Goal: Task Accomplishment & Management: Complete application form

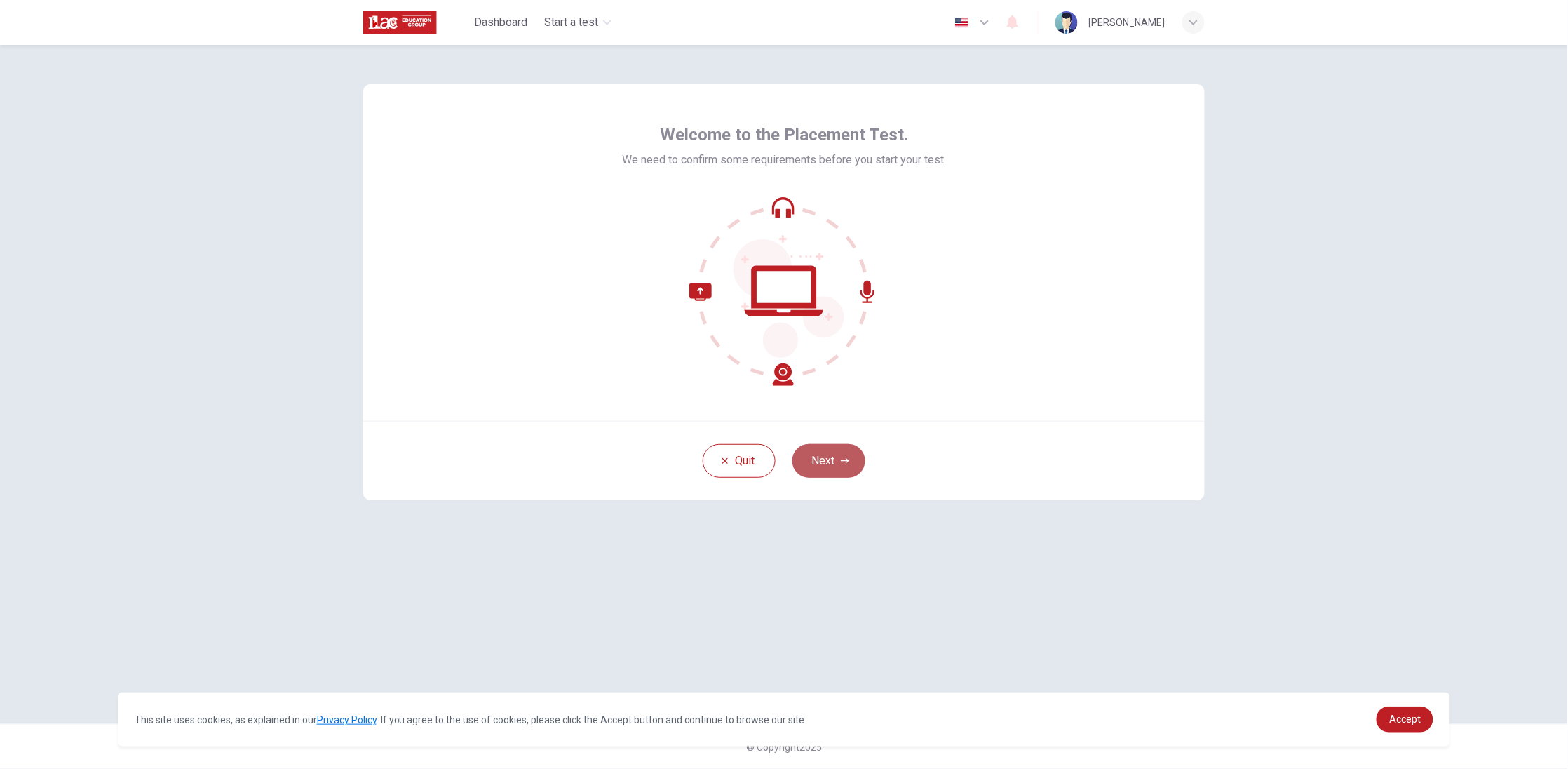
click at [836, 449] on button "Next" at bounding box center [829, 461] width 73 height 34
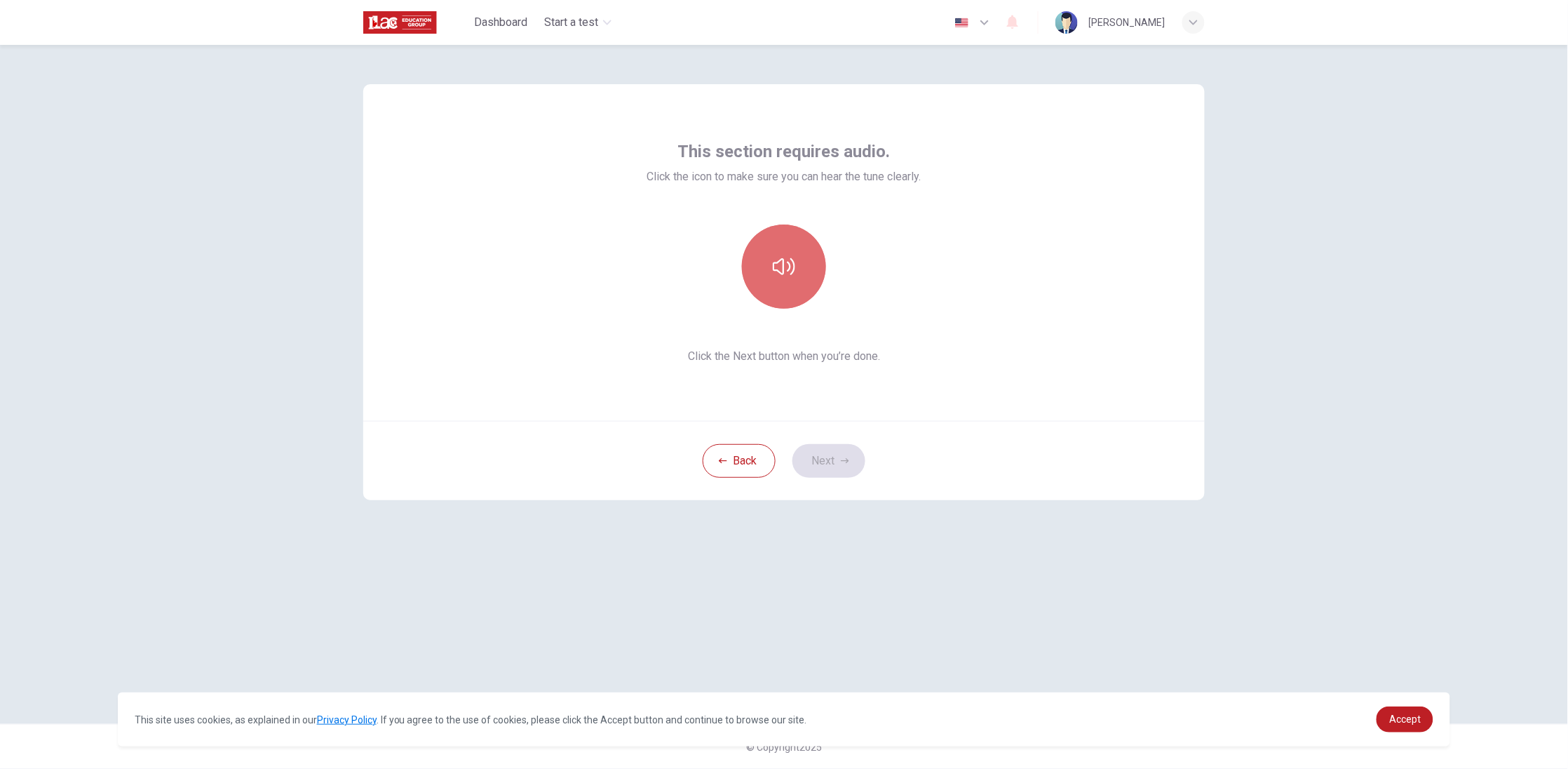
click at [802, 265] on button "button" at bounding box center [784, 266] width 84 height 84
click at [785, 285] on button "button" at bounding box center [784, 266] width 84 height 84
click at [826, 462] on button "Next" at bounding box center [829, 461] width 73 height 34
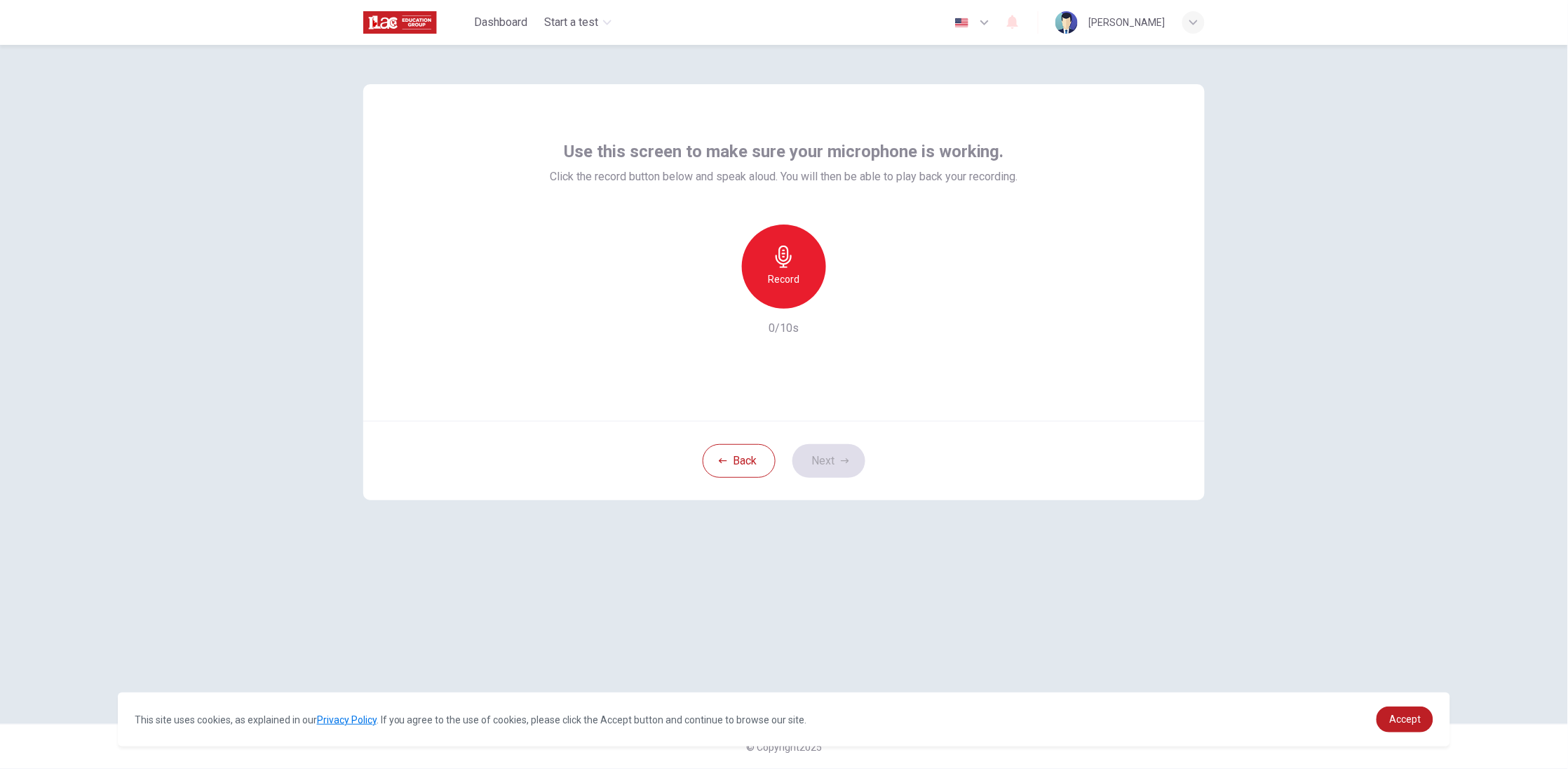
click at [803, 251] on div "Record" at bounding box center [784, 266] width 84 height 84
click at [844, 293] on icon "button" at bounding box center [848, 297] width 14 height 14
click at [839, 457] on button "Next" at bounding box center [829, 461] width 73 height 34
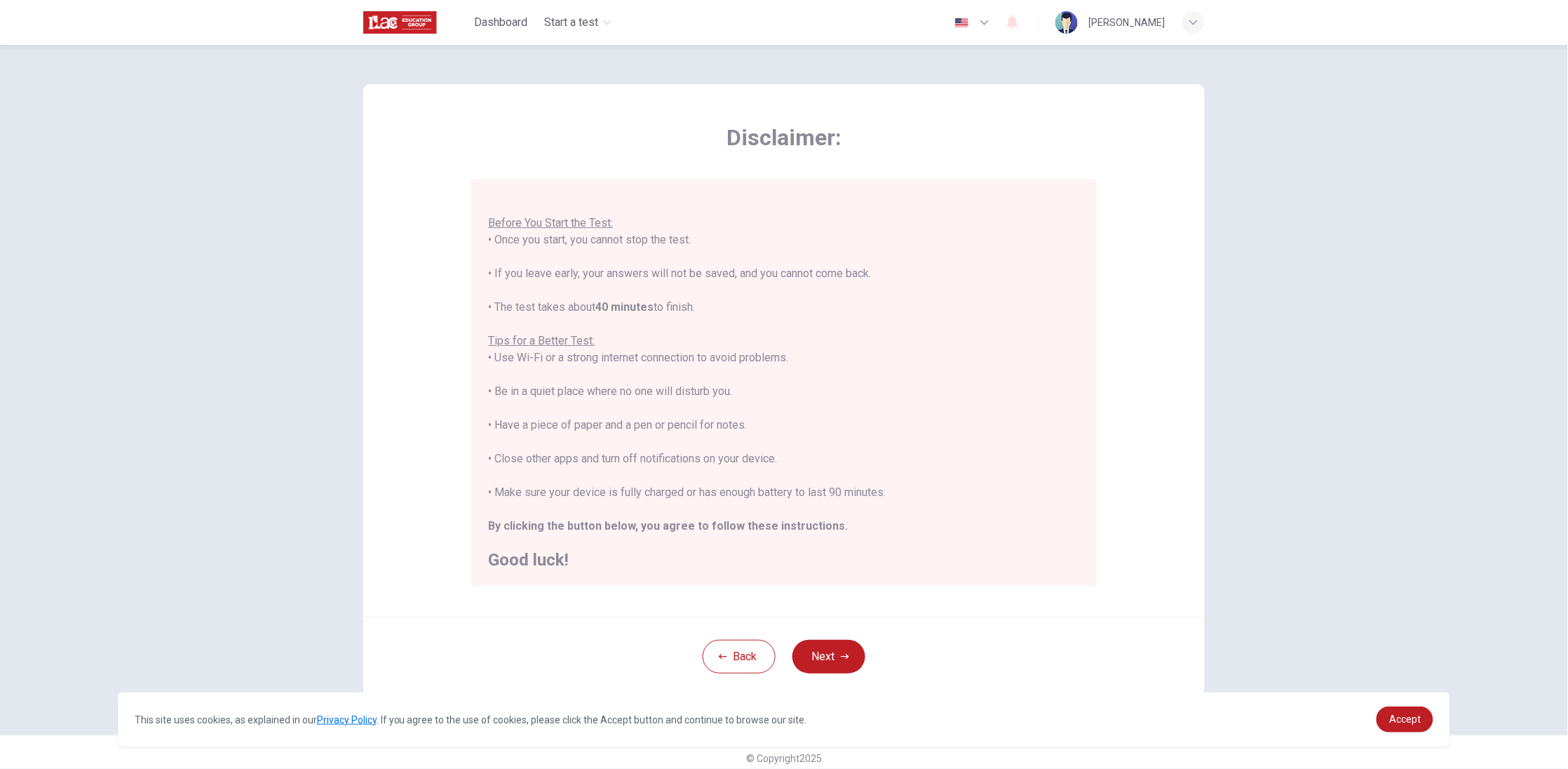
scroll to position [10, 0]
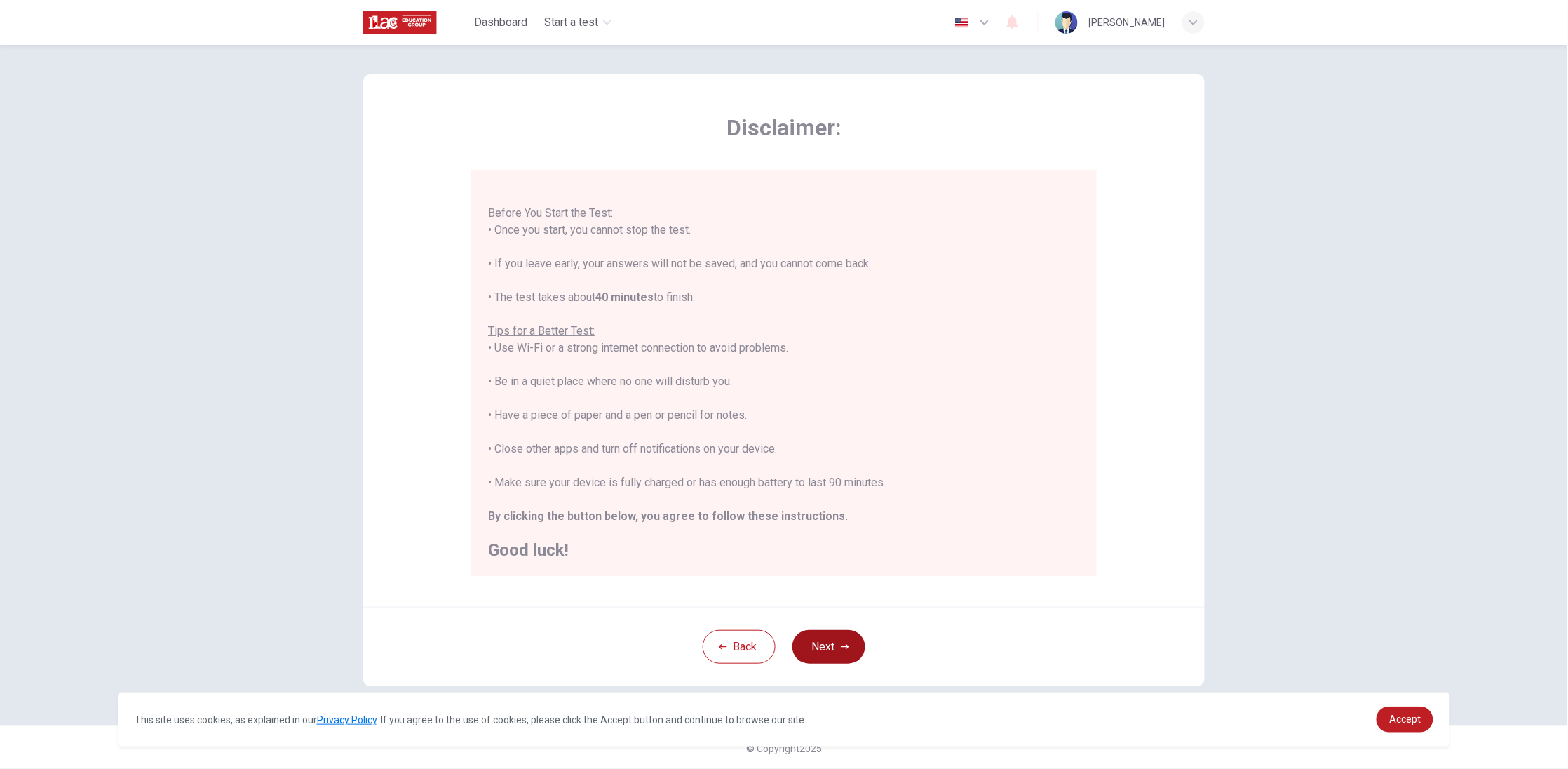
click at [815, 644] on button "Next" at bounding box center [829, 646] width 73 height 34
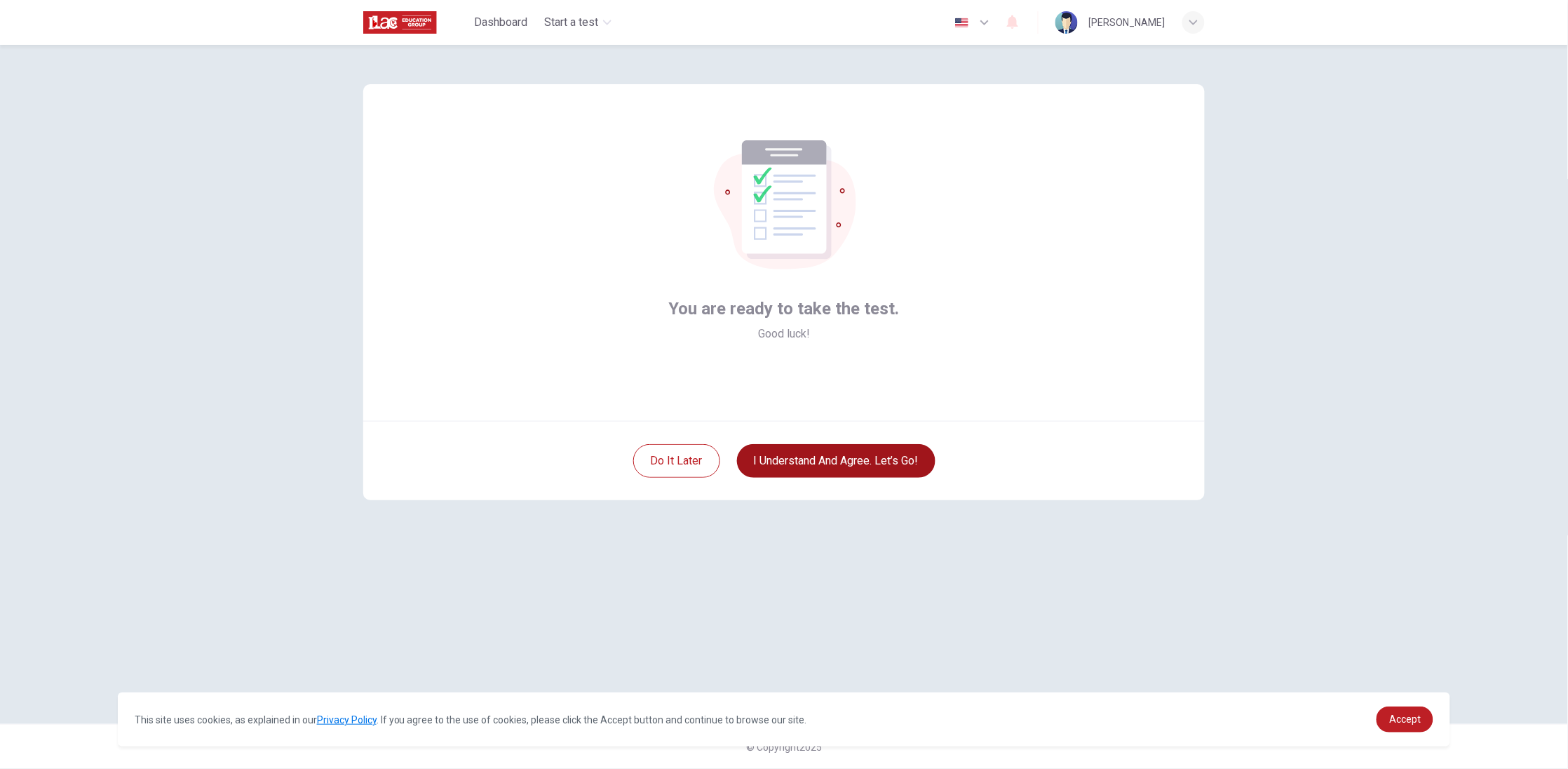
scroll to position [0, 0]
click at [854, 464] on button "I understand and agree. Let’s go!" at bounding box center [835, 461] width 199 height 34
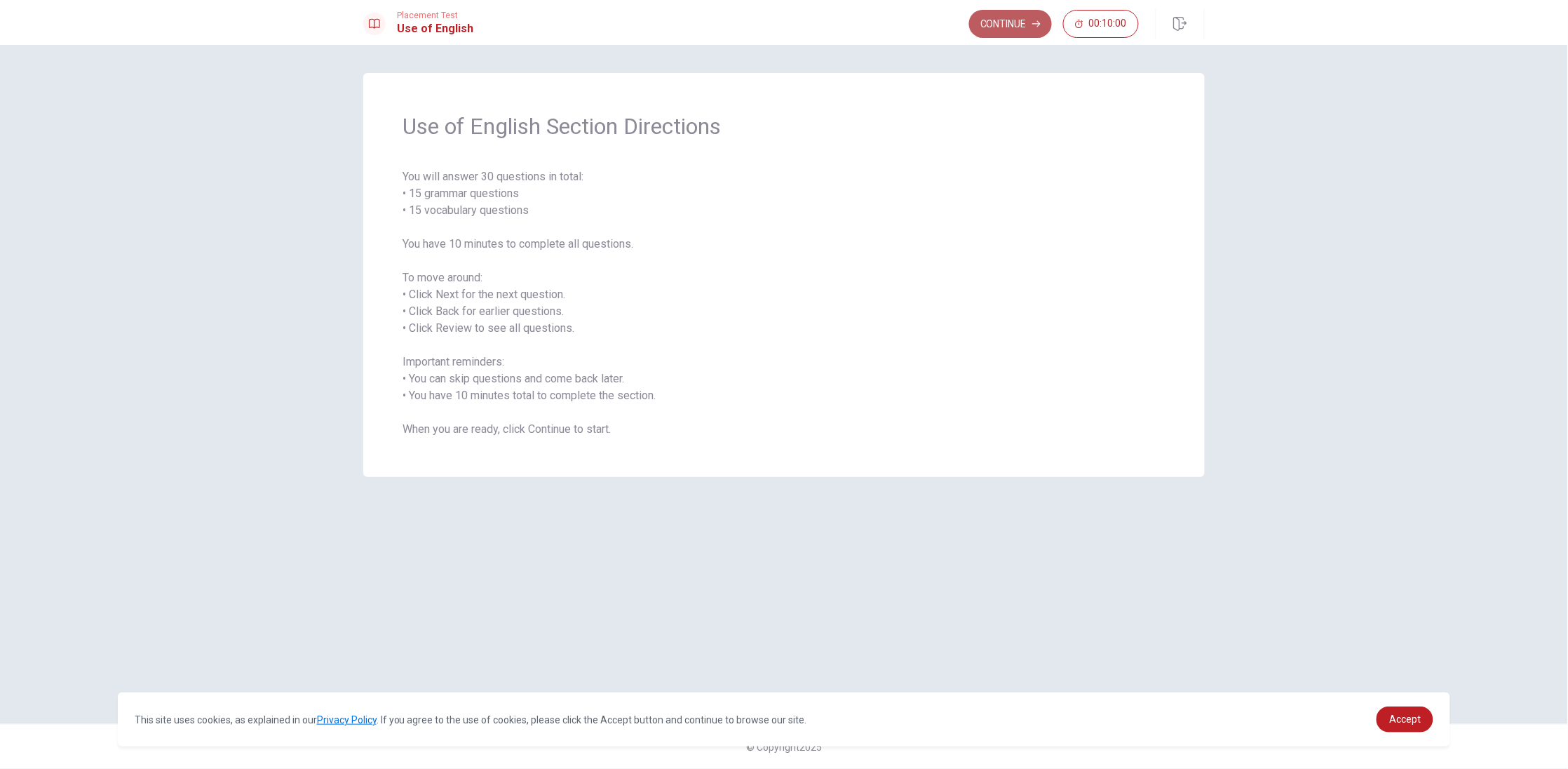
click at [1009, 12] on button "Continue" at bounding box center [1010, 24] width 82 height 28
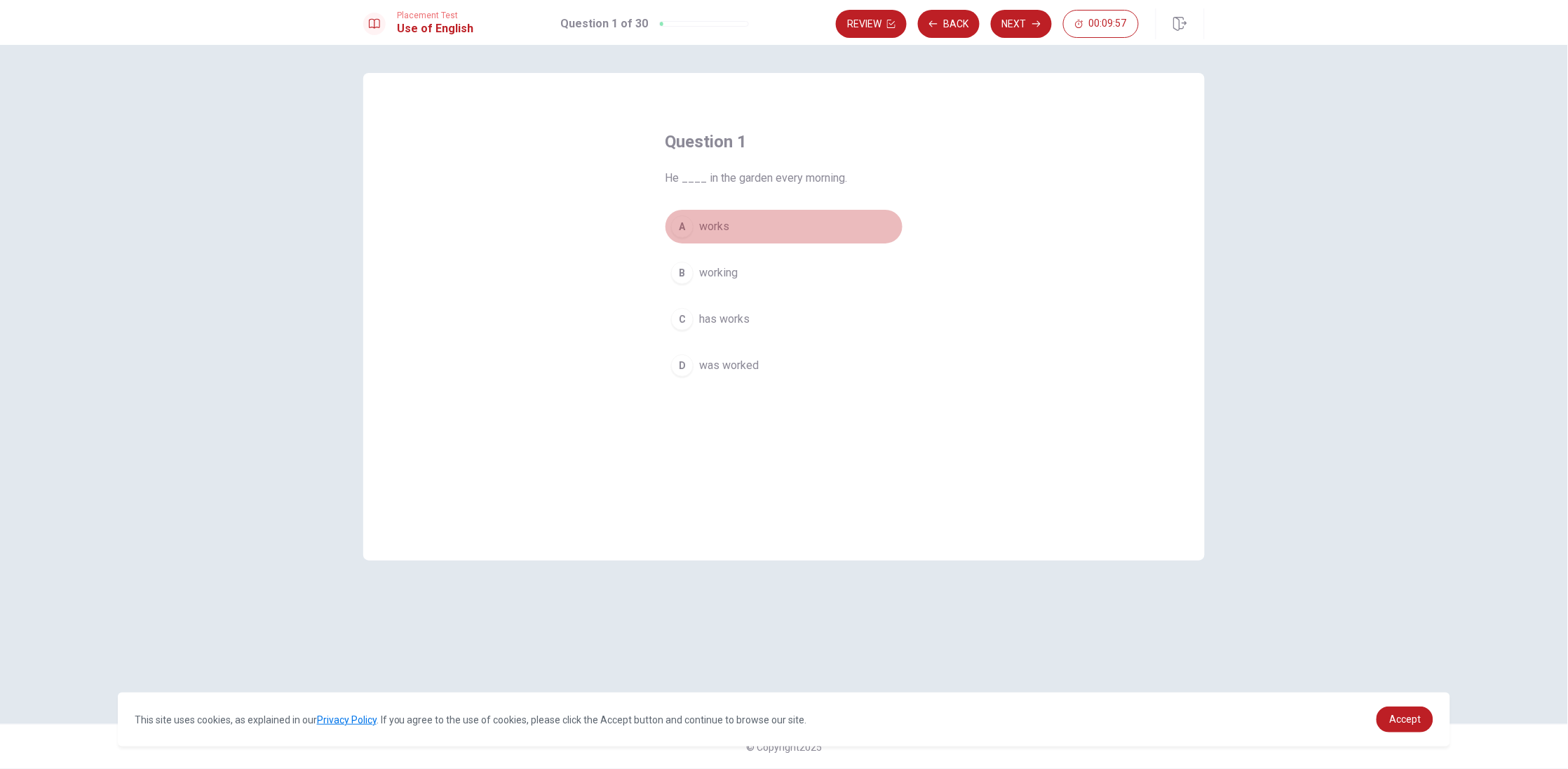
click at [692, 230] on div "A" at bounding box center [681, 226] width 22 height 22
click at [1023, 22] on button "Next" at bounding box center [1021, 24] width 61 height 28
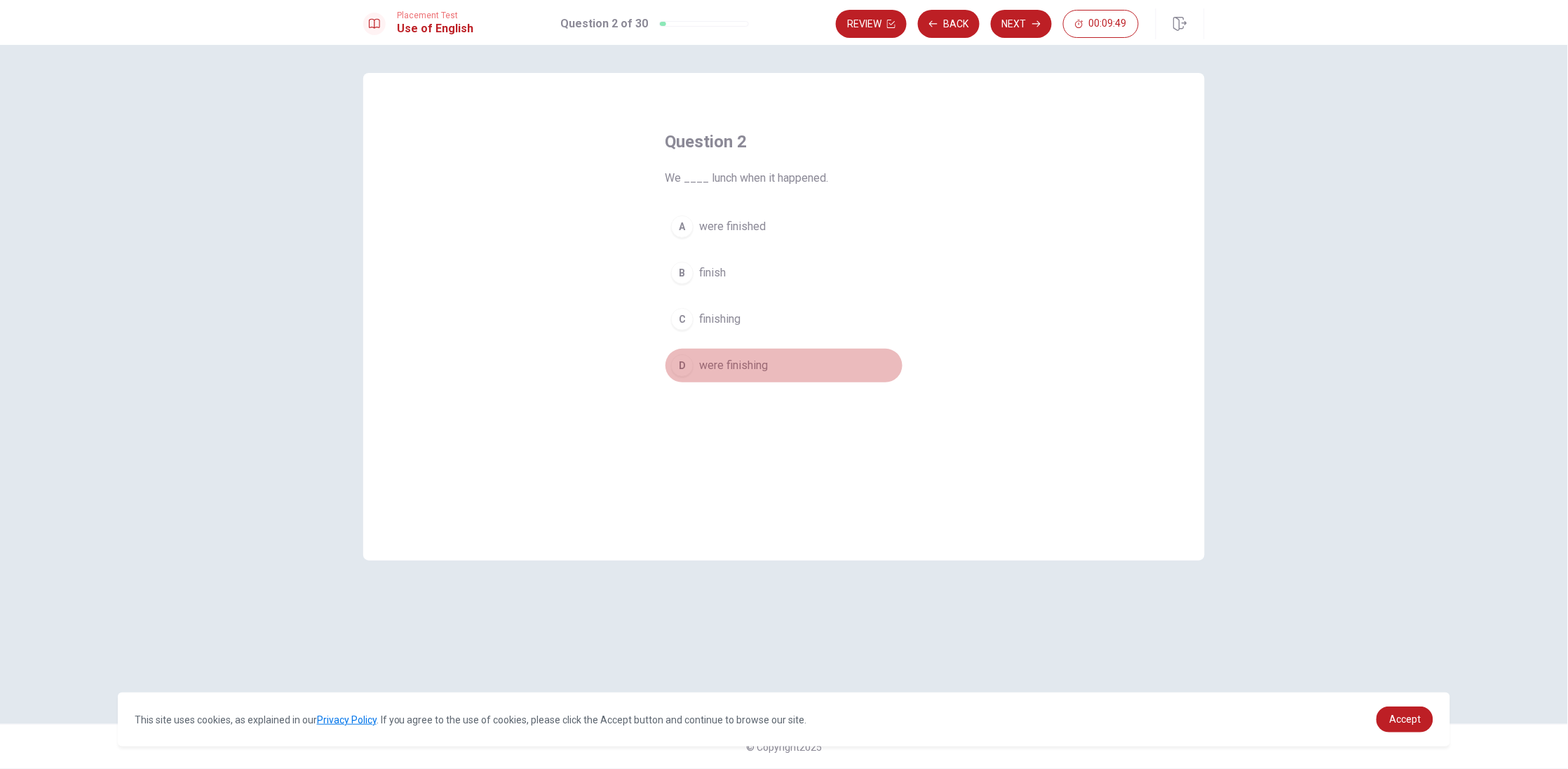
click at [687, 369] on div "D" at bounding box center [681, 365] width 22 height 22
click at [1012, 26] on button "Next" at bounding box center [1021, 24] width 61 height 28
click at [682, 366] on div "D" at bounding box center [681, 365] width 22 height 22
click at [996, 28] on button "Next" at bounding box center [1021, 24] width 61 height 28
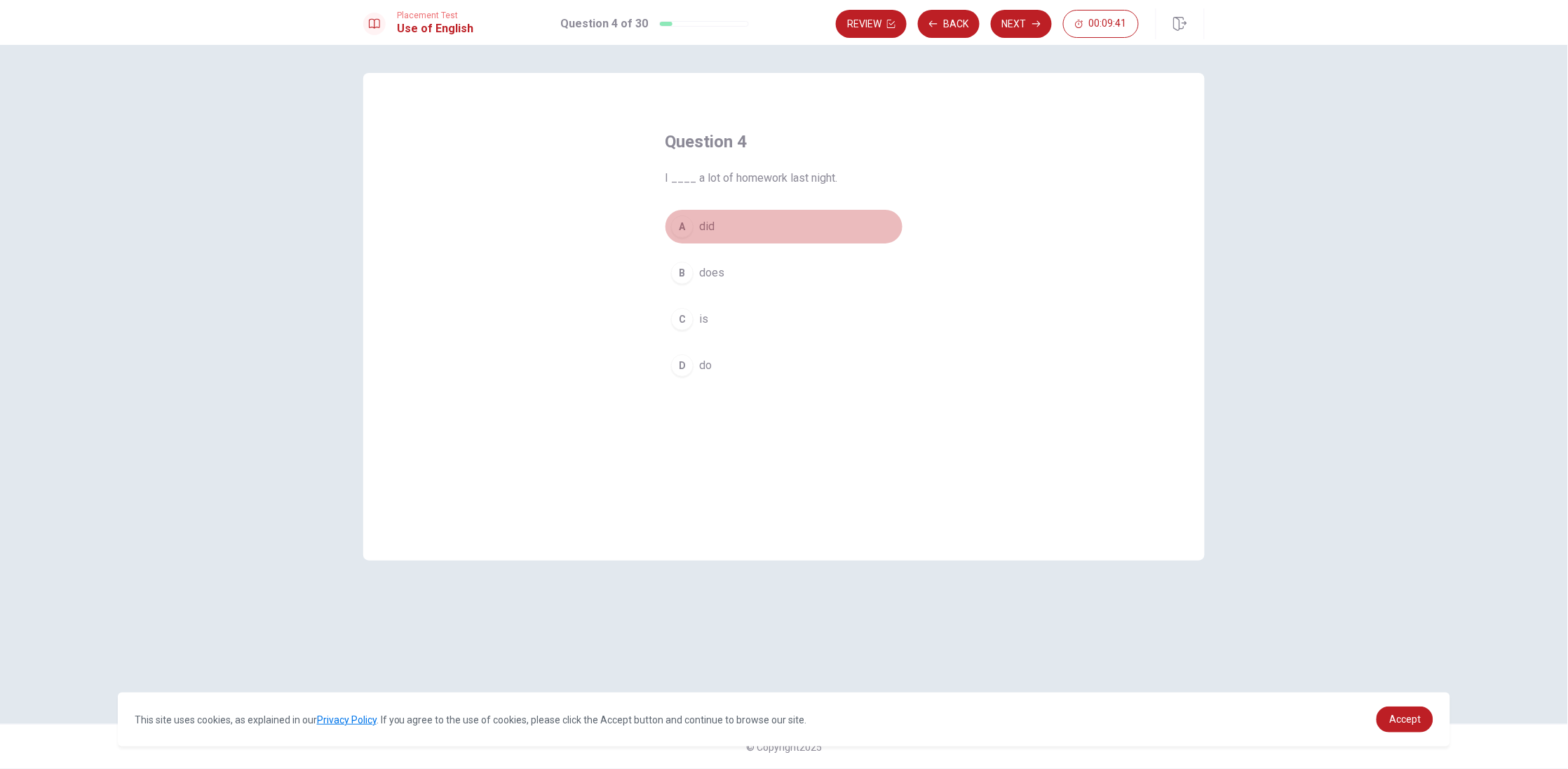
click at [684, 230] on div "A" at bounding box center [681, 226] width 22 height 22
click at [1028, 29] on button "Next" at bounding box center [1021, 24] width 61 height 28
click at [693, 369] on div "D" at bounding box center [681, 365] width 22 height 22
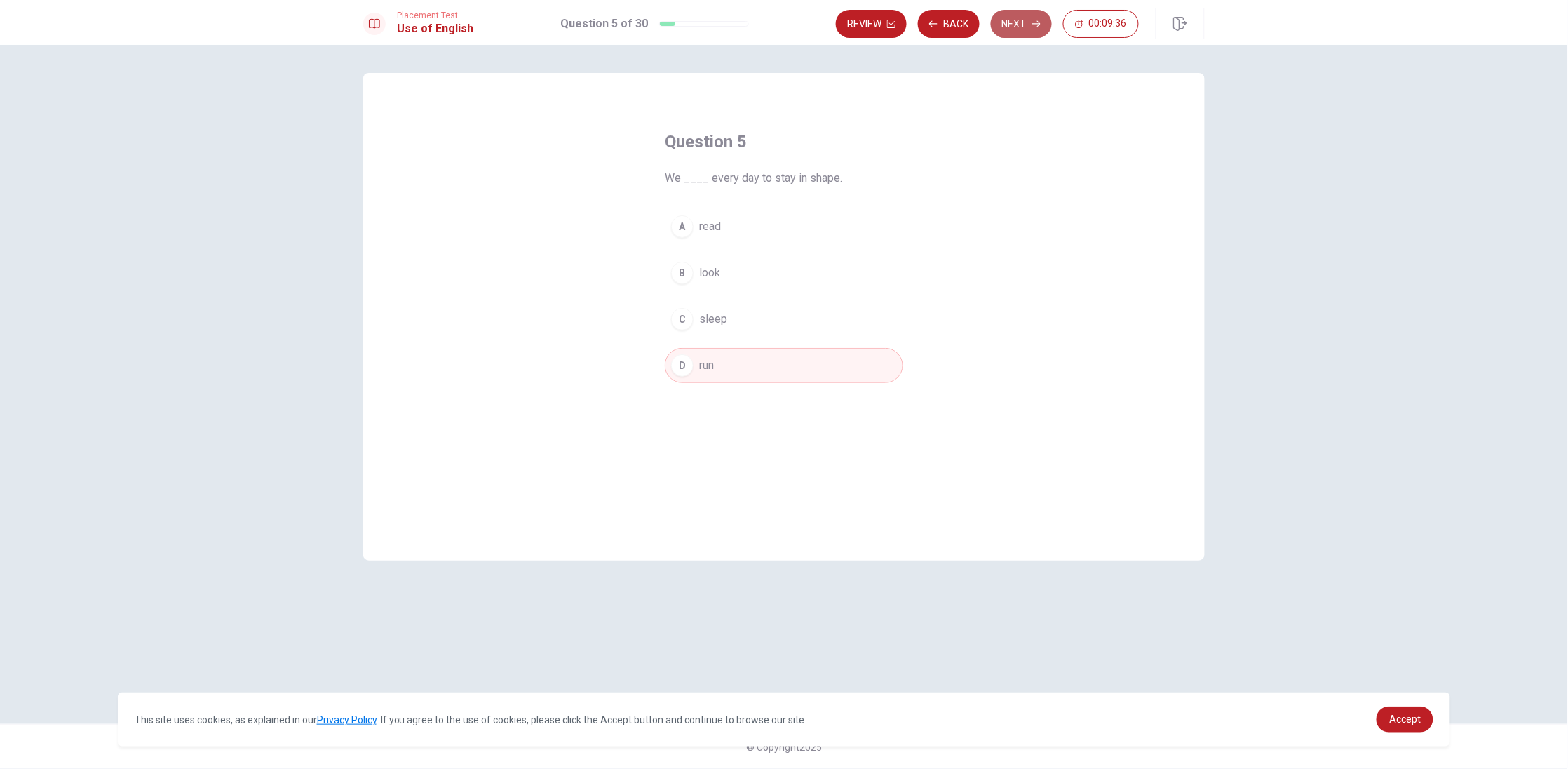
click at [1011, 26] on button "Next" at bounding box center [1021, 24] width 61 height 28
drag, startPoint x: 685, startPoint y: 275, endPoint x: 704, endPoint y: 260, distance: 24.2
click at [685, 274] on div "B" at bounding box center [681, 272] width 22 height 22
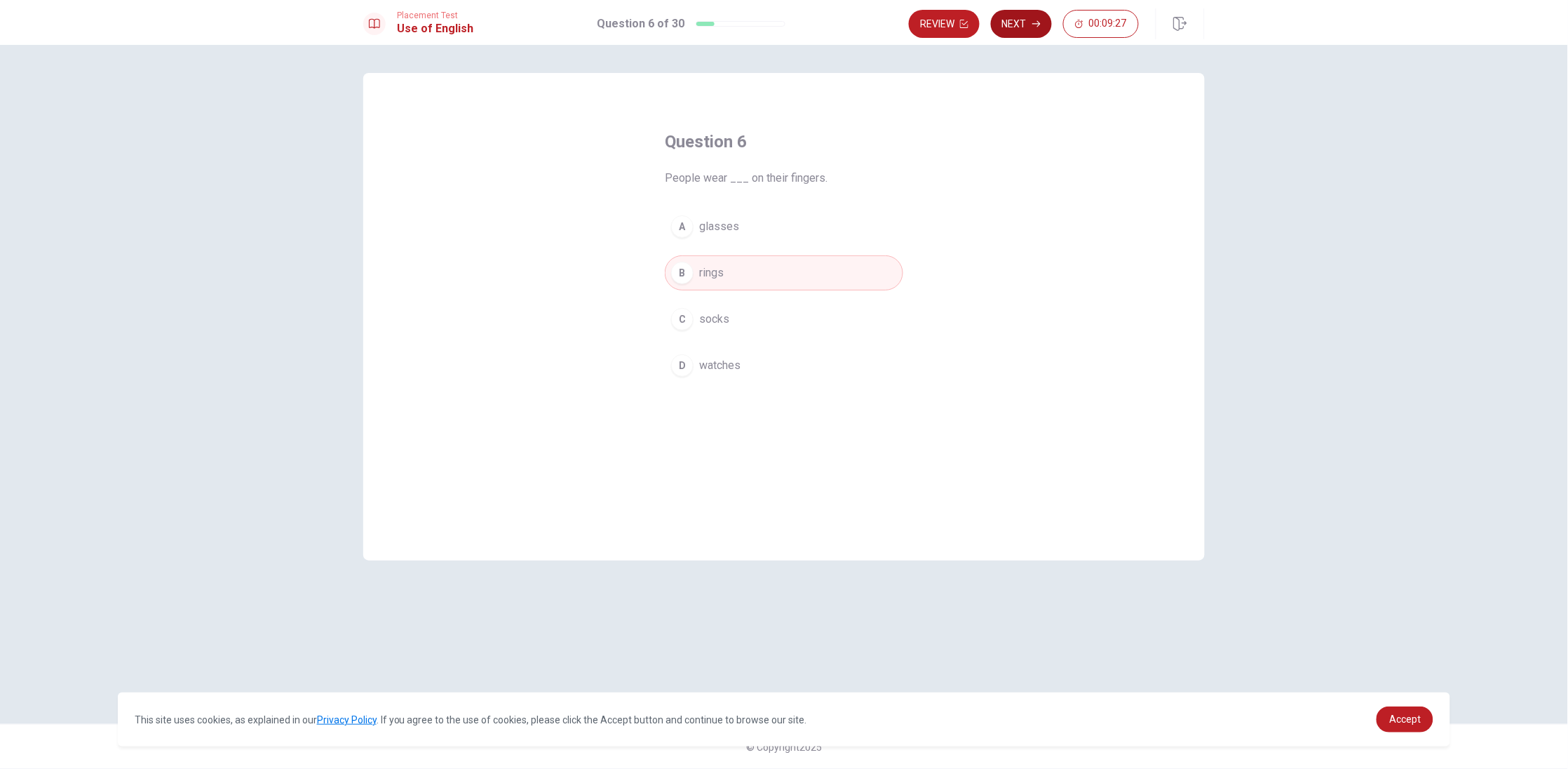
click at [1002, 25] on button "Next" at bounding box center [1021, 24] width 61 height 28
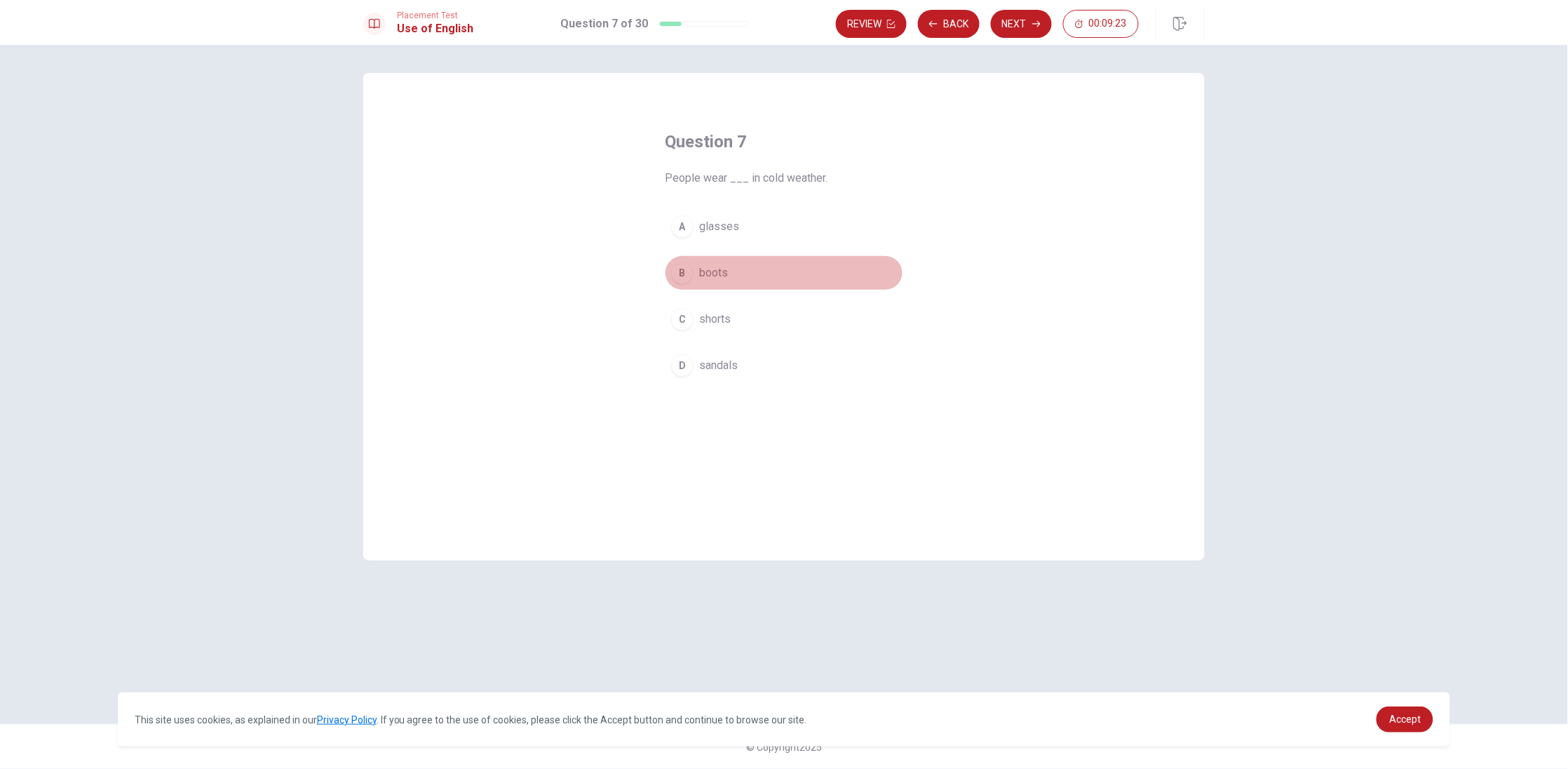
click at [713, 272] on span "boots" at bounding box center [713, 273] width 29 height 16
click at [1011, 30] on button "Next" at bounding box center [1021, 24] width 61 height 28
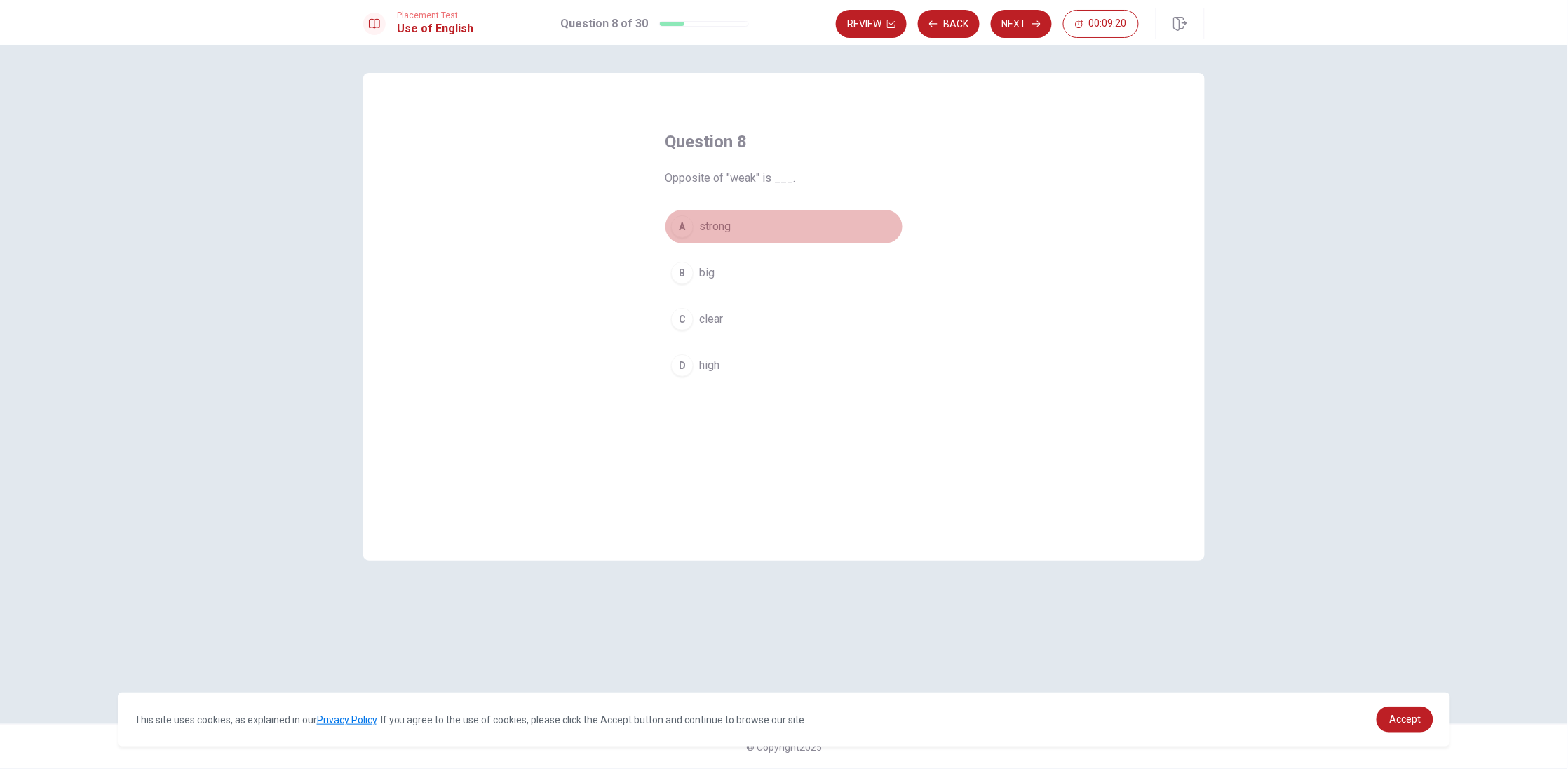
click at [714, 234] on span "strong" at bounding box center [714, 227] width 31 height 16
click at [1019, 32] on button "Next" at bounding box center [1021, 24] width 61 height 28
click at [704, 233] on span "keep" at bounding box center [711, 227] width 25 height 16
click at [1024, 16] on button "Next" at bounding box center [1021, 24] width 61 height 28
click at [713, 237] on button "A has" at bounding box center [784, 227] width 238 height 35
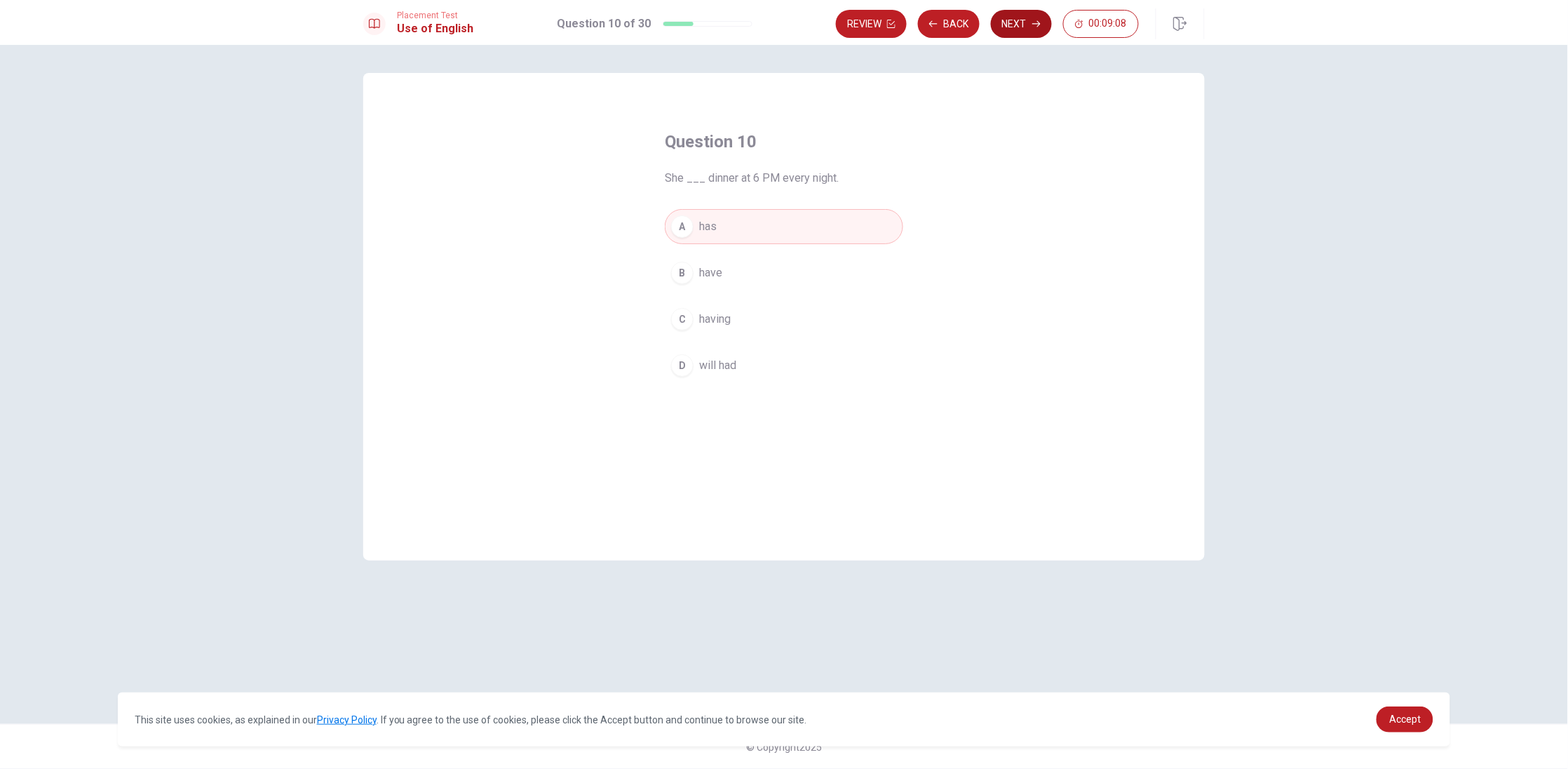
click at [1019, 16] on button "Next" at bounding box center [1021, 24] width 61 height 28
click at [704, 364] on span "was" at bounding box center [709, 365] width 21 height 16
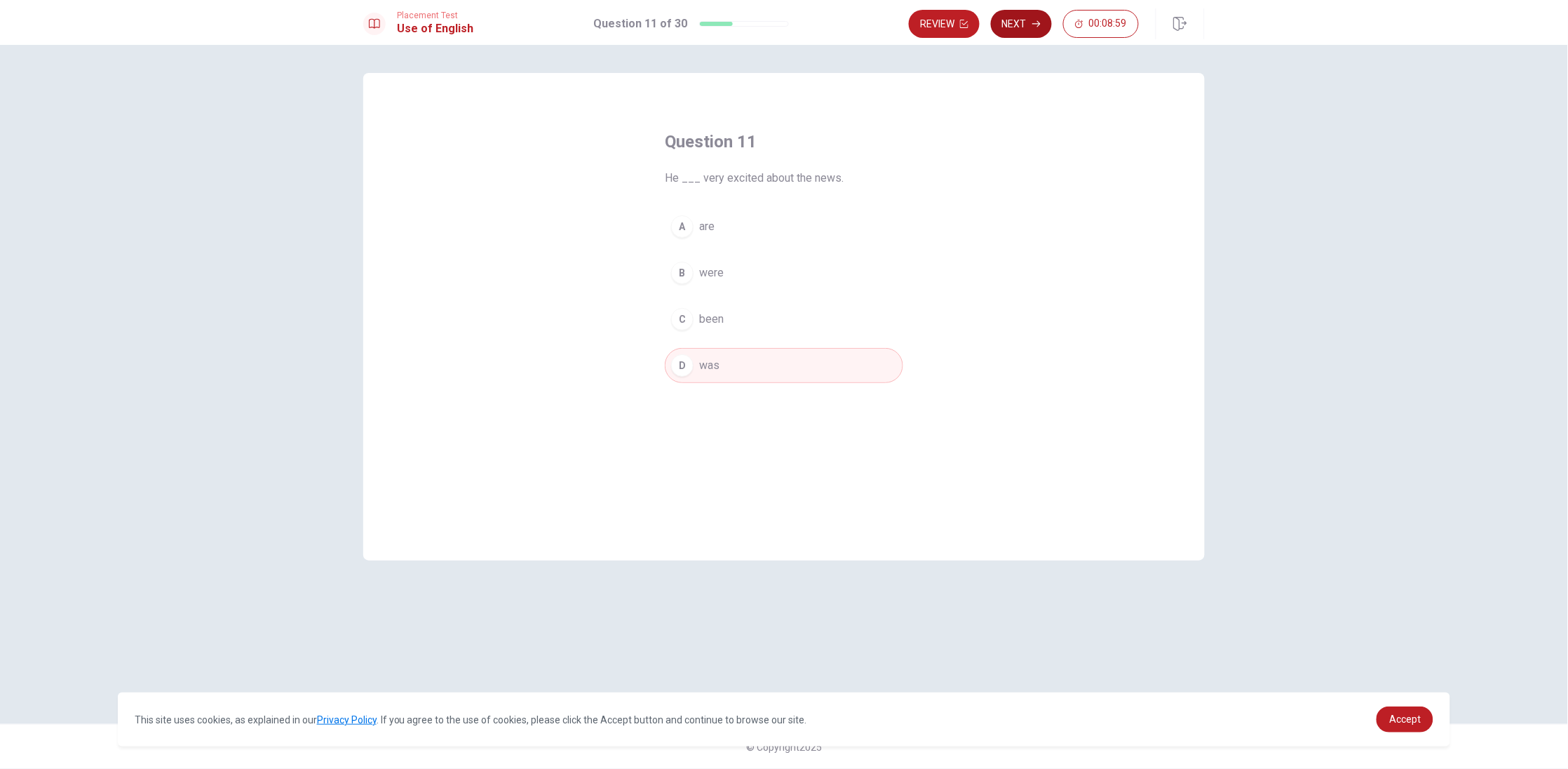
click at [1027, 27] on button "Next" at bounding box center [1021, 24] width 61 height 28
click at [706, 372] on span "had" at bounding box center [707, 365] width 17 height 16
click at [1013, 26] on button "Next" at bounding box center [1021, 24] width 61 height 28
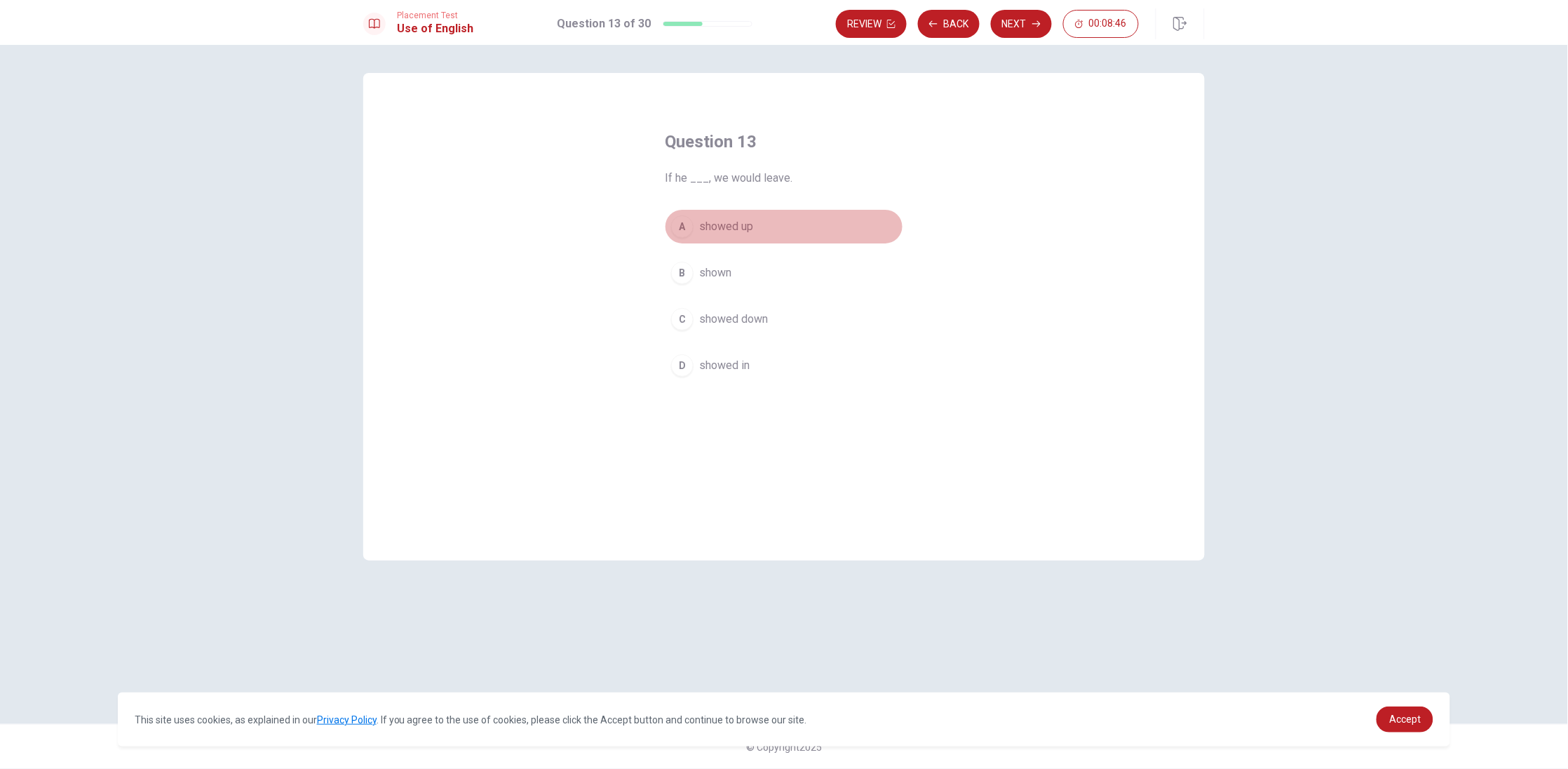
click at [731, 224] on span "showed up" at bounding box center [726, 227] width 54 height 16
click at [1020, 28] on button "Next" at bounding box center [1021, 24] width 61 height 28
click at [705, 323] on span "visited" at bounding box center [715, 319] width 34 height 16
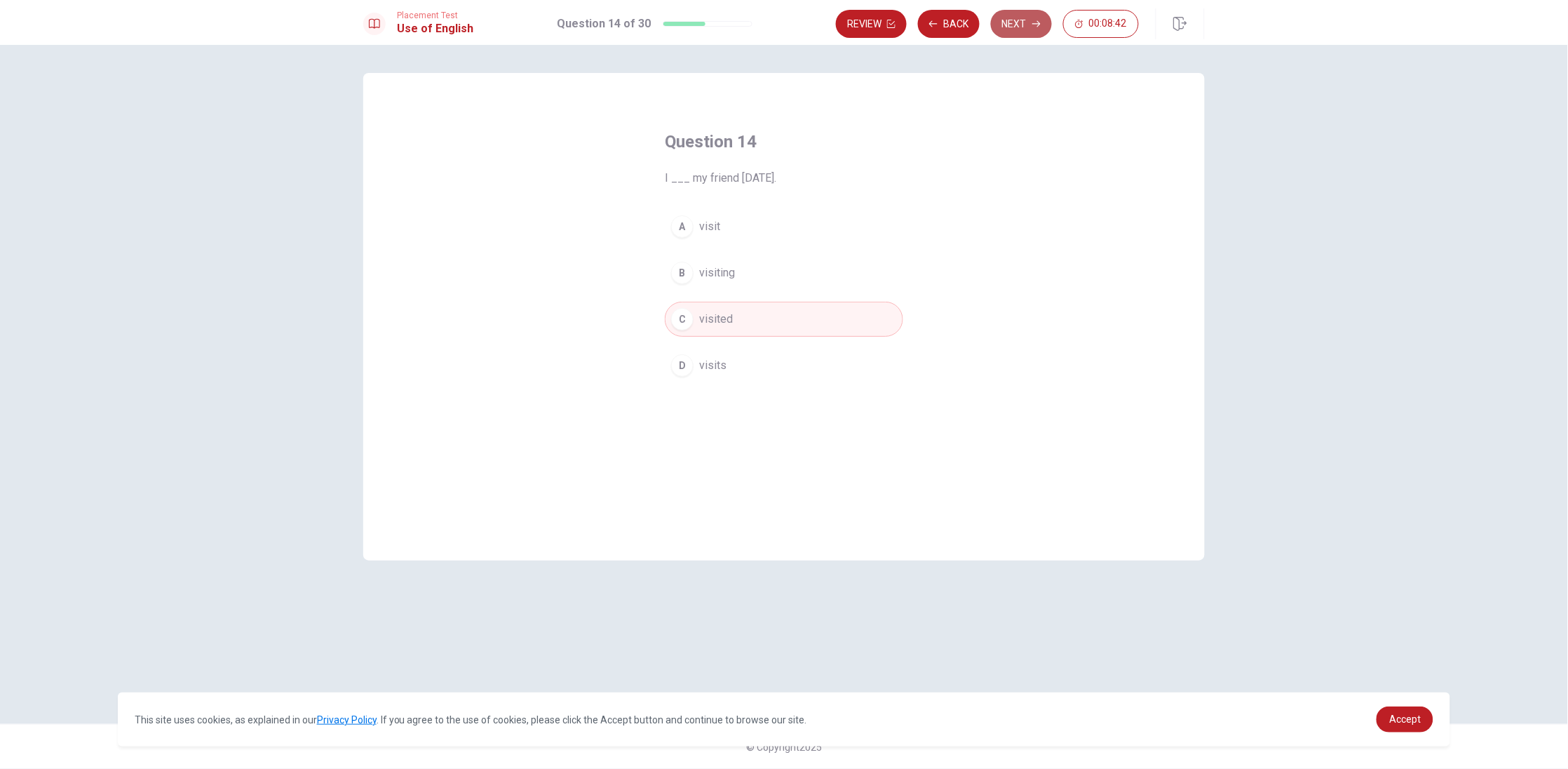
click at [1000, 23] on button "Next" at bounding box center [1021, 24] width 61 height 28
click at [709, 322] on span "buy" at bounding box center [707, 319] width 17 height 16
click at [1036, 16] on button "Next" at bounding box center [1021, 24] width 61 height 28
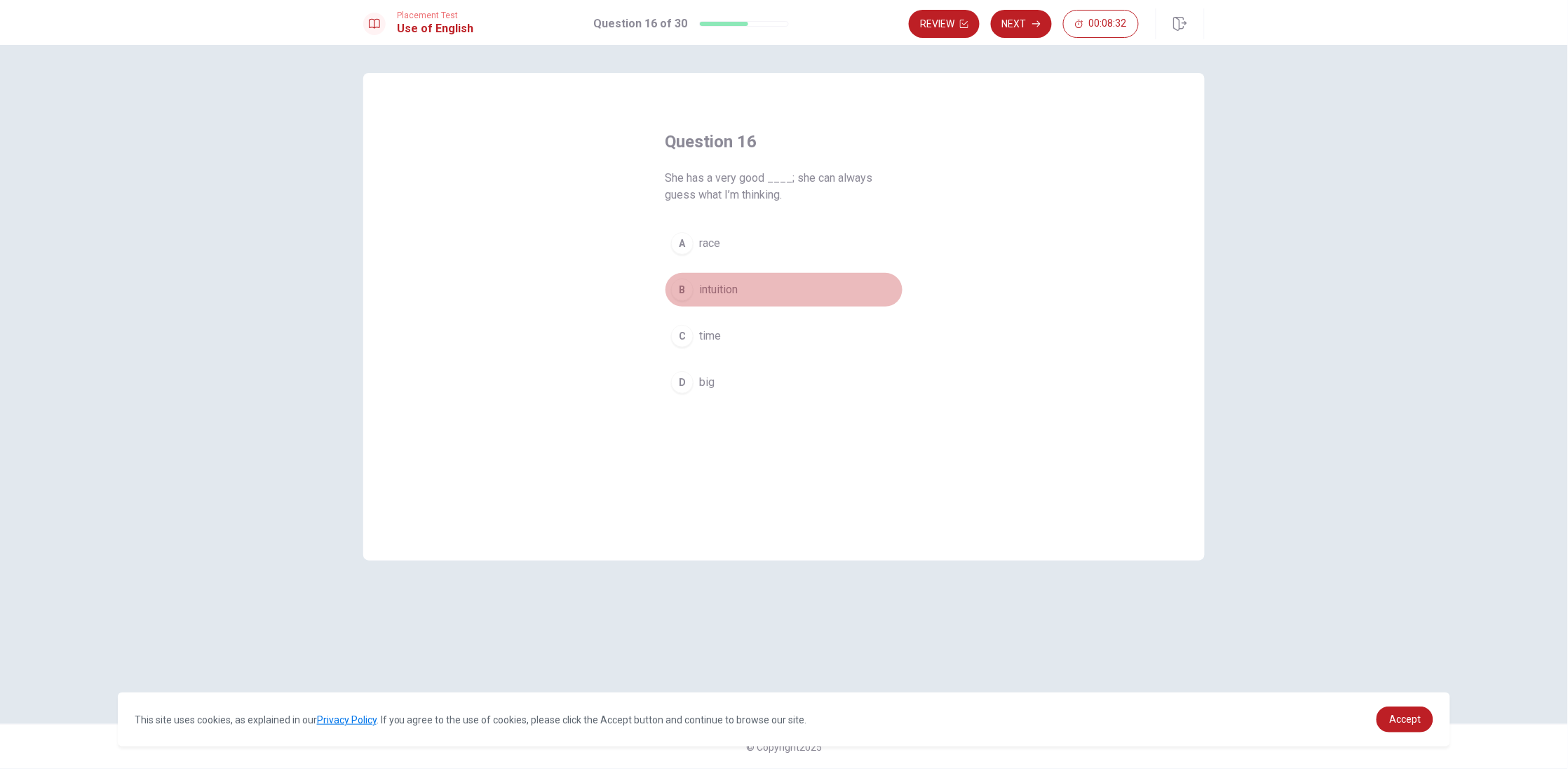
click at [721, 279] on button "B intuition" at bounding box center [784, 289] width 238 height 35
click at [1016, 16] on button "Next" at bounding box center [1021, 24] width 61 height 28
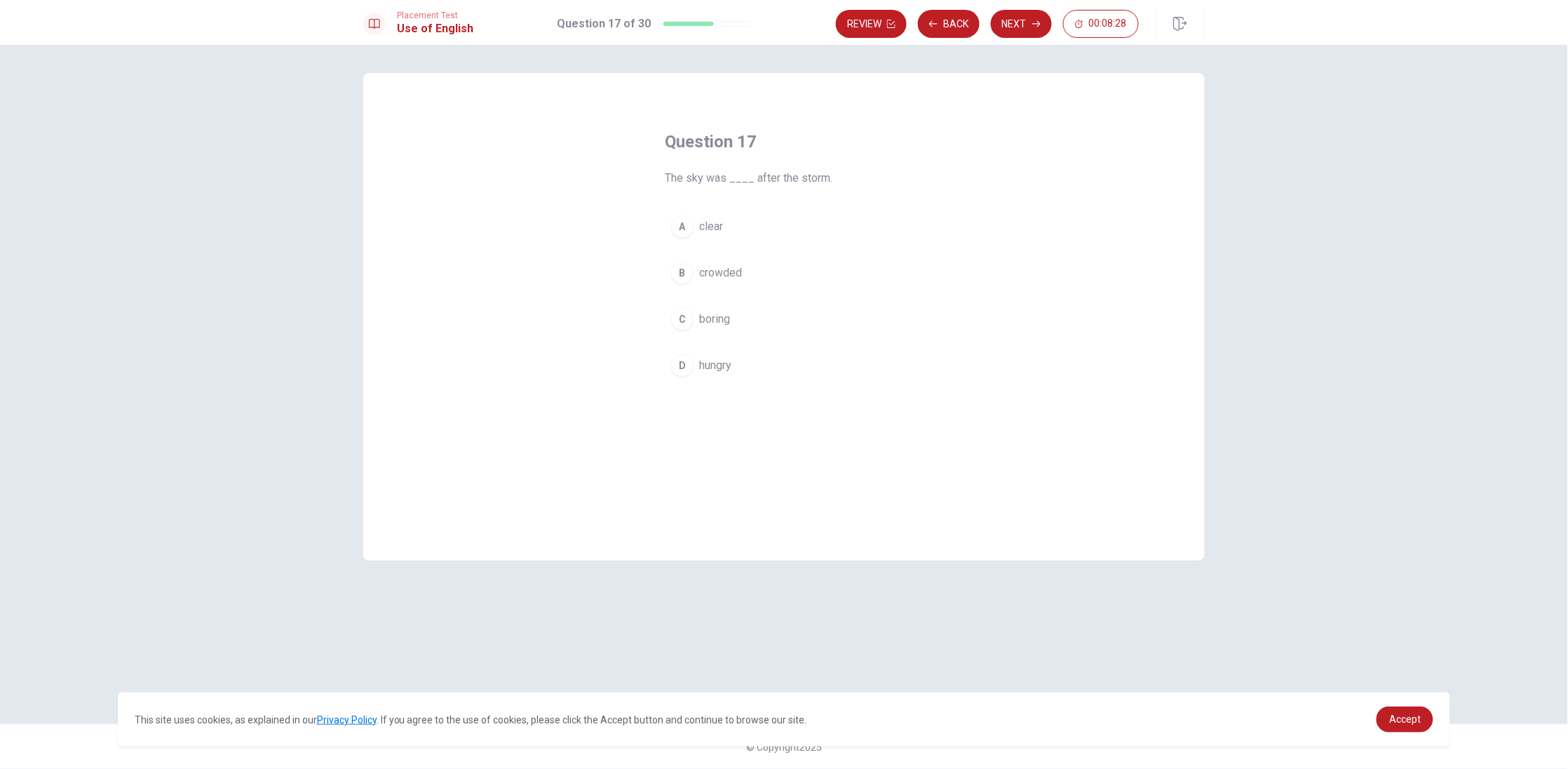
click at [713, 226] on span "clear" at bounding box center [710, 227] width 24 height 16
click at [1010, 30] on button "Next" at bounding box center [1021, 24] width 61 height 28
click at [712, 273] on span "pull" at bounding box center [707, 273] width 17 height 16
click at [1038, 16] on button "Next" at bounding box center [1021, 24] width 61 height 28
click at [718, 294] on span "social" at bounding box center [714, 289] width 30 height 16
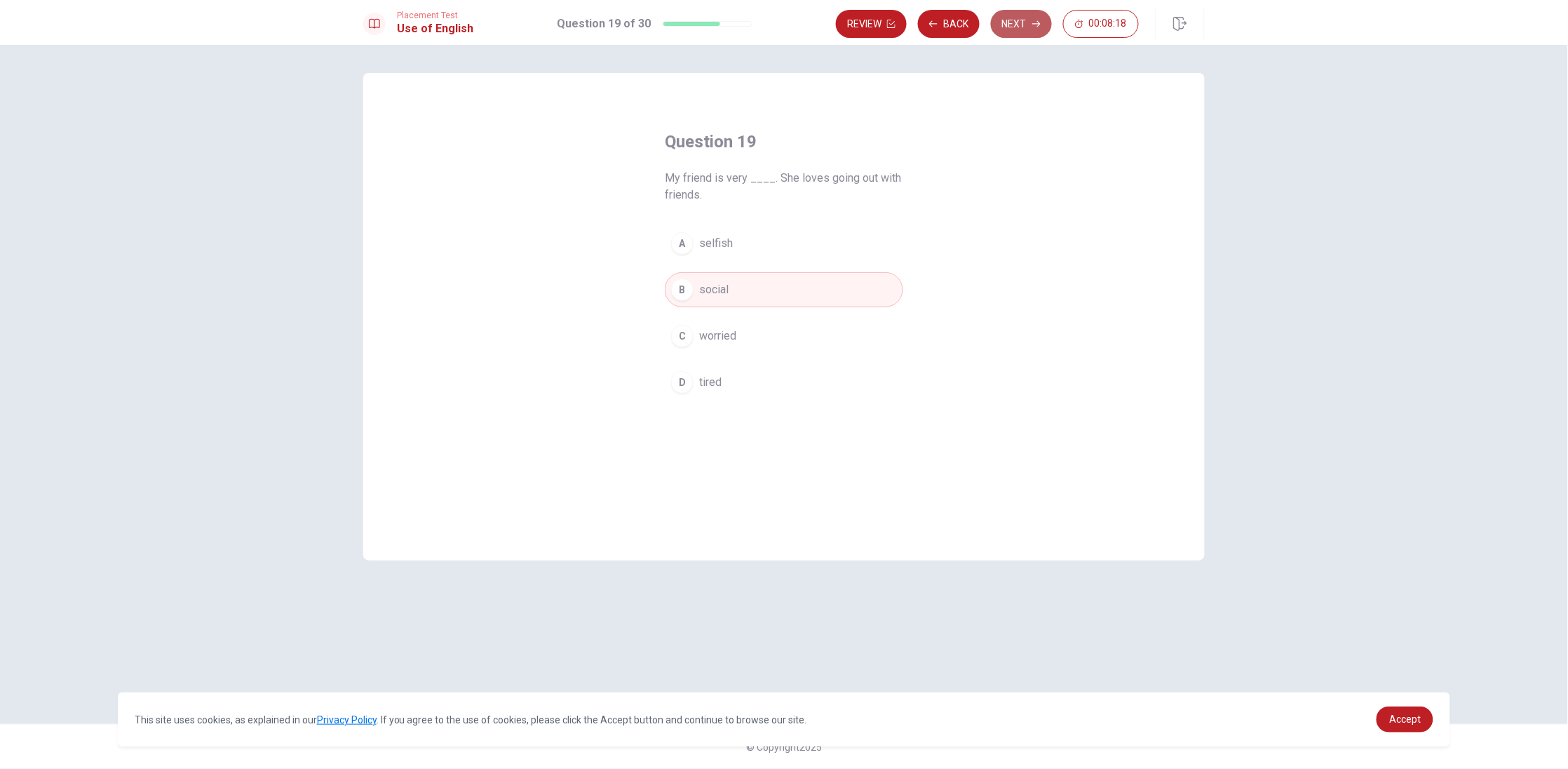
click at [1002, 31] on button "Next" at bounding box center [1021, 24] width 61 height 28
click at [717, 288] on button "B to get" at bounding box center [784, 273] width 238 height 35
click at [1033, 30] on button "Next" at bounding box center [1021, 24] width 61 height 28
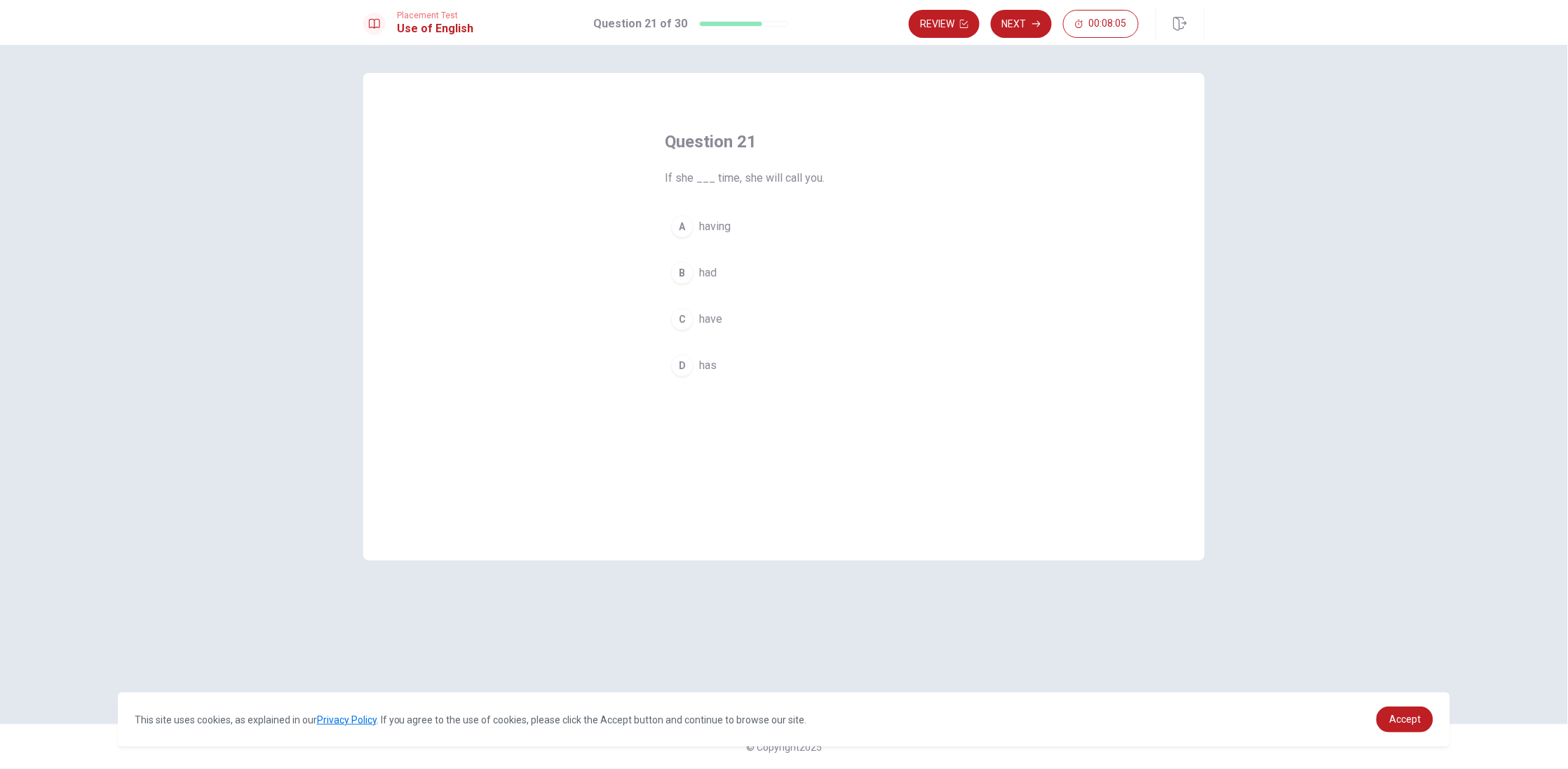
click at [684, 387] on div "Question 21 If she ___ time, she will call you. A having B had C have D has" at bounding box center [784, 256] width 294 height 298
click at [679, 369] on div "D" at bounding box center [681, 365] width 22 height 22
click at [1019, 26] on button "Next" at bounding box center [1021, 24] width 61 height 28
click at [682, 387] on div "D" at bounding box center [681, 382] width 22 height 22
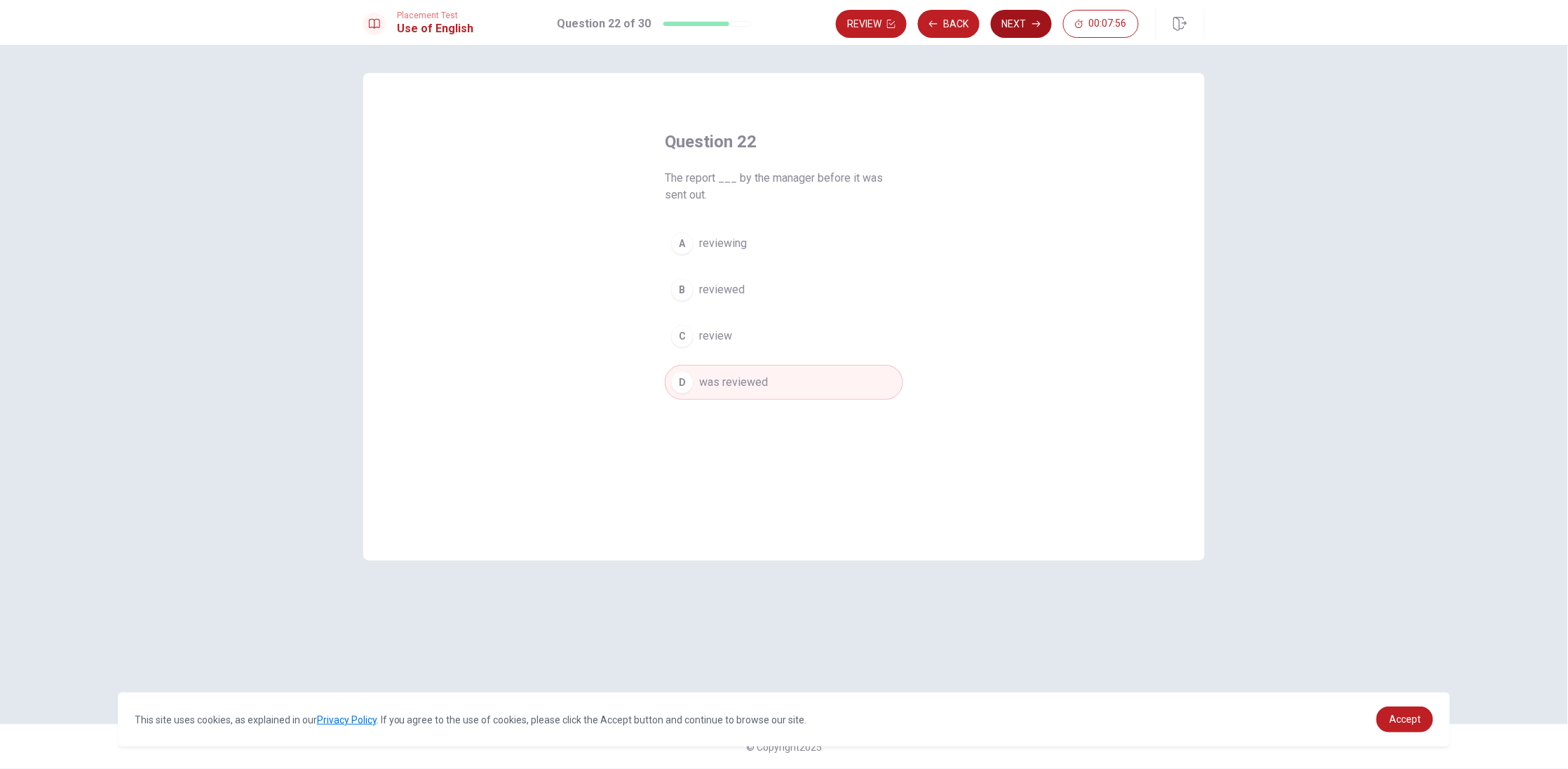
click at [1011, 21] on button "Next" at bounding box center [1021, 24] width 61 height 28
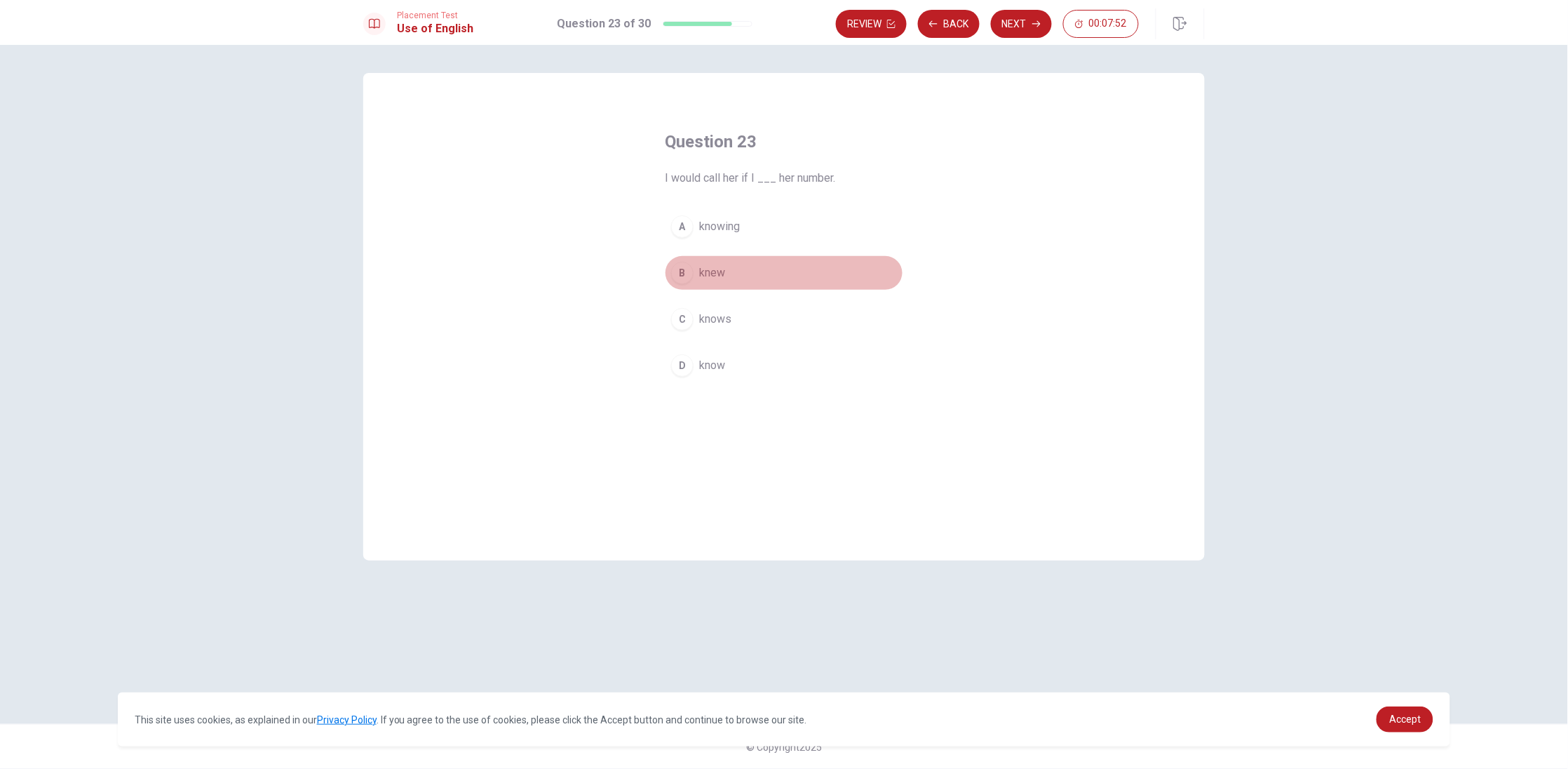
click at [714, 274] on span "knew" at bounding box center [711, 273] width 26 height 16
click at [1027, 16] on button "Next" at bounding box center [1021, 24] width 61 height 28
click at [723, 274] on span "was sent" at bounding box center [721, 273] width 44 height 16
click at [1028, 30] on button "Next" at bounding box center [1021, 24] width 61 height 28
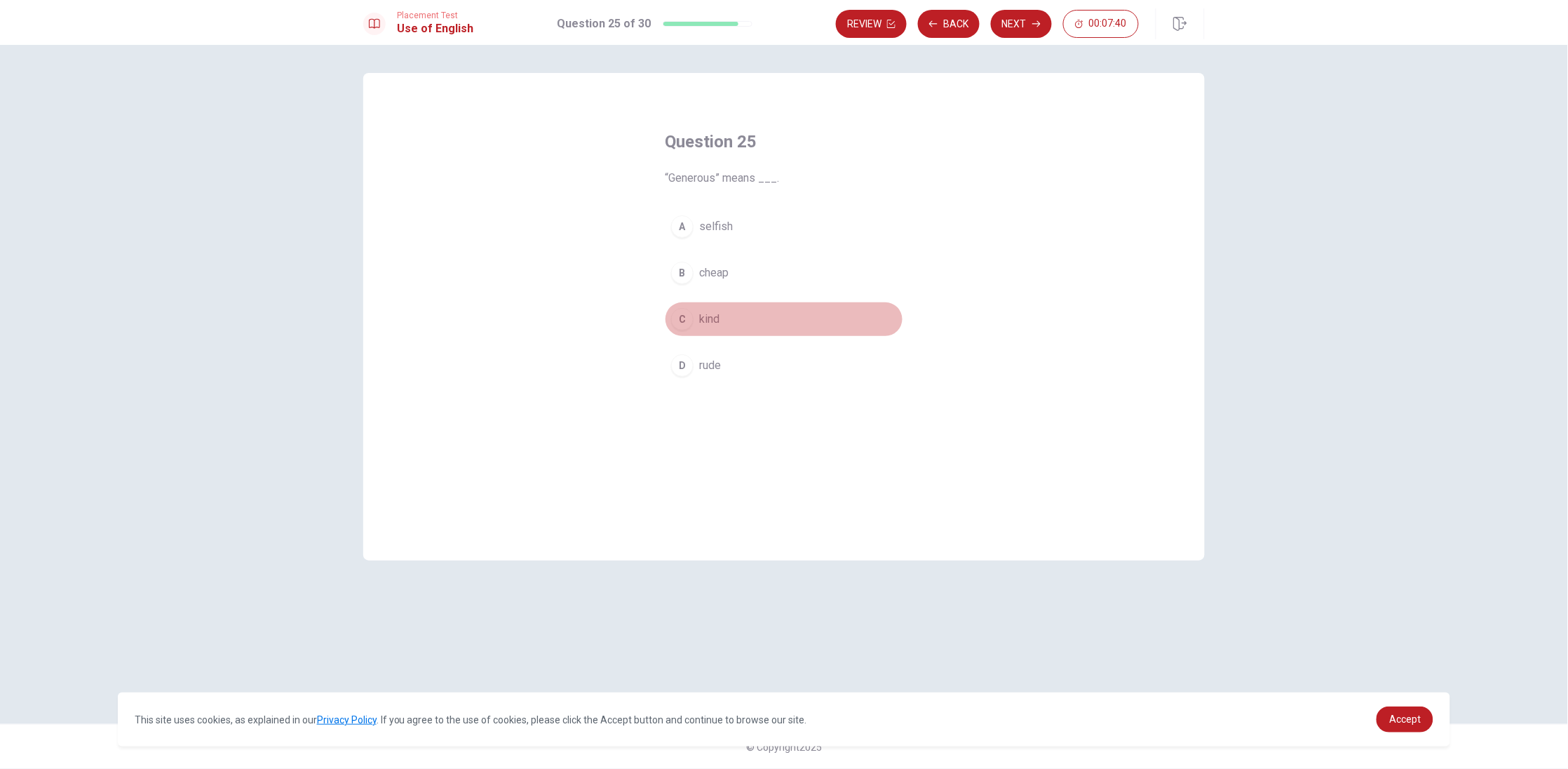
click at [706, 323] on span "kind" at bounding box center [709, 319] width 21 height 16
click at [1021, 27] on button "Next" at bounding box center [1021, 24] width 61 height 28
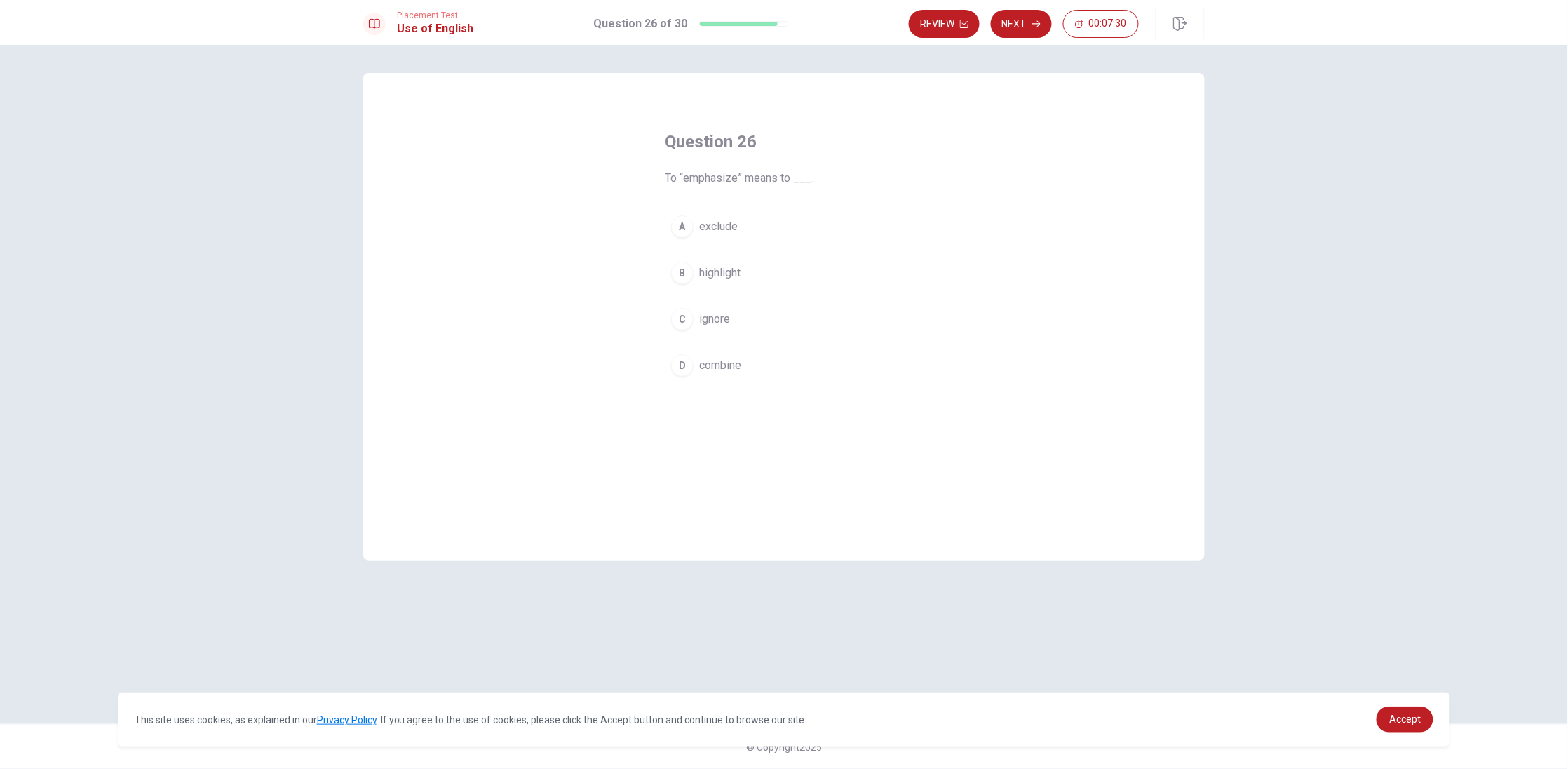
click at [722, 255] on div "A exclude B highlight C ignore D combine" at bounding box center [784, 296] width 238 height 174
click at [693, 282] on button "B highlight" at bounding box center [784, 273] width 238 height 35
click at [1023, 25] on button "Next" at bounding box center [1021, 24] width 61 height 28
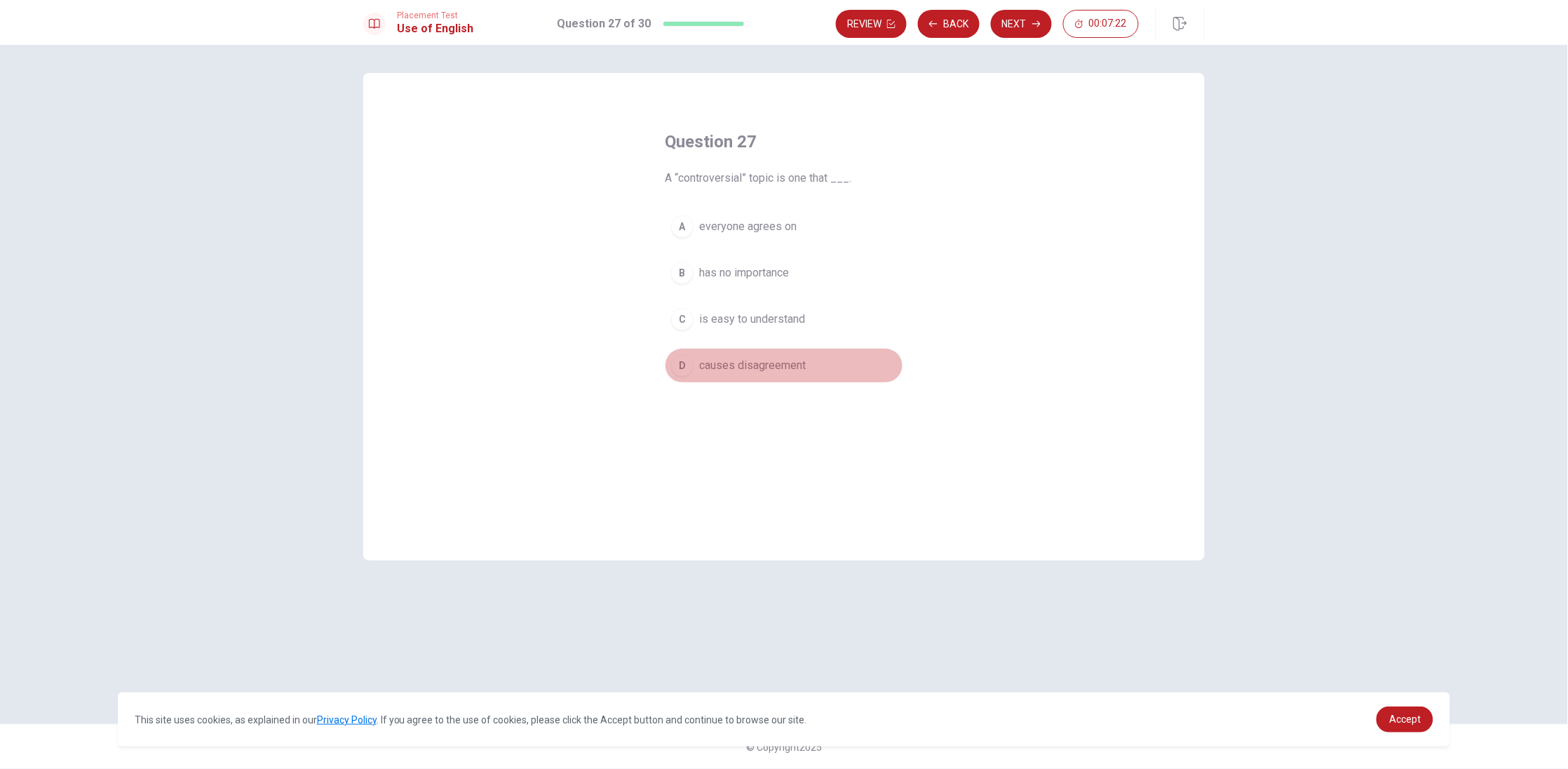
click at [777, 368] on span "causes disagreement" at bounding box center [751, 365] width 106 height 16
click at [1020, 30] on button "Next" at bounding box center [1021, 24] width 61 height 28
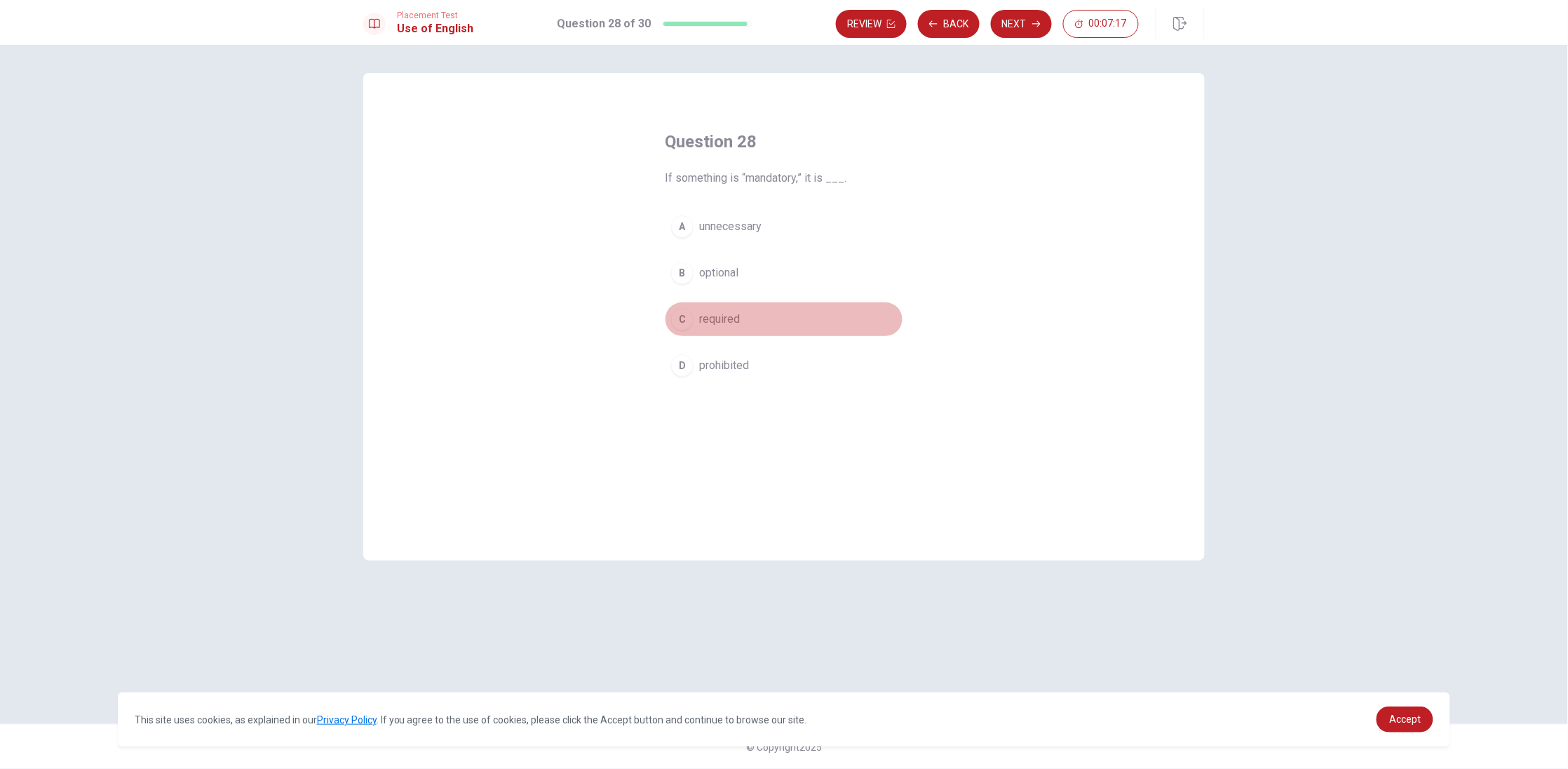
click at [721, 321] on span "required" at bounding box center [718, 319] width 40 height 16
click at [1016, 32] on button "Next" at bounding box center [1021, 24] width 61 height 28
click at [718, 318] on span "strong" at bounding box center [714, 319] width 31 height 16
click at [1036, 29] on button "Next" at bounding box center [1021, 24] width 61 height 28
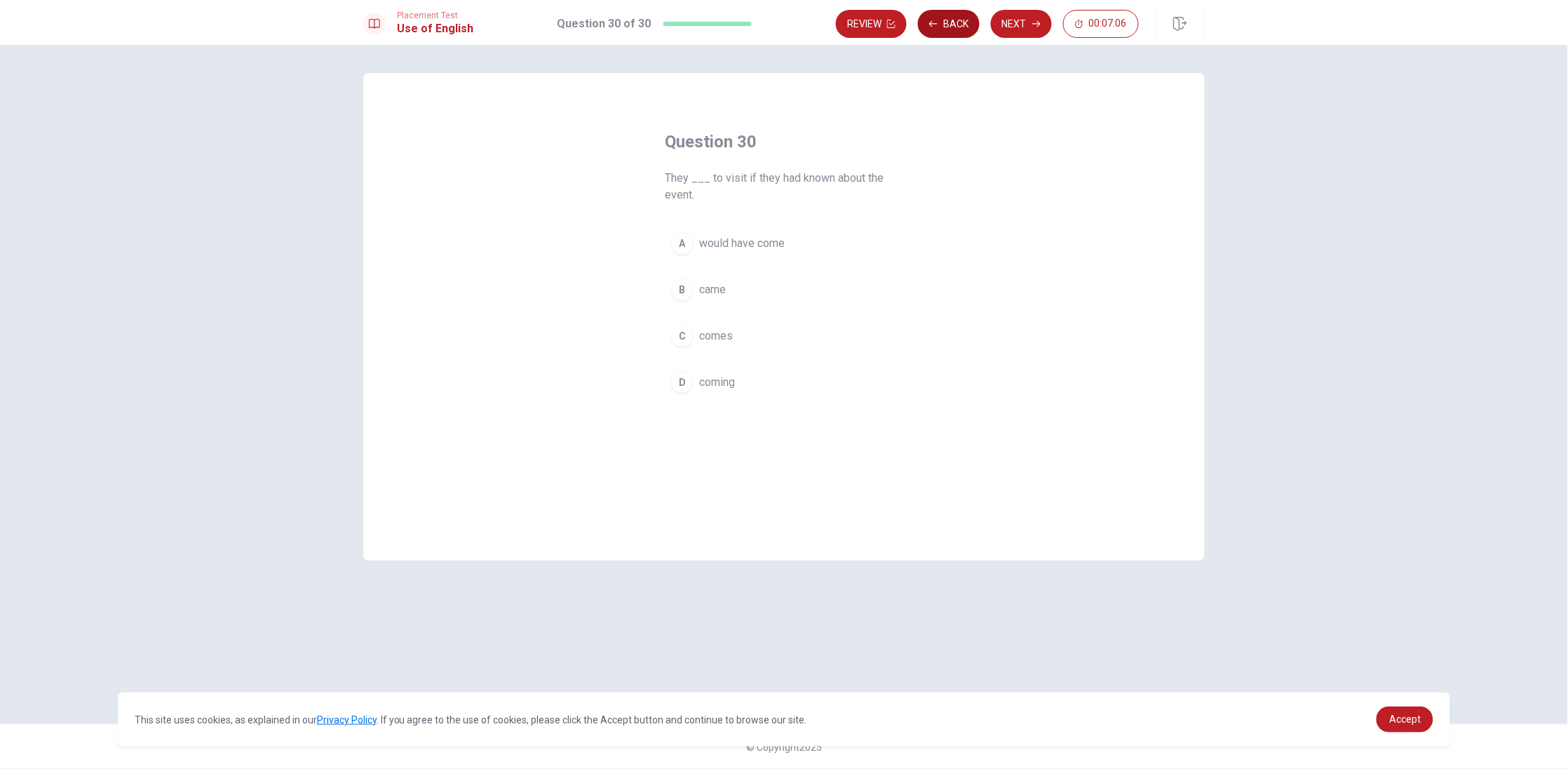
click at [950, 26] on button "Back" at bounding box center [948, 24] width 62 height 28
click at [1009, 28] on button "Next" at bounding box center [1021, 24] width 61 height 28
click at [738, 255] on button "A would have come" at bounding box center [784, 243] width 238 height 35
click at [1012, 36] on button "Next" at bounding box center [1021, 24] width 61 height 28
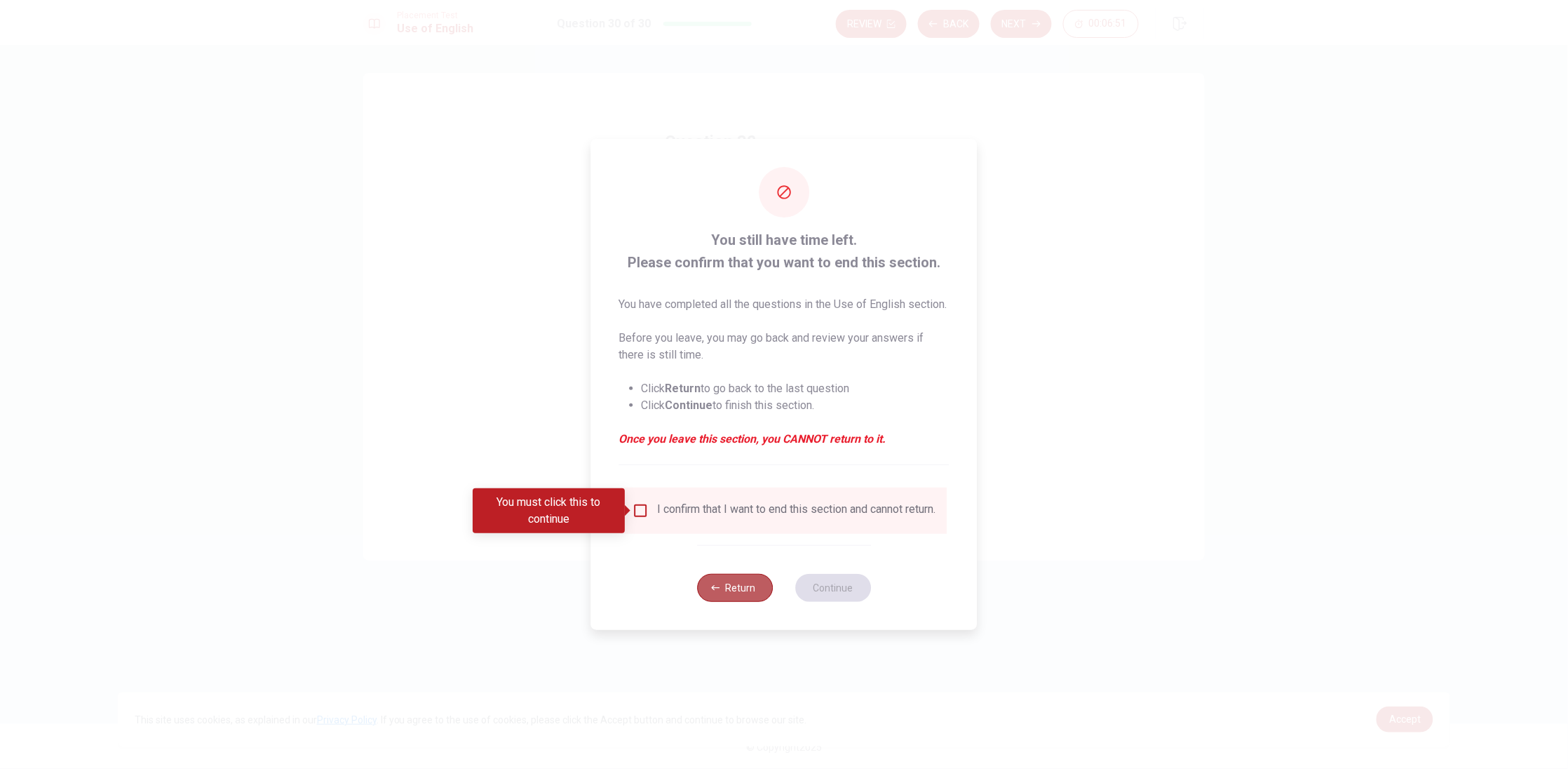
click at [724, 582] on button "Return" at bounding box center [735, 588] width 76 height 28
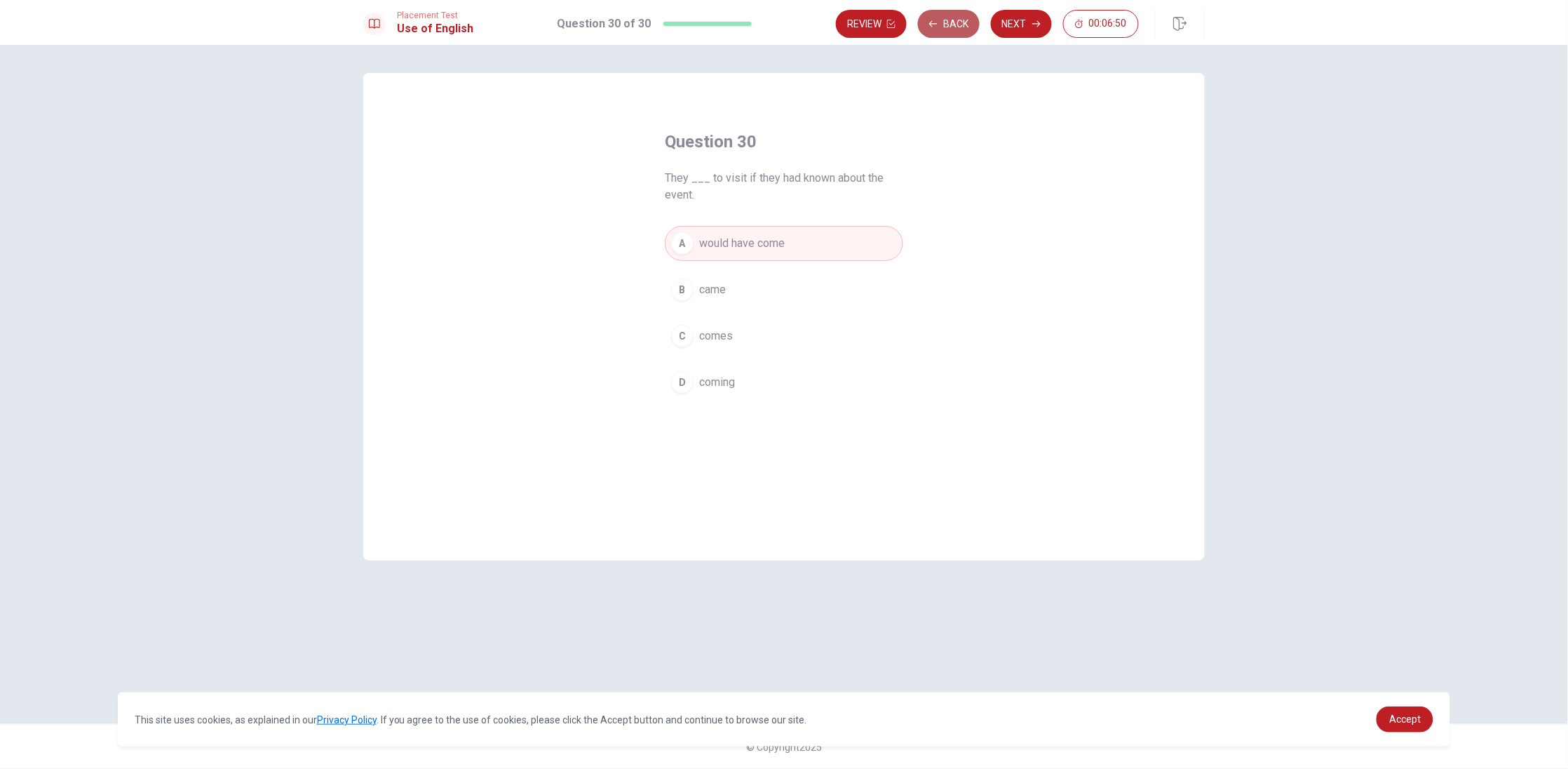
click at [948, 33] on button "Back" at bounding box center [948, 24] width 62 height 28
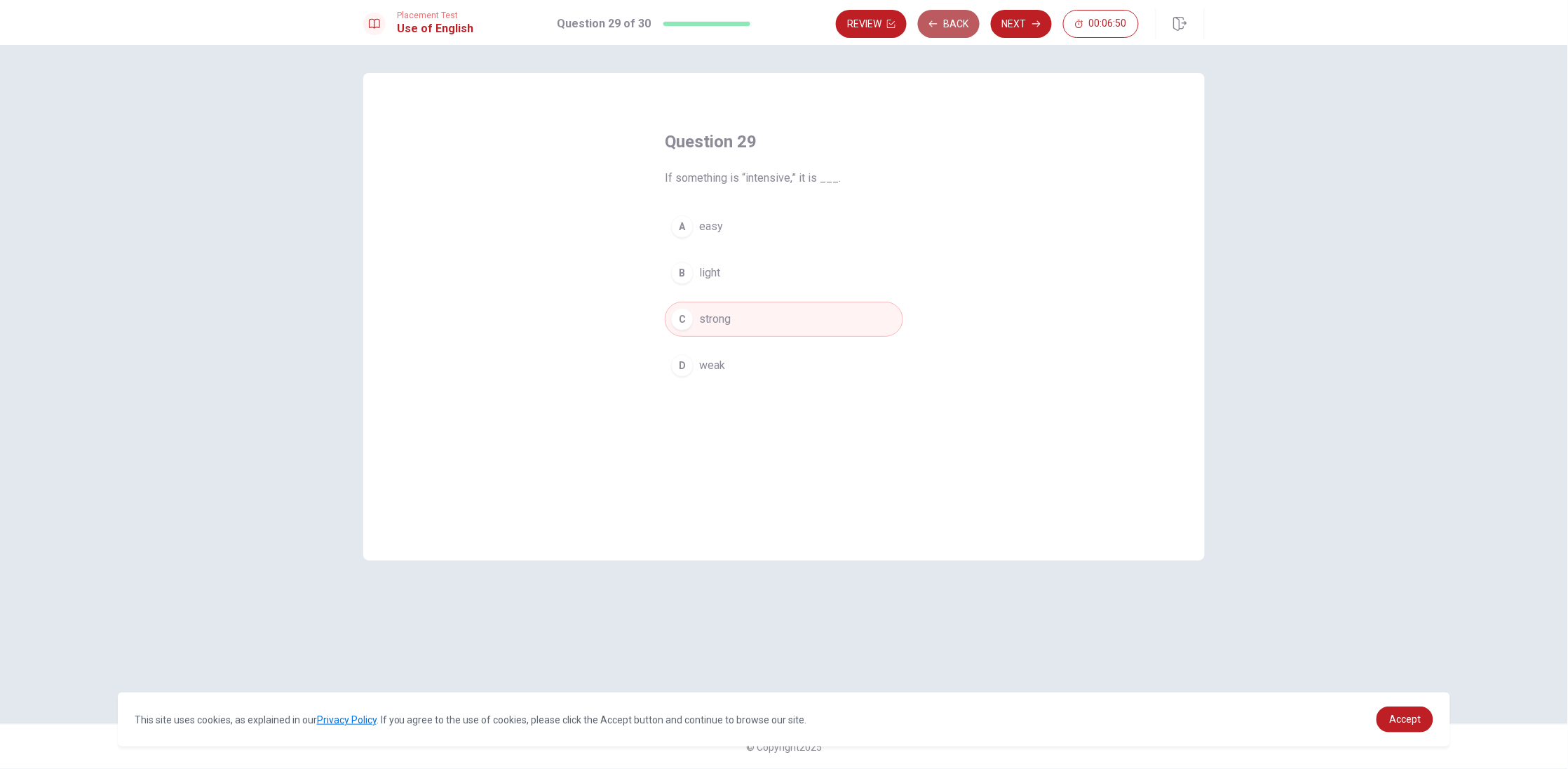
click at [948, 27] on button "Back" at bounding box center [948, 24] width 62 height 28
click at [1020, 18] on button "Next" at bounding box center [1021, 24] width 61 height 28
click at [1032, 26] on icon "button" at bounding box center [1037, 24] width 8 height 8
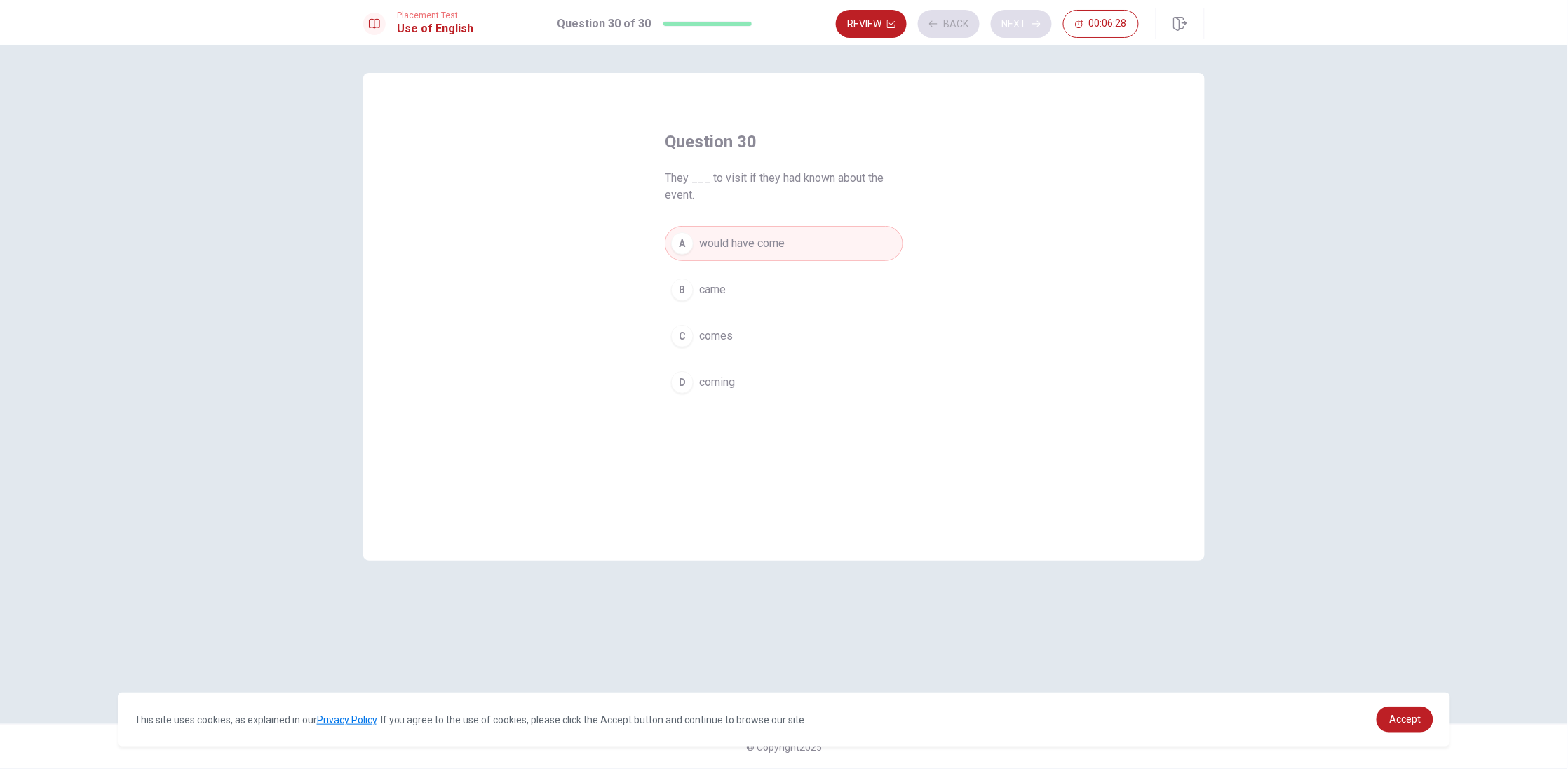
click at [1029, 26] on div "Review Back Next 00:06:28" at bounding box center [987, 24] width 303 height 28
click at [1013, 25] on button "Next" at bounding box center [1021, 24] width 61 height 28
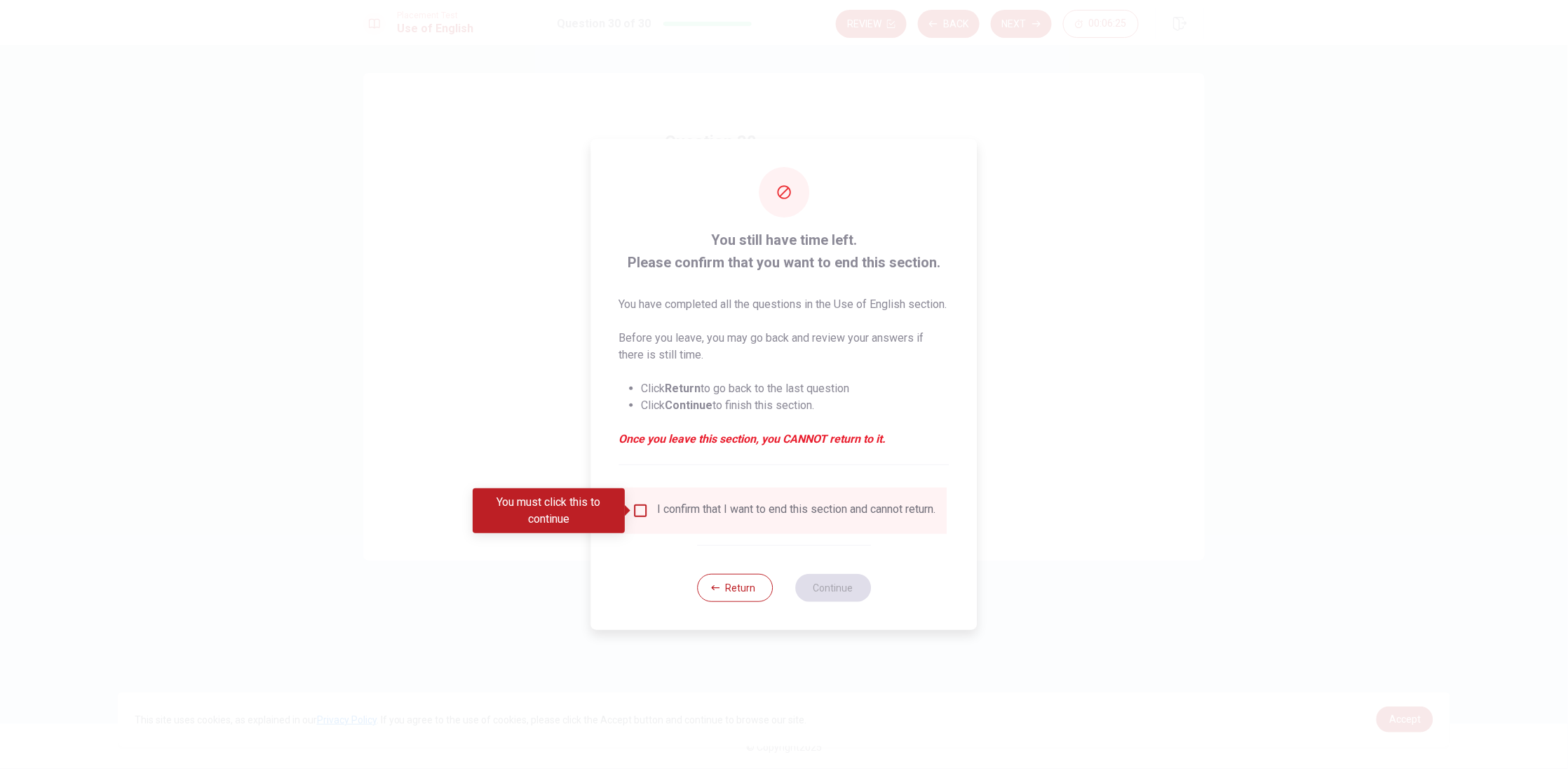
click at [655, 509] on div "I confirm that I want to end this section and cannot return." at bounding box center [784, 510] width 303 height 16
click at [648, 509] on input "You must click this to continue" at bounding box center [641, 510] width 16 height 16
click at [844, 579] on button "Continue" at bounding box center [833, 588] width 76 height 28
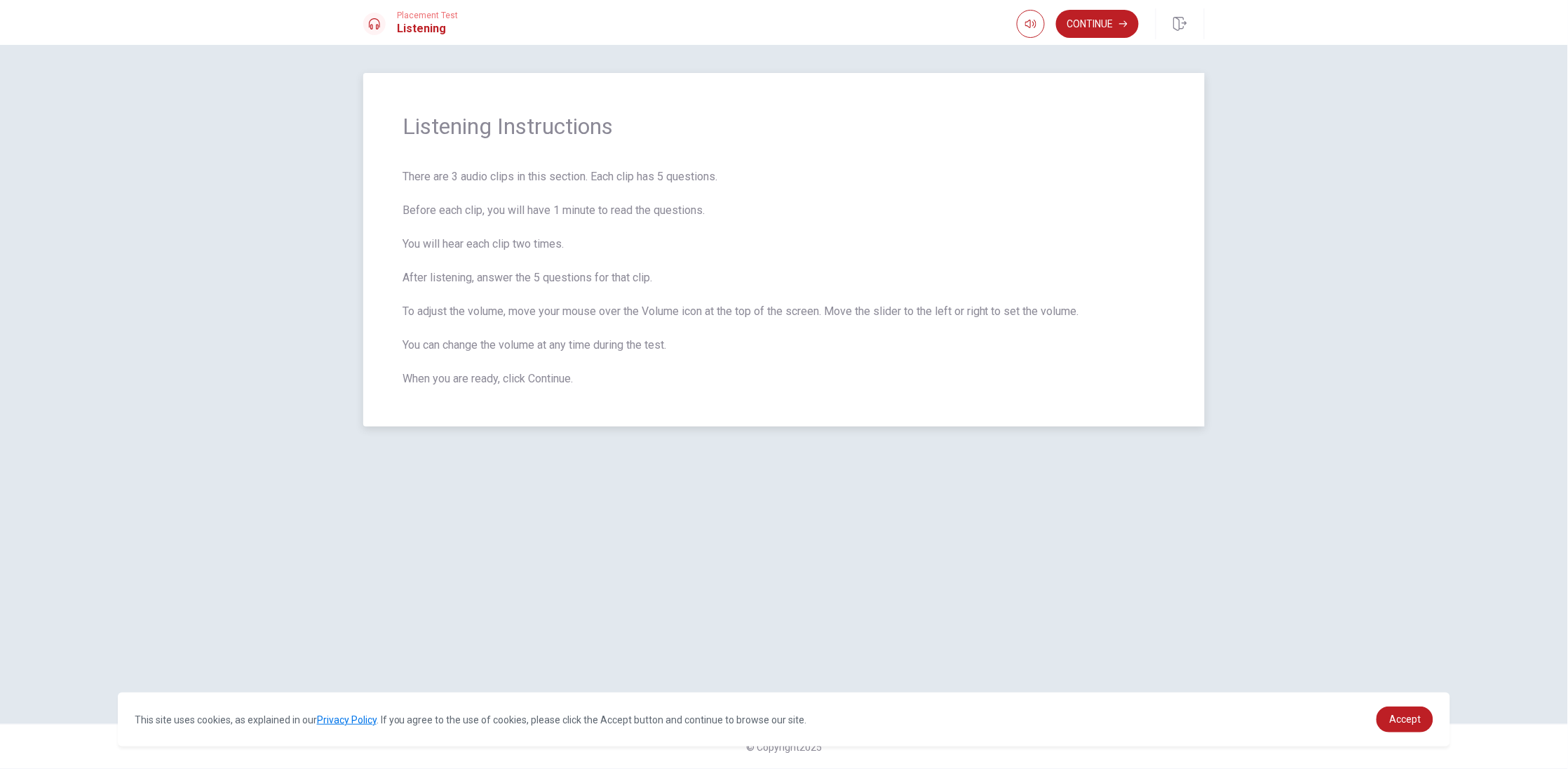
click at [516, 360] on span "There are 3 audio clips in this section. Each clip has 5 questions. Before each…" at bounding box center [784, 278] width 763 height 219
click at [1093, 26] on button "Continue" at bounding box center [1098, 24] width 82 height 28
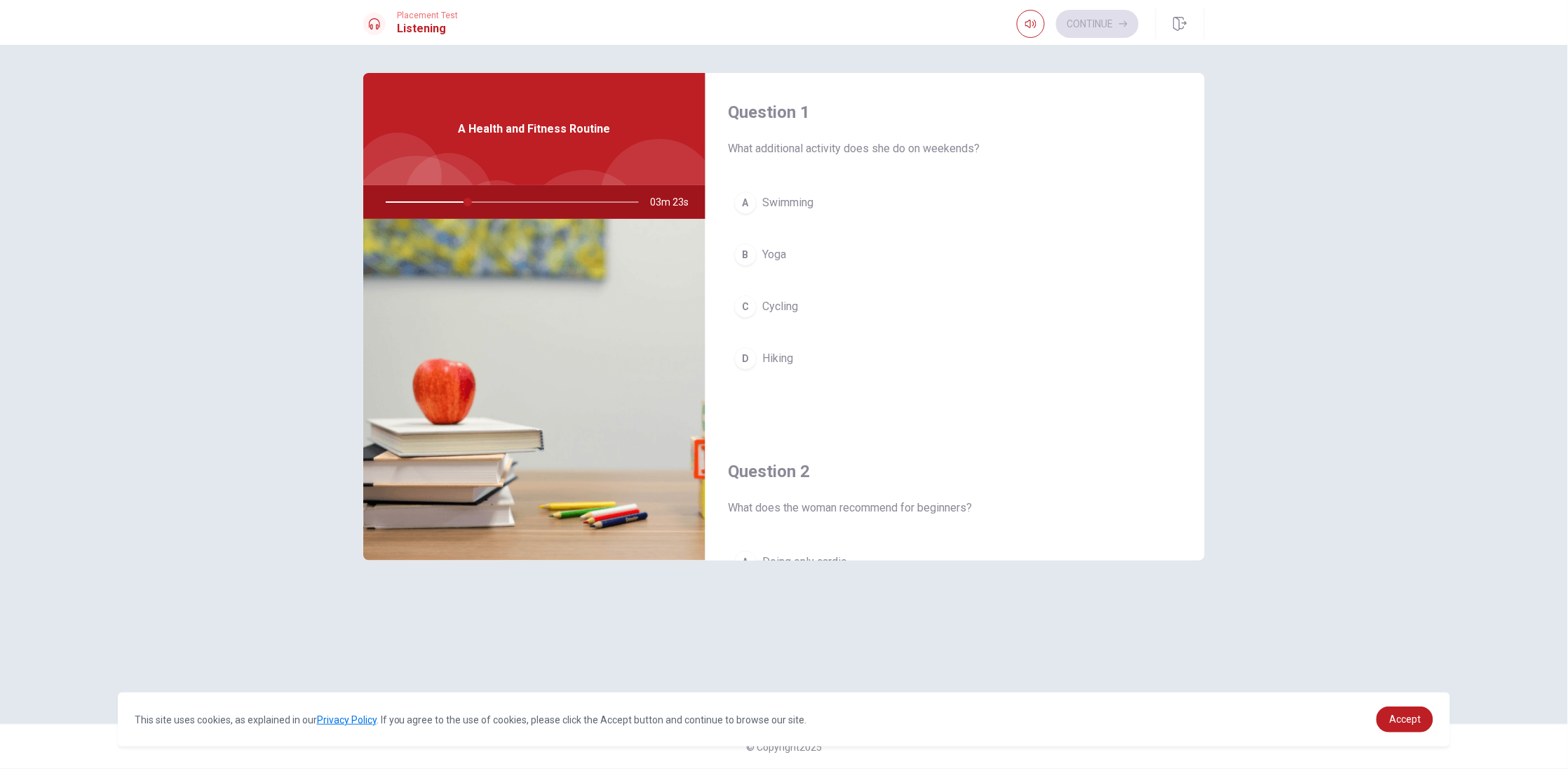
click at [780, 250] on span "Yoga" at bounding box center [774, 255] width 24 height 16
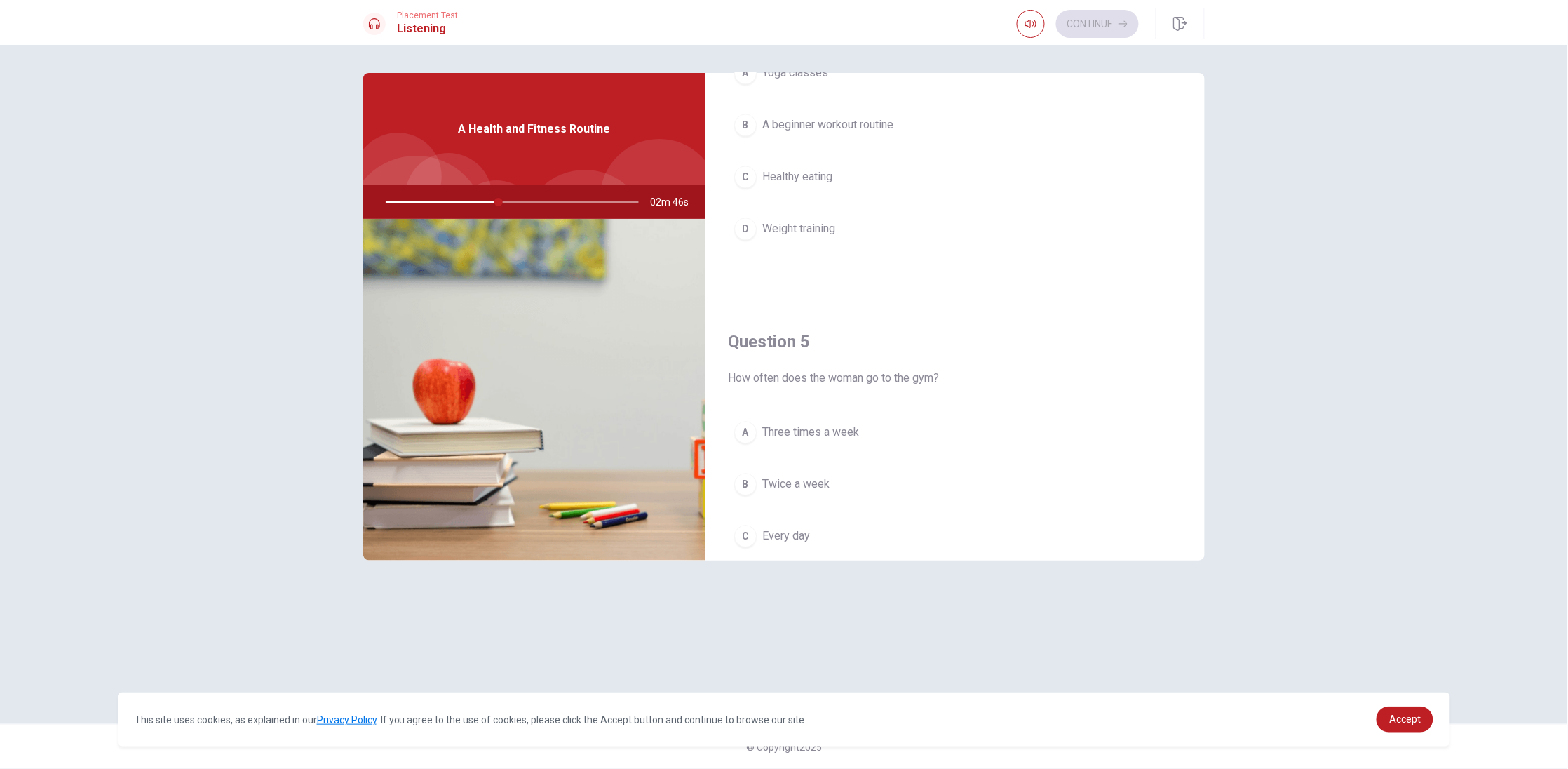
scroll to position [1102, 0]
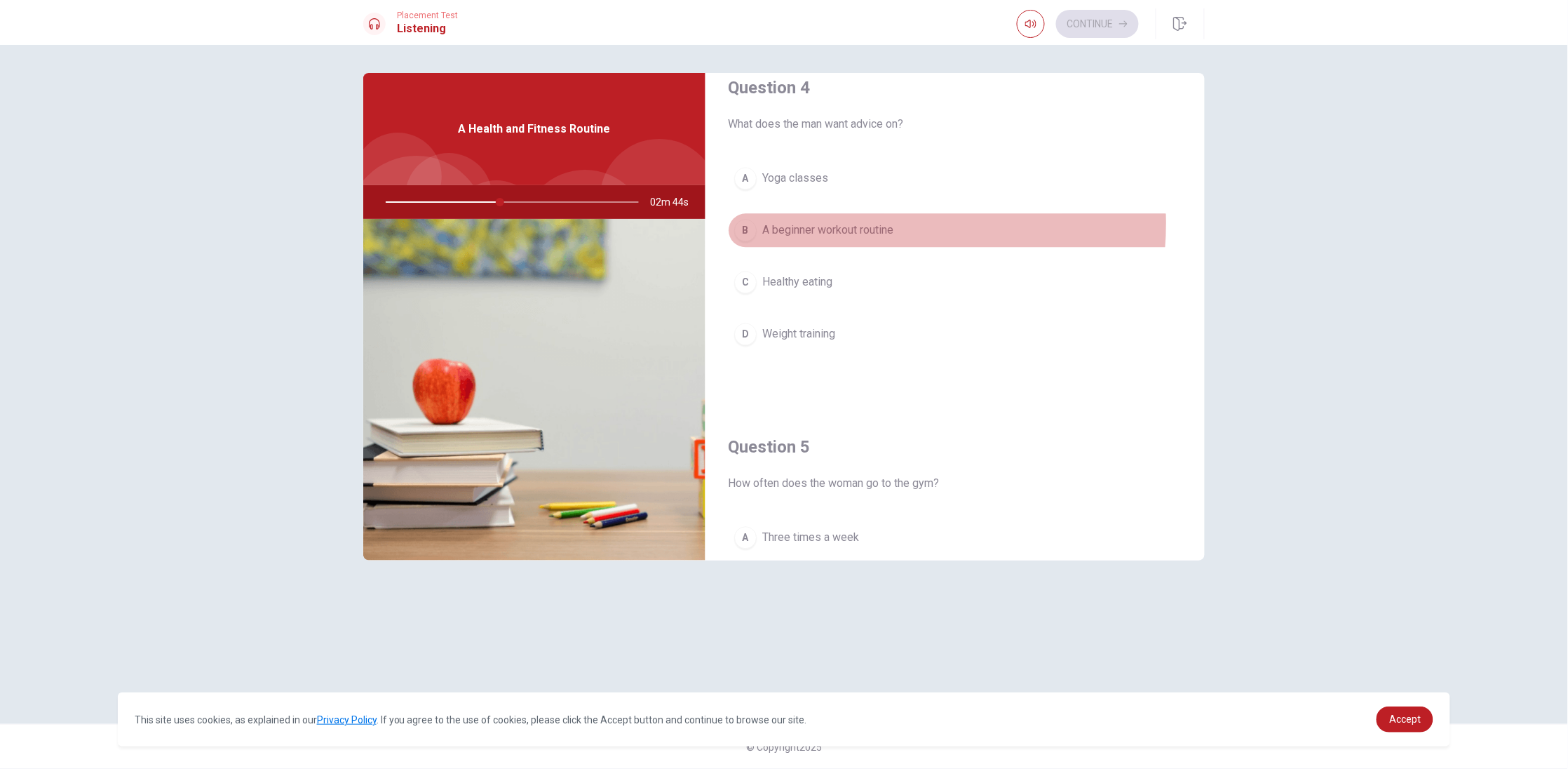
click at [856, 226] on span "A beginner workout routine" at bounding box center [827, 230] width 131 height 16
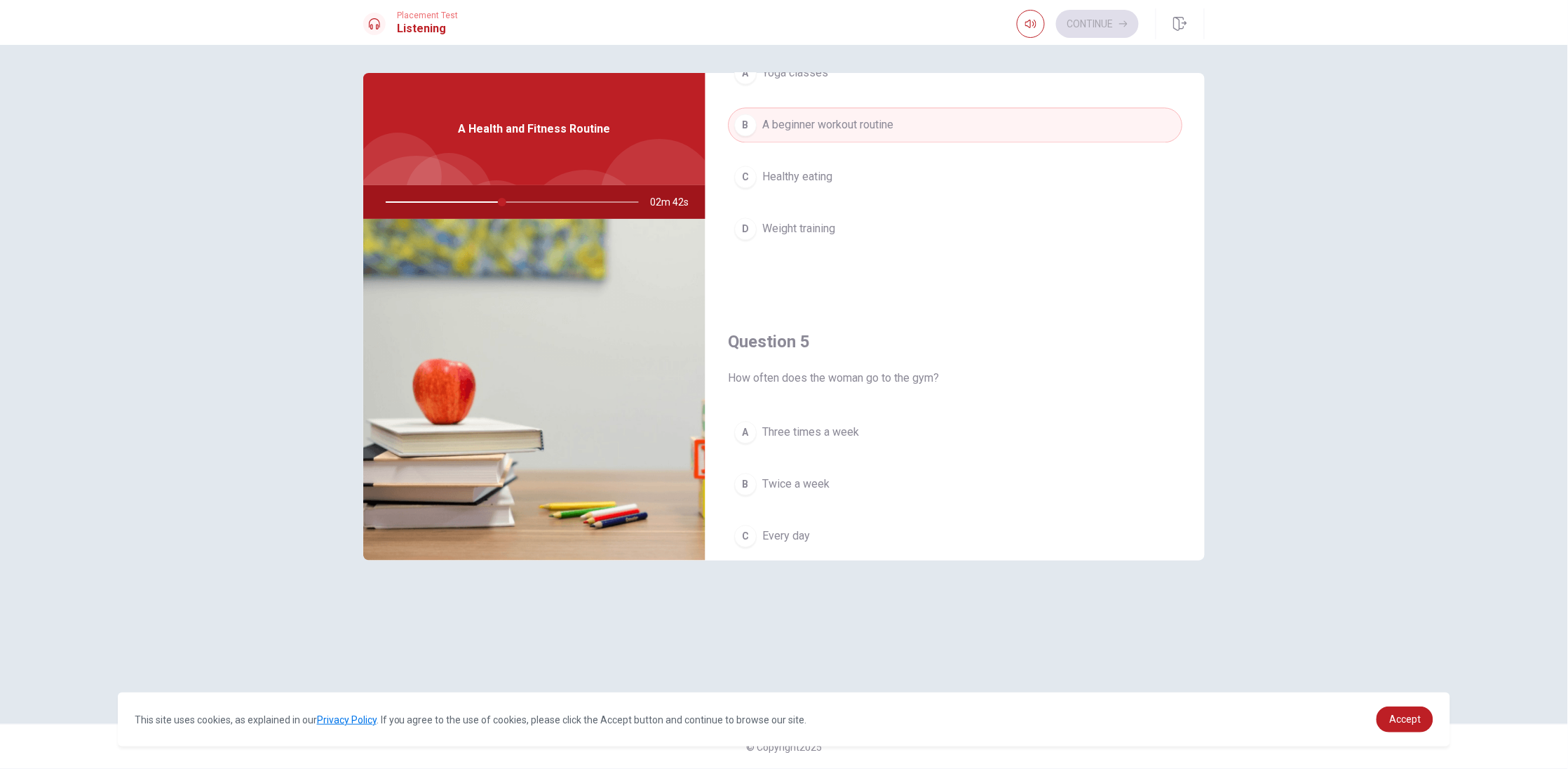
scroll to position [1312, 0]
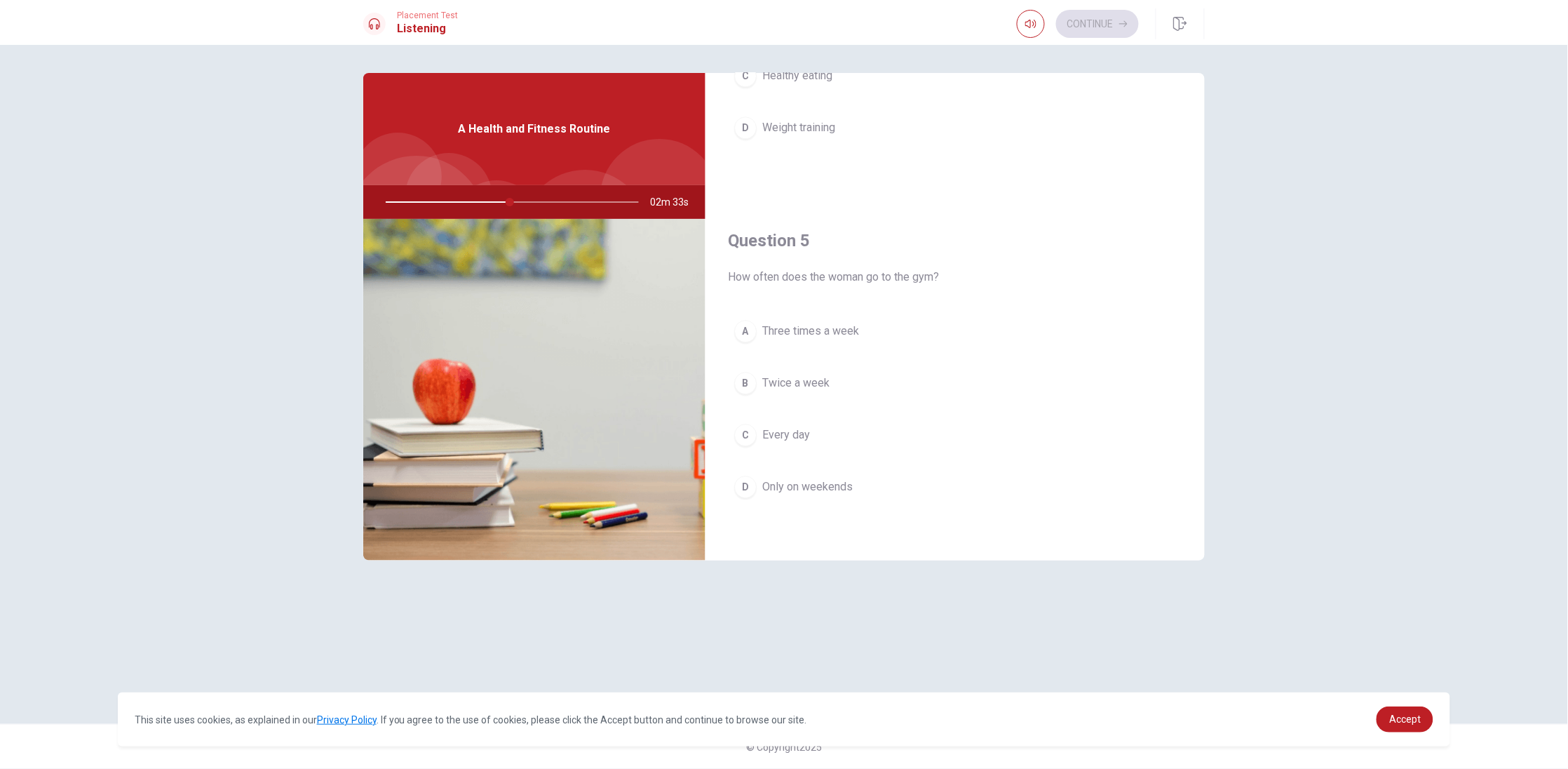
click at [831, 322] on span "Three times a week" at bounding box center [810, 331] width 96 height 16
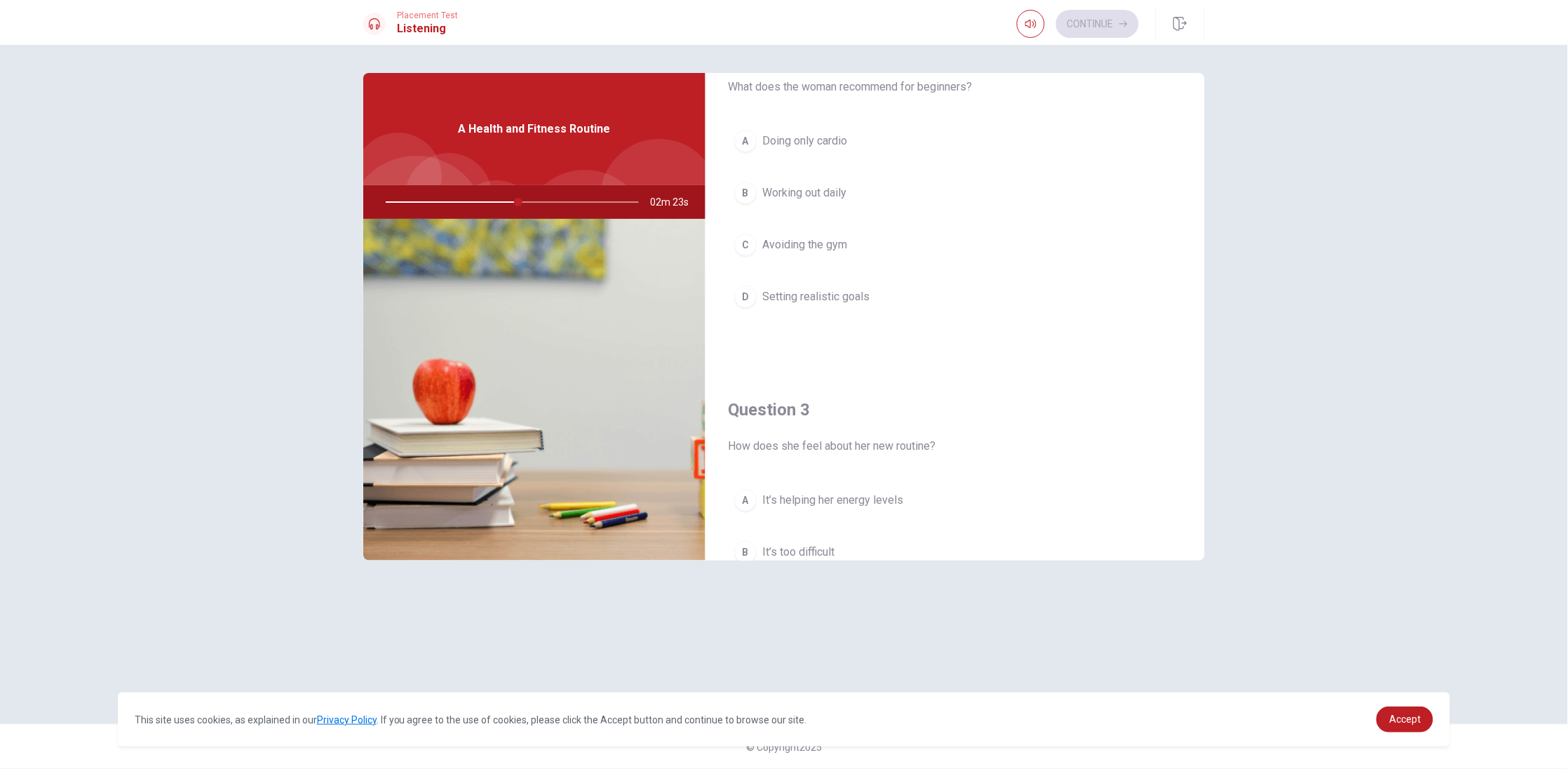
scroll to position [631, 0]
click at [851, 296] on span "It’s helping her energy levels" at bounding box center [832, 290] width 141 height 16
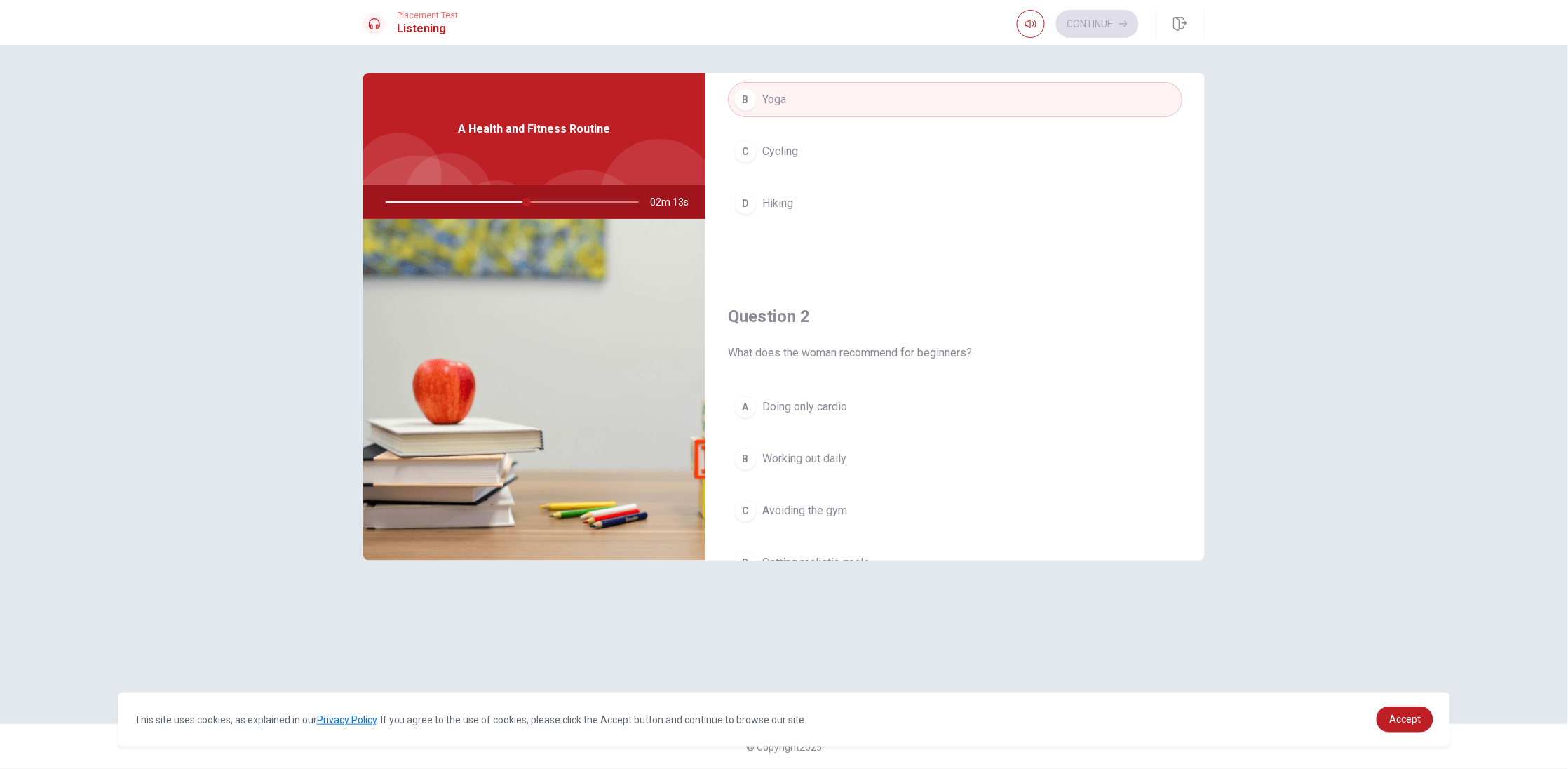
scroll to position [260, 0]
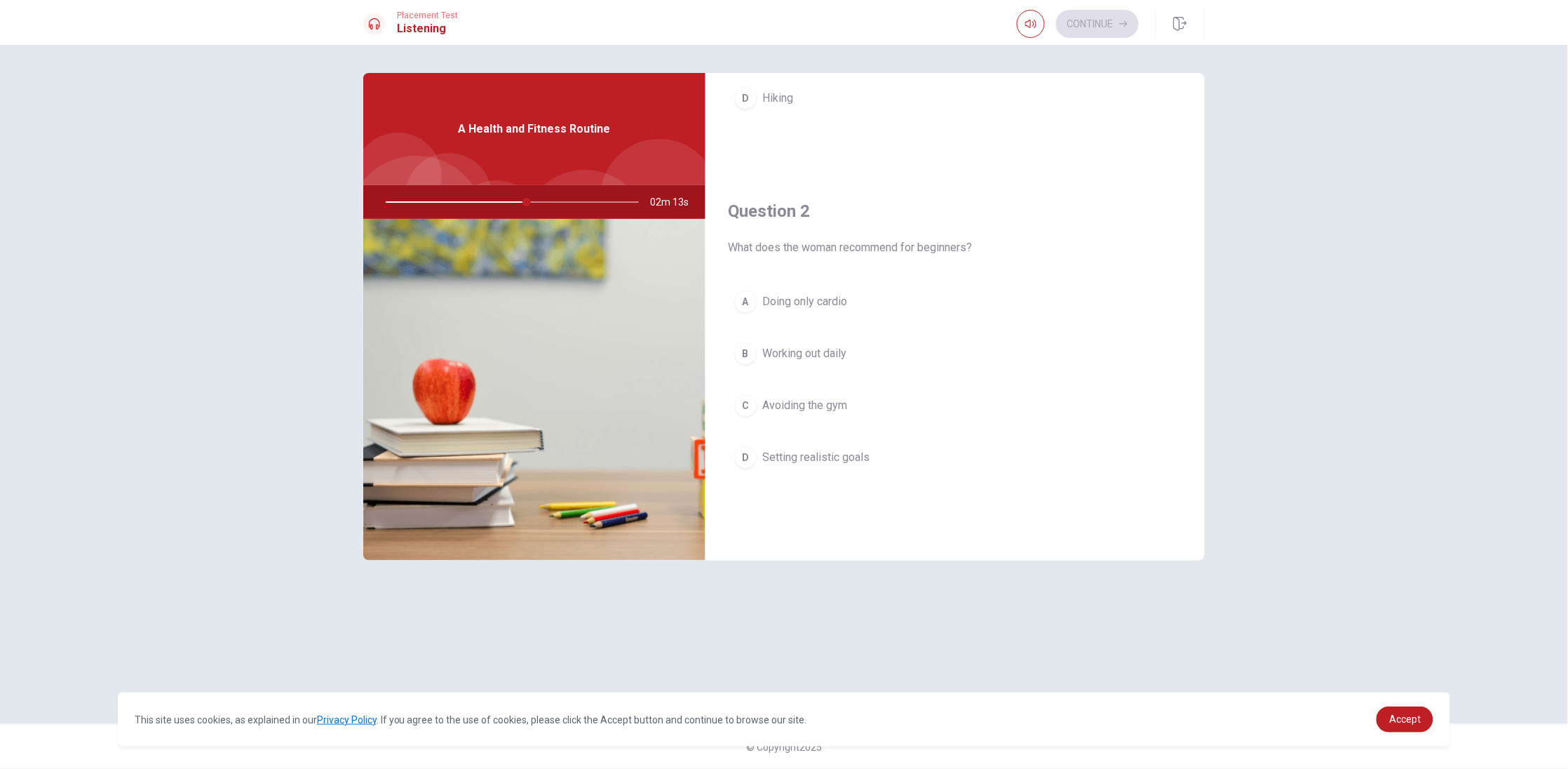
click at [823, 477] on div "A Doing only cardio B Working out daily C Avoiding the gym D Setting realistic …" at bounding box center [954, 394] width 454 height 219
click at [820, 461] on span "Setting realistic goals" at bounding box center [816, 457] width 107 height 16
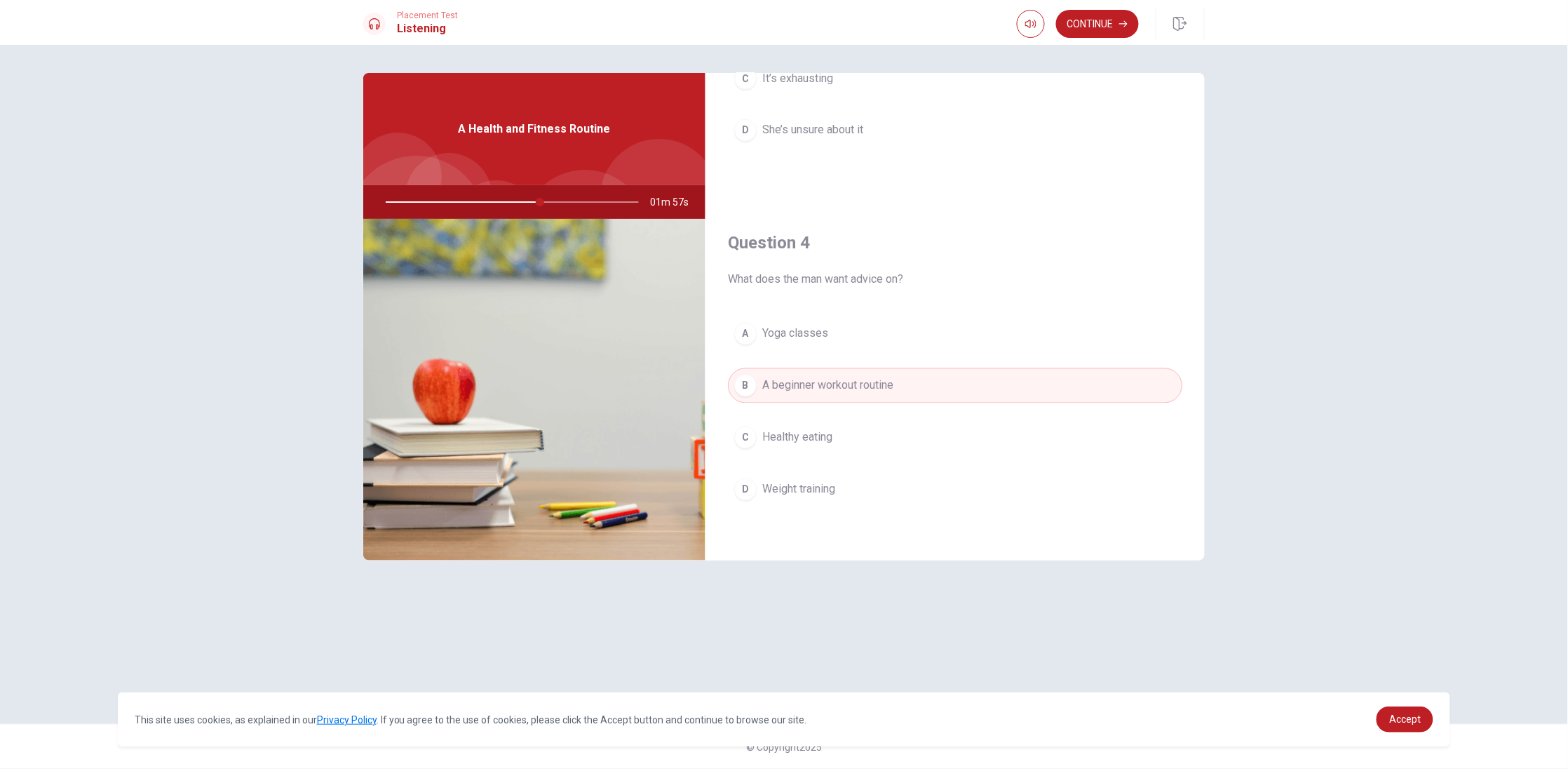
scroll to position [1312, 0]
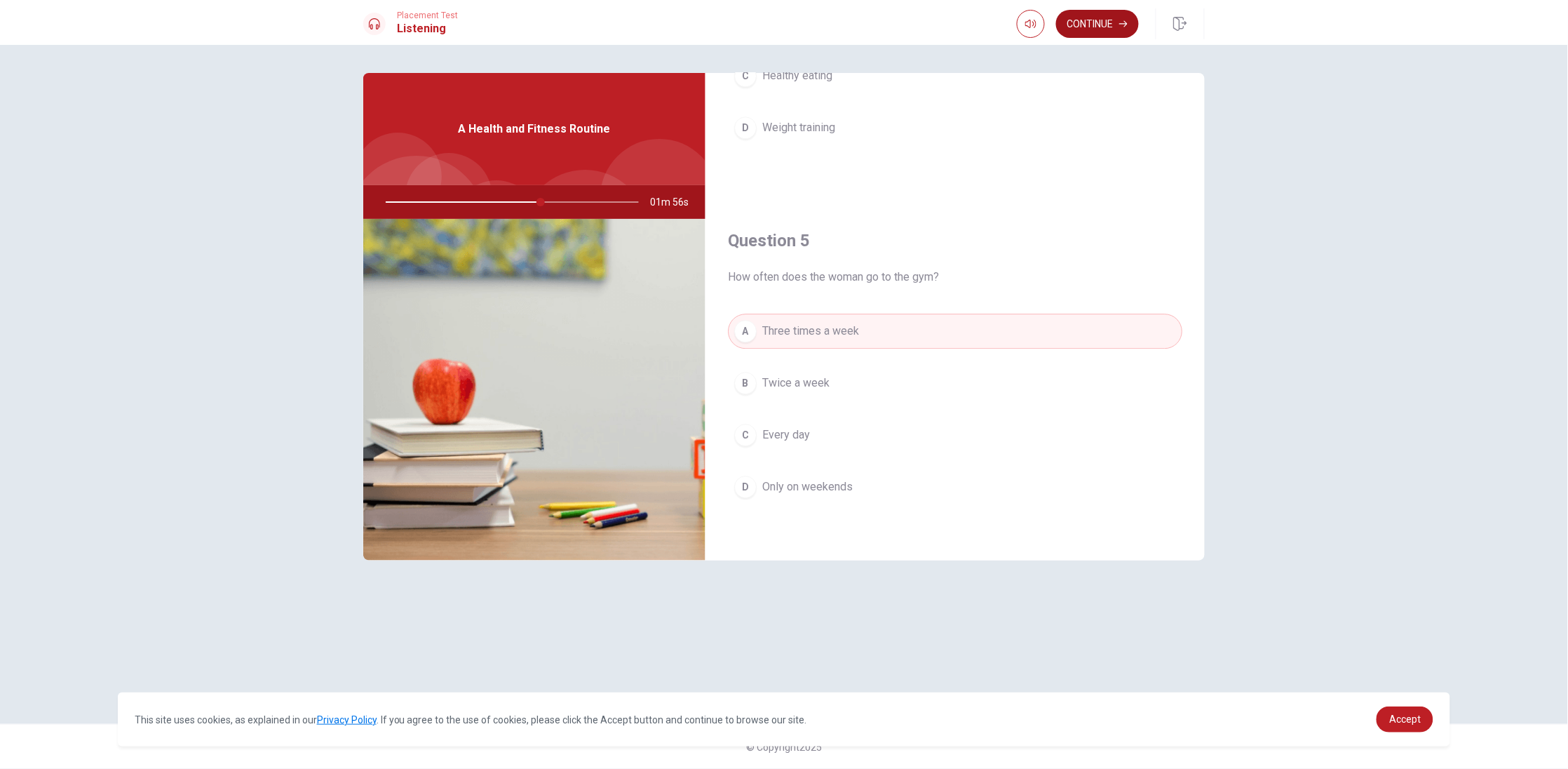
click at [1089, 31] on button "Continue" at bounding box center [1098, 24] width 82 height 28
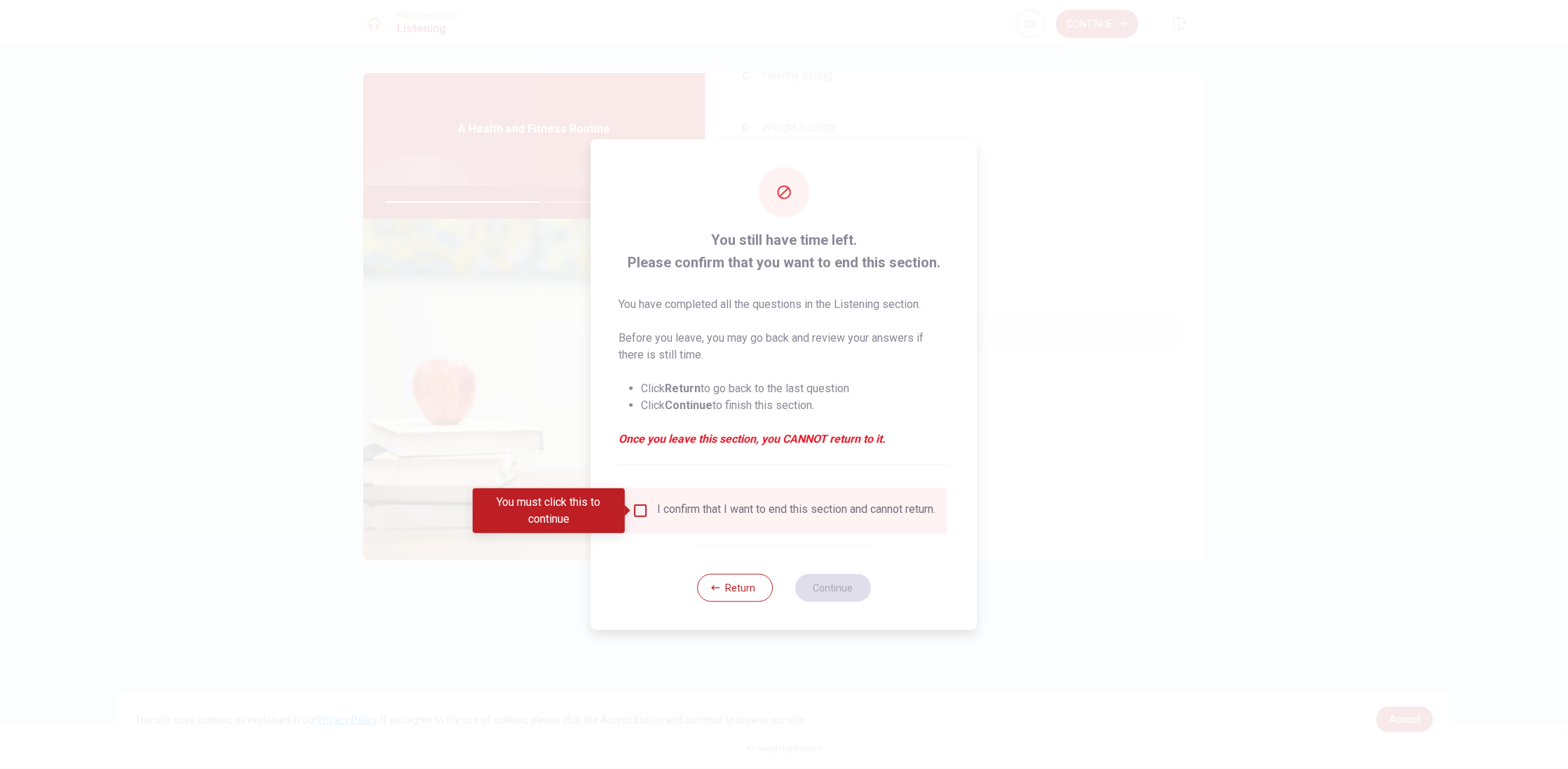
click at [646, 516] on input "You must click this to continue" at bounding box center [641, 510] width 16 height 16
click at [859, 593] on button "Continue" at bounding box center [833, 588] width 76 height 28
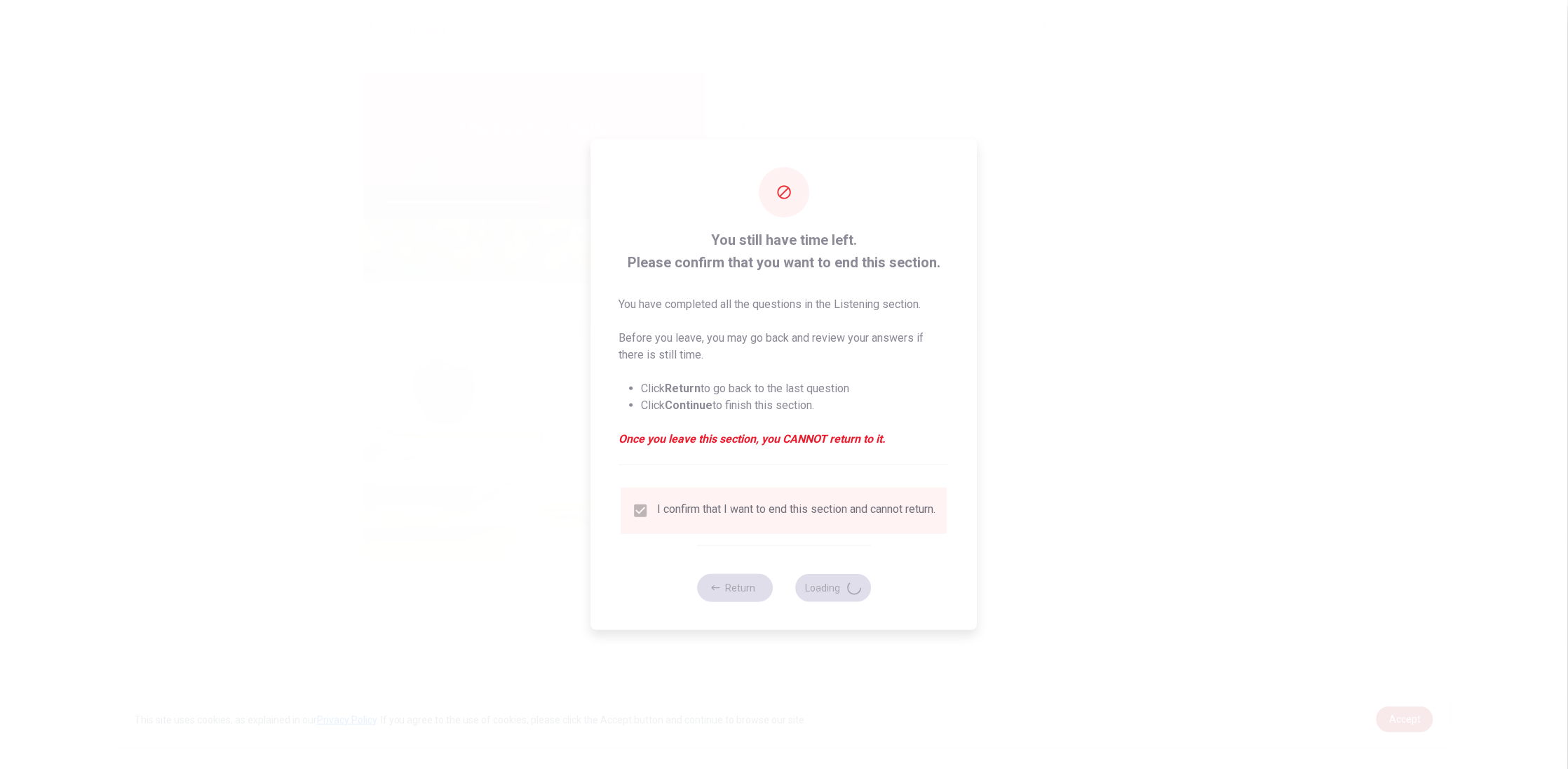
type input "63"
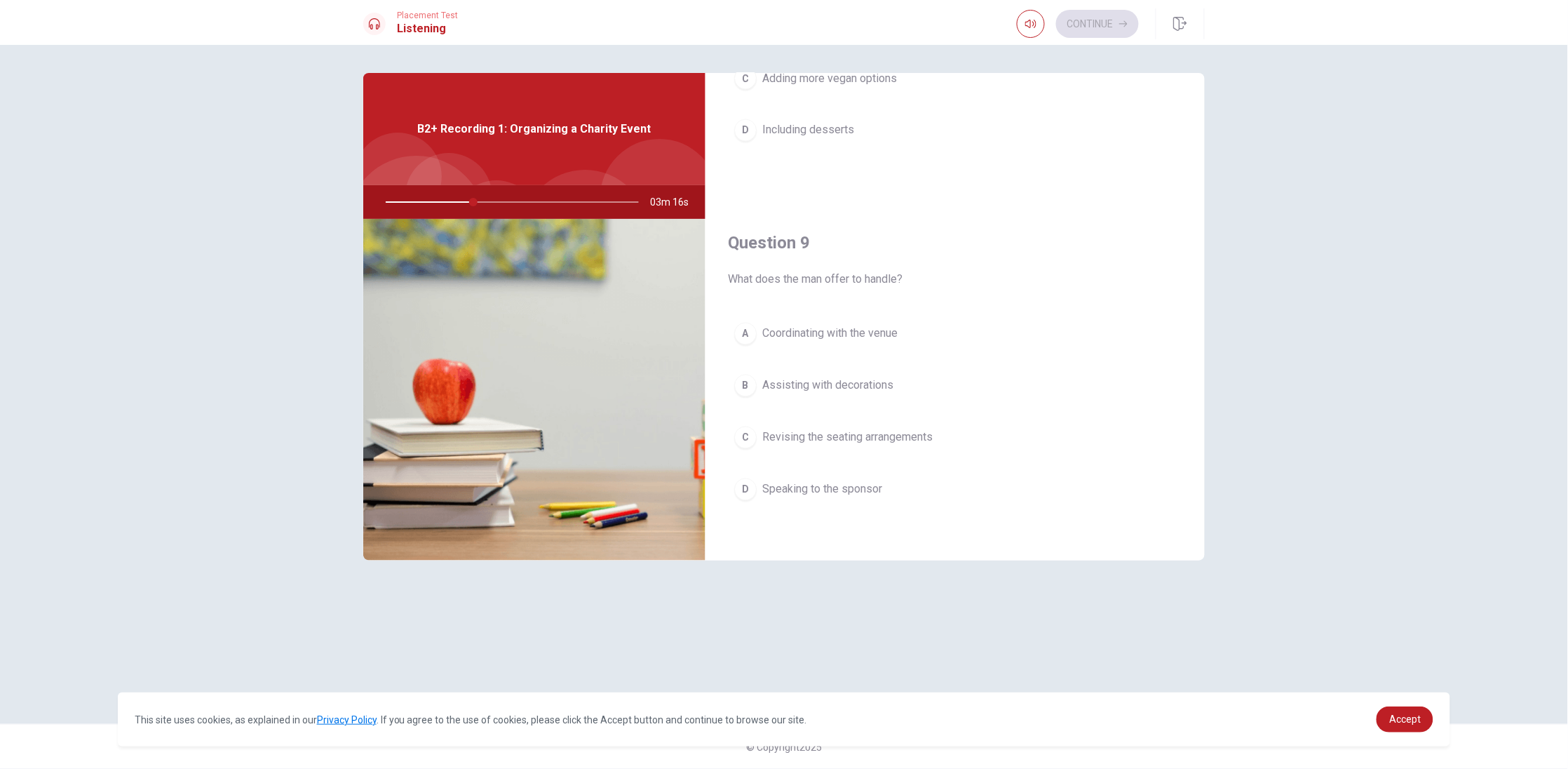
scroll to position [737, 0]
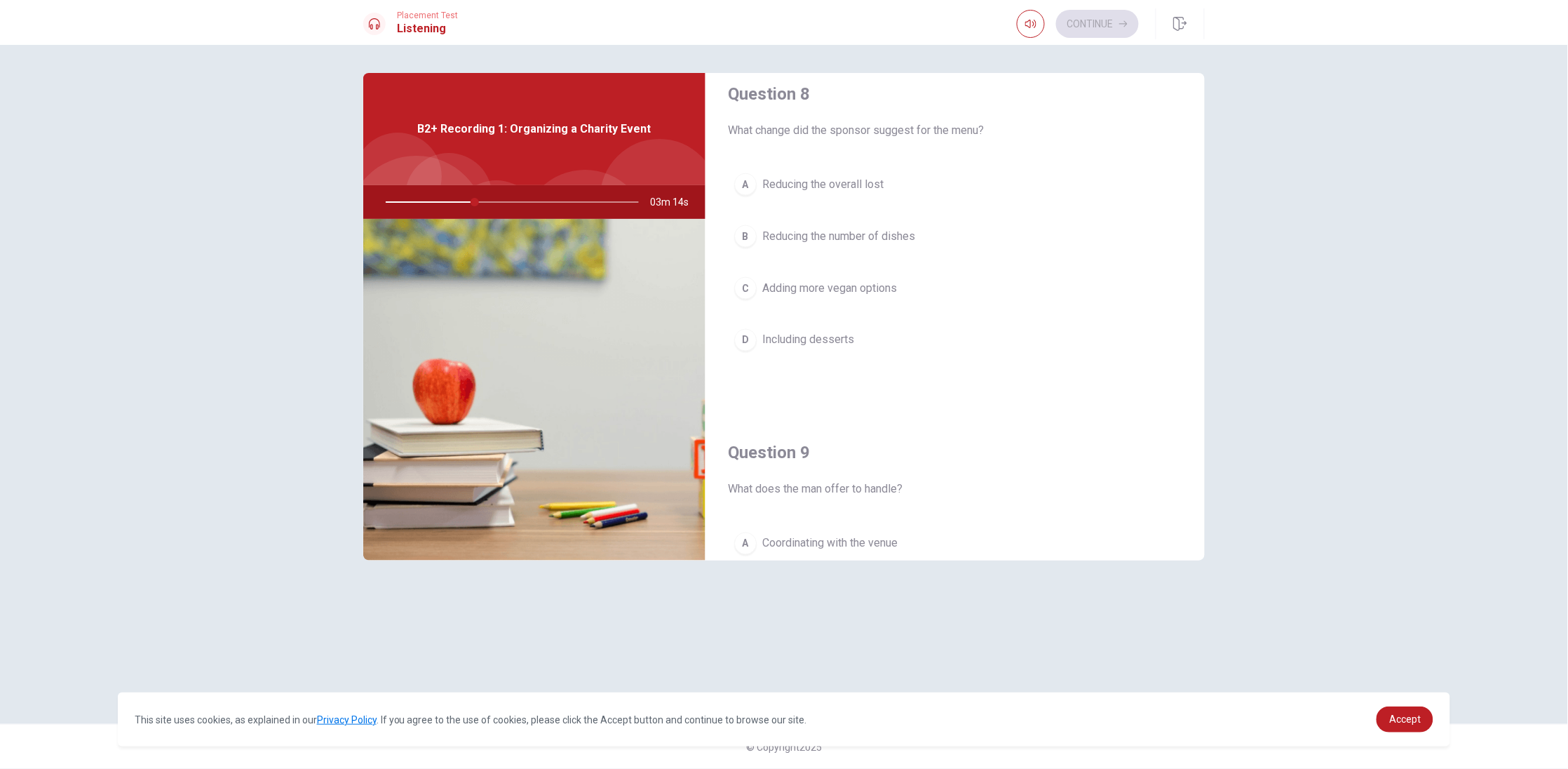
click at [874, 288] on span "Adding more vegan options" at bounding box center [829, 288] width 134 height 16
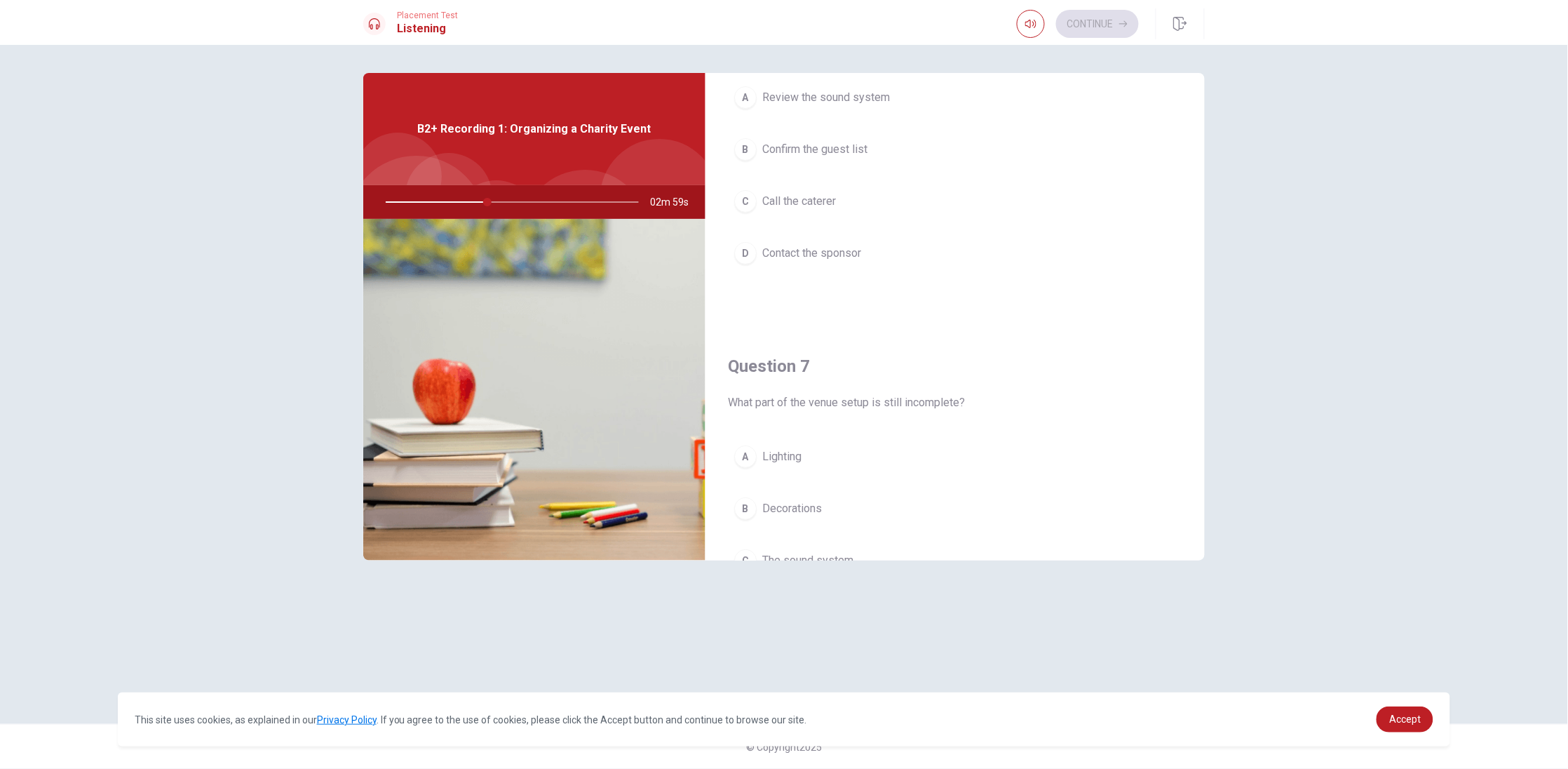
scroll to position [210, 0]
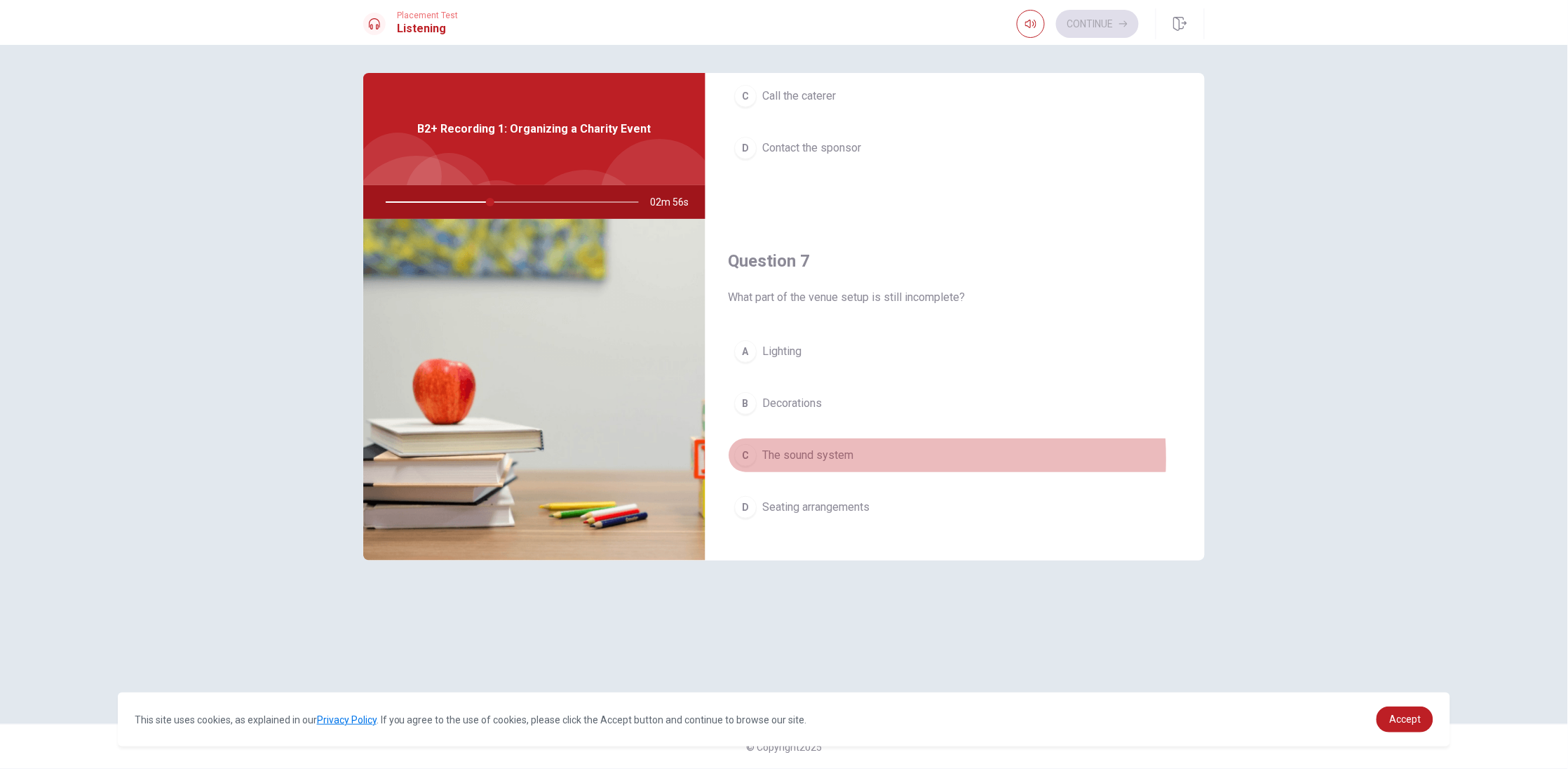
click at [812, 460] on span "The sound system" at bounding box center [807, 455] width 91 height 16
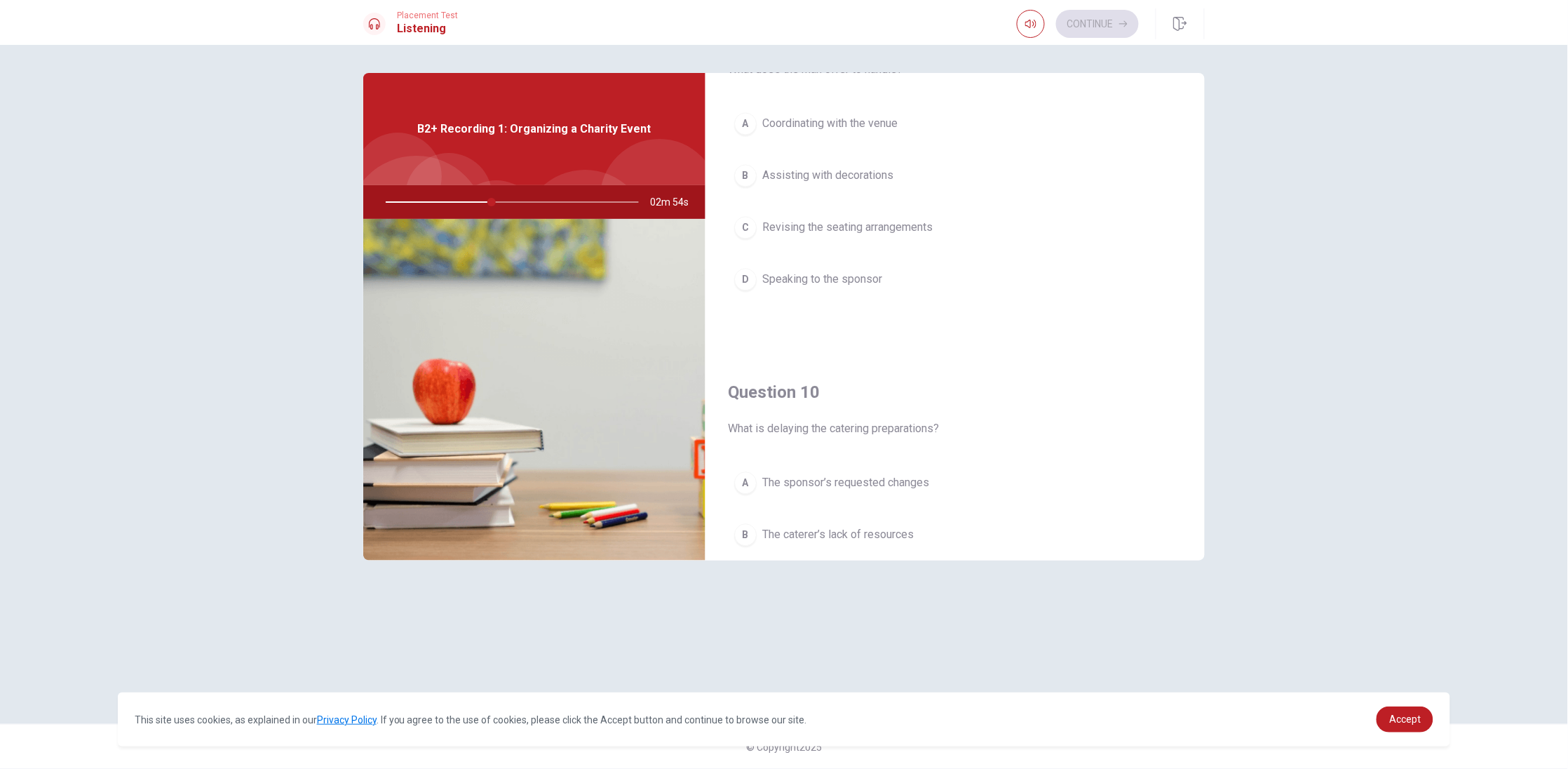
scroll to position [1312, 0]
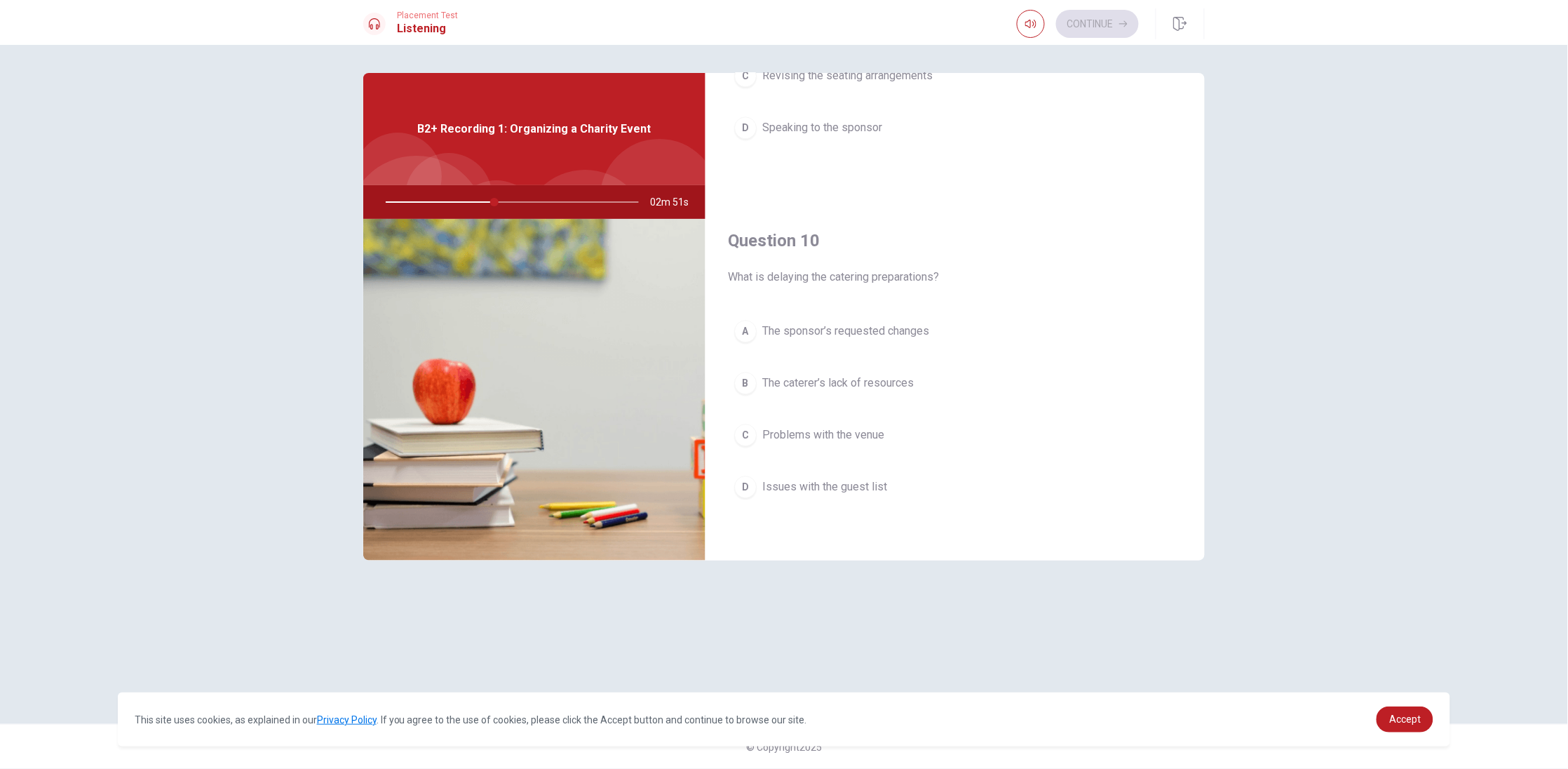
click at [850, 441] on span "Problems with the venue" at bounding box center [823, 434] width 122 height 16
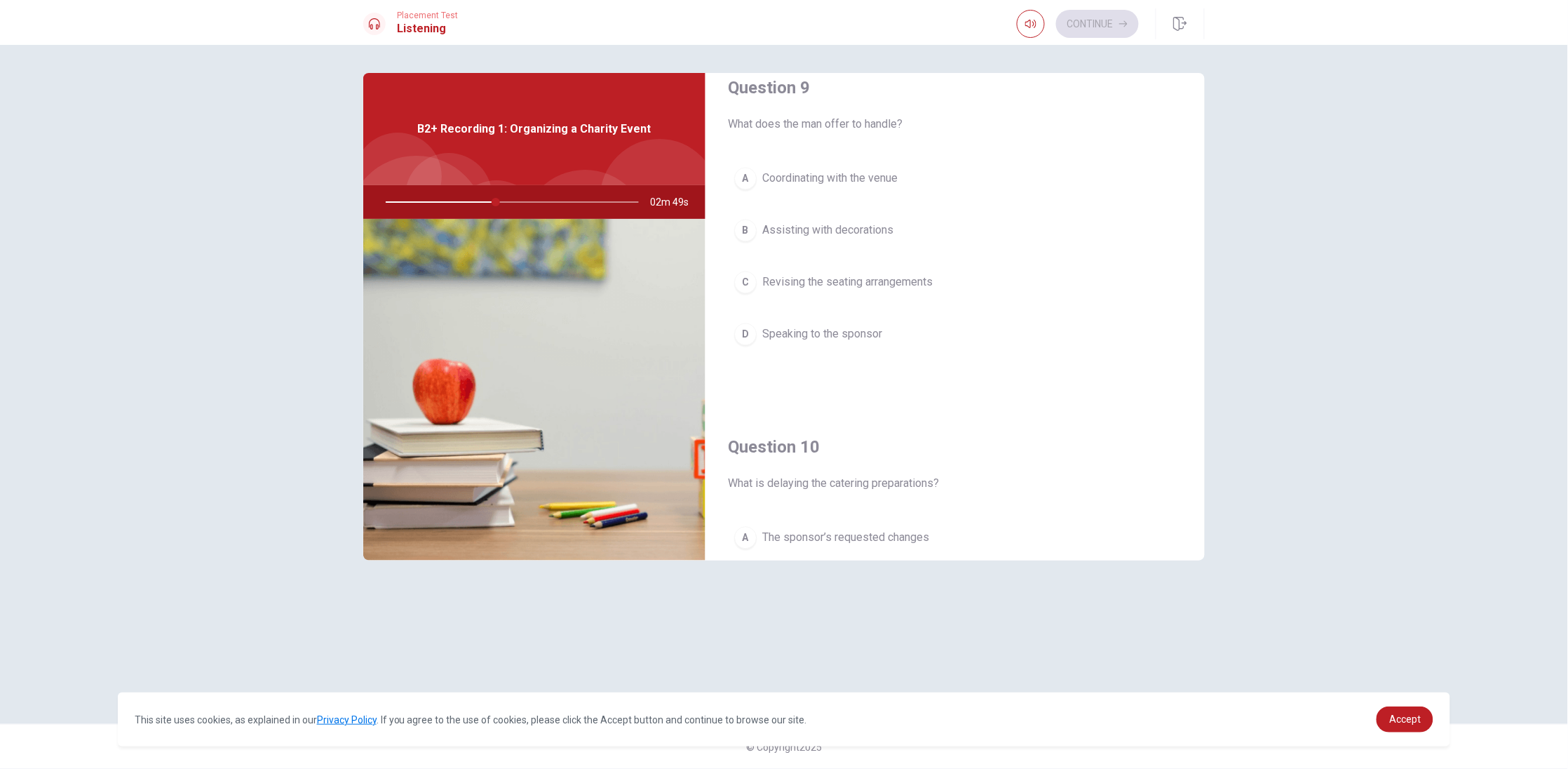
scroll to position [996, 0]
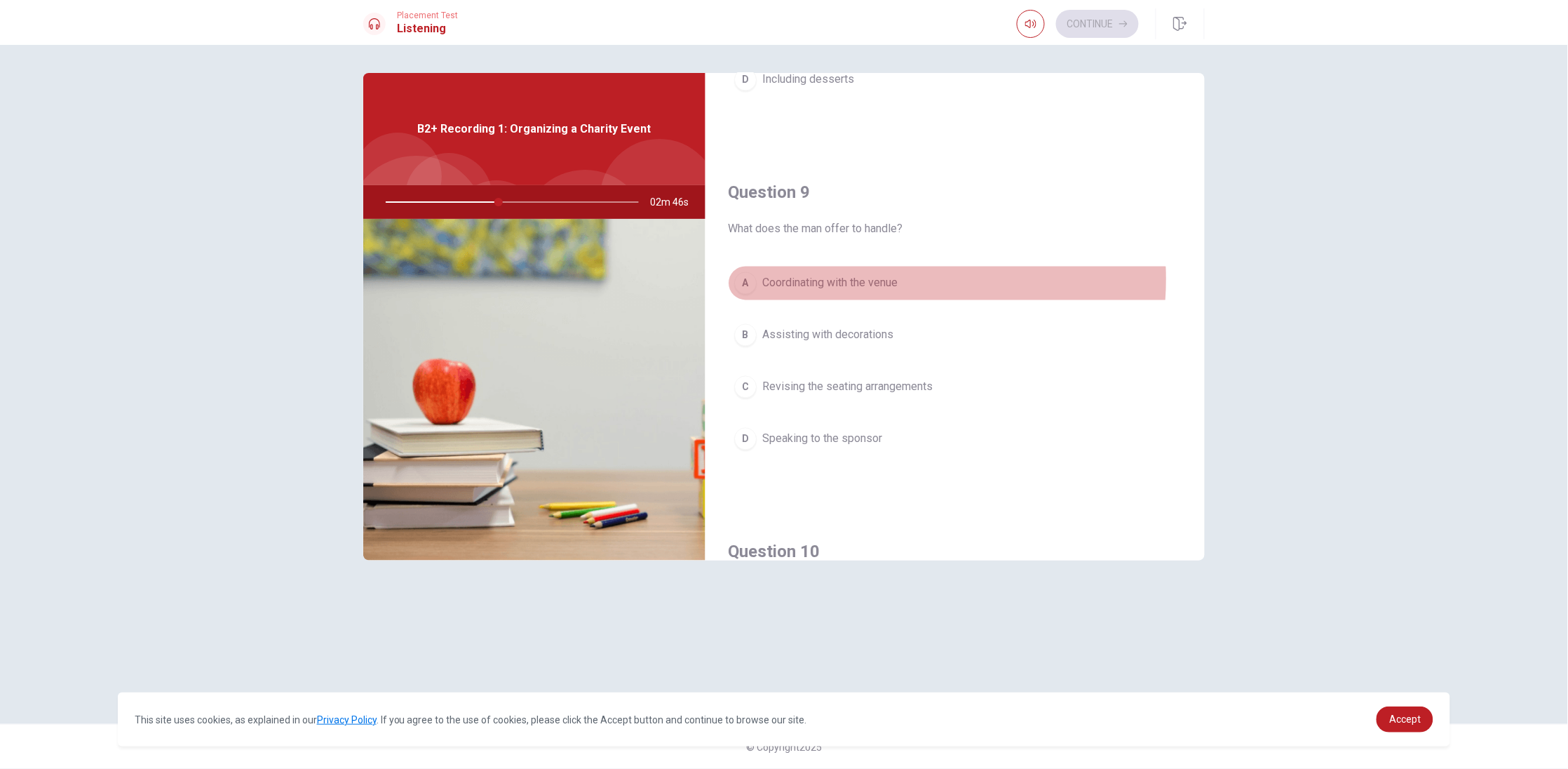
click at [864, 281] on span "Coordinating with the venue" at bounding box center [830, 284] width 135 height 16
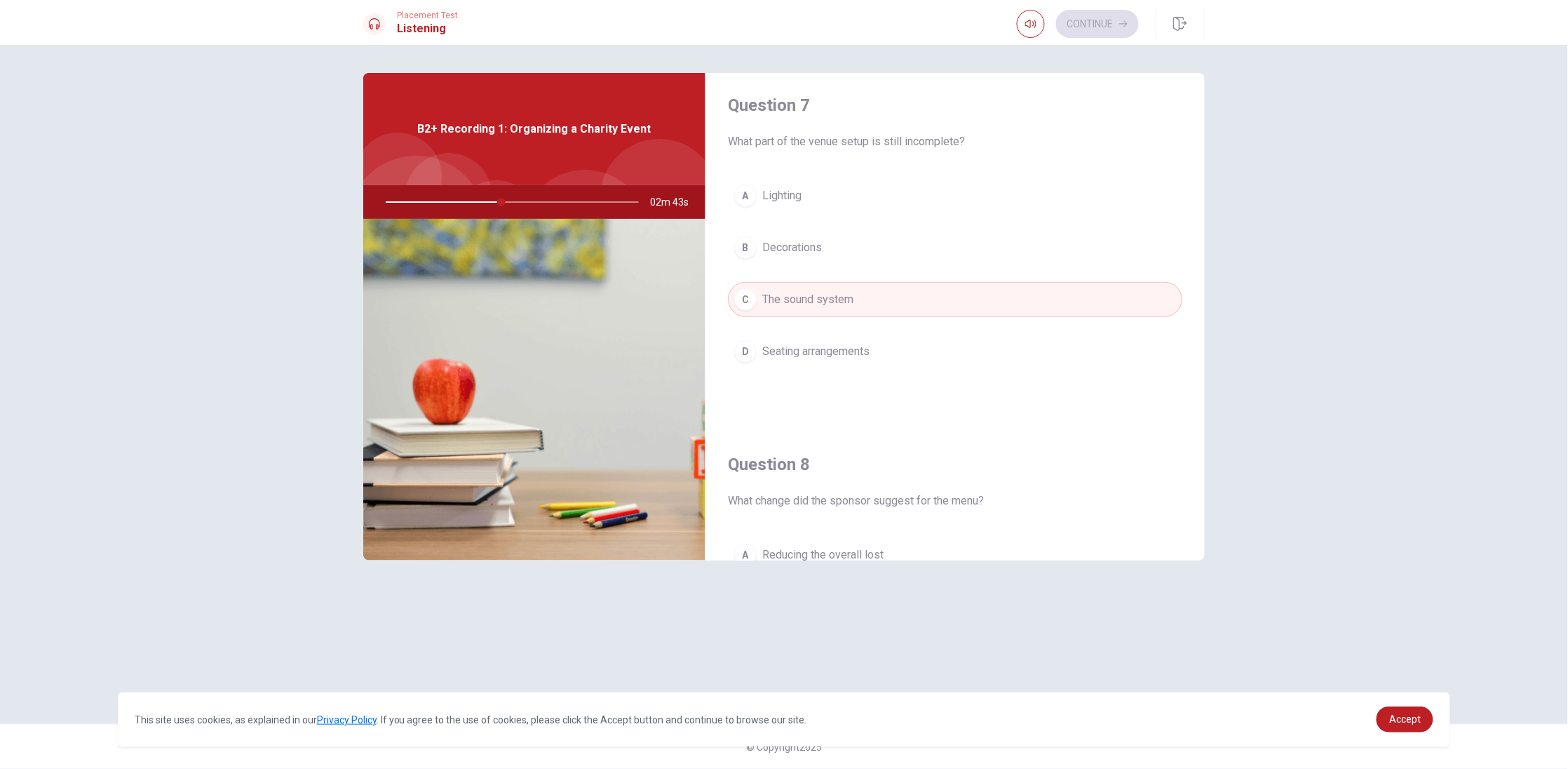
scroll to position [0, 0]
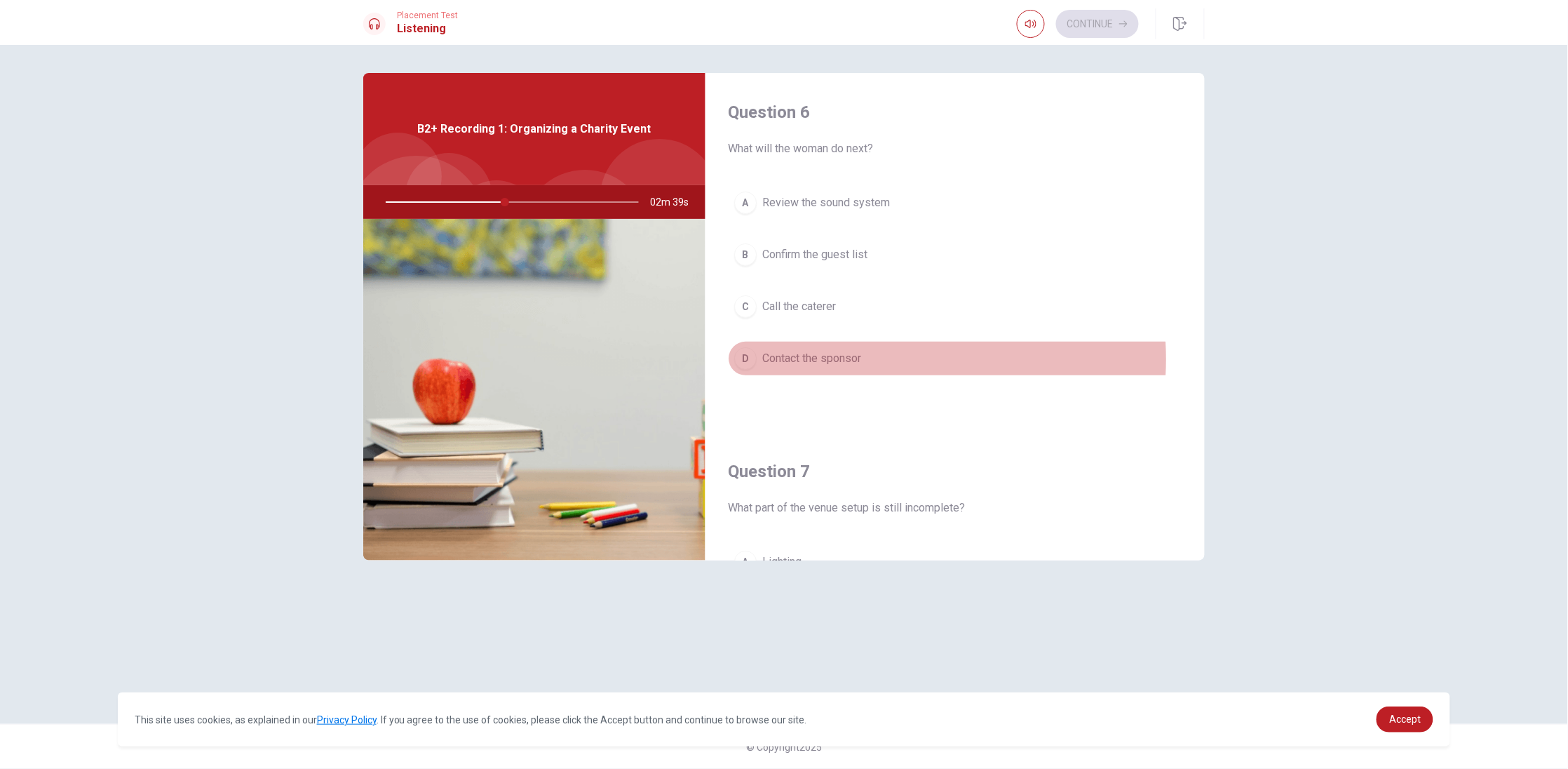
click at [868, 360] on button "D Contact the sponsor" at bounding box center [954, 359] width 454 height 35
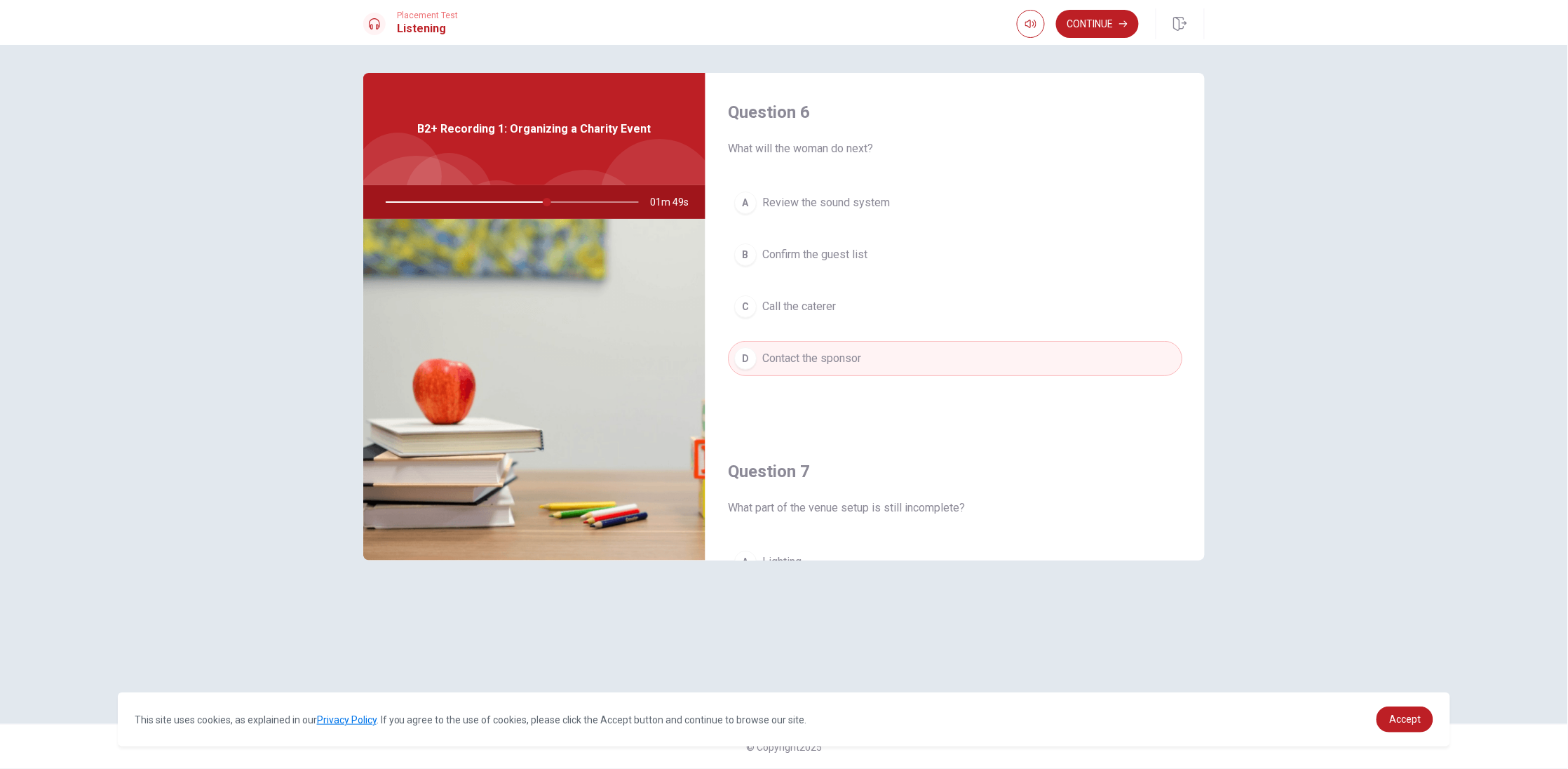
click at [906, 318] on button "C Call the caterer" at bounding box center [954, 307] width 454 height 35
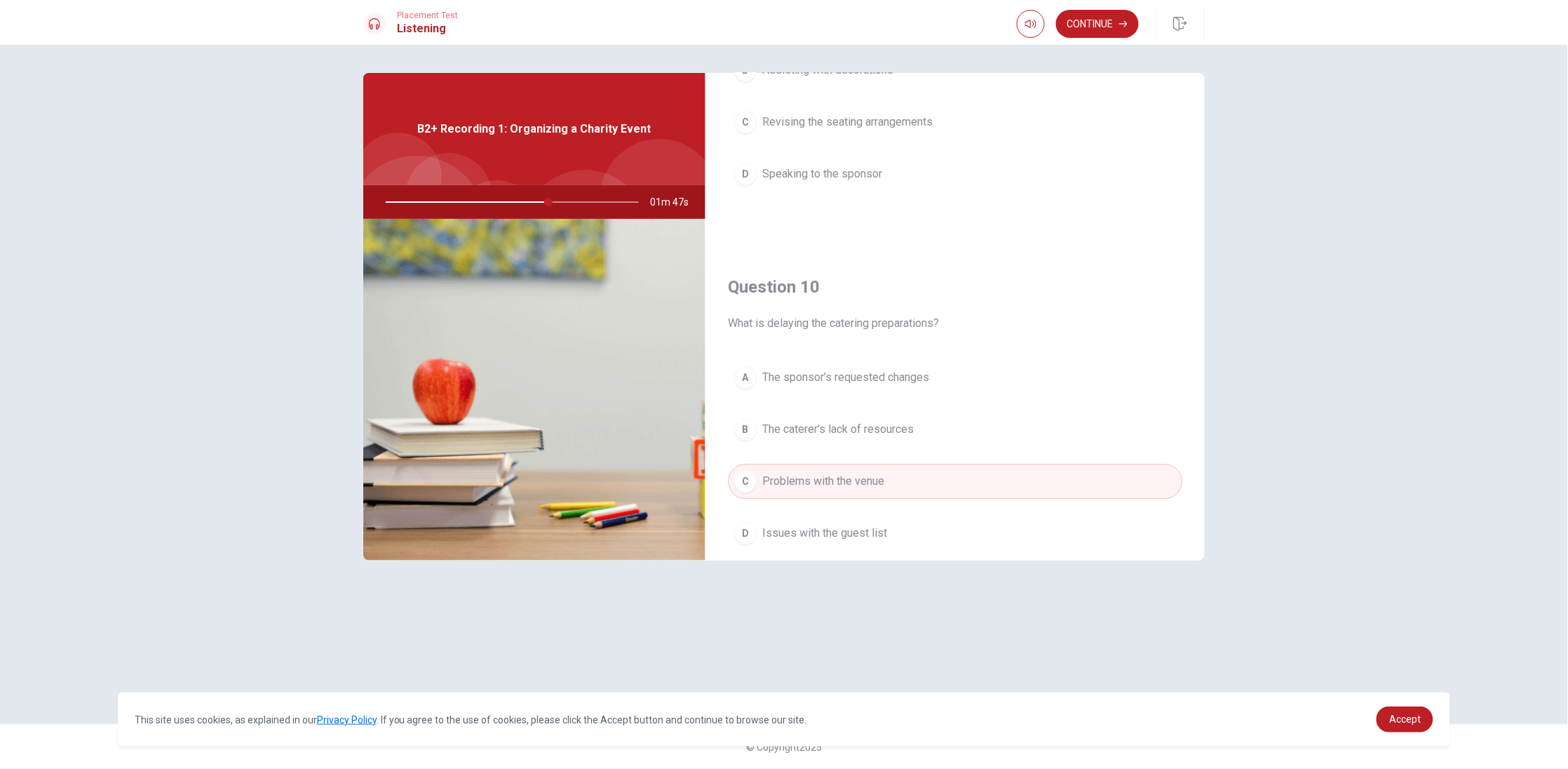
scroll to position [1312, 0]
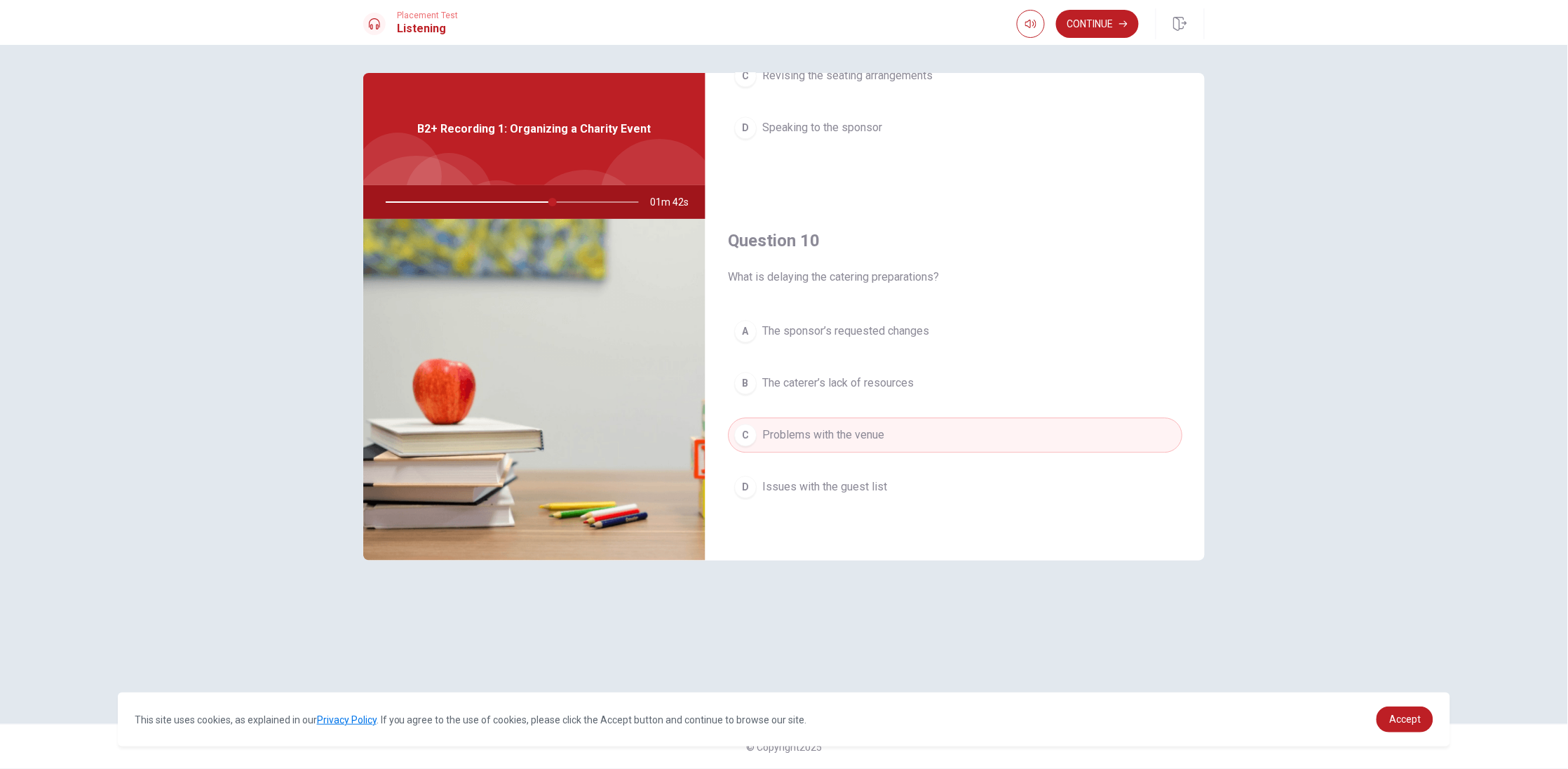
click at [931, 322] on button "A The sponsor’s requested changes" at bounding box center [954, 331] width 454 height 35
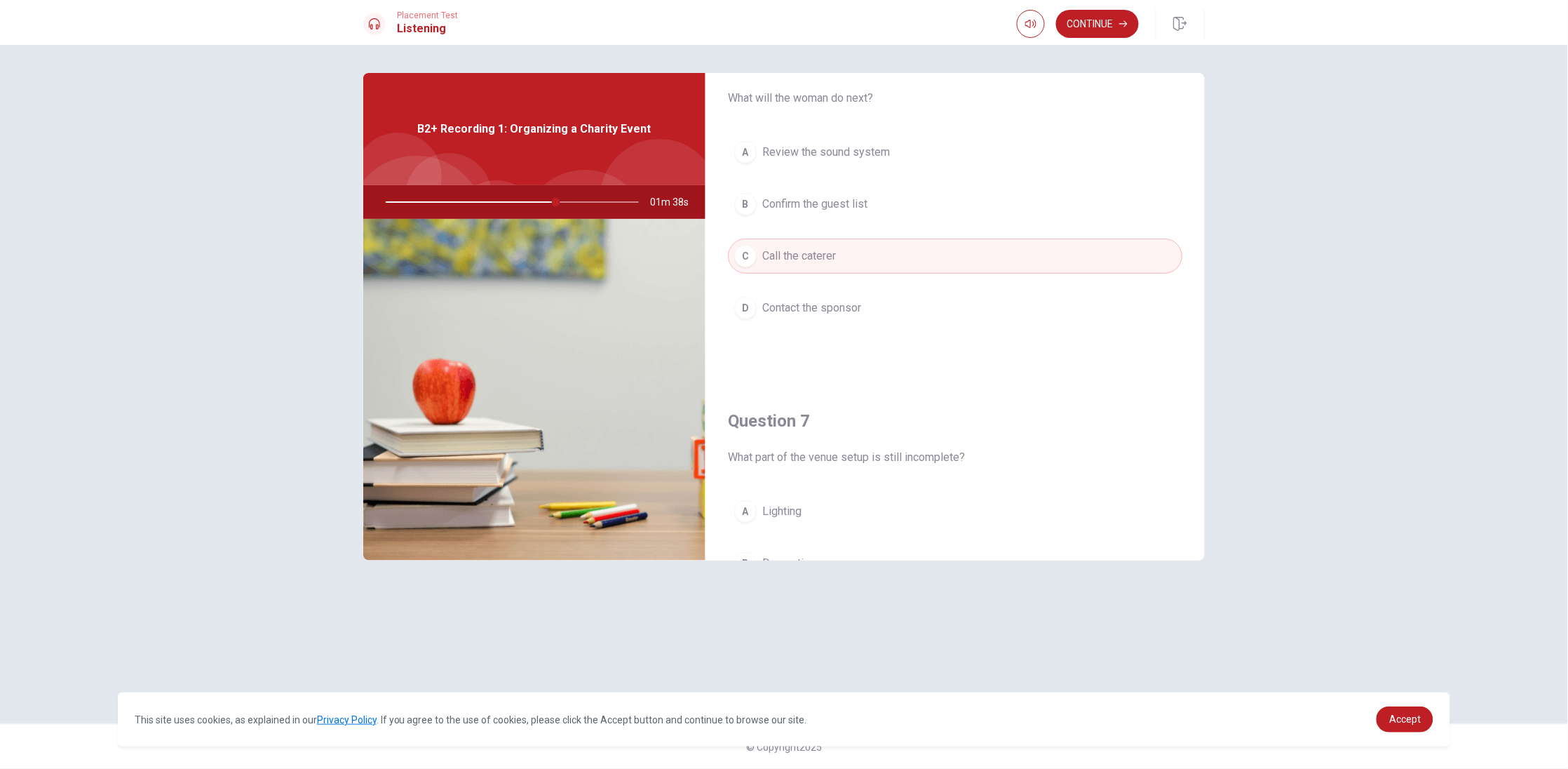
scroll to position [0, 0]
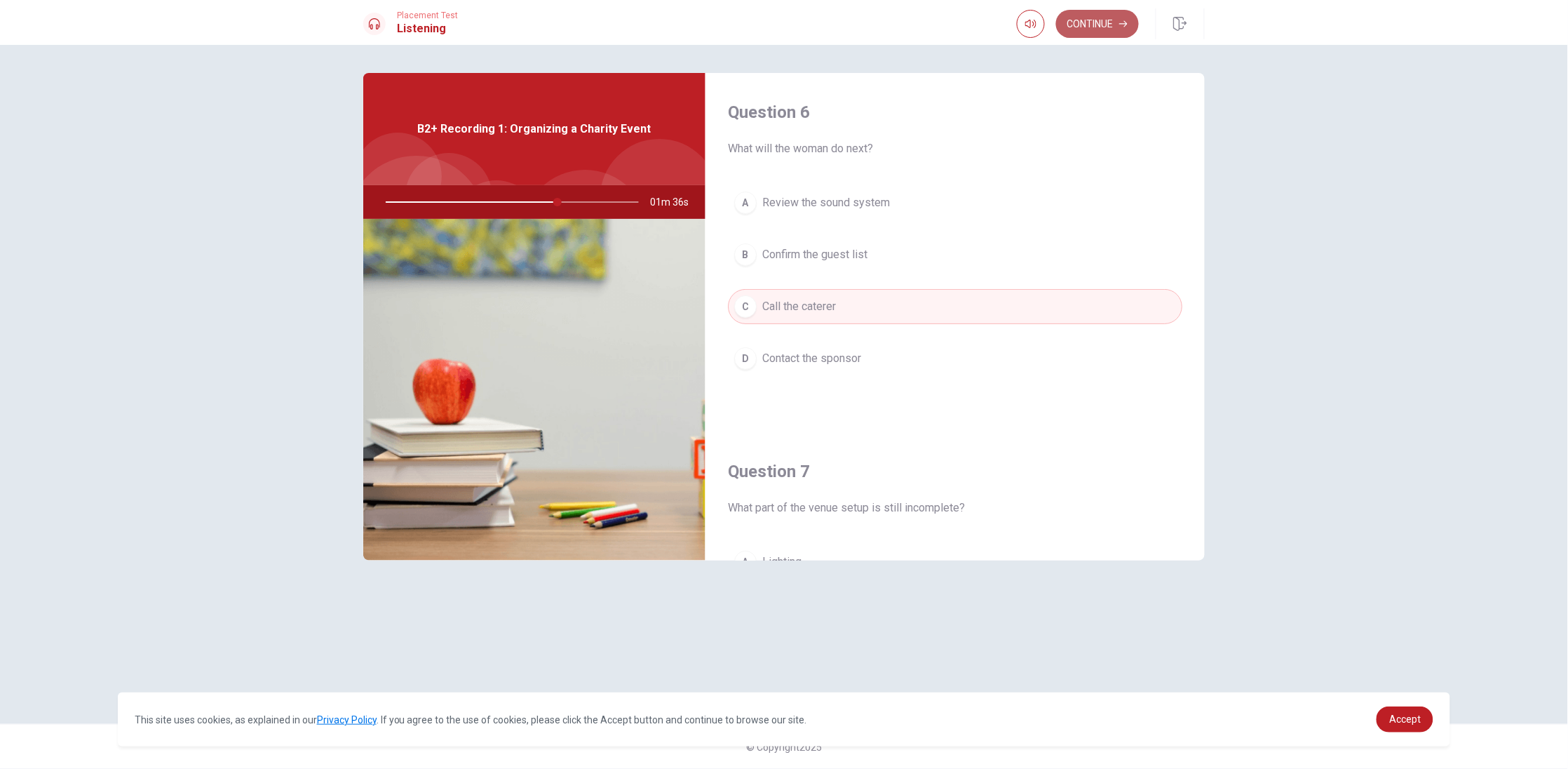
click at [1116, 26] on button "Continue" at bounding box center [1098, 24] width 82 height 28
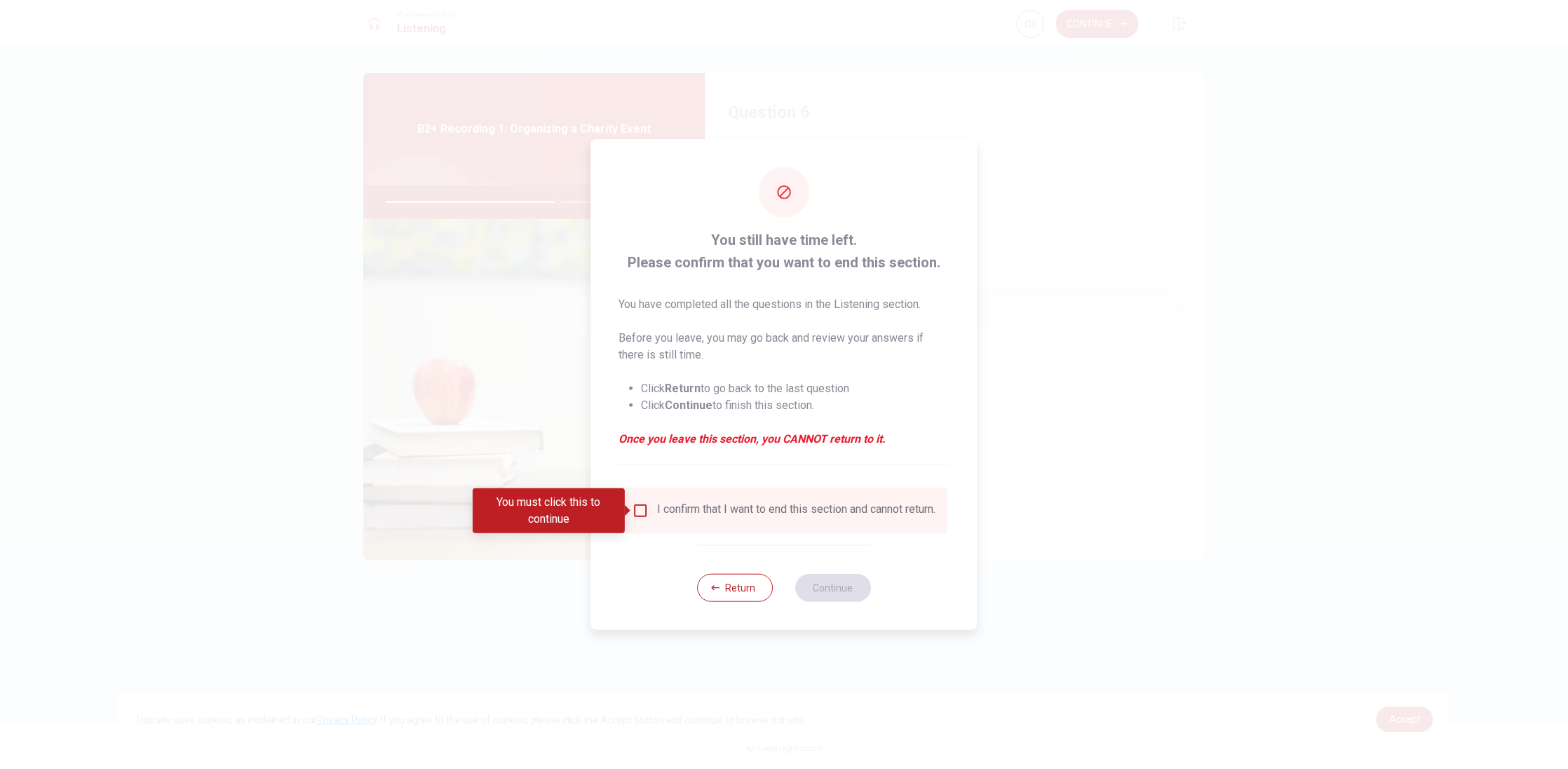
click at [642, 512] on input "You must click this to continue" at bounding box center [641, 510] width 16 height 16
click at [831, 584] on button "Continue" at bounding box center [833, 588] width 76 height 28
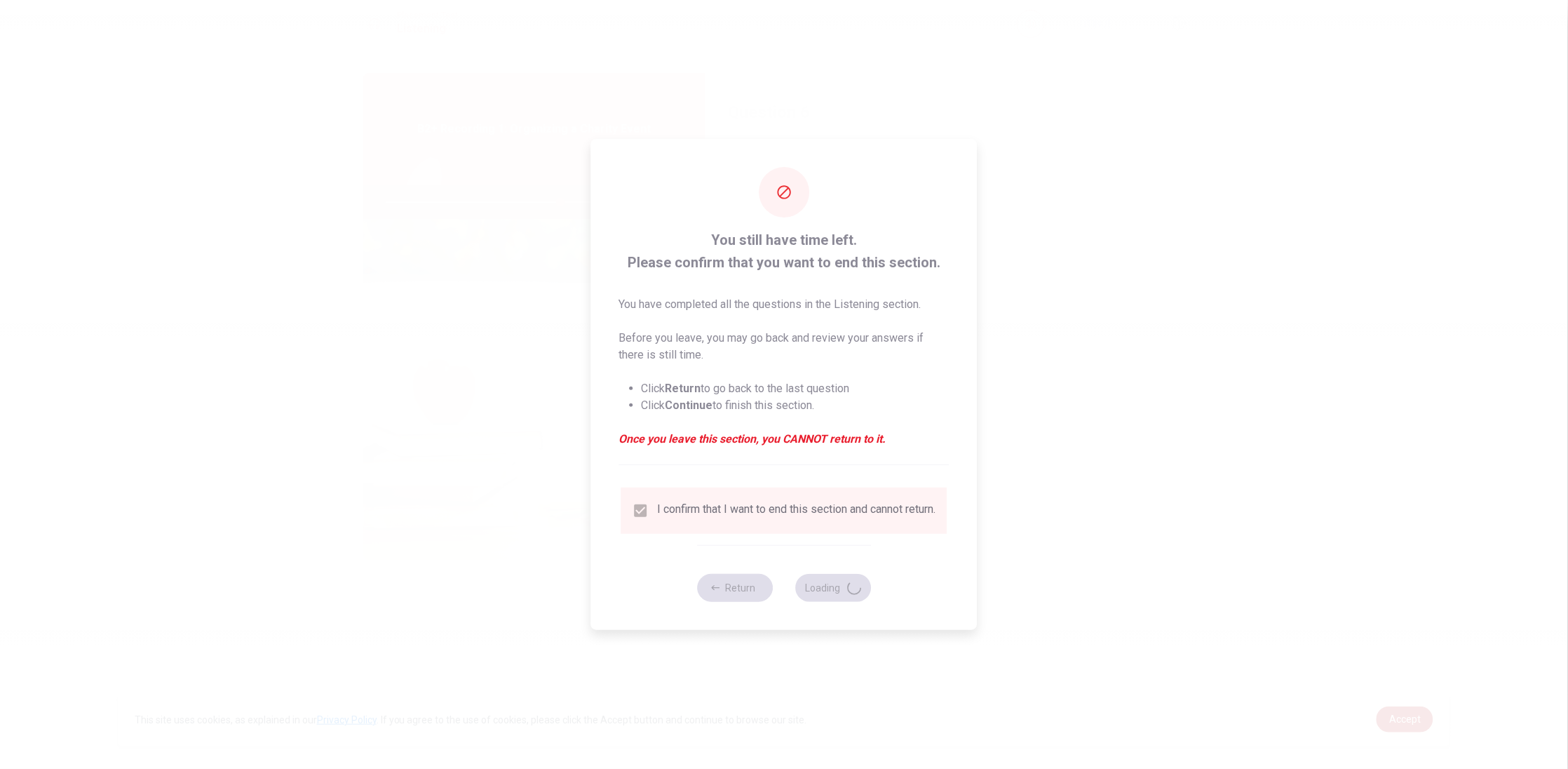
type input "69"
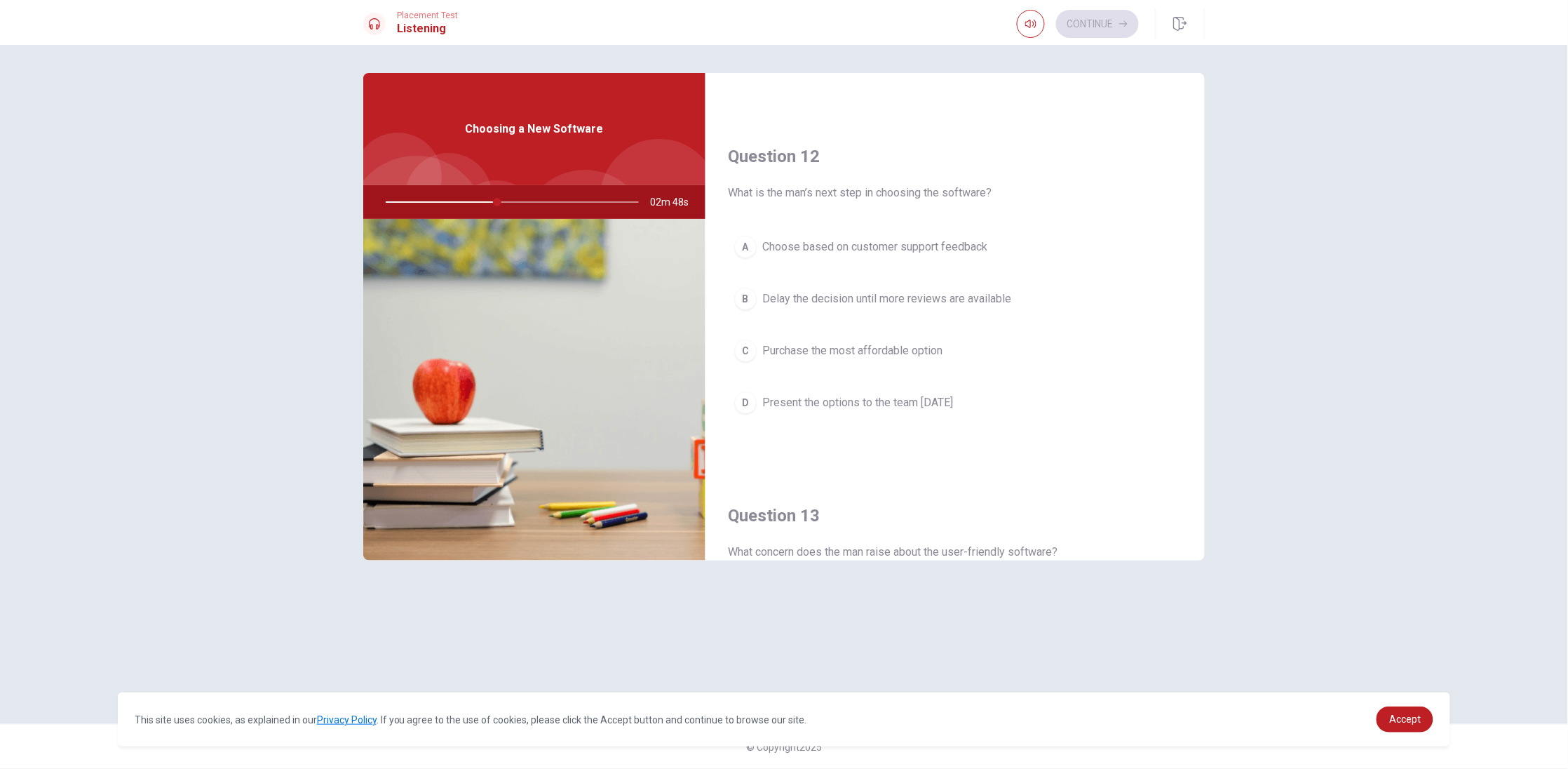
scroll to position [631, 0]
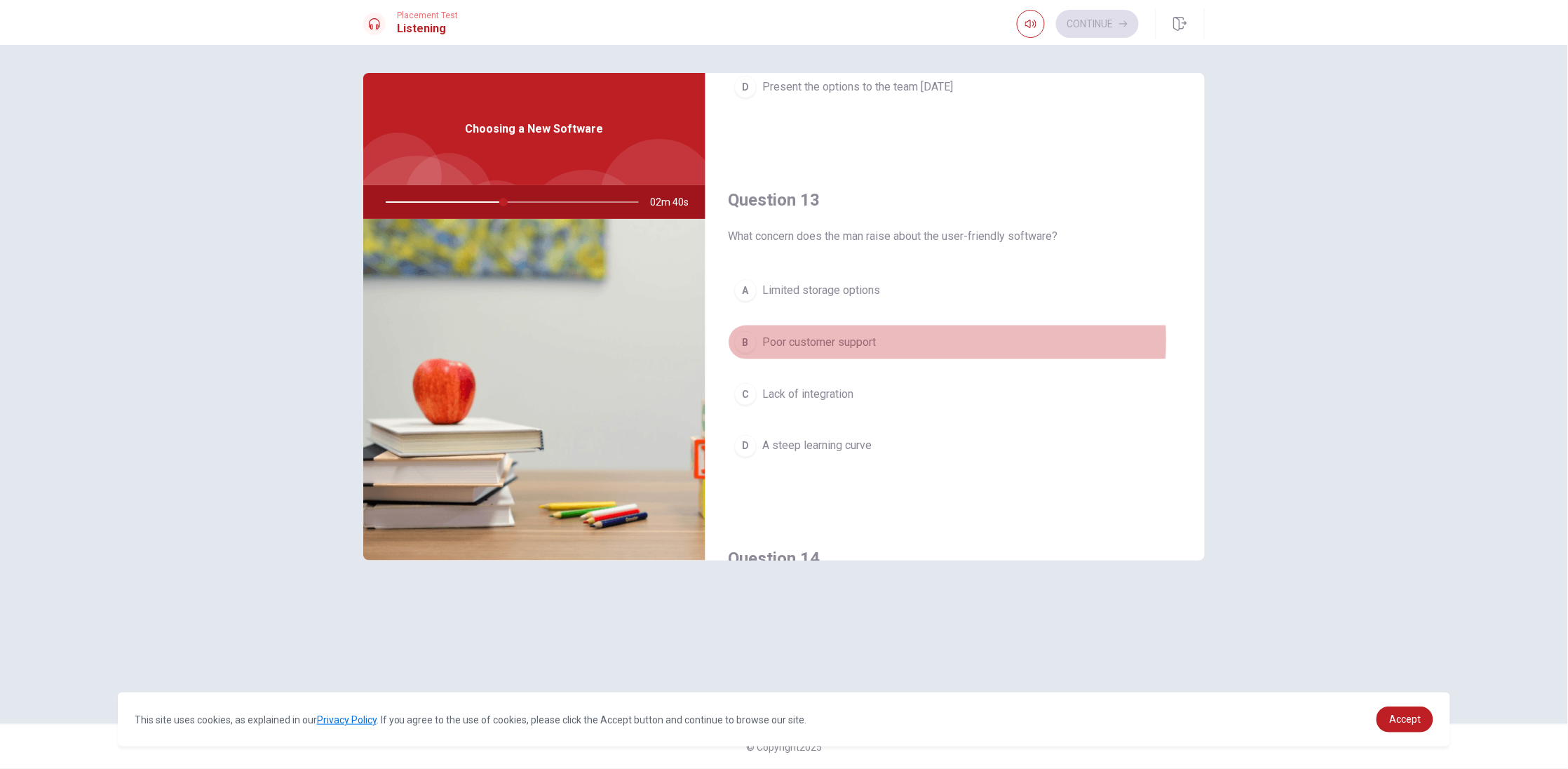
click at [847, 342] on span "Poor customer support" at bounding box center [819, 342] width 114 height 16
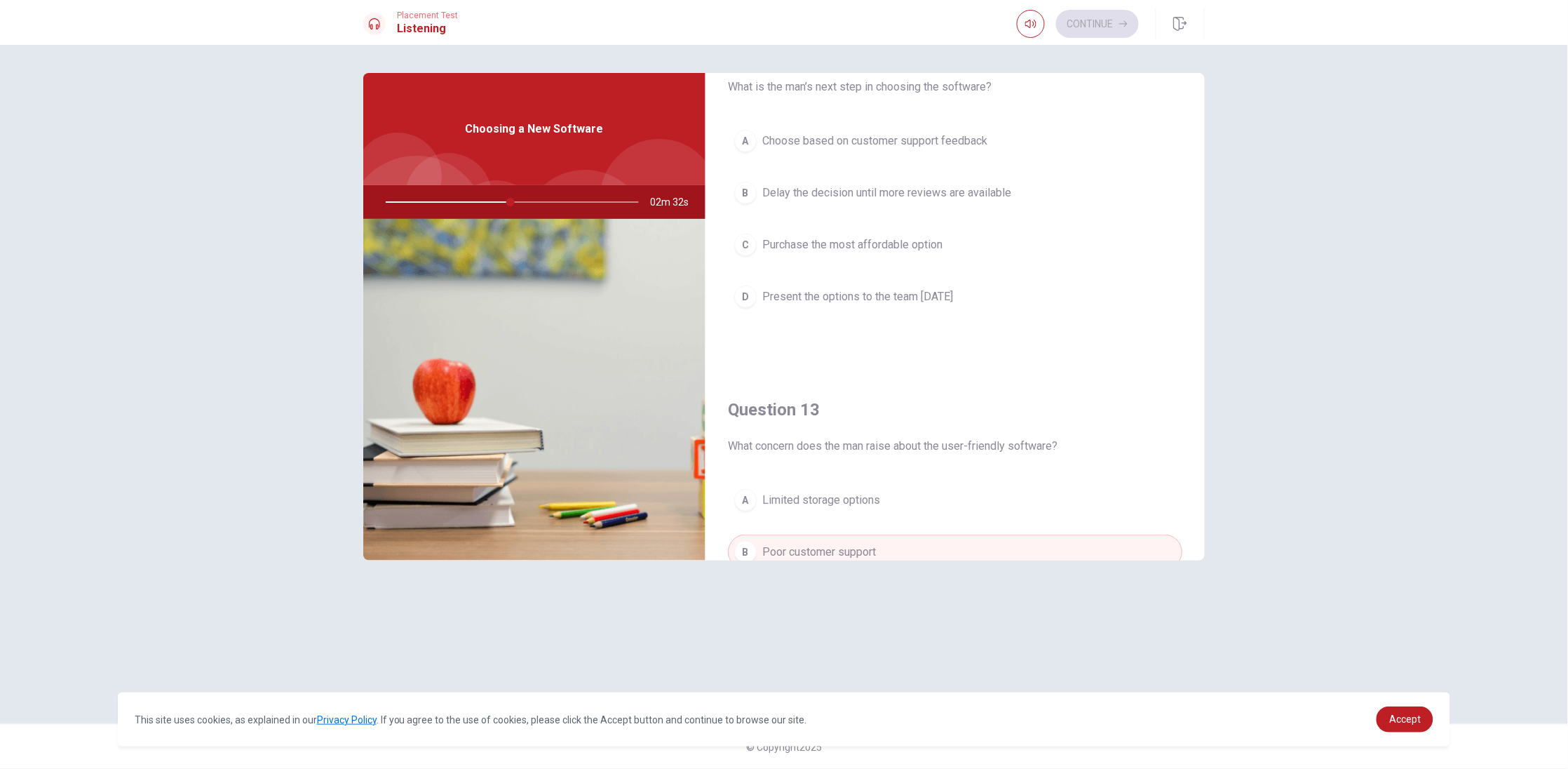
scroll to position [210, 0]
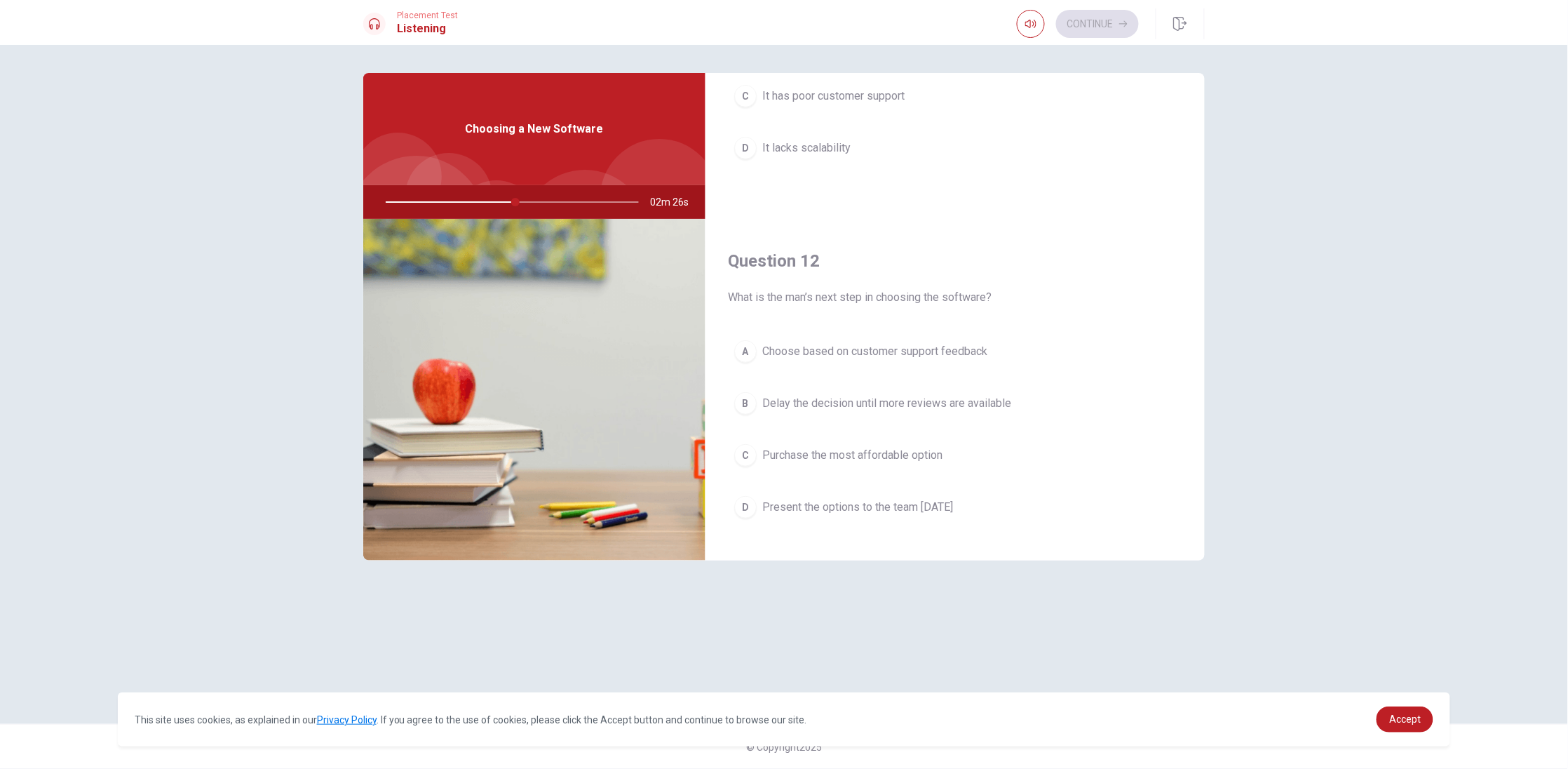
click at [934, 503] on span "Present the options to the team [DATE]" at bounding box center [857, 507] width 190 height 16
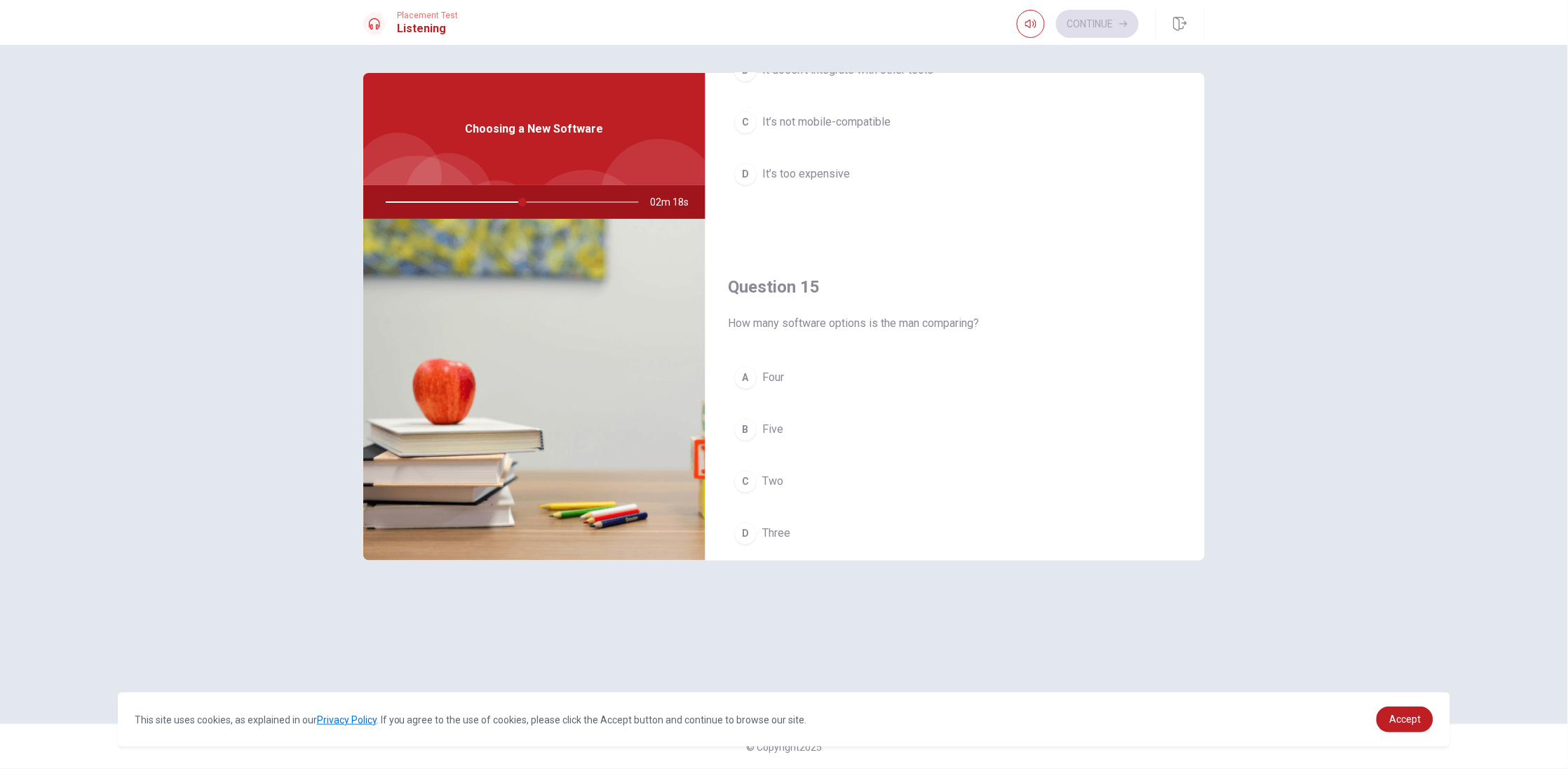
scroll to position [1312, 0]
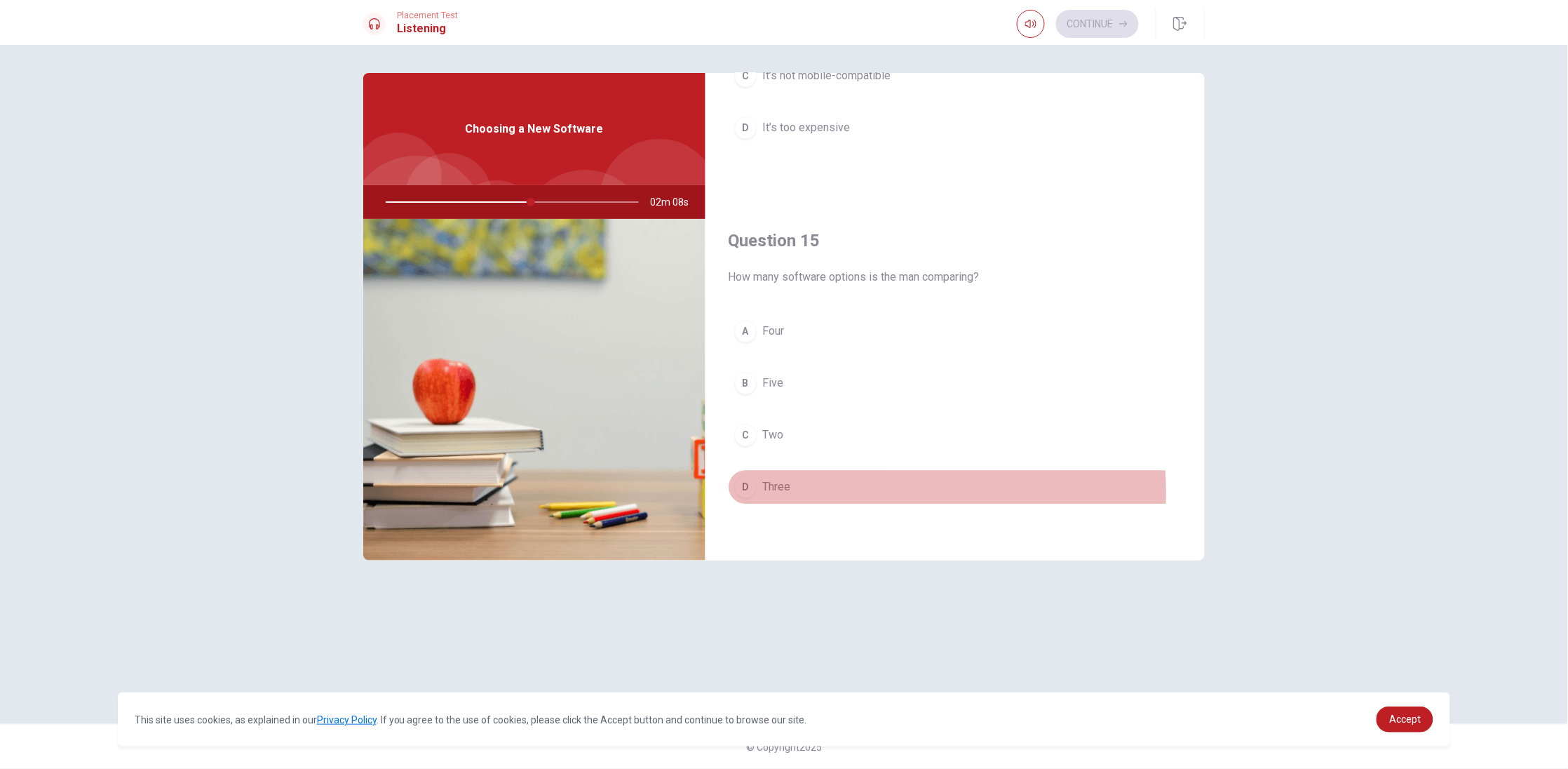
click at [800, 492] on button "D Three" at bounding box center [954, 486] width 454 height 35
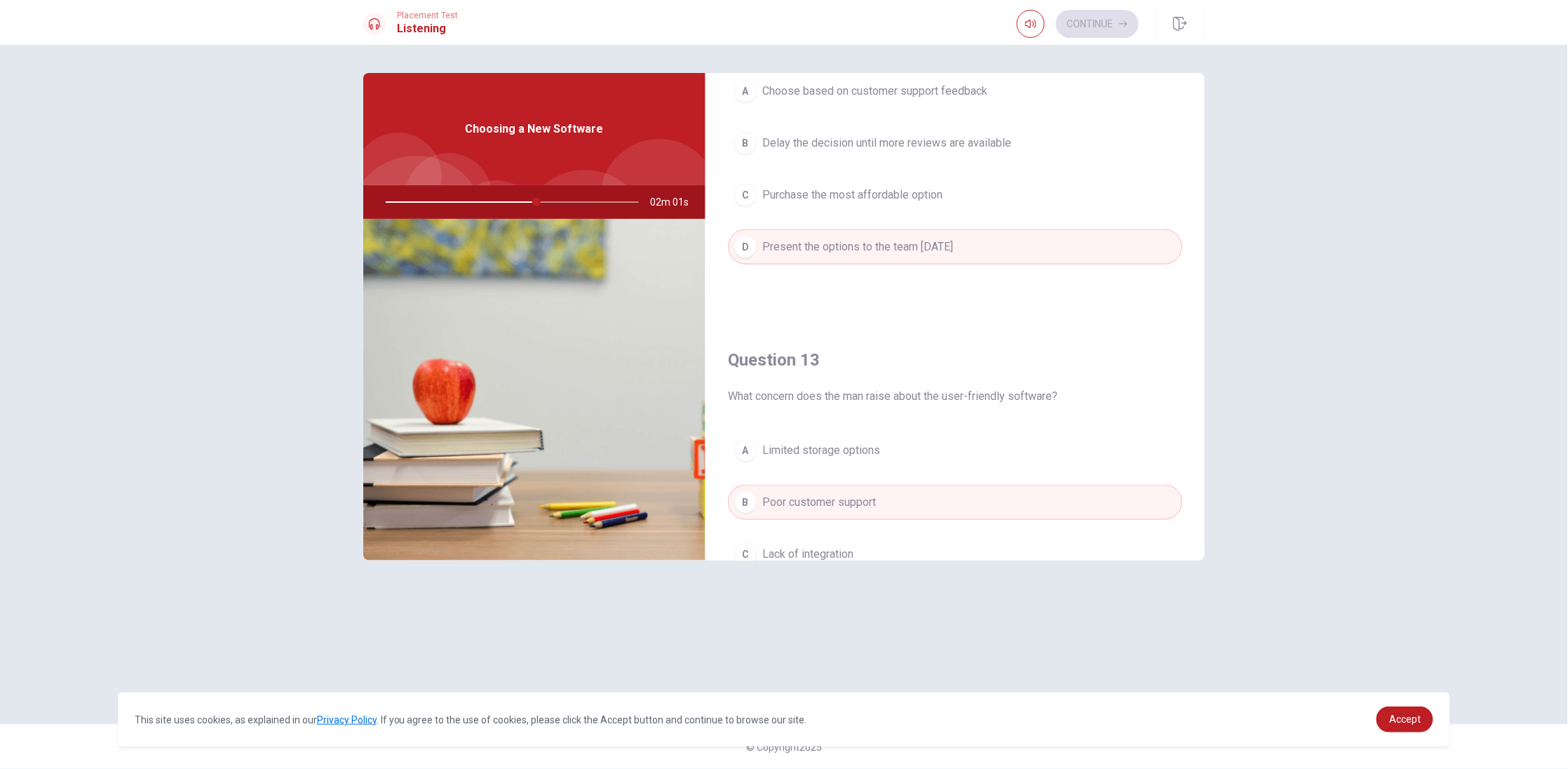
scroll to position [0, 0]
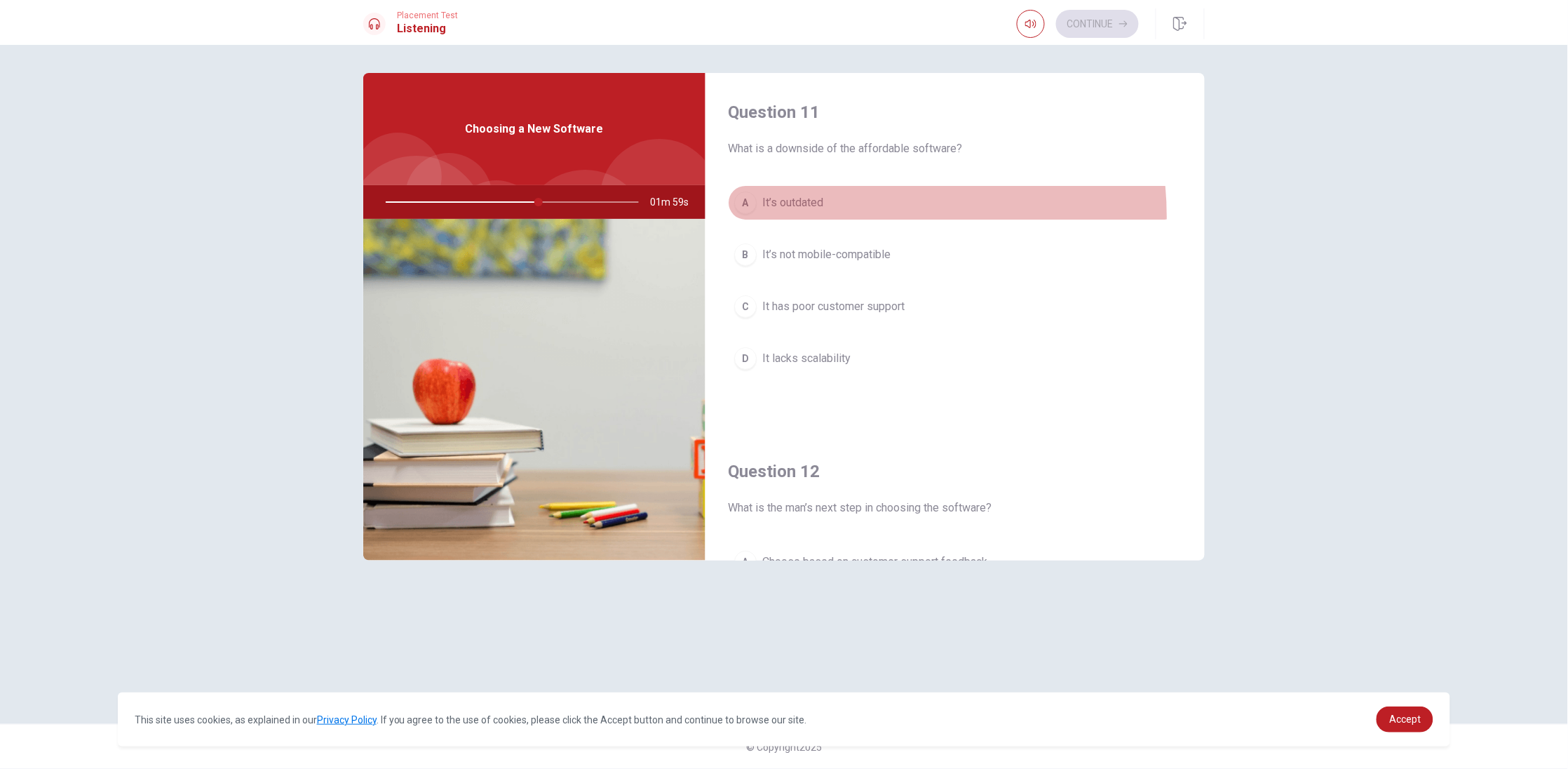
click at [831, 217] on button "A It’s outdated" at bounding box center [954, 203] width 454 height 35
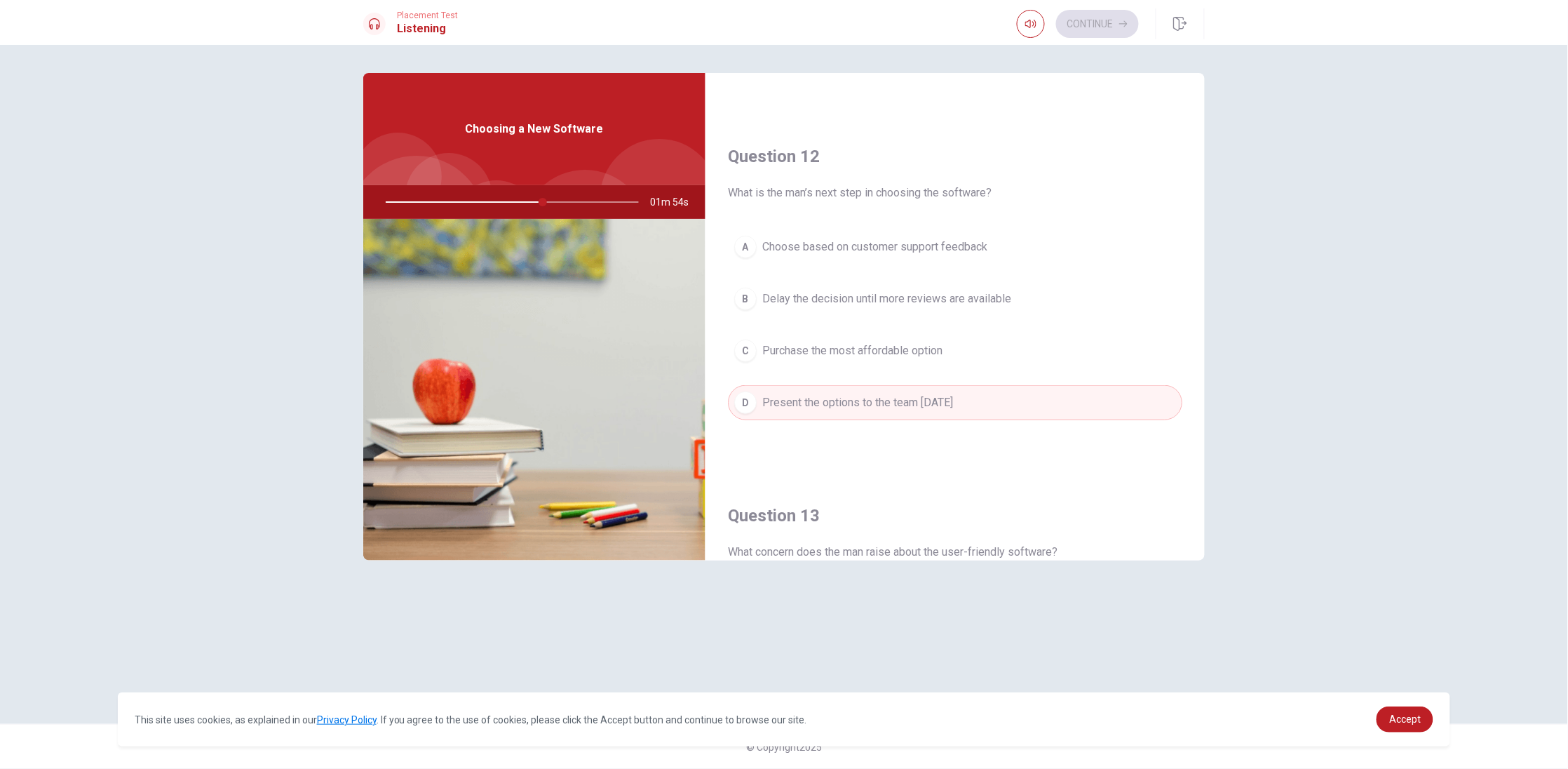
scroll to position [631, 0]
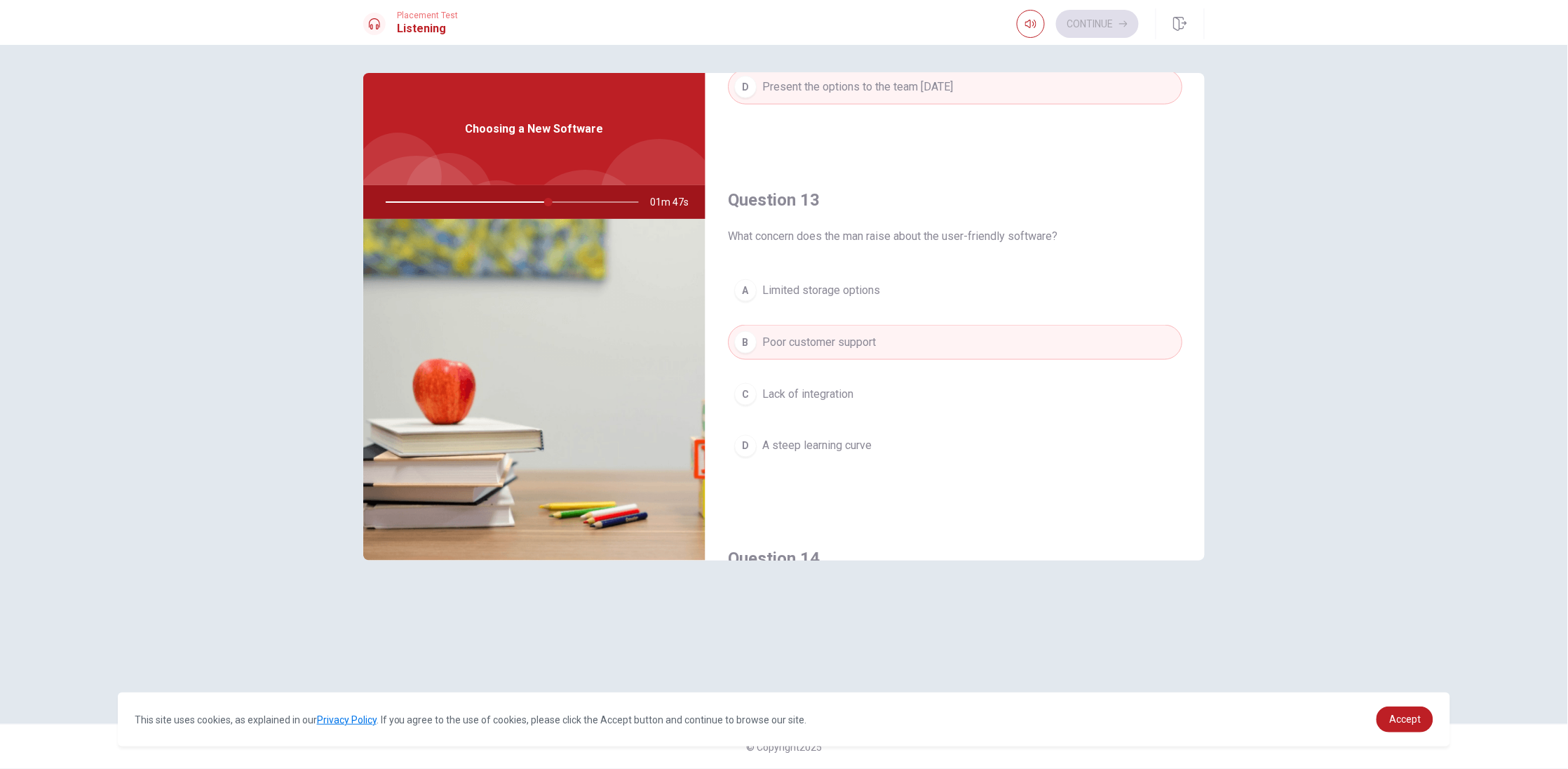
click at [910, 444] on button "D A steep learning curve" at bounding box center [954, 446] width 454 height 35
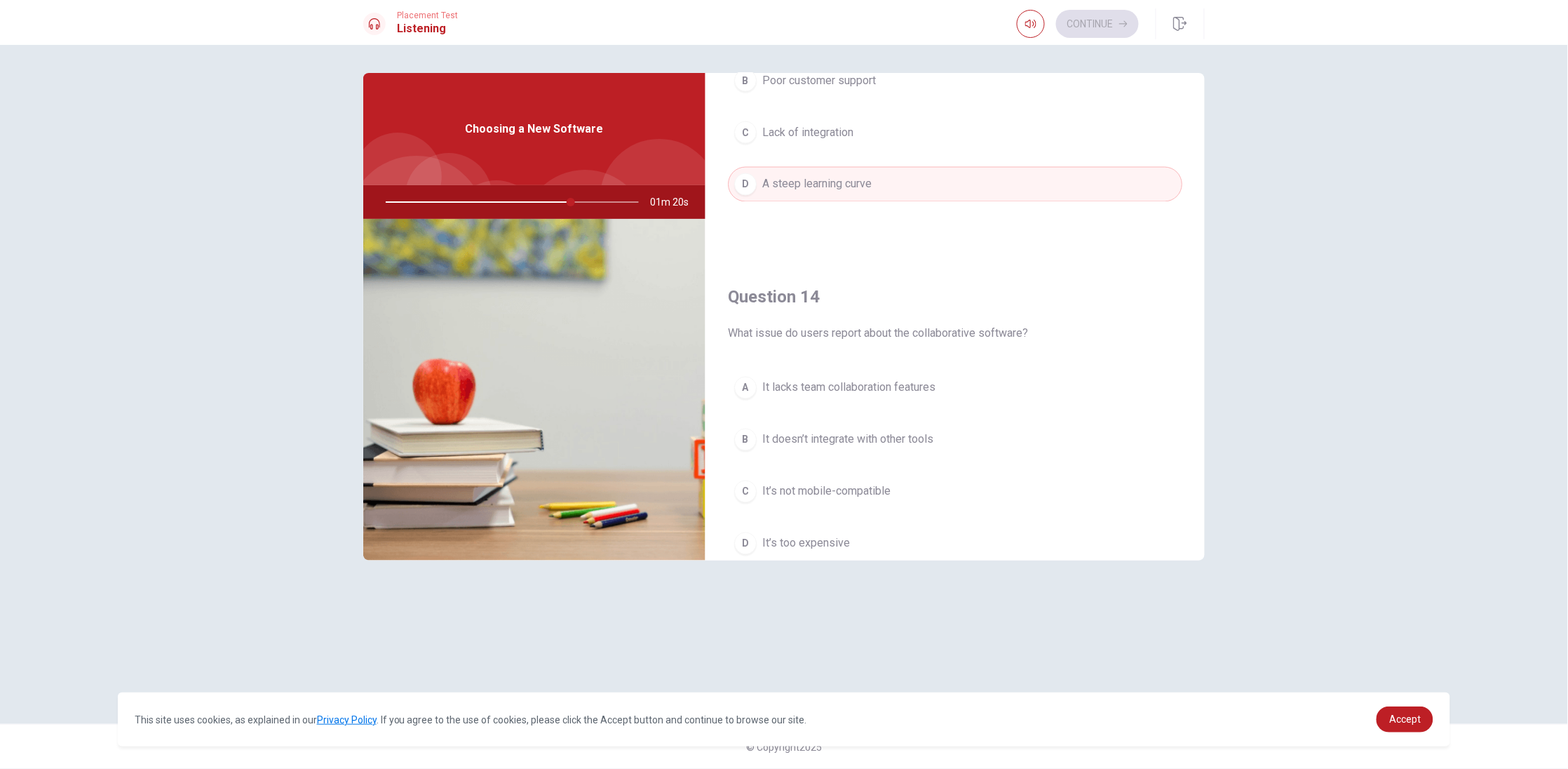
scroll to position [996, 0]
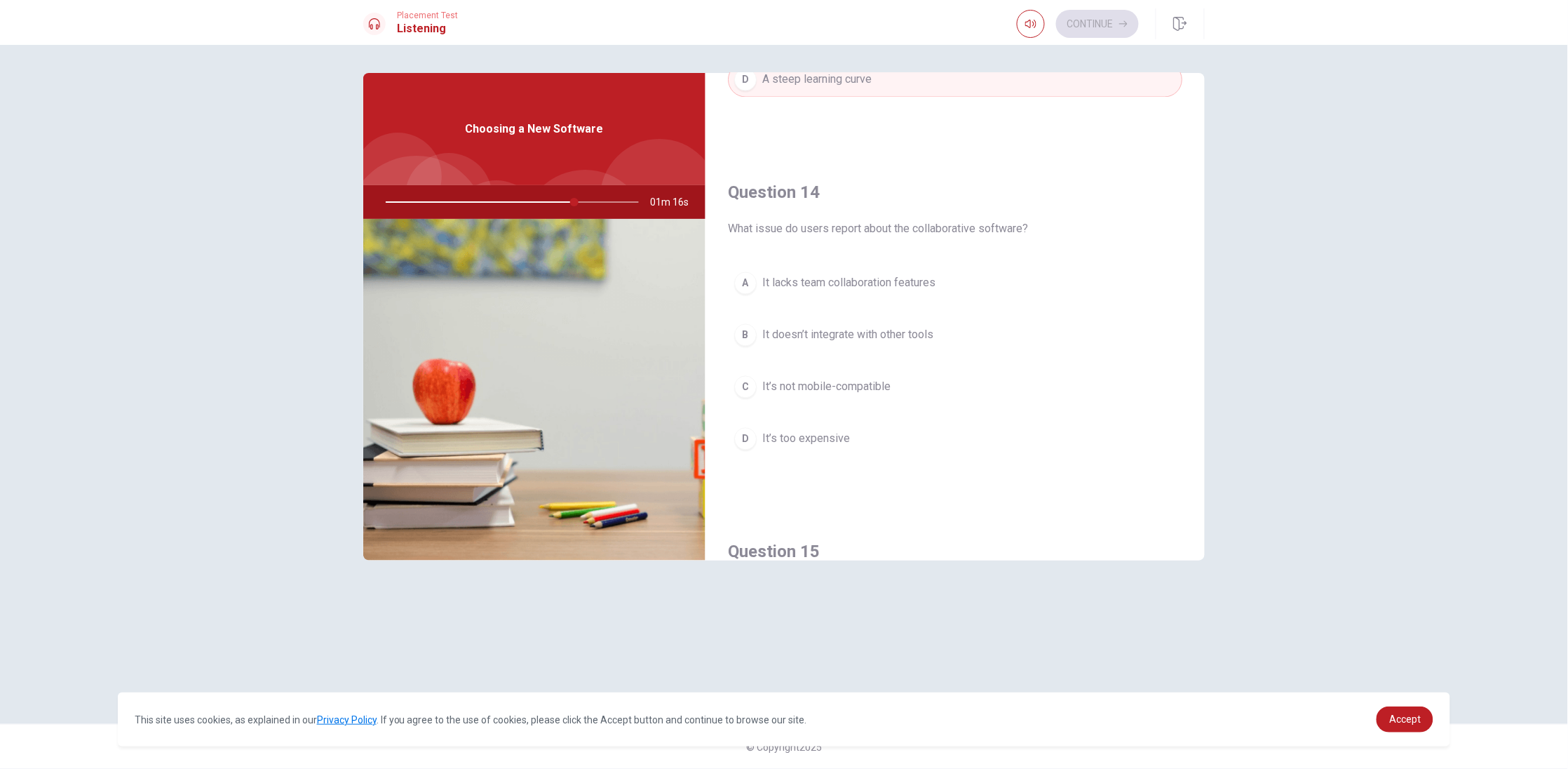
click at [868, 392] on span "It’s not mobile-compatible" at bounding box center [826, 387] width 129 height 16
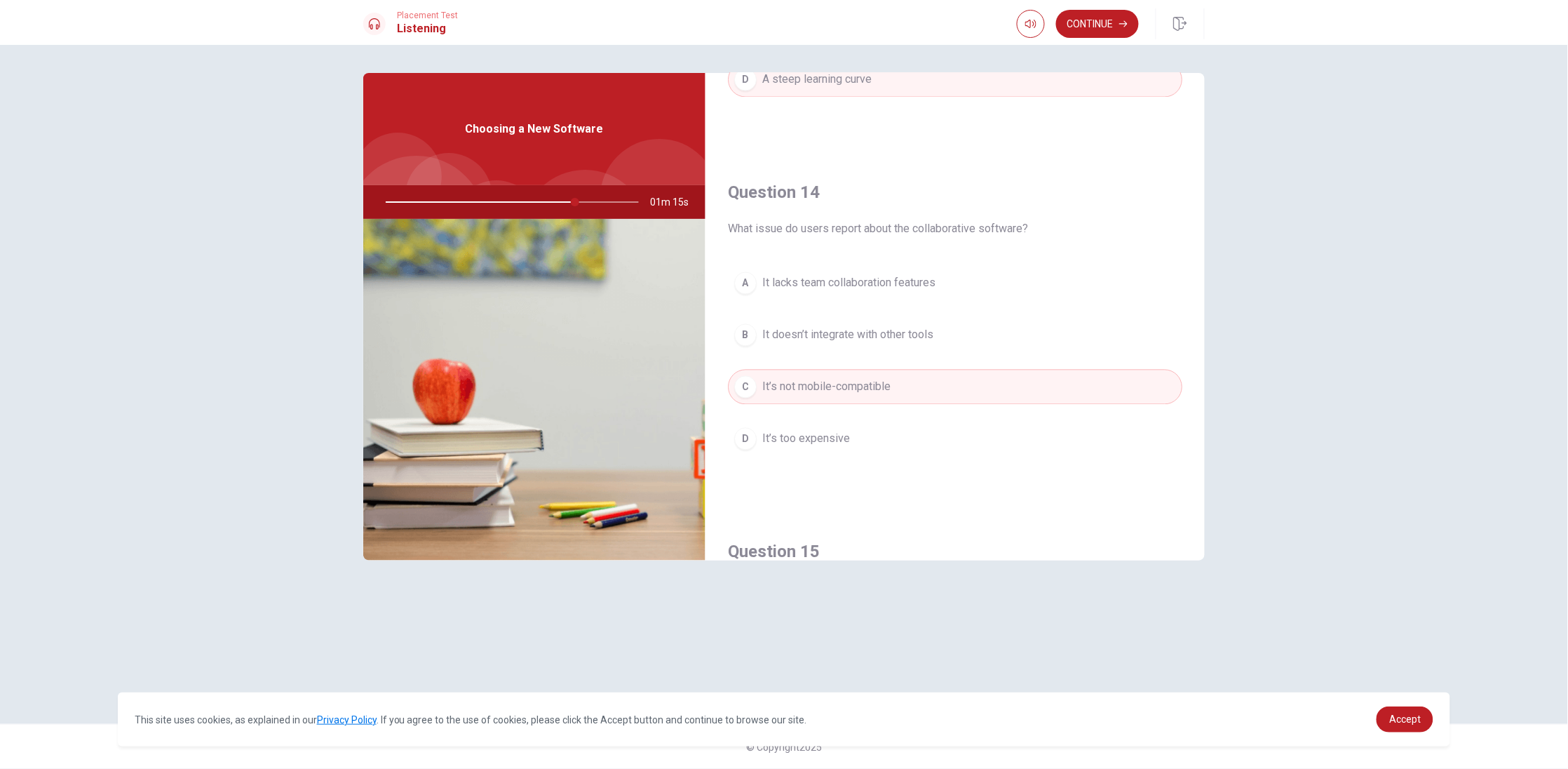
scroll to position [576, 0]
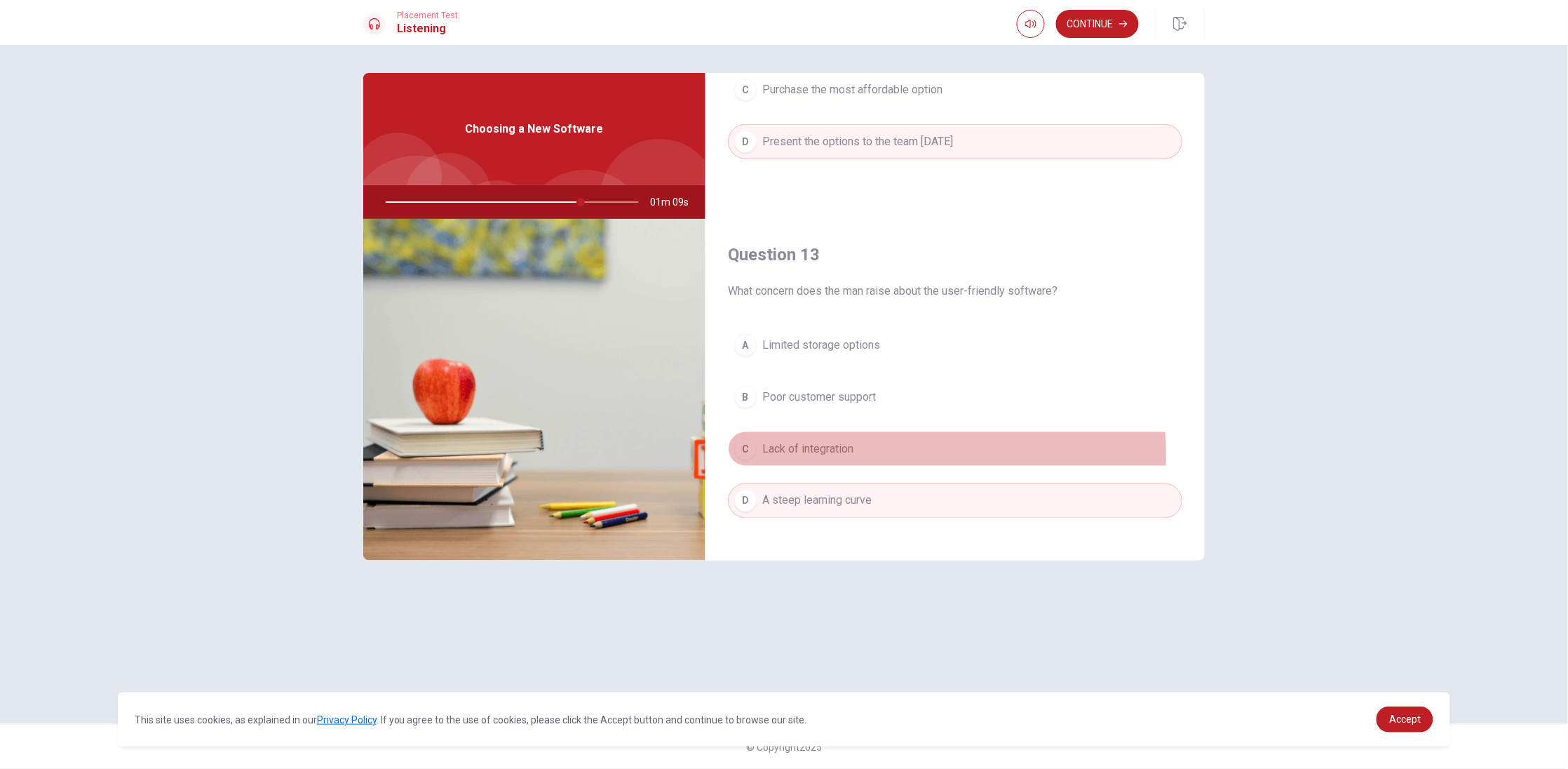
click at [857, 457] on button "C Lack of integration" at bounding box center [954, 448] width 454 height 35
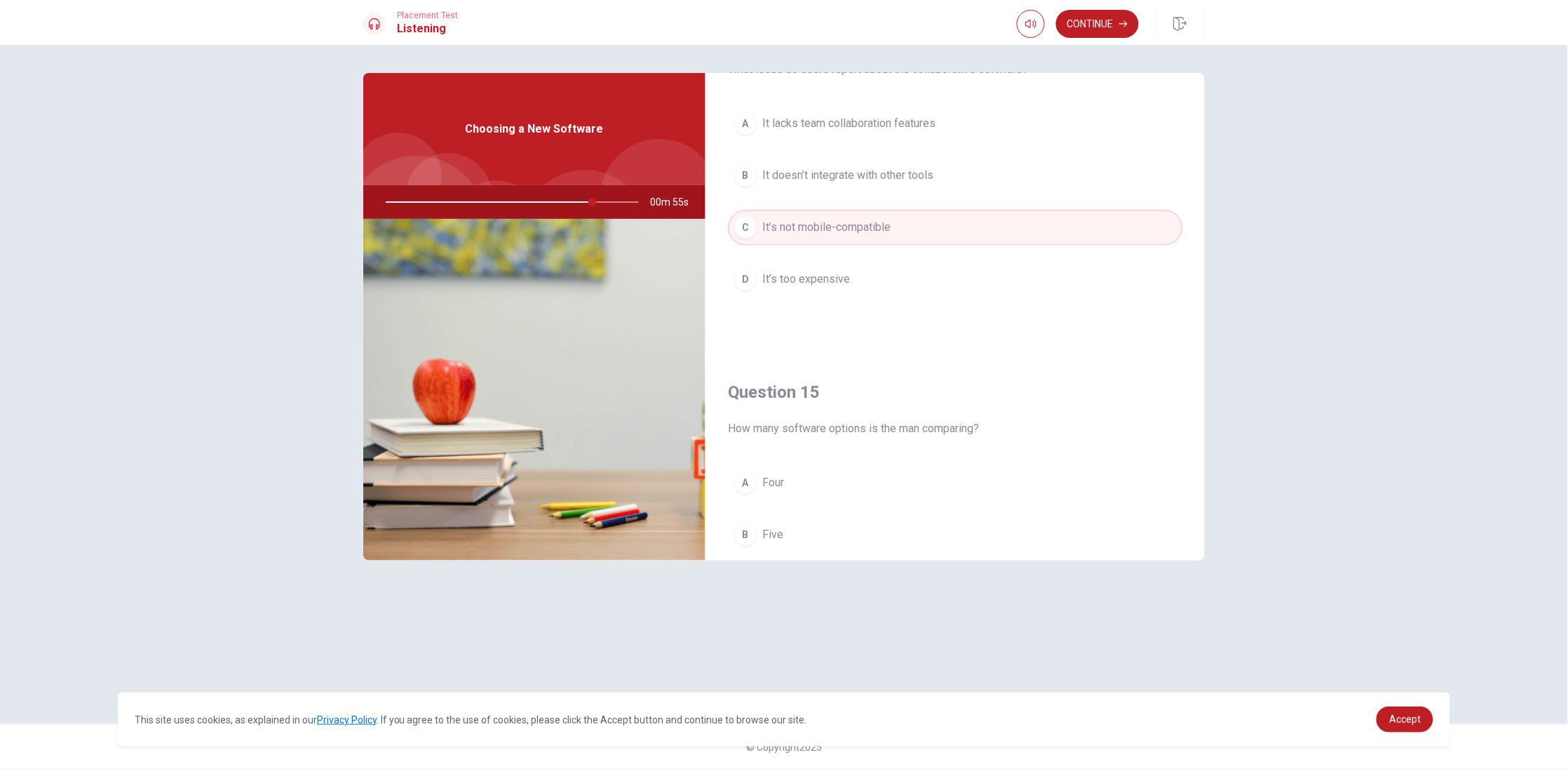
scroll to position [1312, 0]
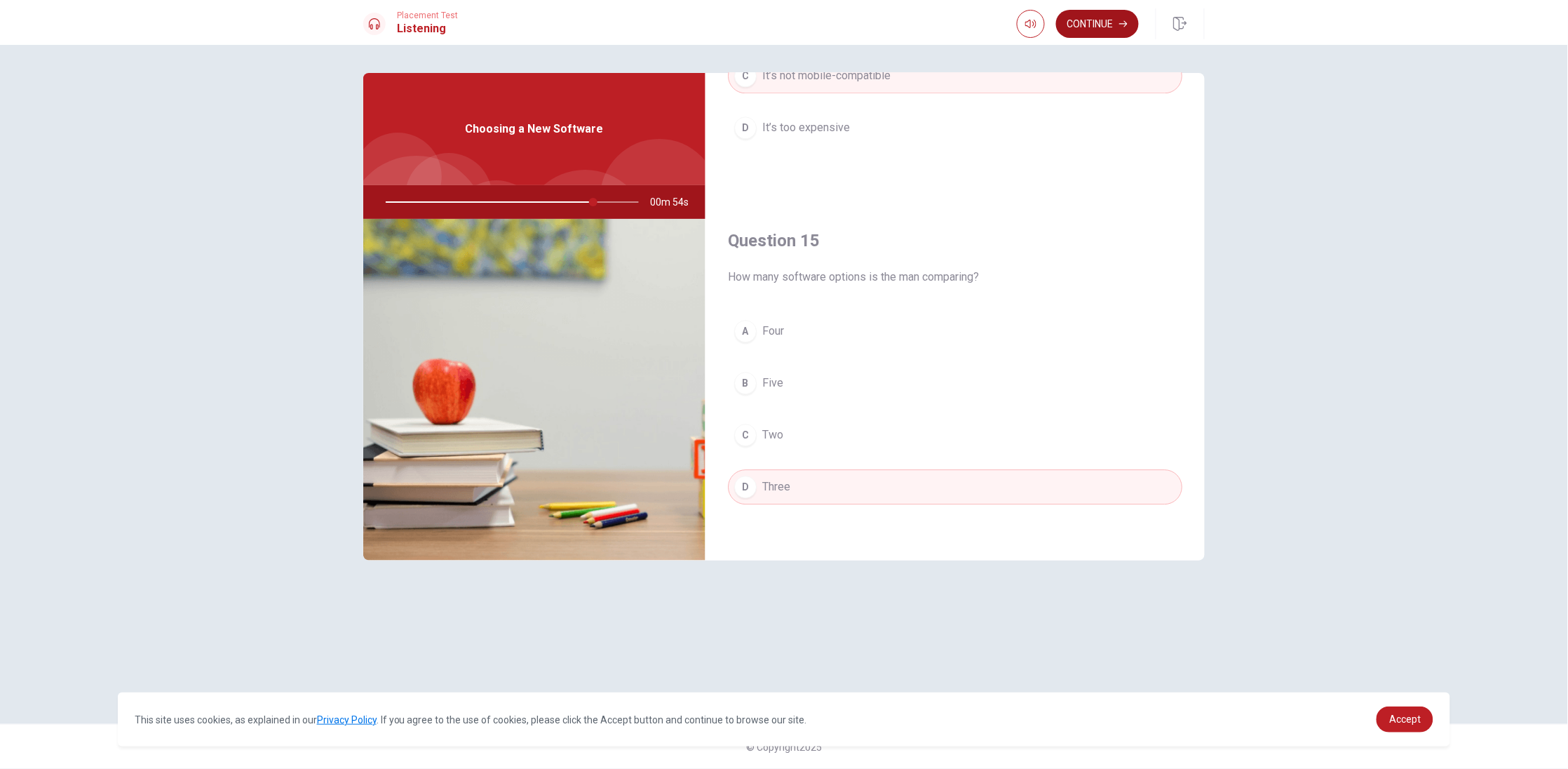
click at [1099, 16] on button "Continue" at bounding box center [1098, 24] width 82 height 28
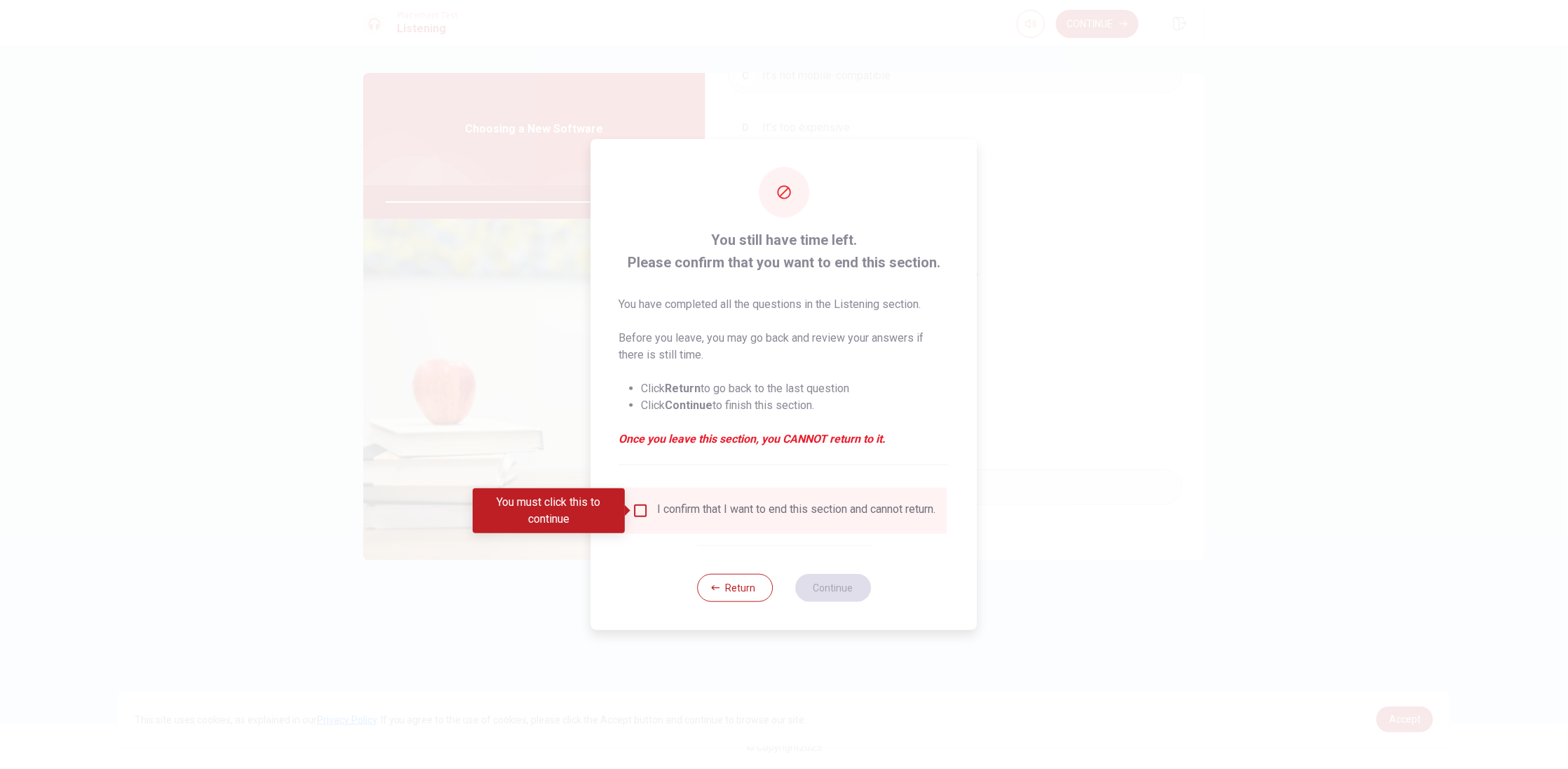
click at [653, 511] on div "I confirm that I want to end this section and cannot return." at bounding box center [784, 510] width 303 height 16
click at [646, 509] on input "You must click this to continue" at bounding box center [641, 510] width 16 height 16
click at [851, 592] on button "Continue" at bounding box center [833, 588] width 76 height 28
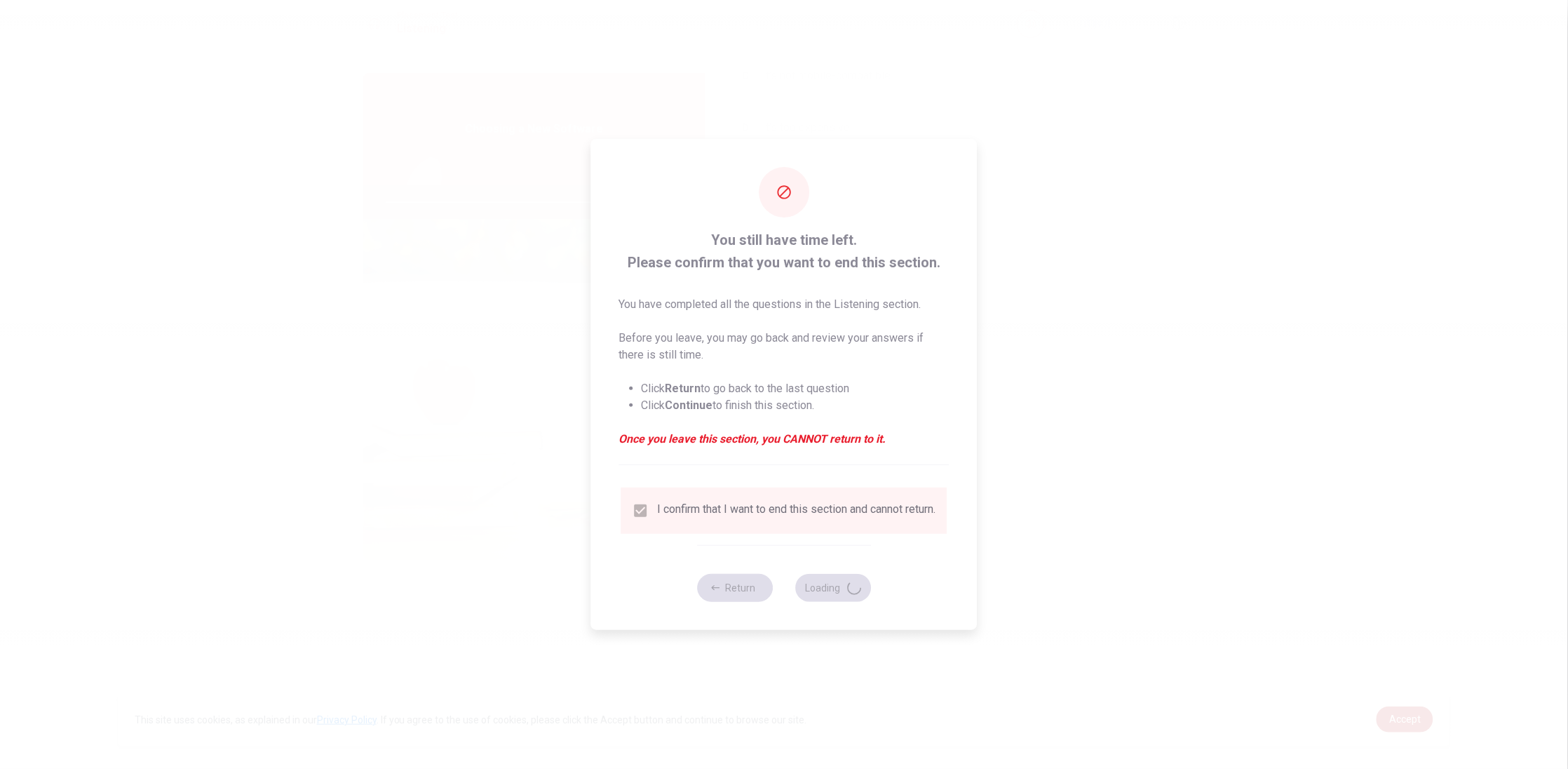
type input "84"
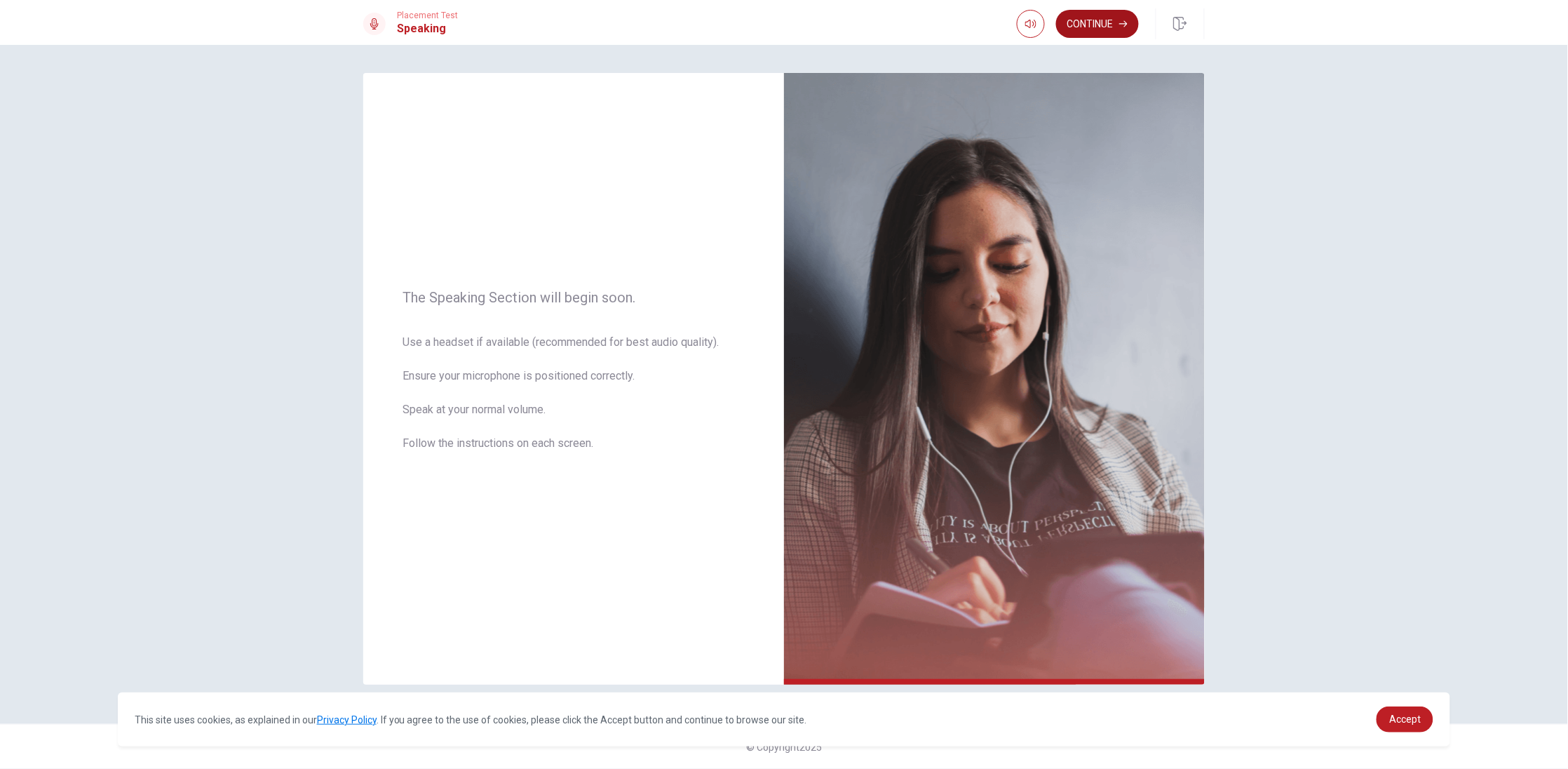
click at [1080, 30] on button "Continue" at bounding box center [1098, 24] width 82 height 28
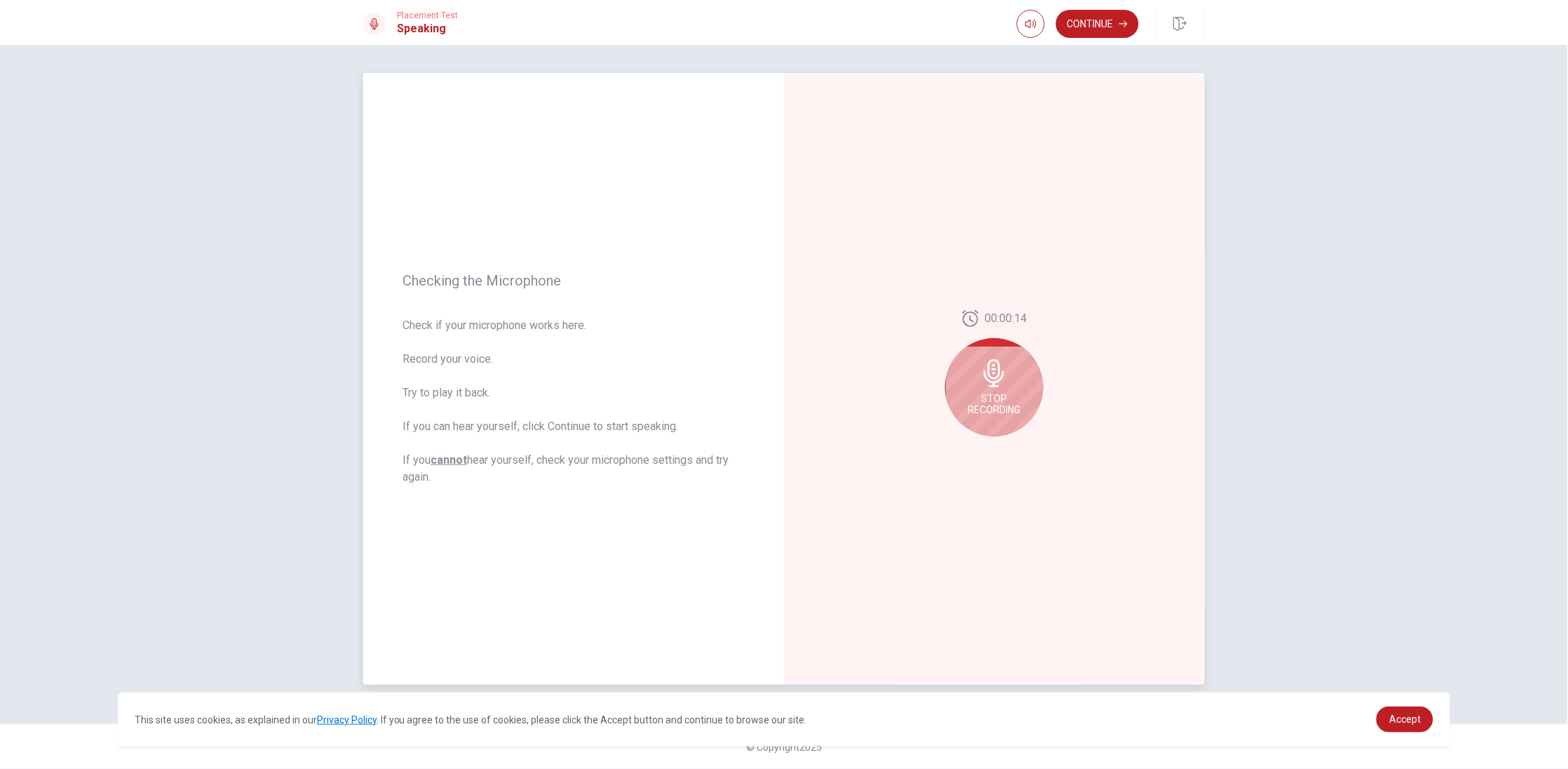
click at [1009, 387] on div "Stop Recording" at bounding box center [994, 387] width 98 height 98
click at [1004, 449] on button "Play Audio" at bounding box center [1010, 448] width 20 height 20
click at [1009, 387] on icon at bounding box center [997, 377] width 28 height 28
click at [990, 383] on icon at bounding box center [997, 377] width 28 height 28
click at [973, 448] on button "Record Again" at bounding box center [979, 448] width 20 height 20
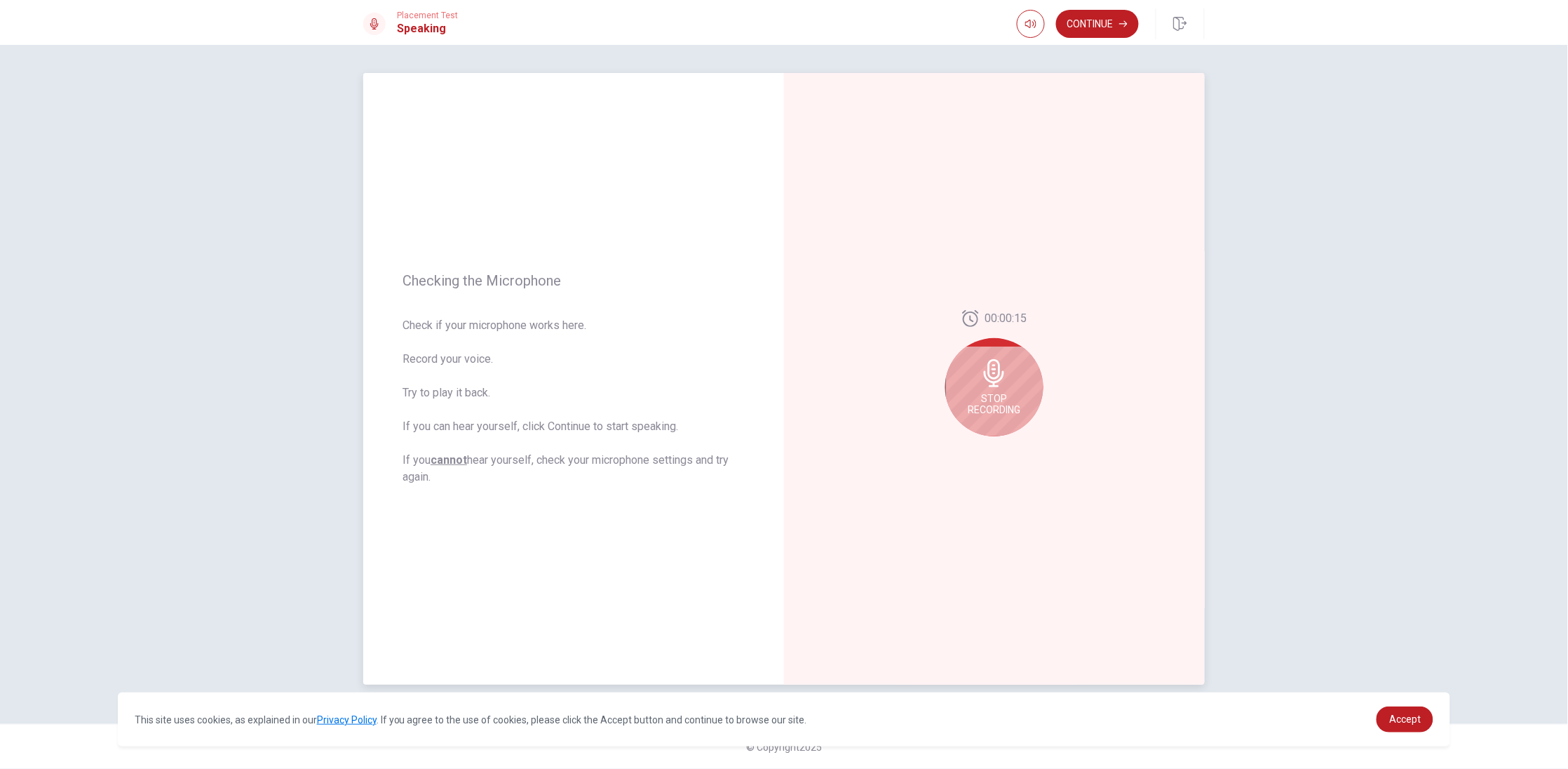
click at [995, 393] on span "Stop Recording" at bounding box center [995, 404] width 53 height 22
click at [1006, 448] on icon "Play Audio" at bounding box center [1009, 448] width 7 height 8
click at [992, 360] on div at bounding box center [994, 377] width 98 height 98
click at [971, 448] on button "Record Again" at bounding box center [979, 448] width 20 height 20
click at [999, 376] on icon at bounding box center [994, 373] width 21 height 28
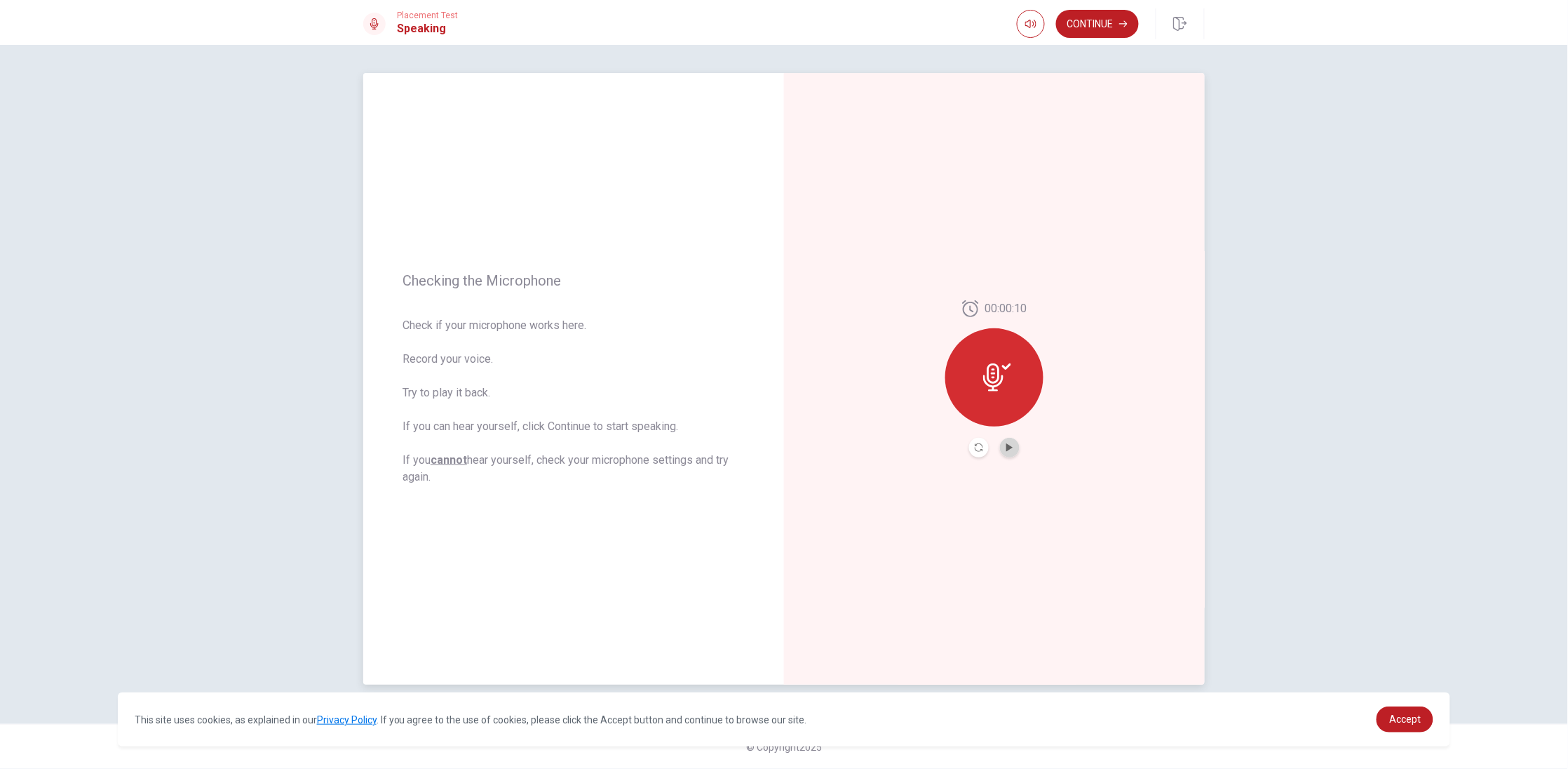
click at [1009, 456] on button "Play Audio" at bounding box center [1010, 448] width 20 height 20
click at [1104, 29] on button "Continue" at bounding box center [1098, 24] width 82 height 28
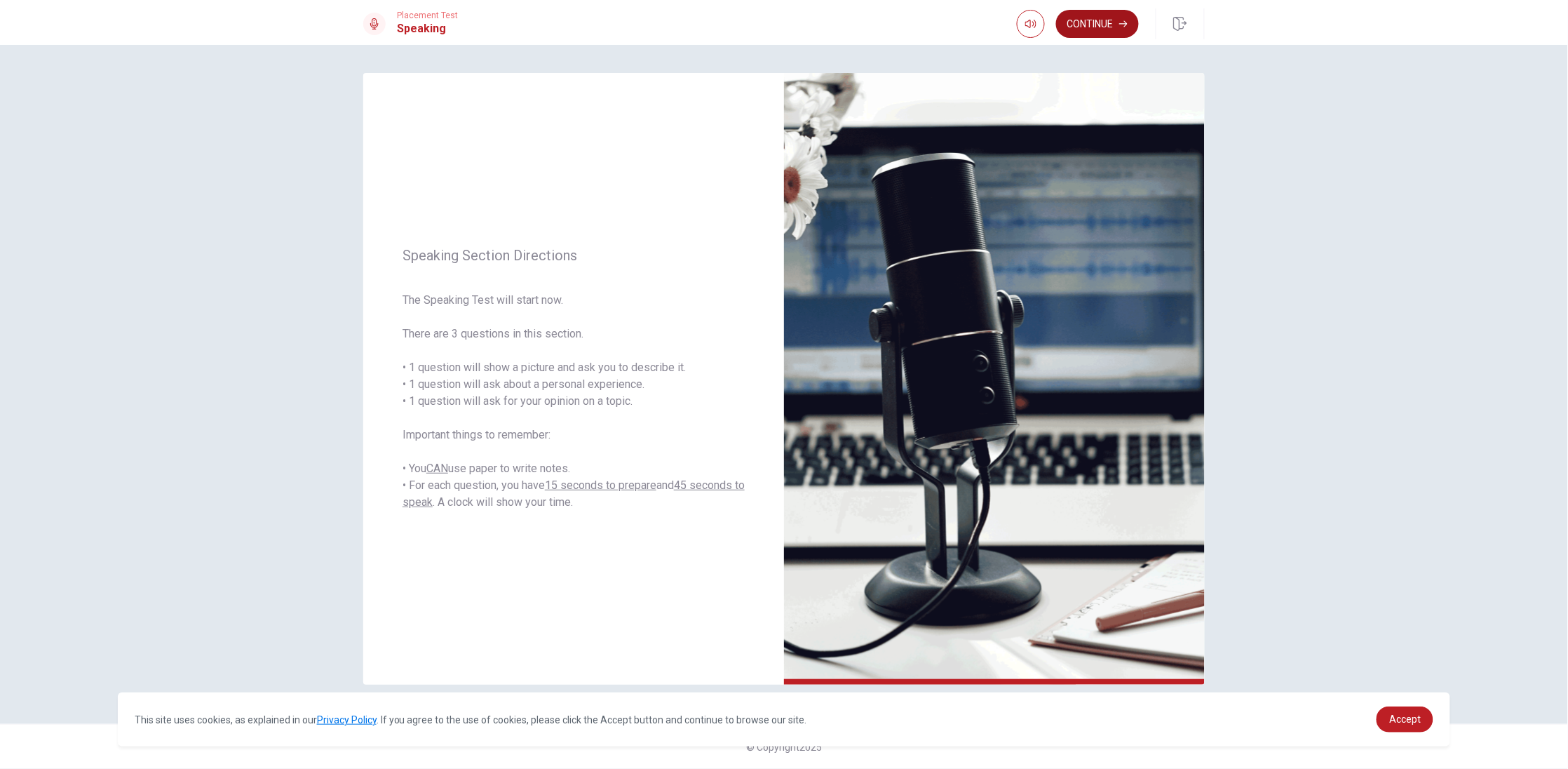
click at [1080, 21] on button "Continue" at bounding box center [1098, 24] width 82 height 28
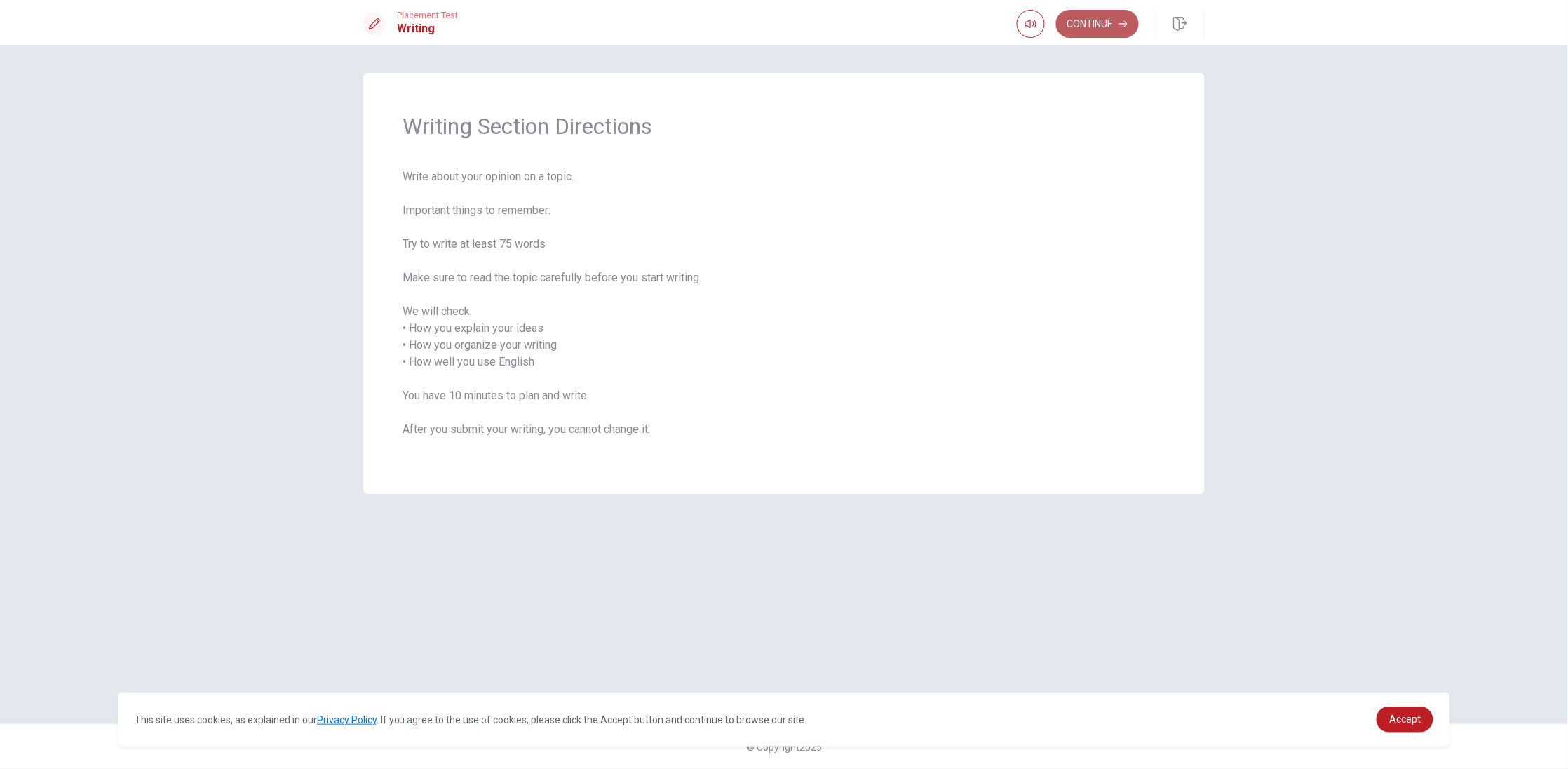
click at [1090, 22] on button "Continue" at bounding box center [1098, 24] width 82 height 28
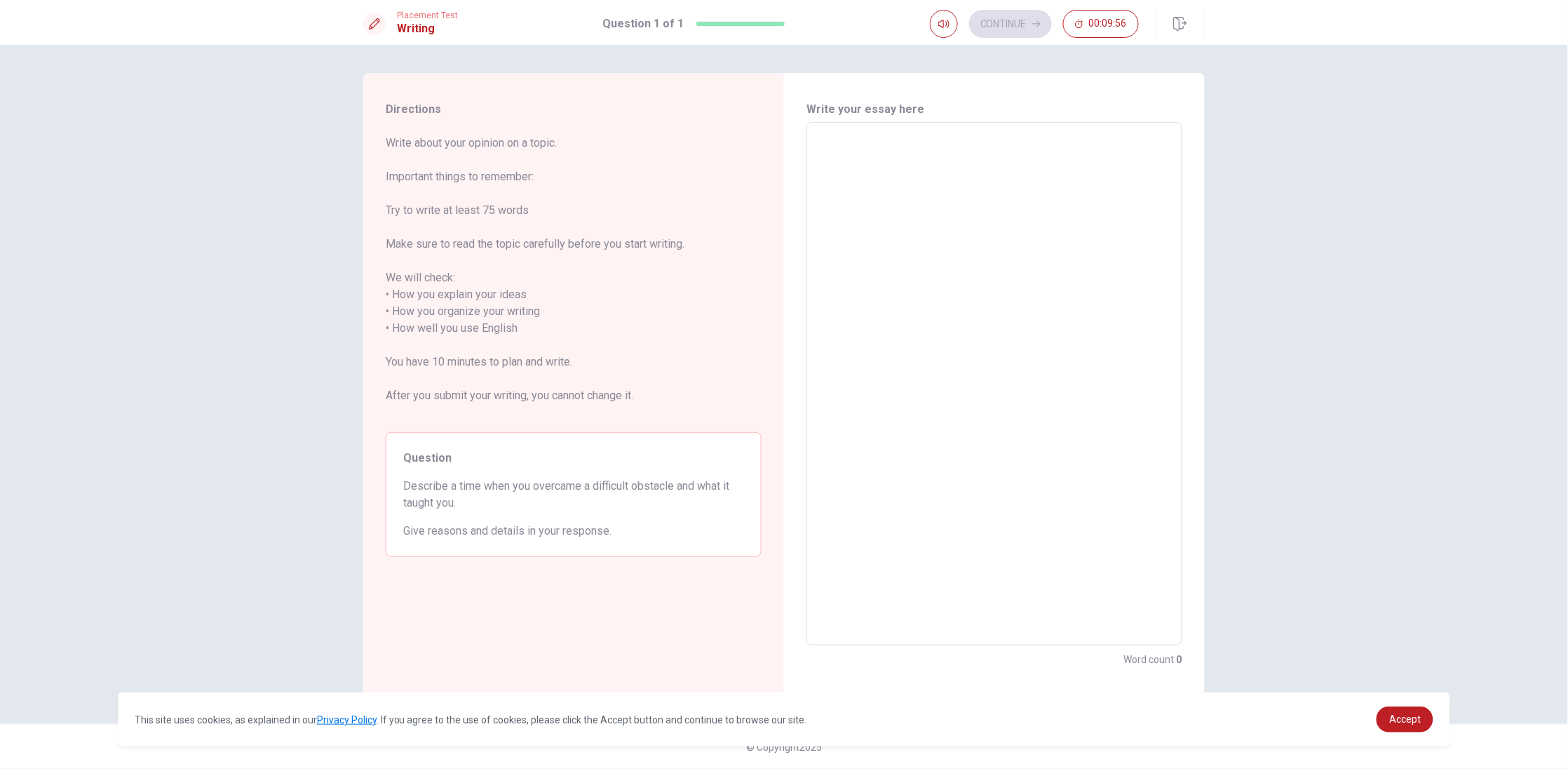
click at [901, 150] on textarea at bounding box center [995, 384] width 356 height 500
type textarea "I"
type textarea "x"
type textarea "I"
type textarea "x"
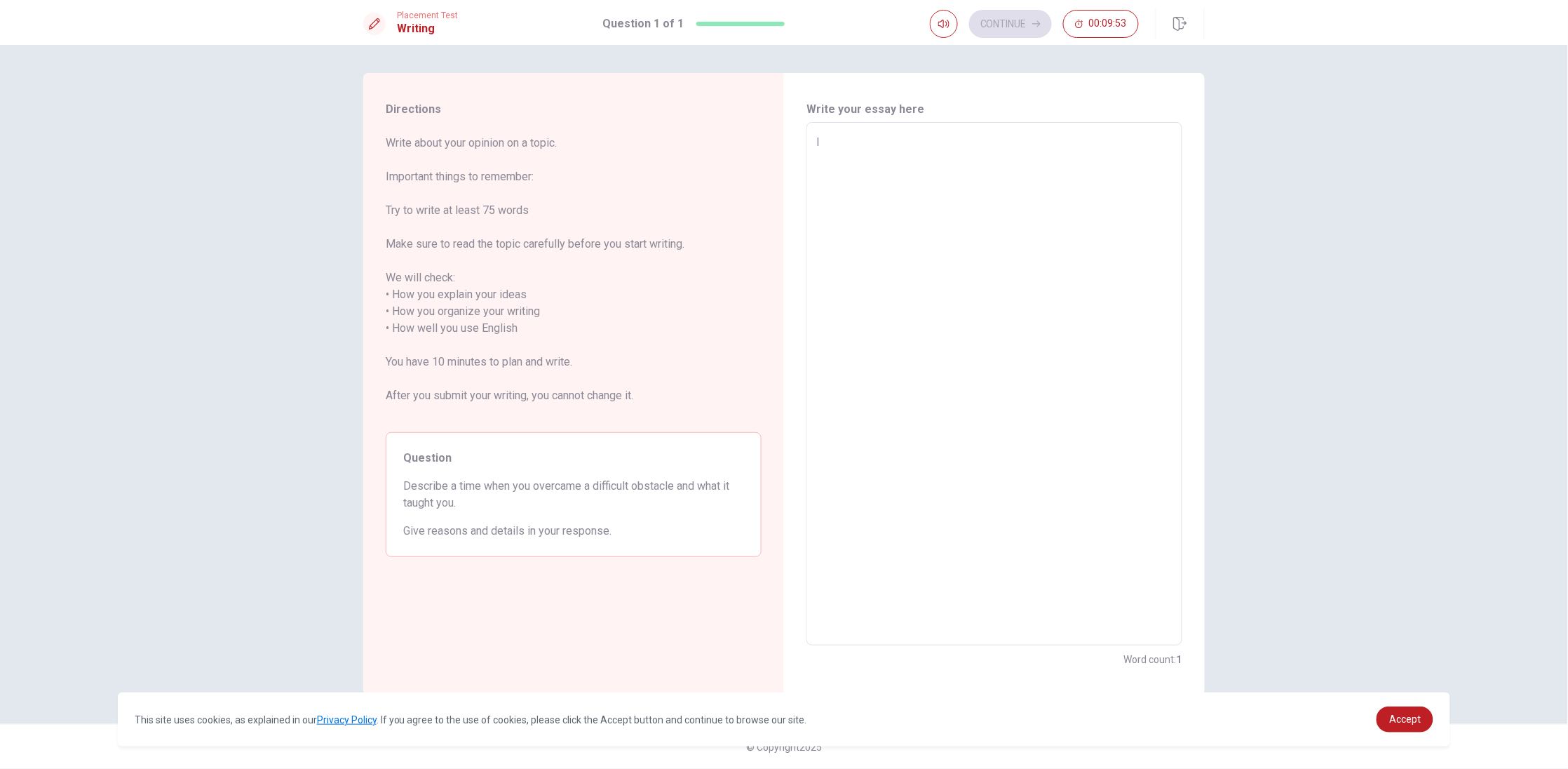
type textarea "I r"
type textarea "x"
type textarea "I re"
type textarea "x"
type textarea "I rem"
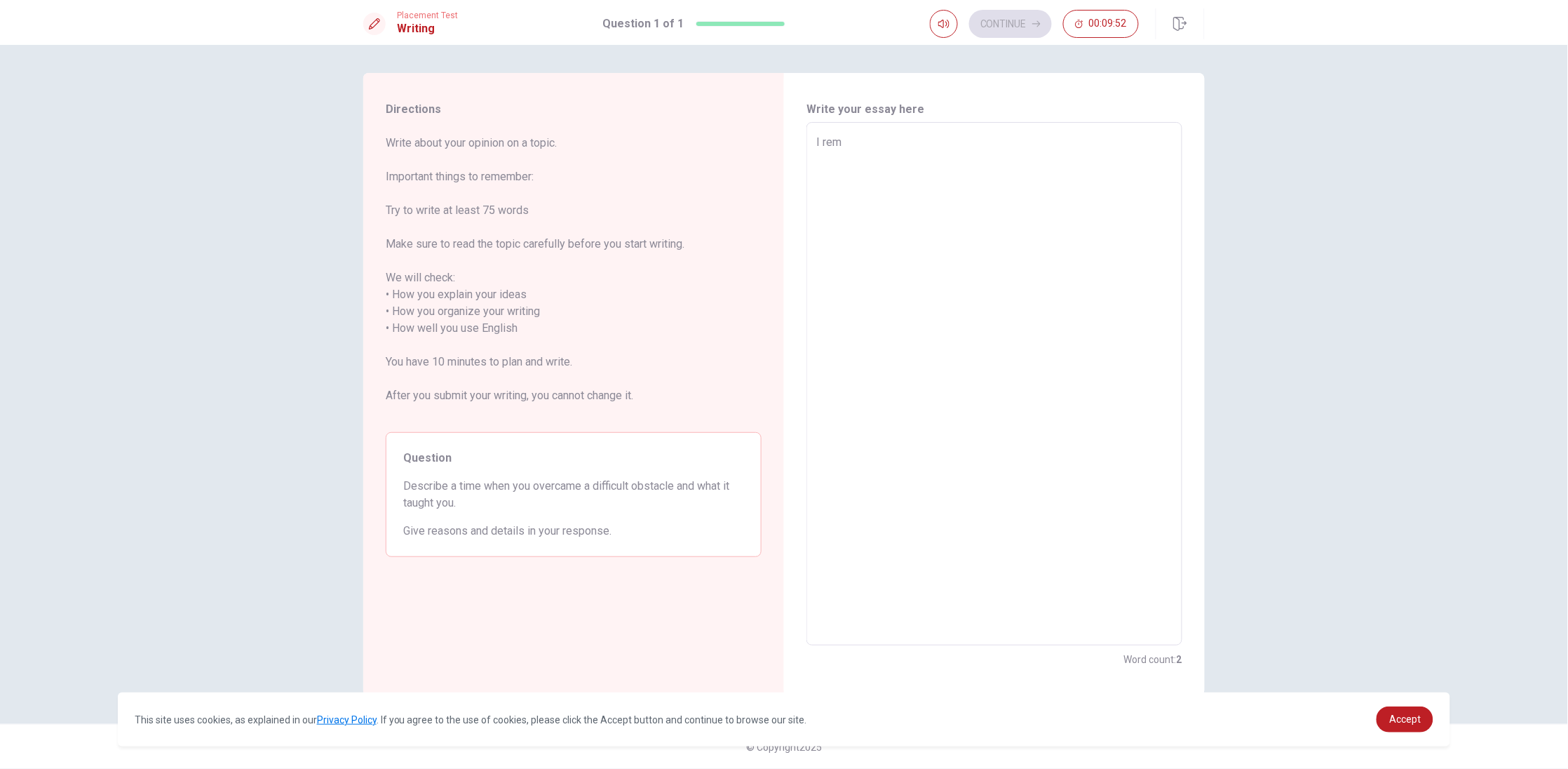
type textarea "x"
type textarea "I remb"
type textarea "x"
type textarea "I rem"
type textarea "x"
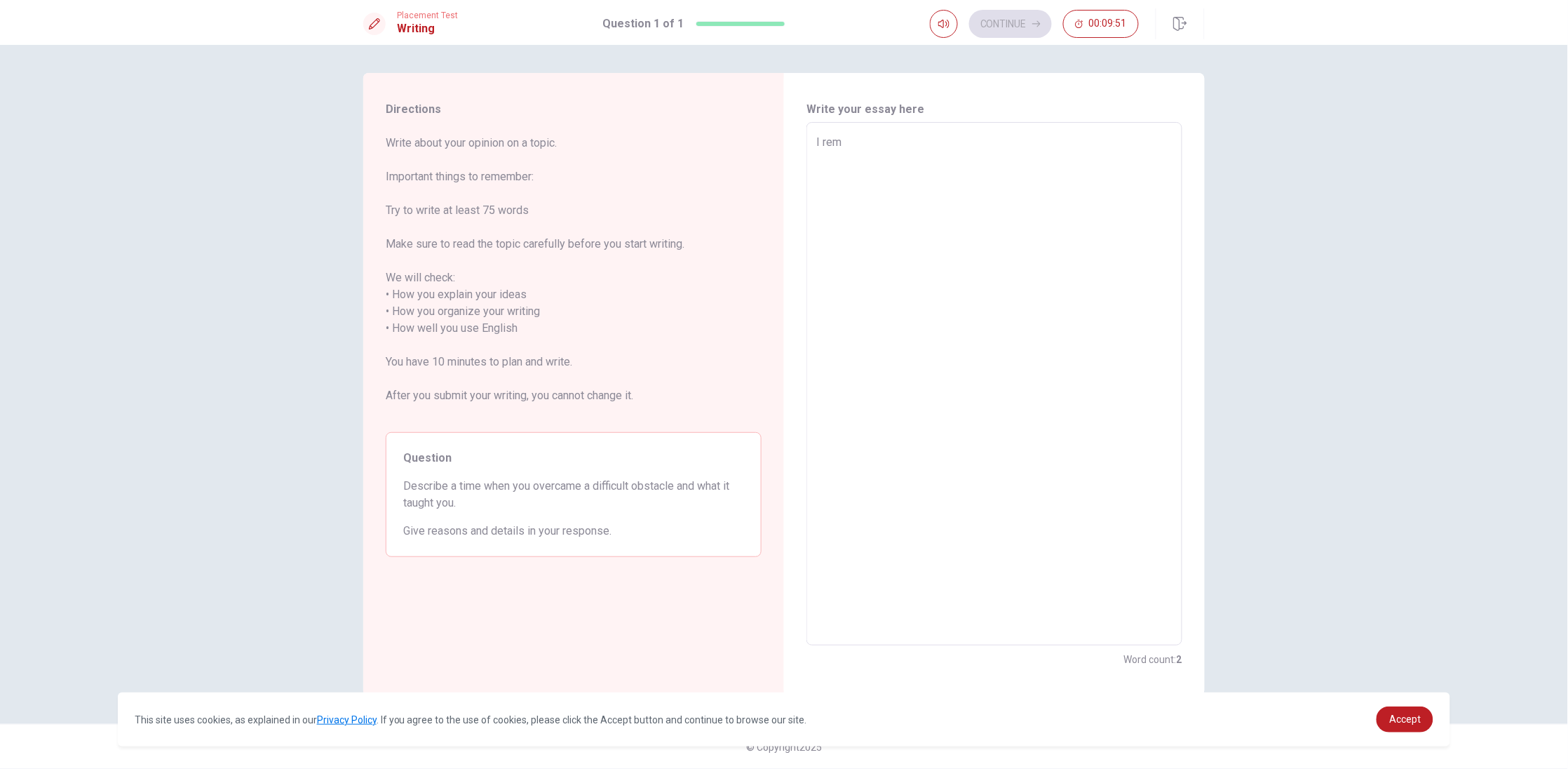
type textarea "I reme"
type textarea "x"
type textarea "I remem"
type textarea "x"
type textarea "I rememb"
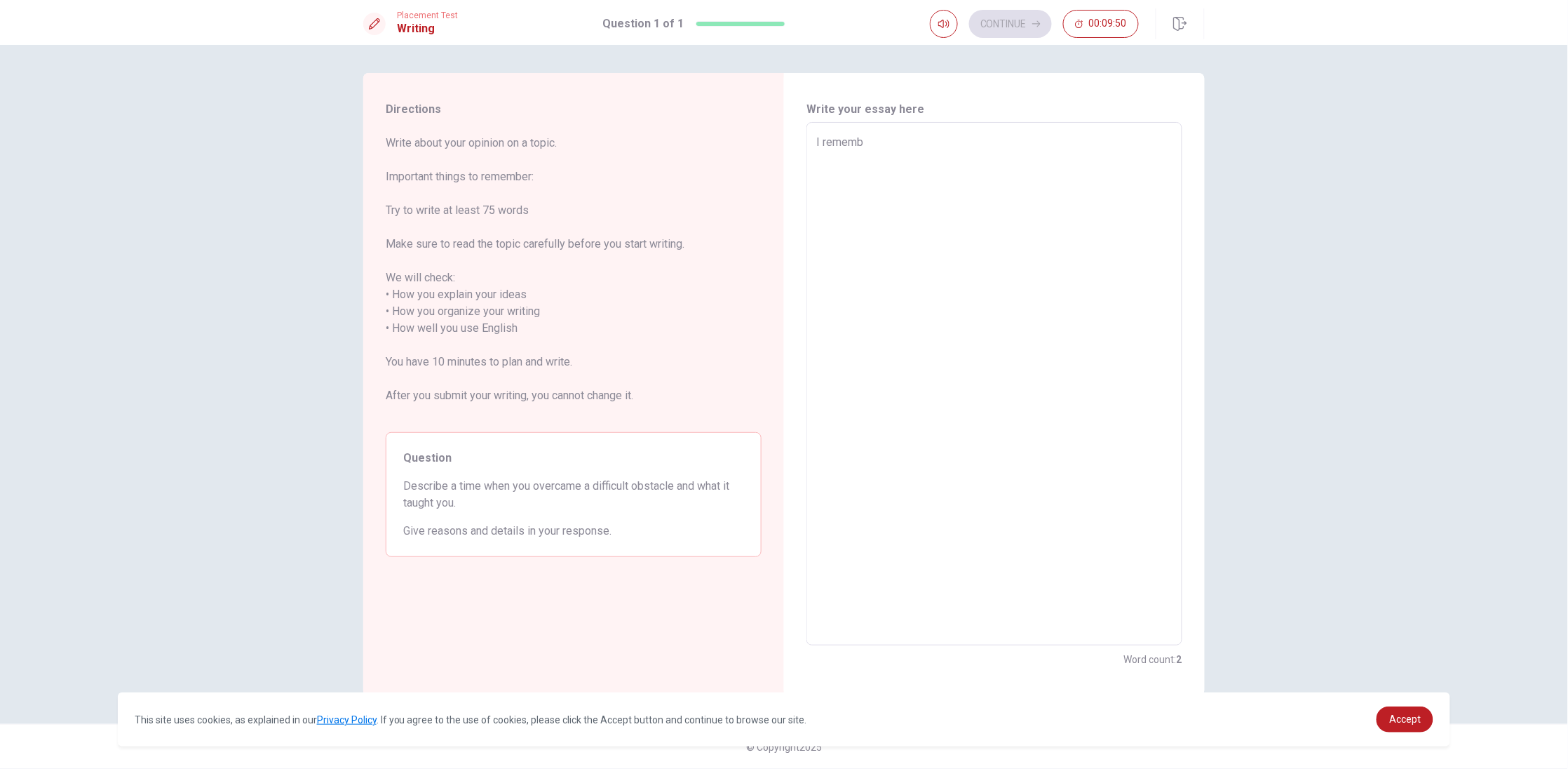
type textarea "x"
type textarea "I remembe"
type textarea "x"
type textarea "I remember"
type textarea "x"
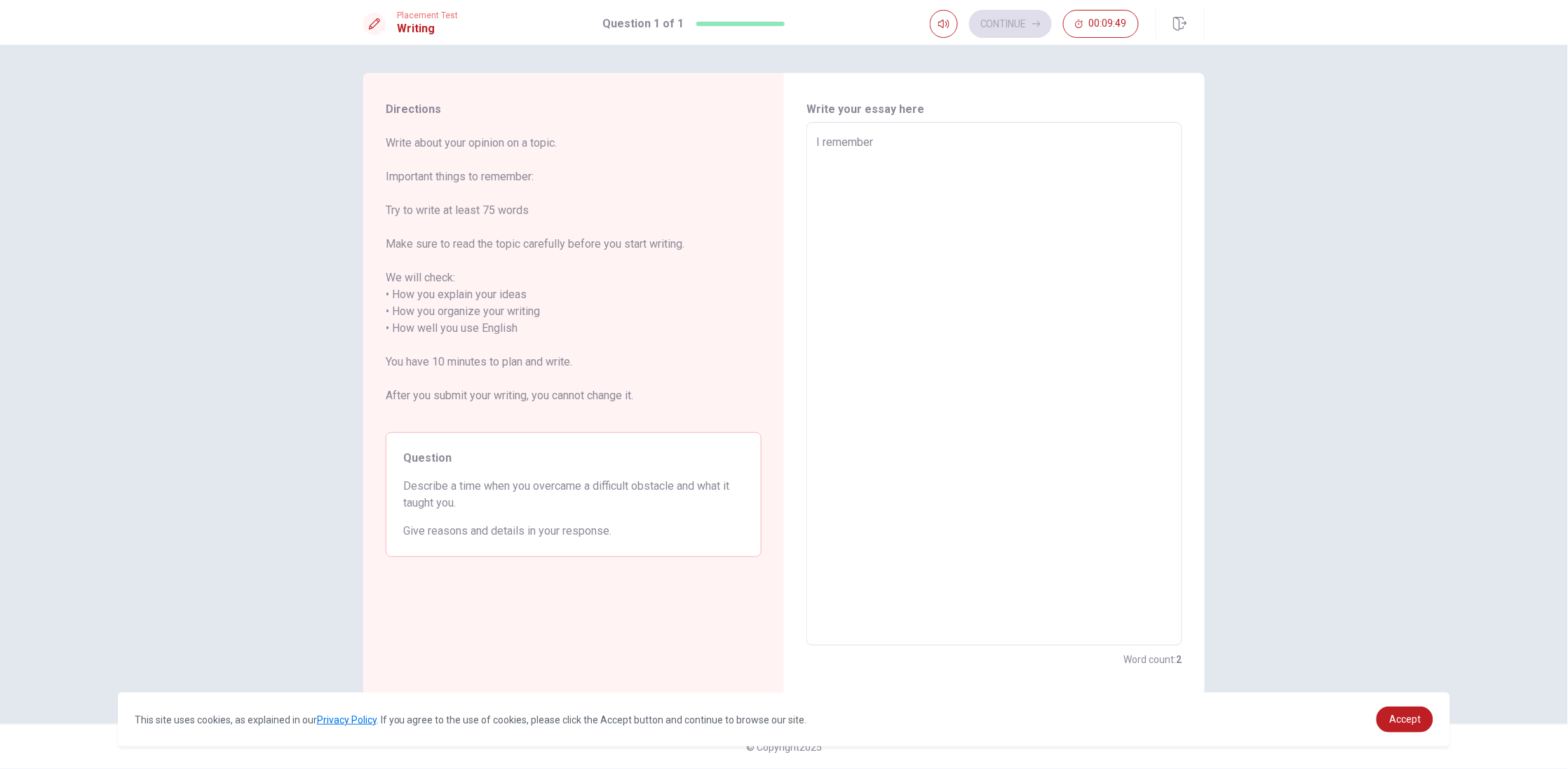
type textarea "I remember"
type textarea "x"
type textarea "I remember t"
type textarea "x"
type textarea "I remember th"
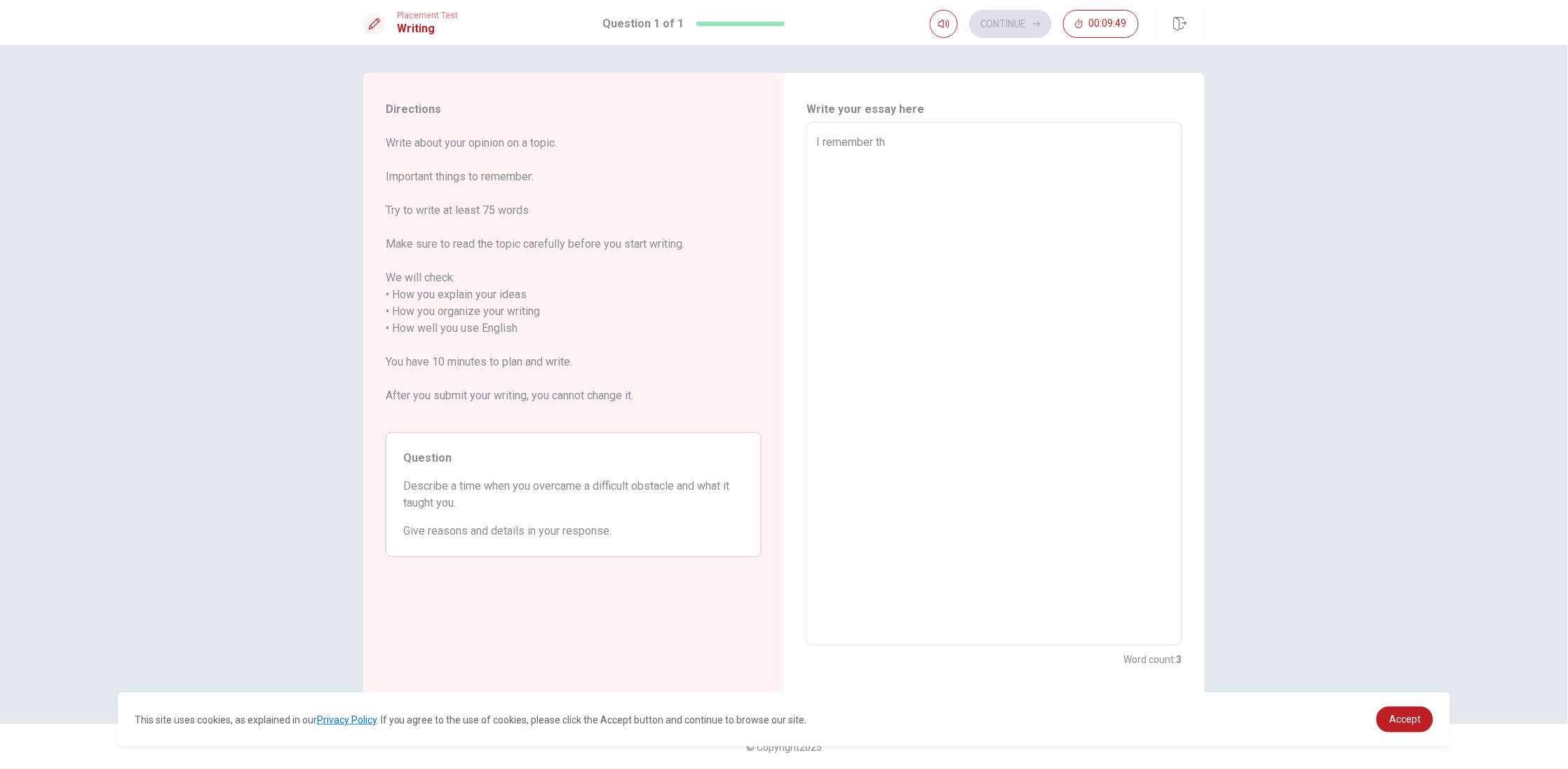
type textarea "x"
type textarea "I remember the"
type textarea "x"
type textarea "I remember the"
type textarea "x"
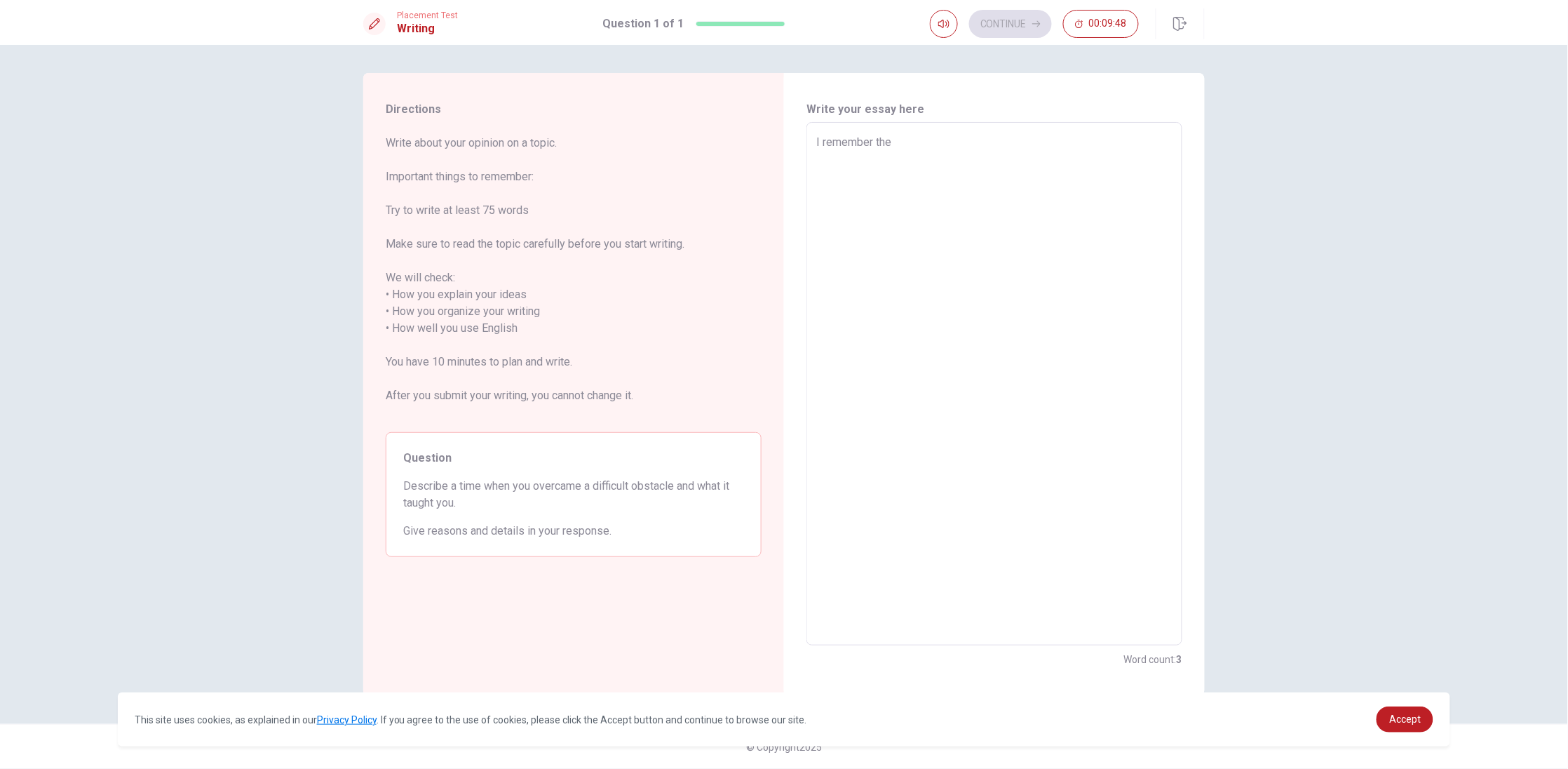
type textarea "I remember the t"
type textarea "x"
type textarea "I remember the to"
type textarea "x"
type textarea "I remember the tou"
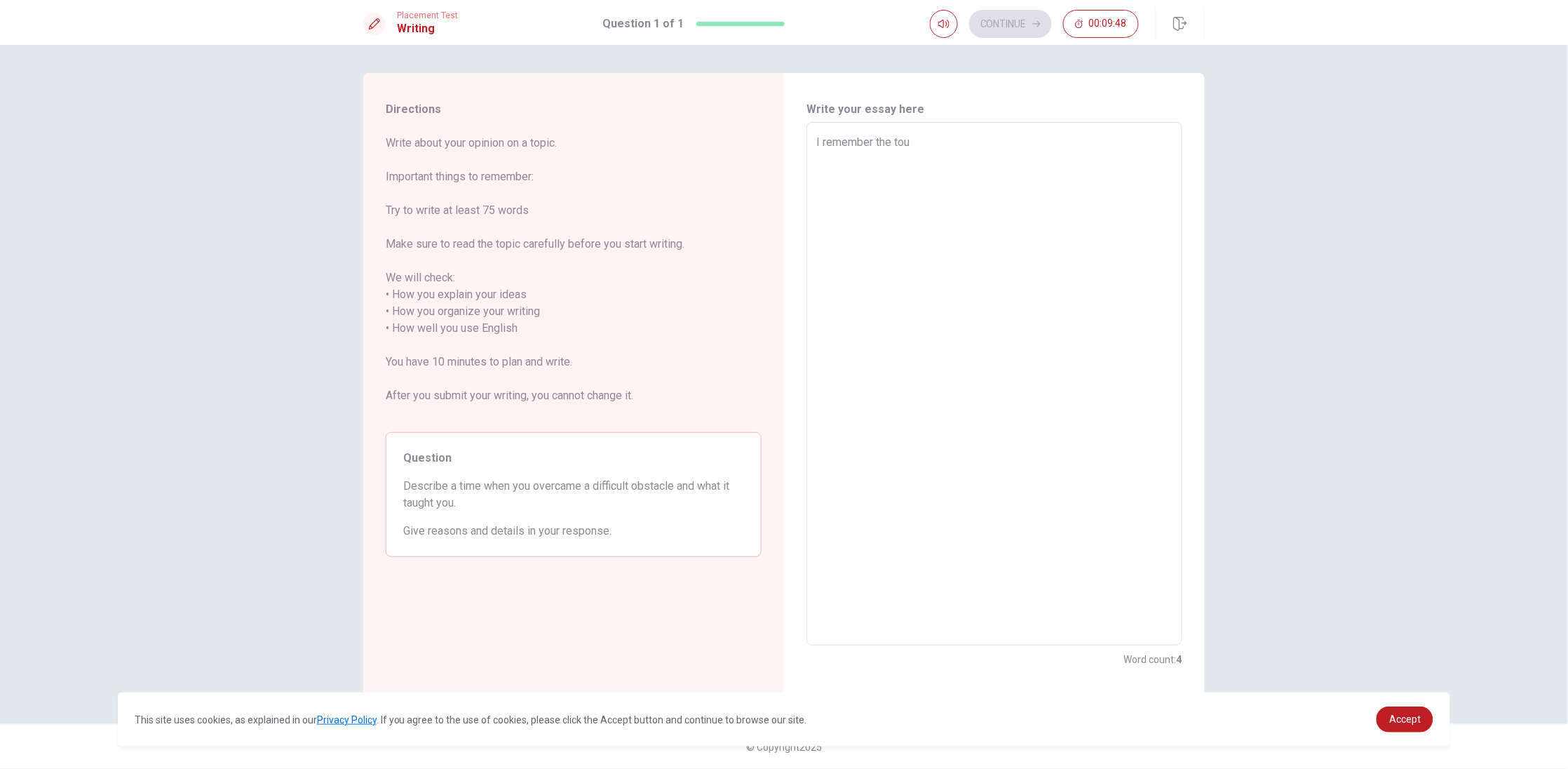
type textarea "x"
type textarea "I remember the toug"
type textarea "x"
type textarea "I remember the tough"
type textarea "x"
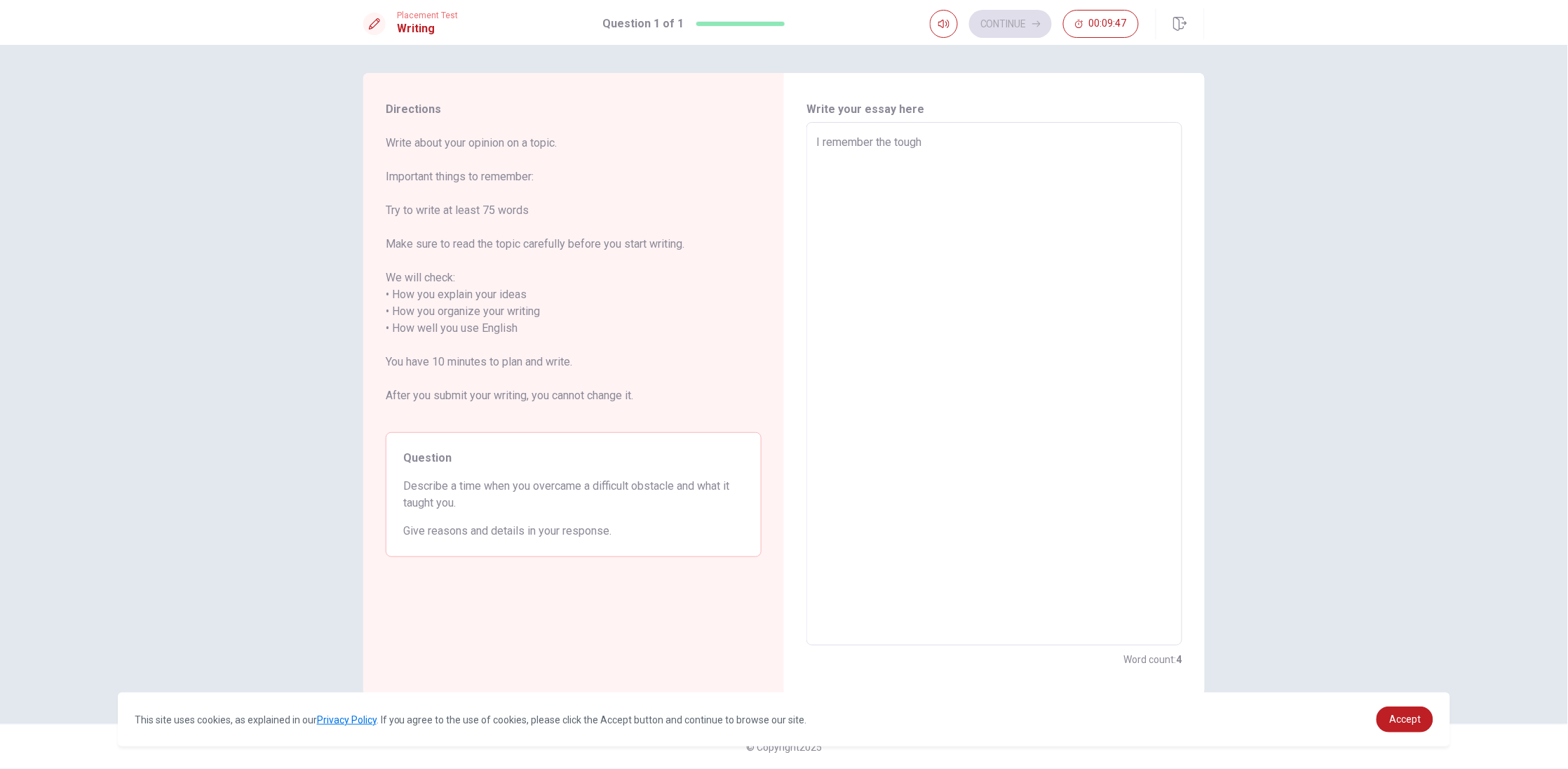
type textarea "I remember the toughe"
type textarea "x"
type textarea "I remember the toughes"
type textarea "x"
type textarea "I remember the toughest"
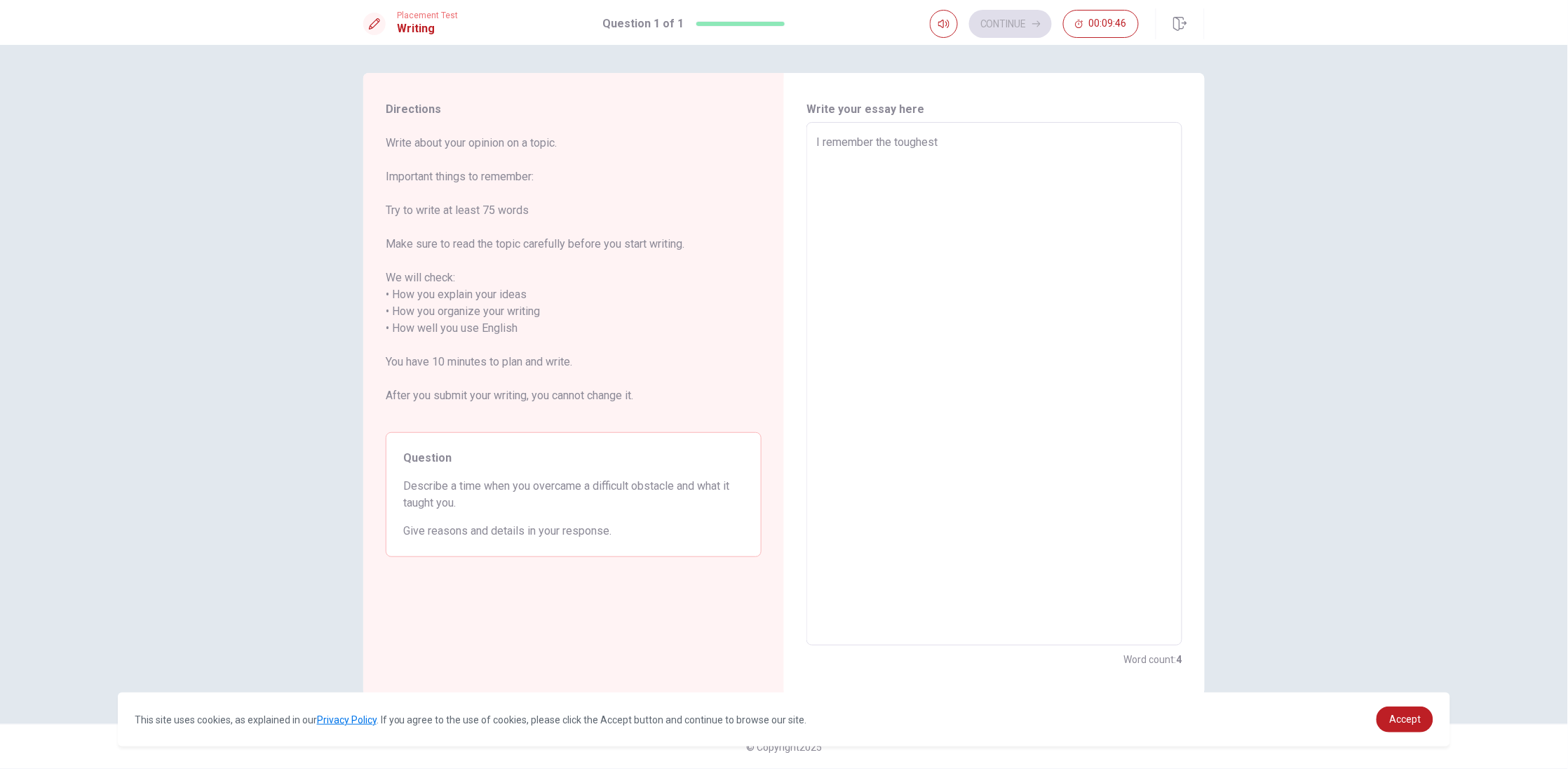
type textarea "x"
type textarea "I remember the toughest"
type textarea "x"
type textarea "I remember the toughest t"
type textarea "x"
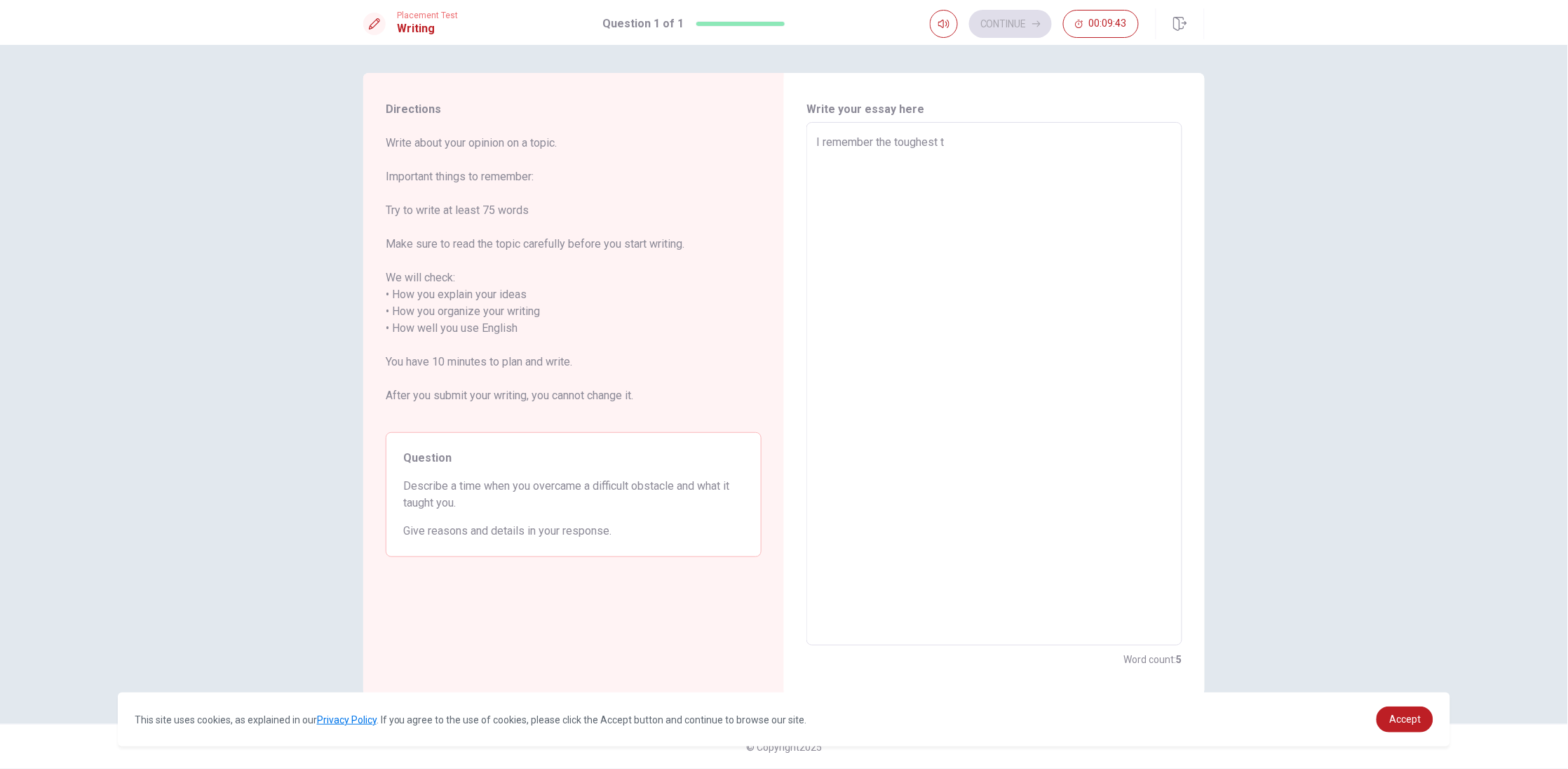
type textarea "I remember the toughest ti"
type textarea "x"
type textarea "I remember the toughest t"
type textarea "x"
type textarea "I remember the toughest th"
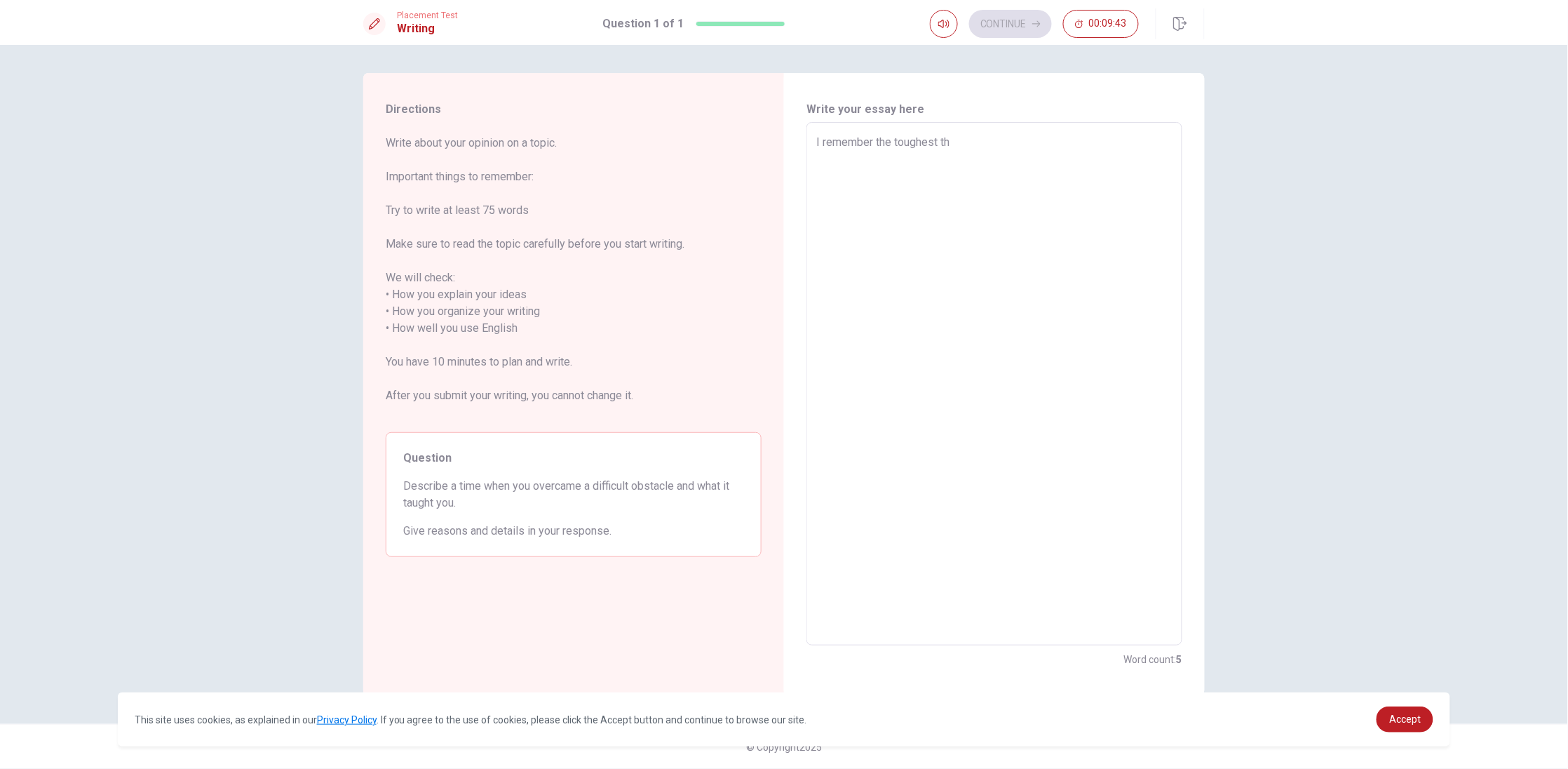
type textarea "x"
type textarea "I remember the toughest thi"
type textarea "x"
type textarea "I remember the toughest thin"
type textarea "x"
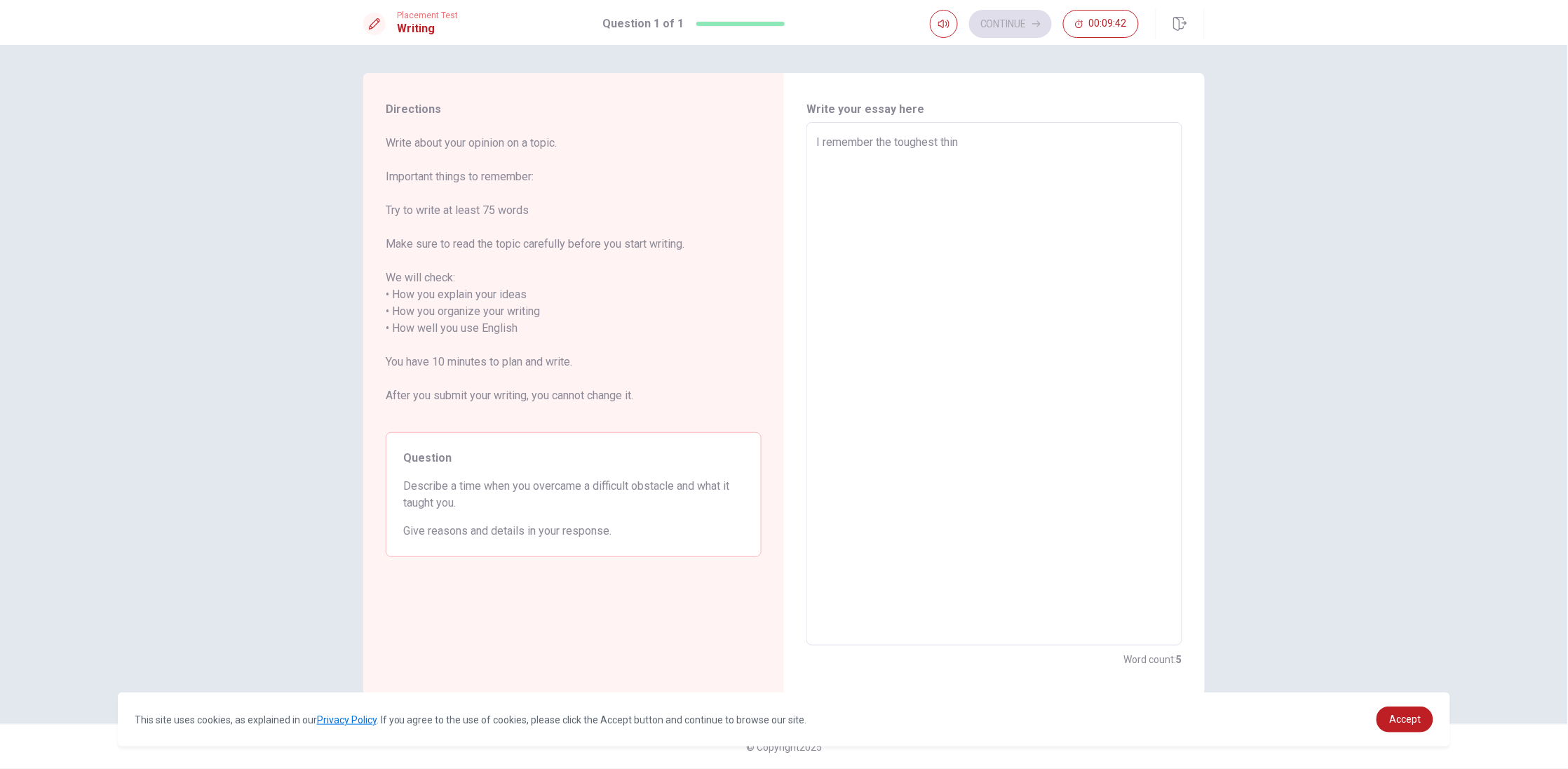
type textarea "I remember the toughest thing"
type textarea "x"
type textarea "I remember the toughest thing"
type textarea "x"
type textarea "I remember the toughest thing t"
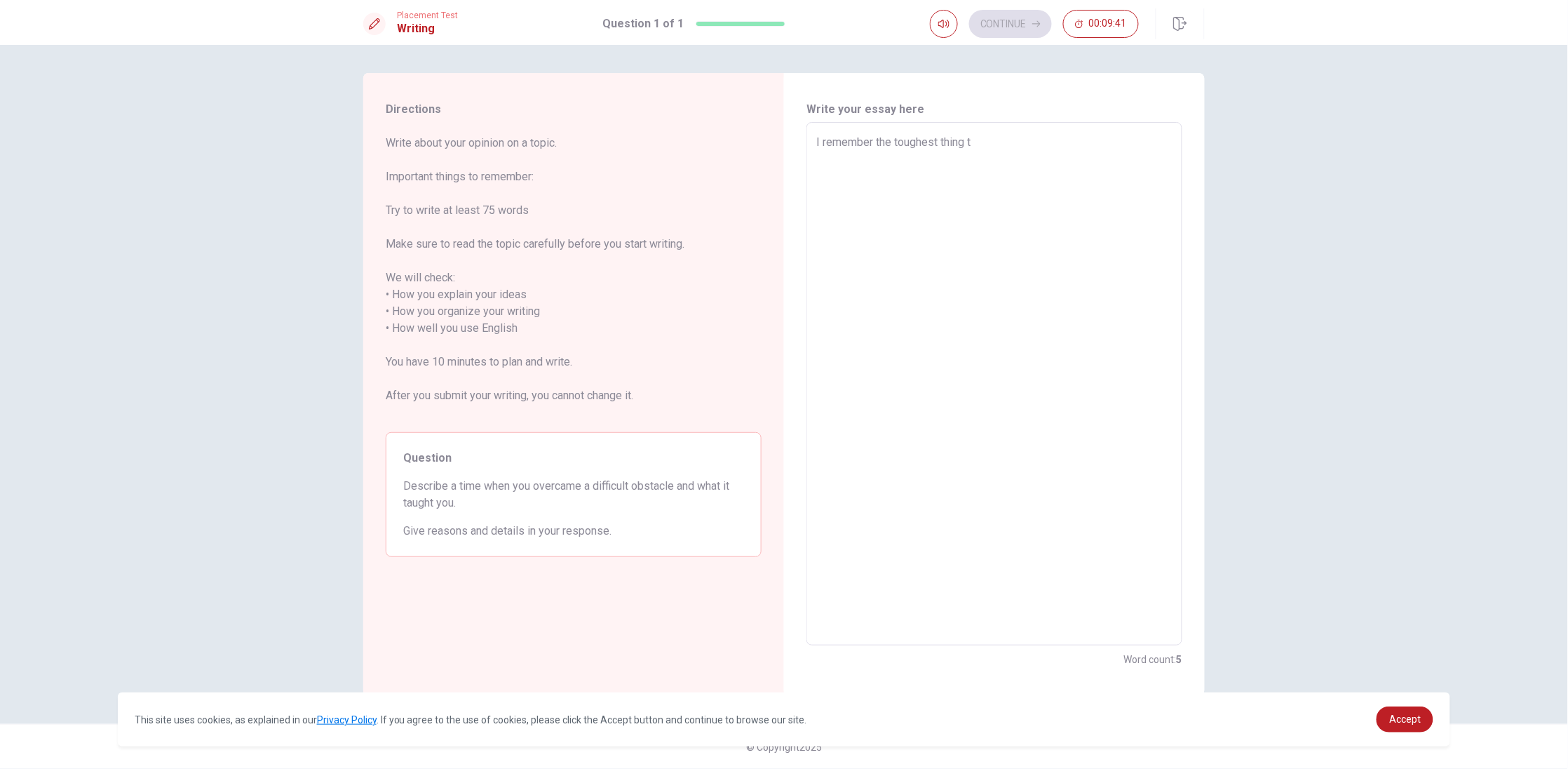
type textarea "x"
type textarea "I remember the toughest thing th"
type textarea "x"
type textarea "I remember the toughest thing tha"
type textarea "x"
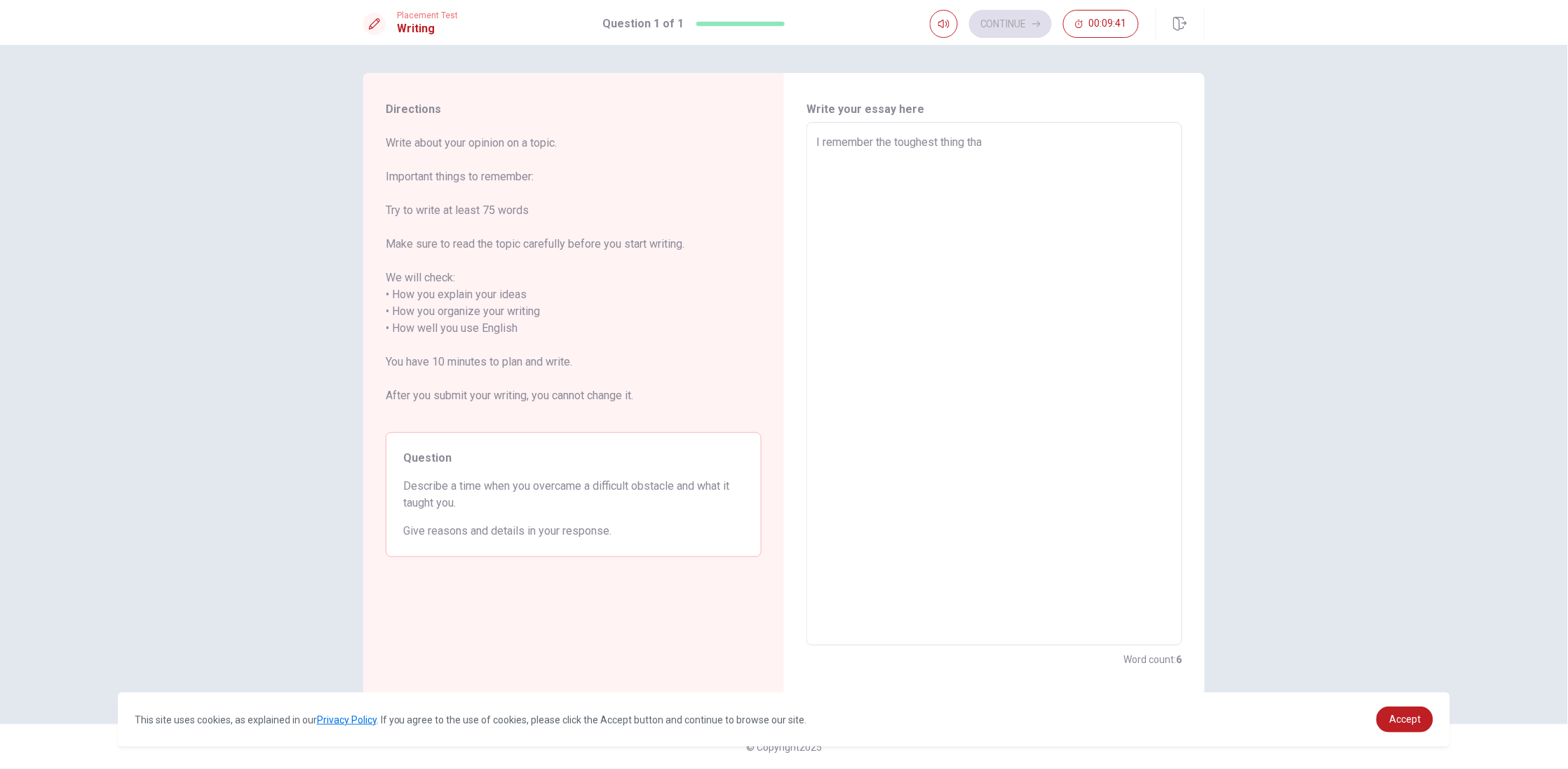
type textarea "I remember the toughest thing that"
type textarea "x"
type textarea "I remember the toughest thing that"
type textarea "x"
type textarea "I remember the toughest thing that h"
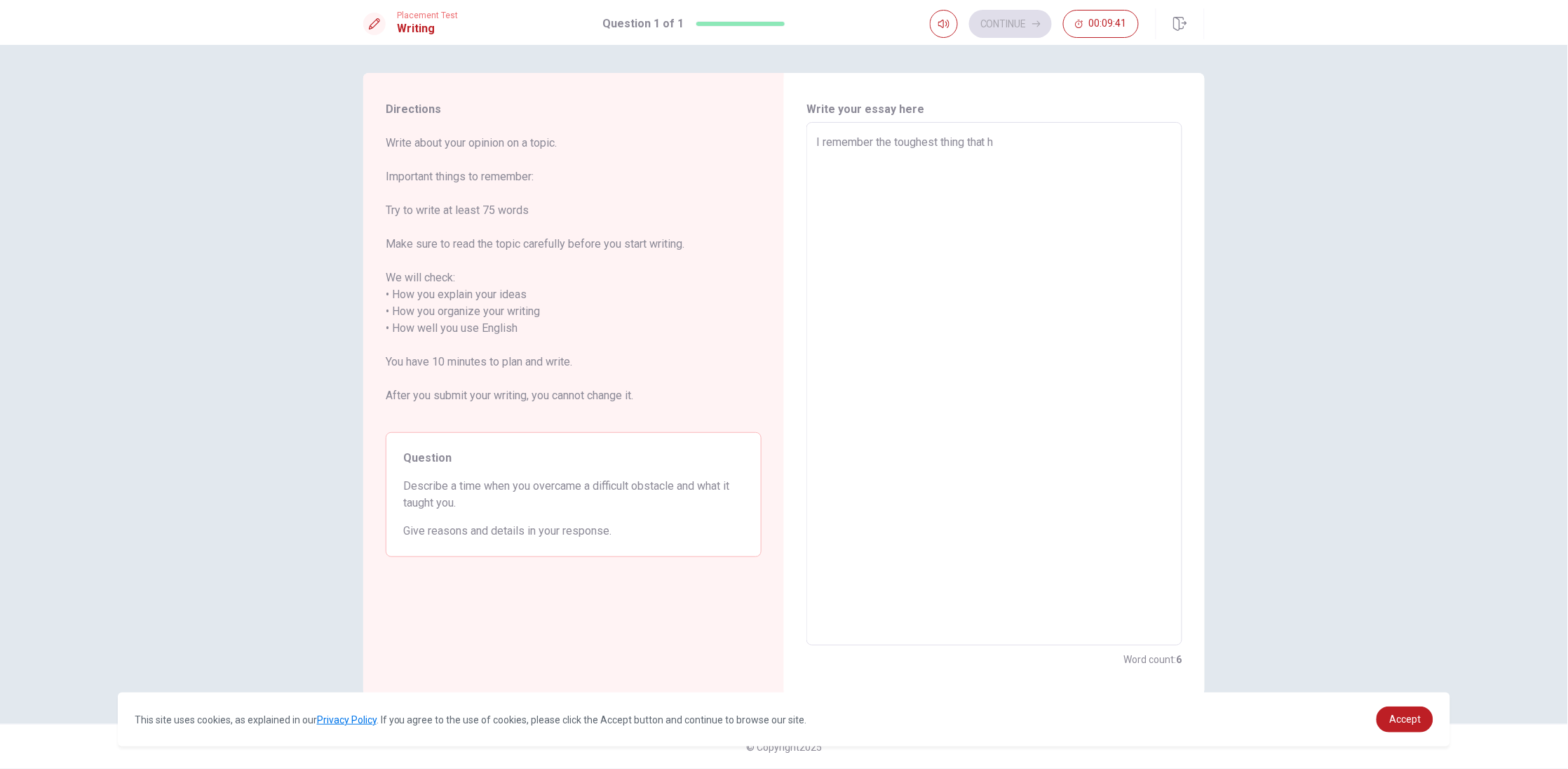
type textarea "x"
type textarea "I remember the toughest thing that ha"
type textarea "x"
type textarea "I remember the toughest thing that has"
type textarea "x"
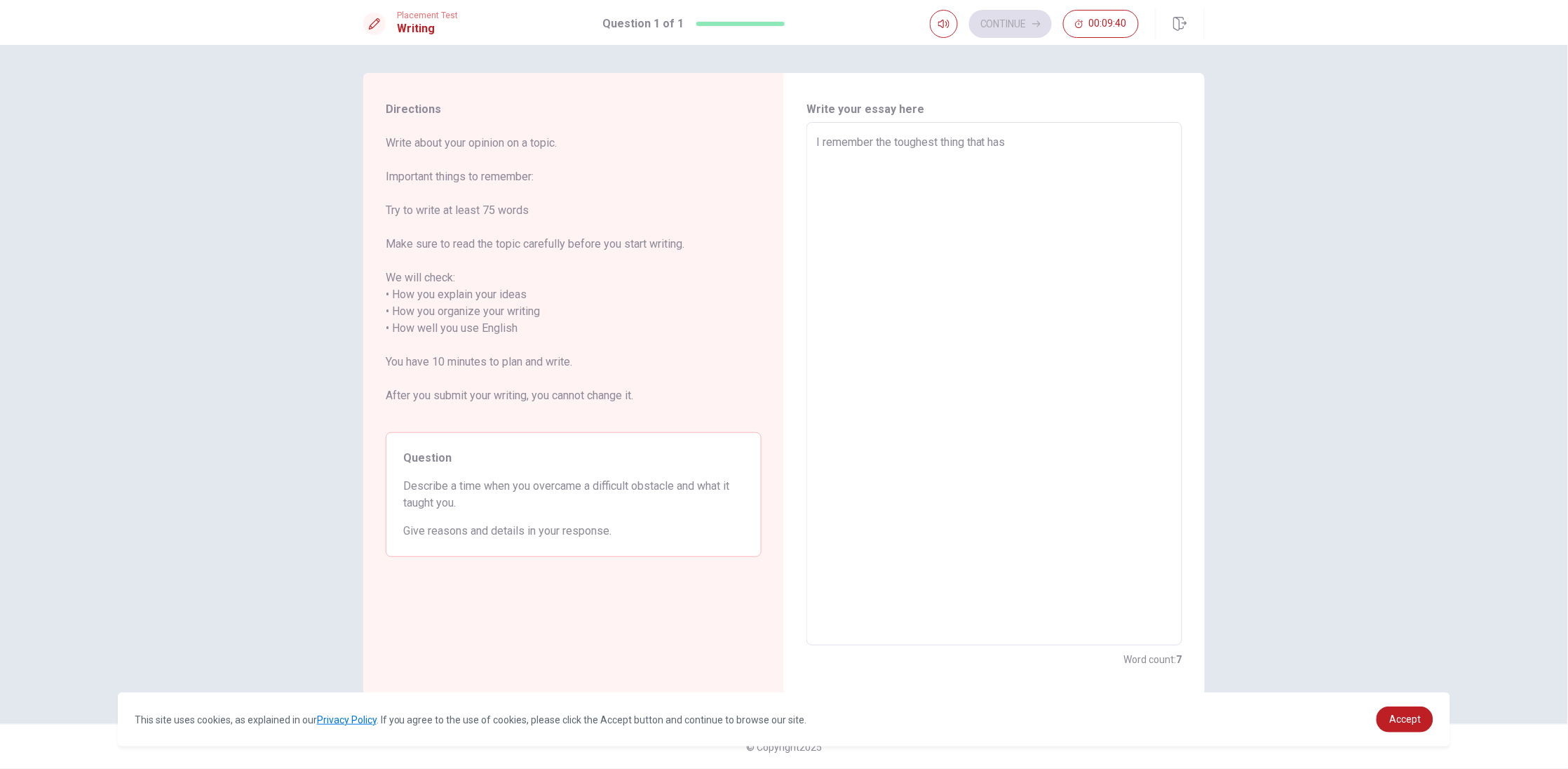
type textarea "I remember the toughest thing that ha"
type textarea "x"
type textarea "I remember the toughest thing that had"
type textarea "x"
type textarea "I remember the toughest thing that had"
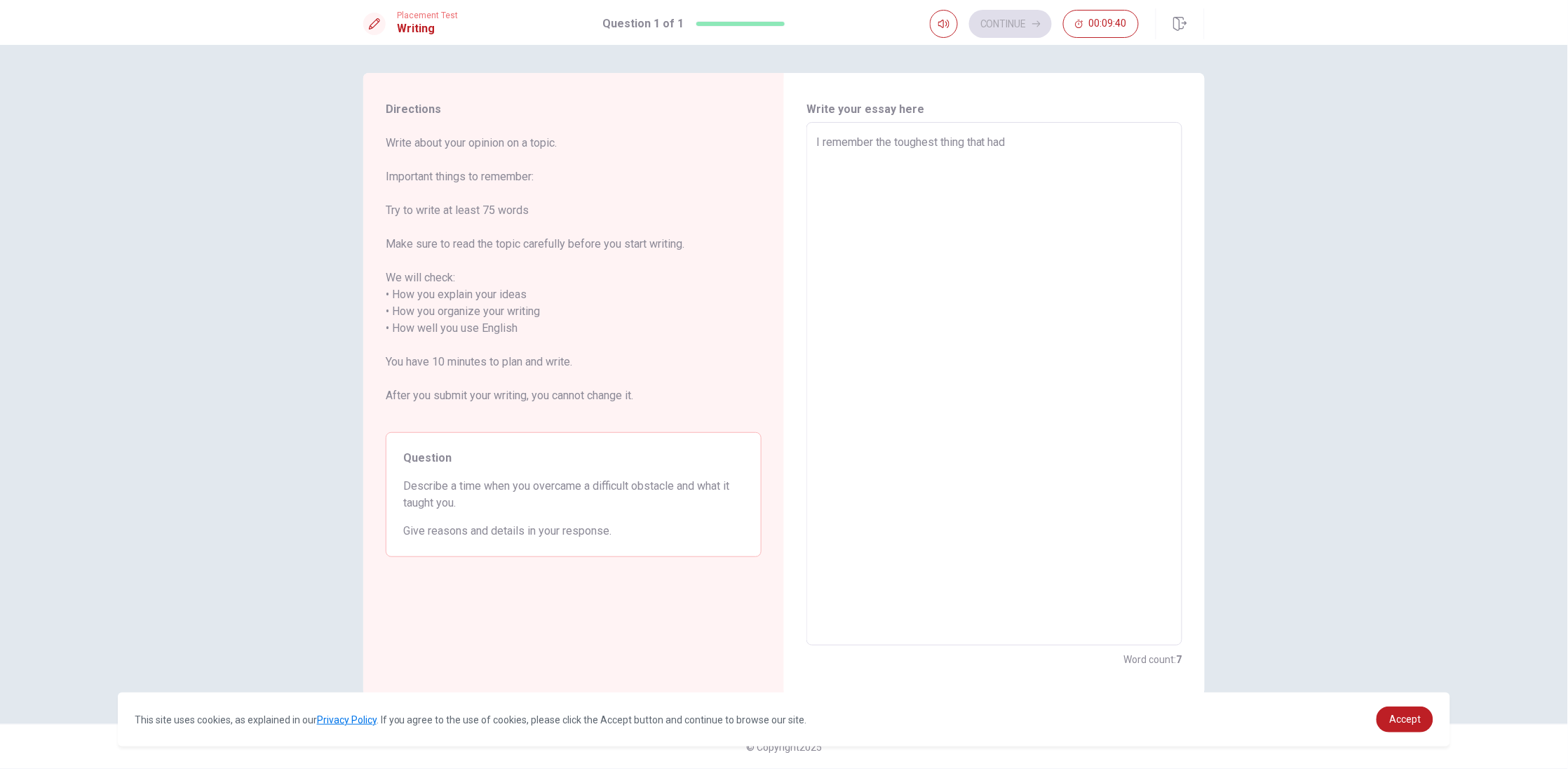
type textarea "x"
type textarea "I remember the toughest thing that had t"
type textarea "x"
type textarea "I remember the toughest thing that had to"
type textarea "x"
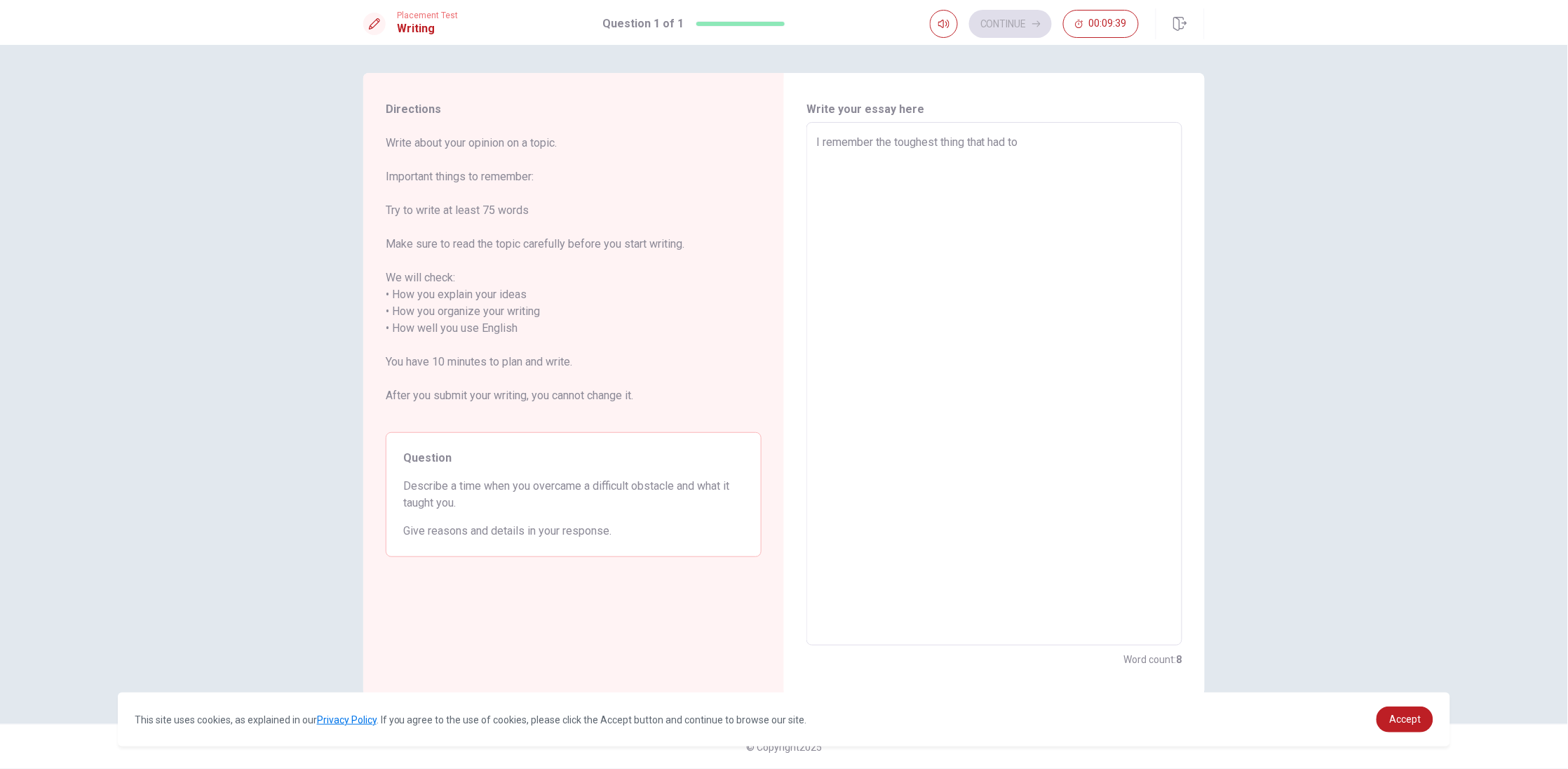
type textarea "I remember the toughest thing that had to"
type textarea "x"
type textarea "I remember the toughest thing that had to d"
type textarea "x"
type textarea "I remember the toughest thing that had to do"
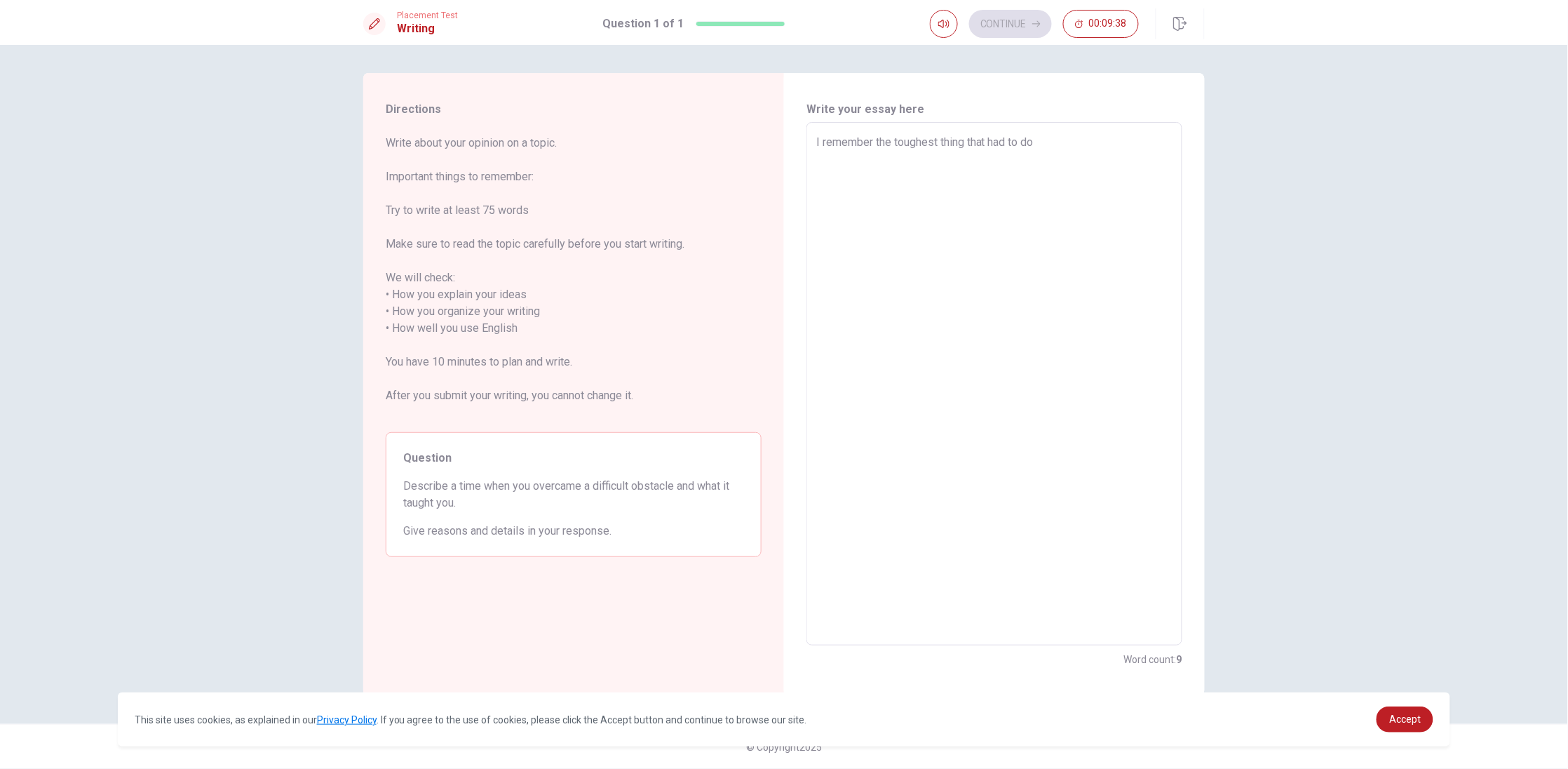
type textarea "x"
type textarea "I remember the toughest thing that had to do"
type textarea "x"
type textarea "I remember the toughest thing that had to do w"
type textarea "x"
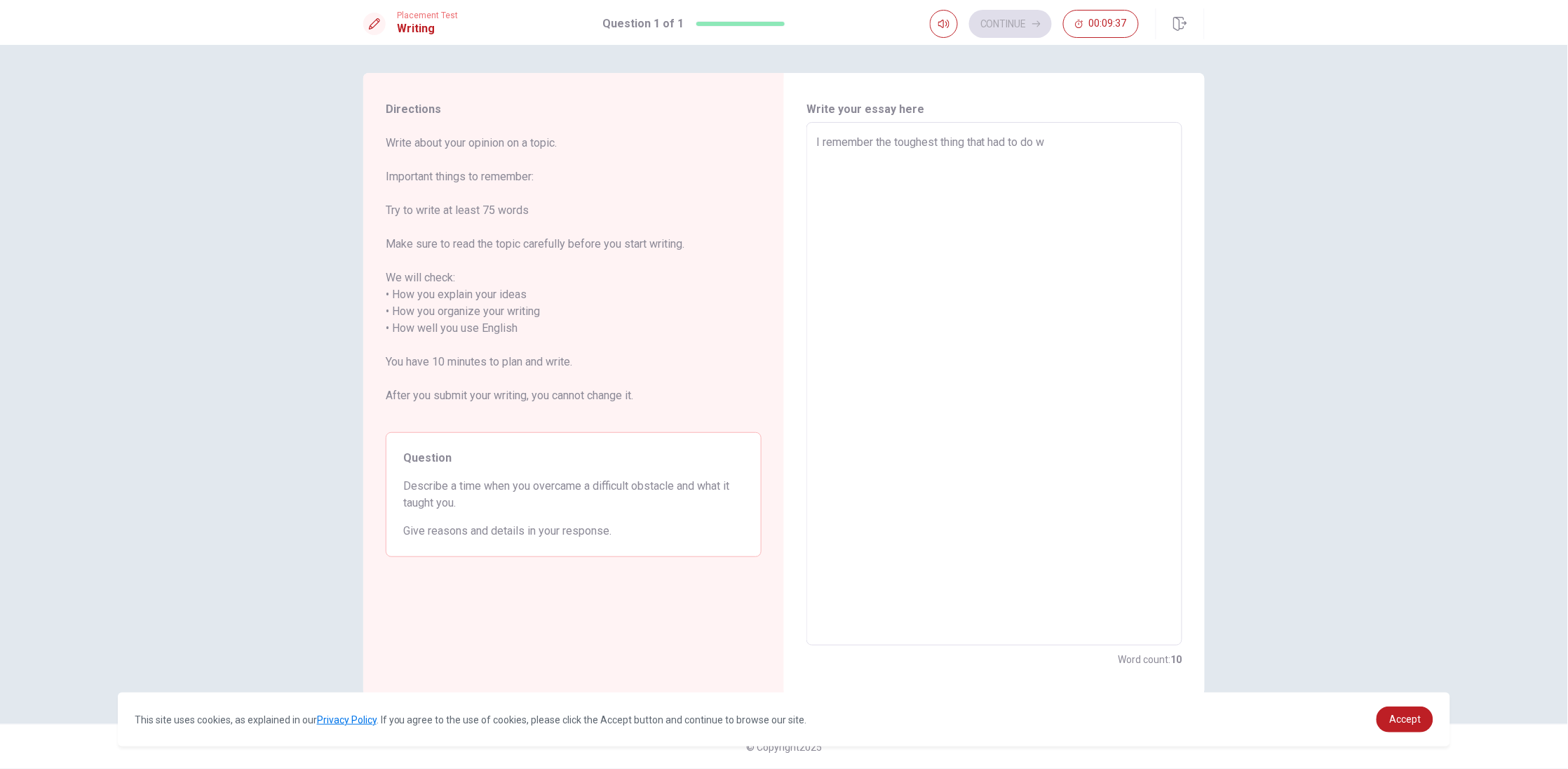
type textarea "I remember the toughest thing that had to do wa"
type textarea "x"
type textarea "I remember the toughest thing that had to do was"
type textarea "x"
type textarea "I remember the toughest thing that had to do was"
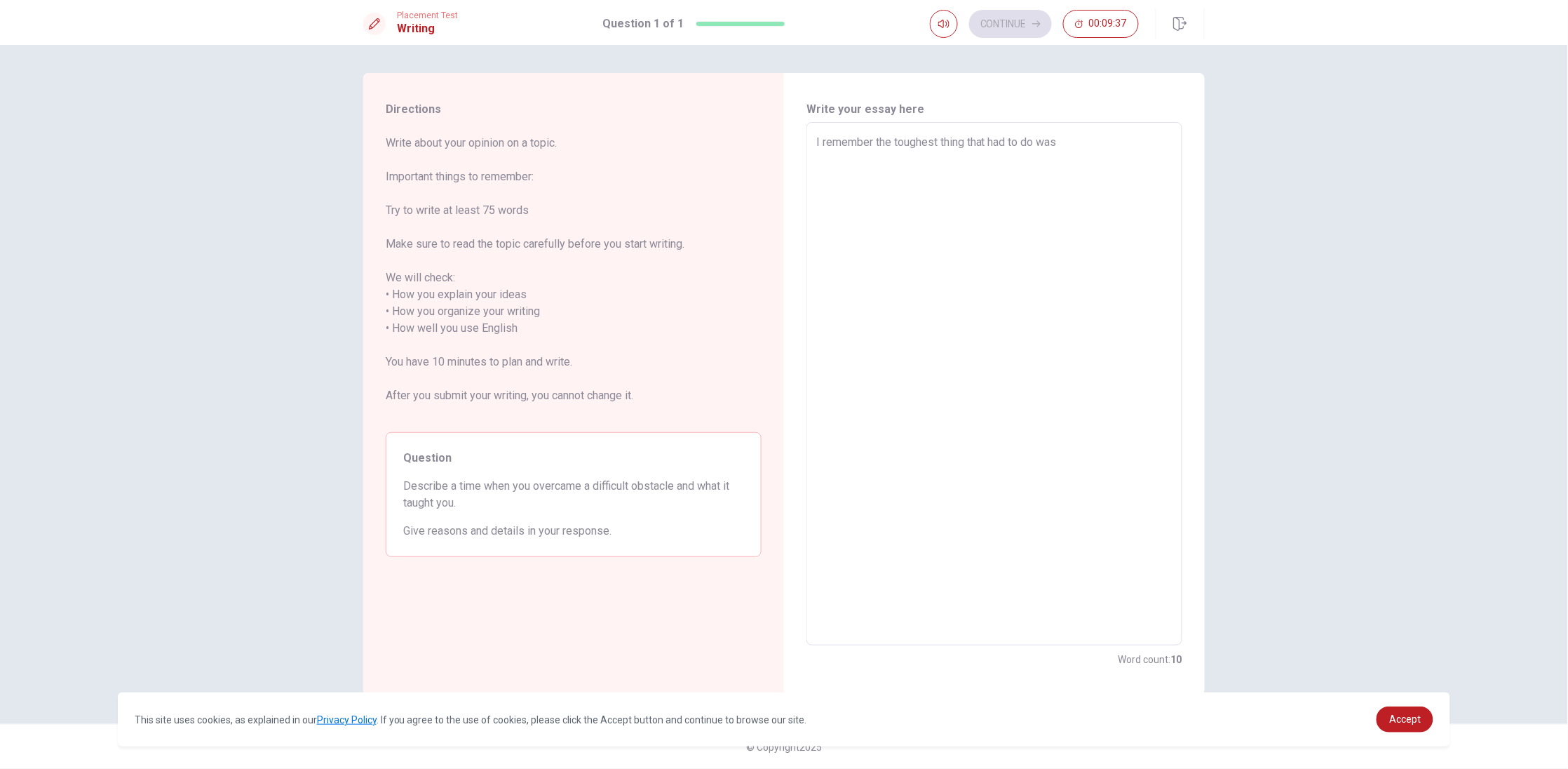
type textarea "x"
type textarea "I remember the toughest thing that had to do was o"
type textarea "x"
type textarea "I remember the toughest thing that had to do was ov"
type textarea "x"
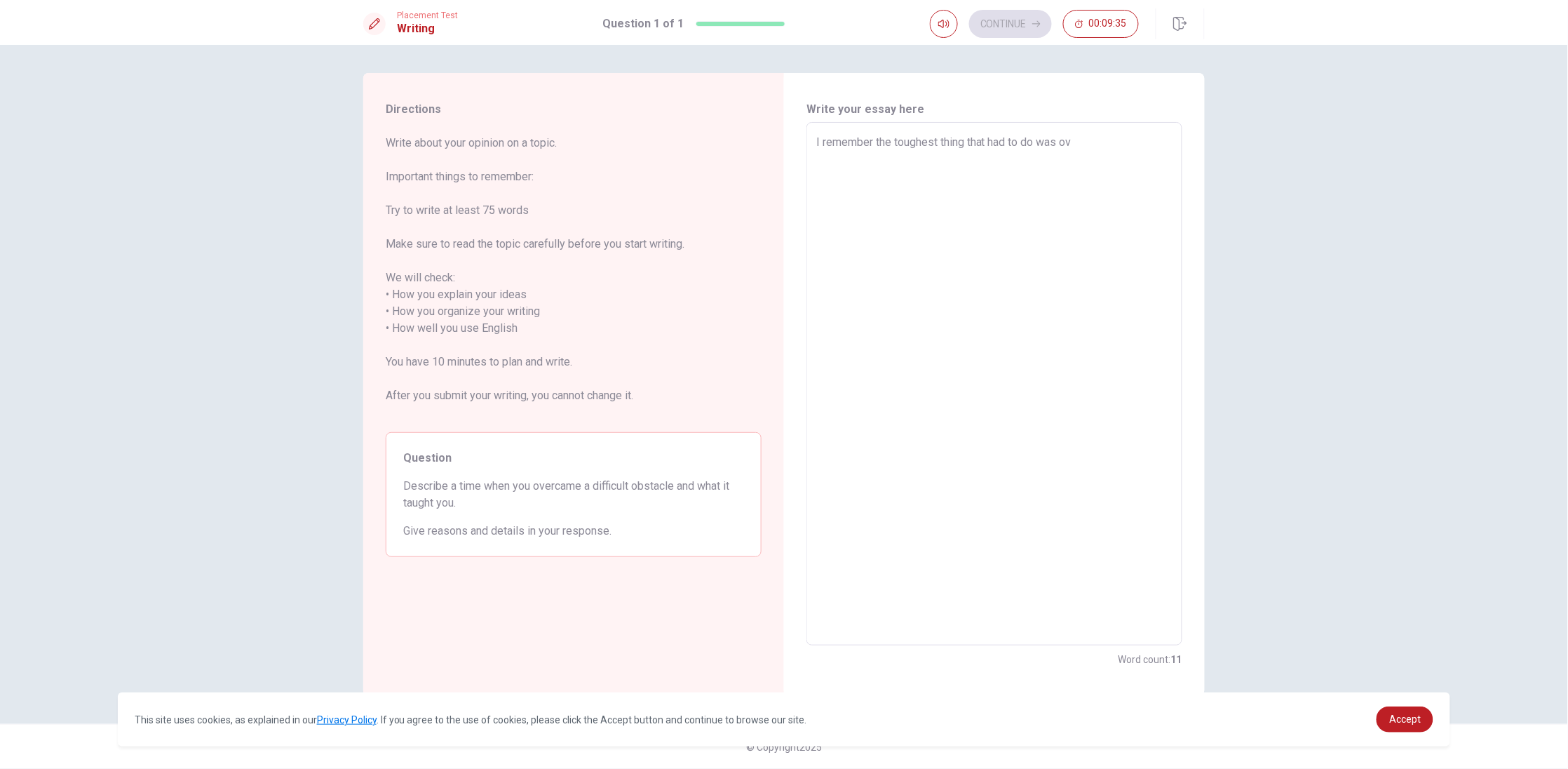
type textarea "I remember the toughest thing that had to do was ove"
type textarea "x"
type textarea "I remember the toughest thing that had to do was over"
type textarea "x"
type textarea "I remember the toughest thing that had to do was overc"
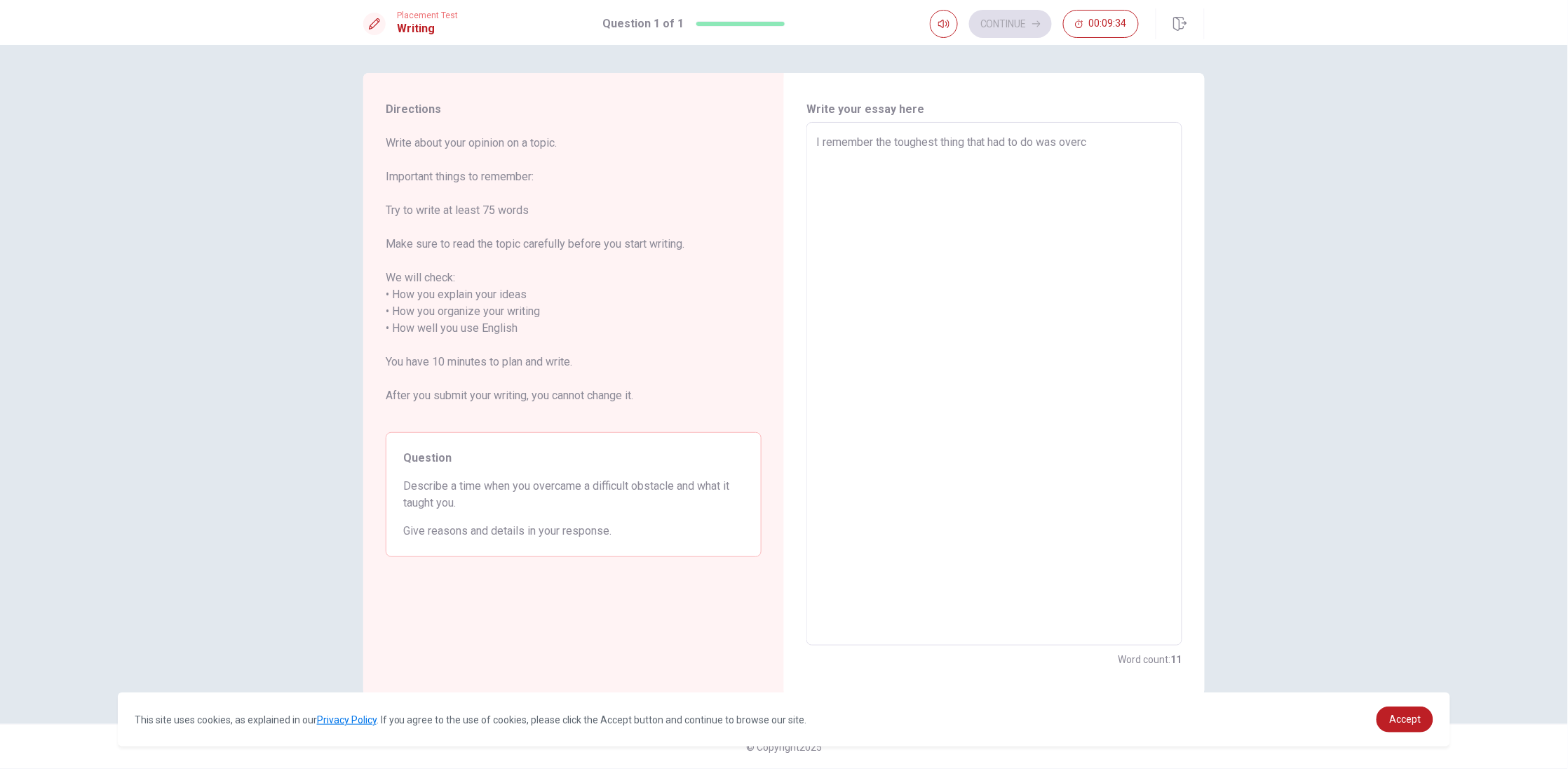
type textarea "x"
type textarea "I remember the toughest thing that had to do was overco"
type textarea "x"
type textarea "I remember the toughest thing that had to do was overcom"
type textarea "x"
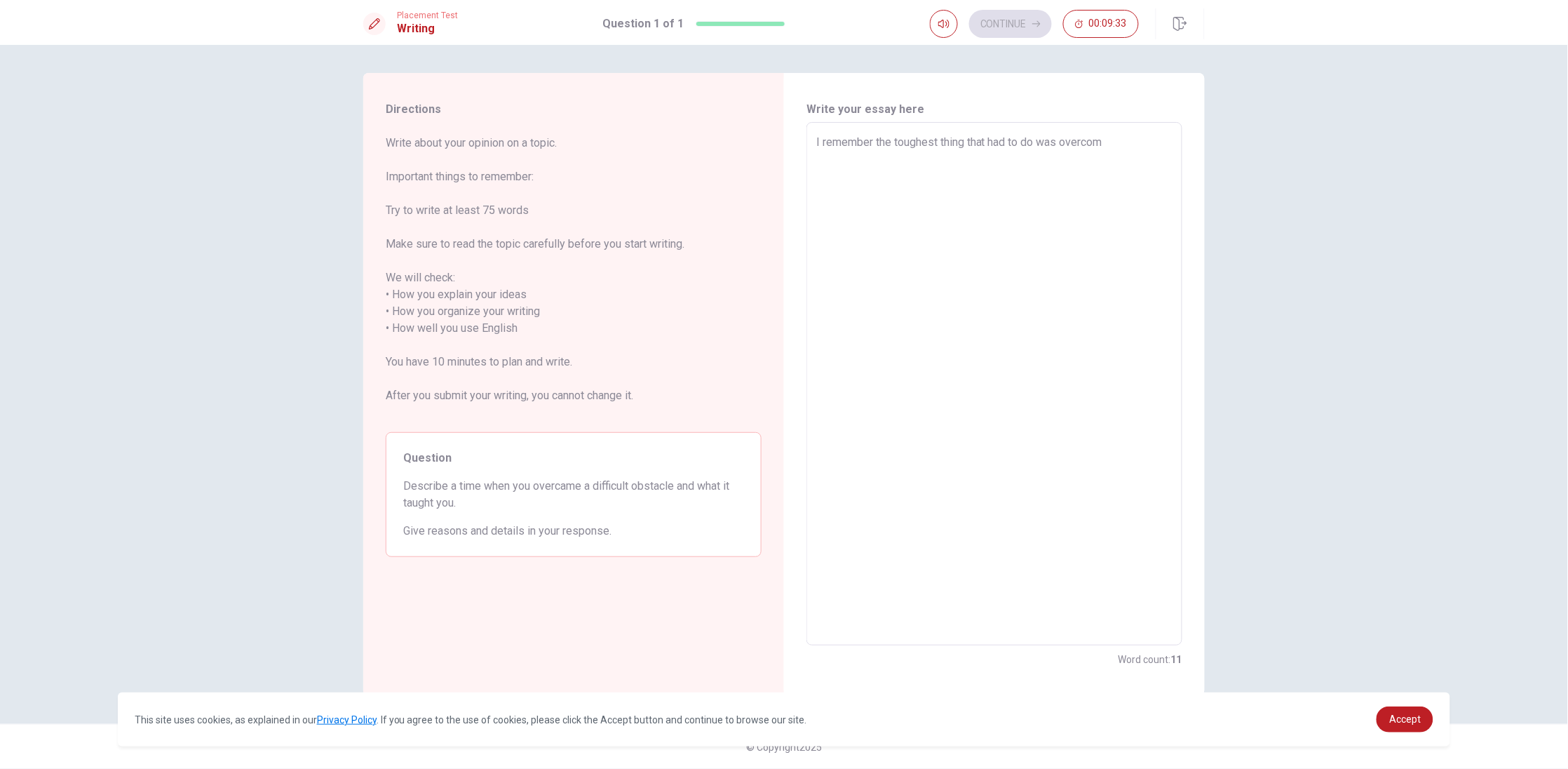
type textarea "I remember the toughest thing that had to do was overcome"
type textarea "x"
type textarea "I remember the toughest thing that had to do was overcome"
type textarea "x"
type textarea "I remember the toughest thing that had to do was overcome m"
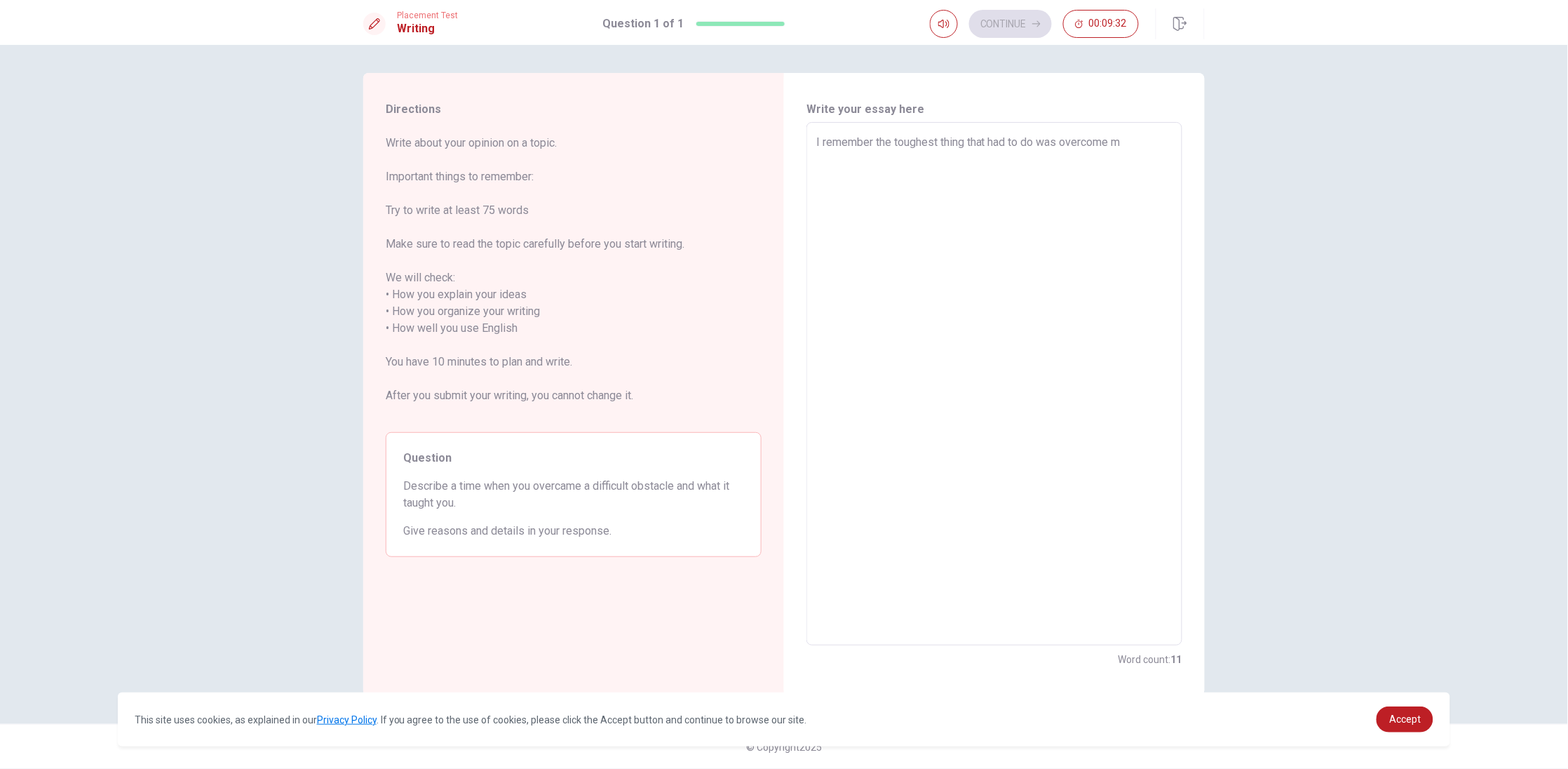
type textarea "x"
type textarea "I remember the toughest thing that had to do was overcome my"
type textarea "x"
type textarea "I remember the toughest thing that had to do was overcome my"
type textarea "x"
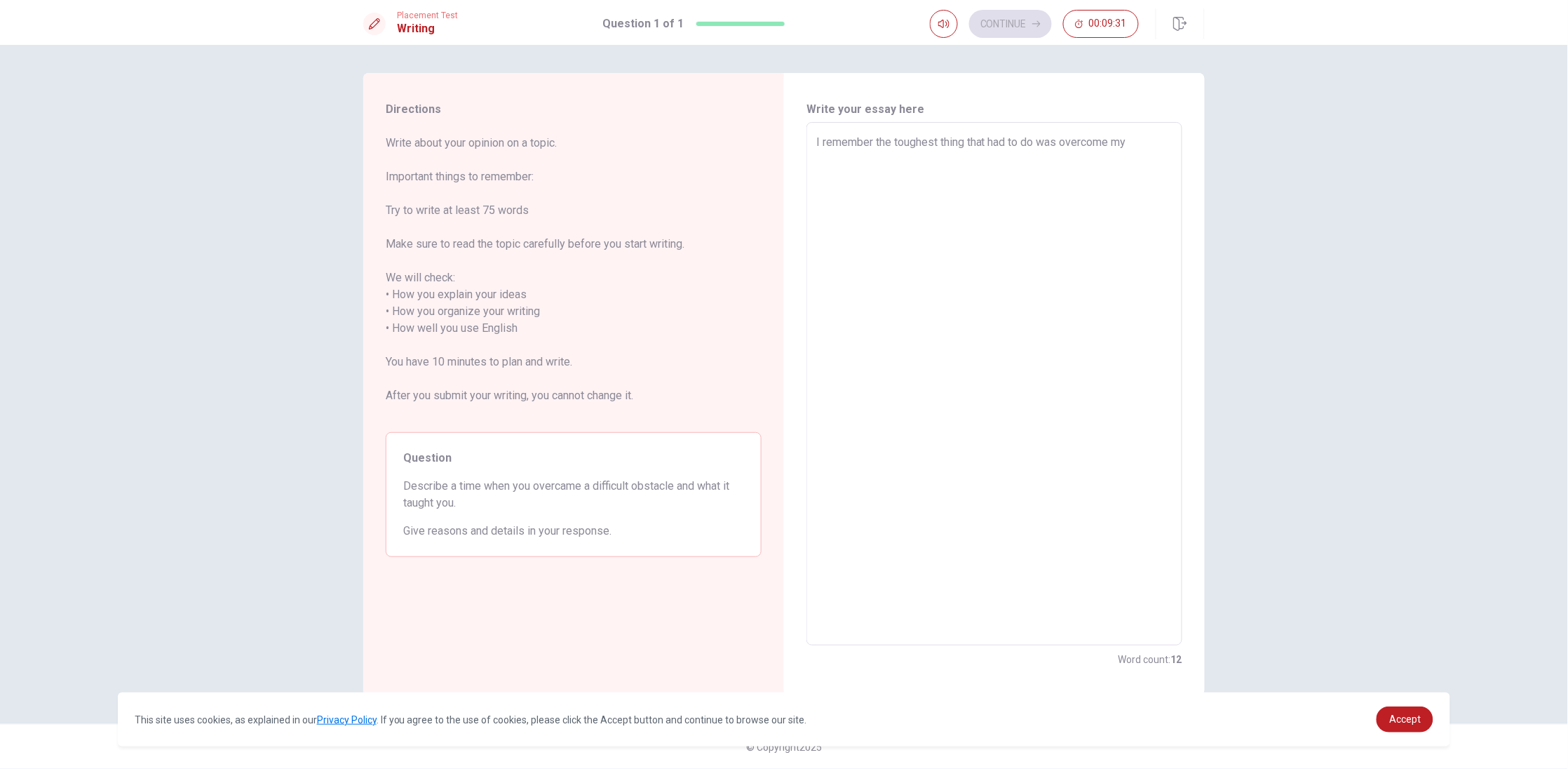
type textarea "I remember the toughest thing that had to do was overcome my l"
type textarea "x"
type textarea "I remember the toughest thing that had to do was overcome my lo"
type textarea "x"
type textarea "I remember the toughest thing that had to do was overcome my lon"
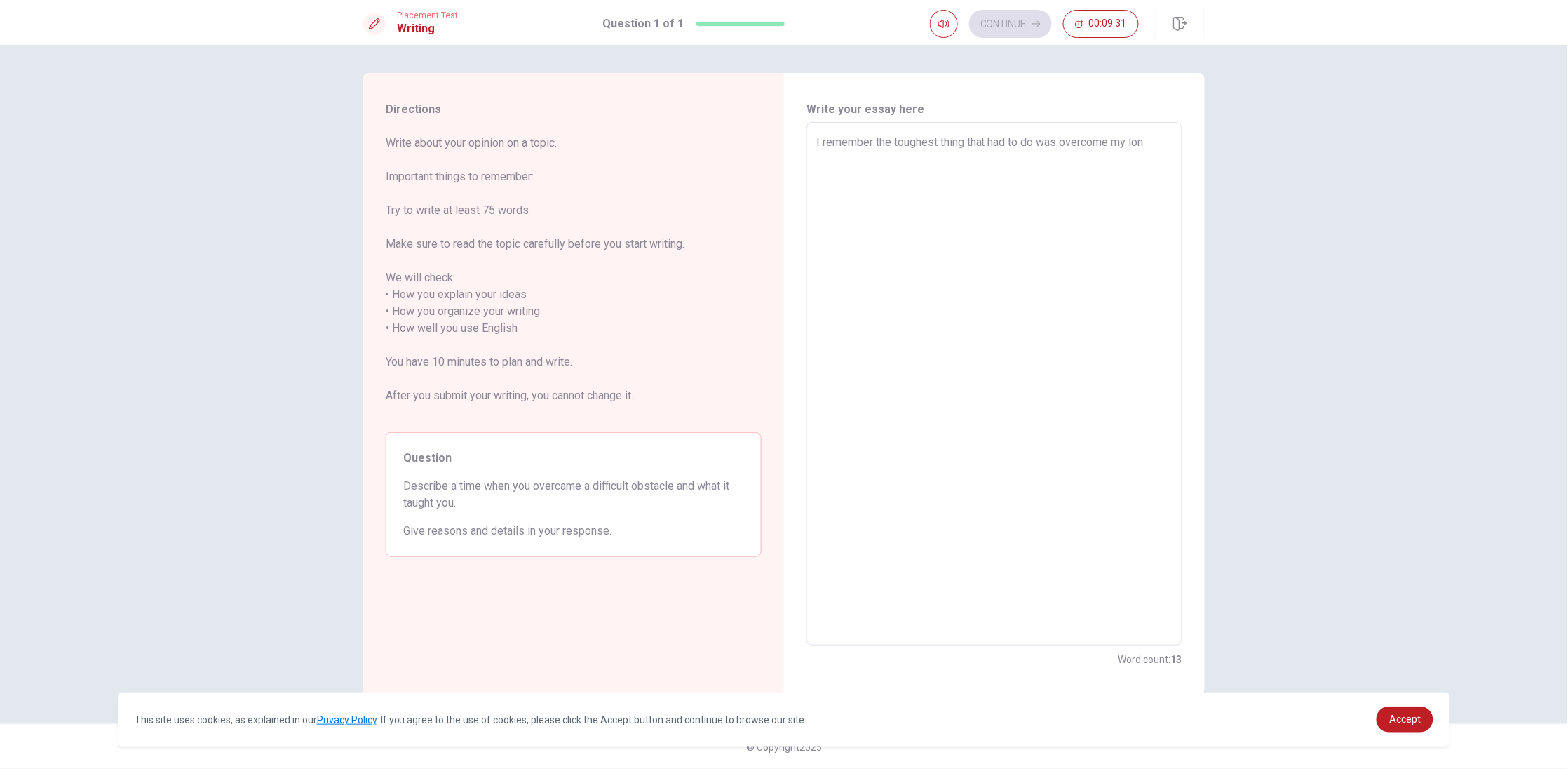
type textarea "x"
type textarea "I remember the toughest thing that had to do was overcome my lonl"
type textarea "x"
type textarea "I remember the toughest thing that had to do was overcome my lonly"
type textarea "x"
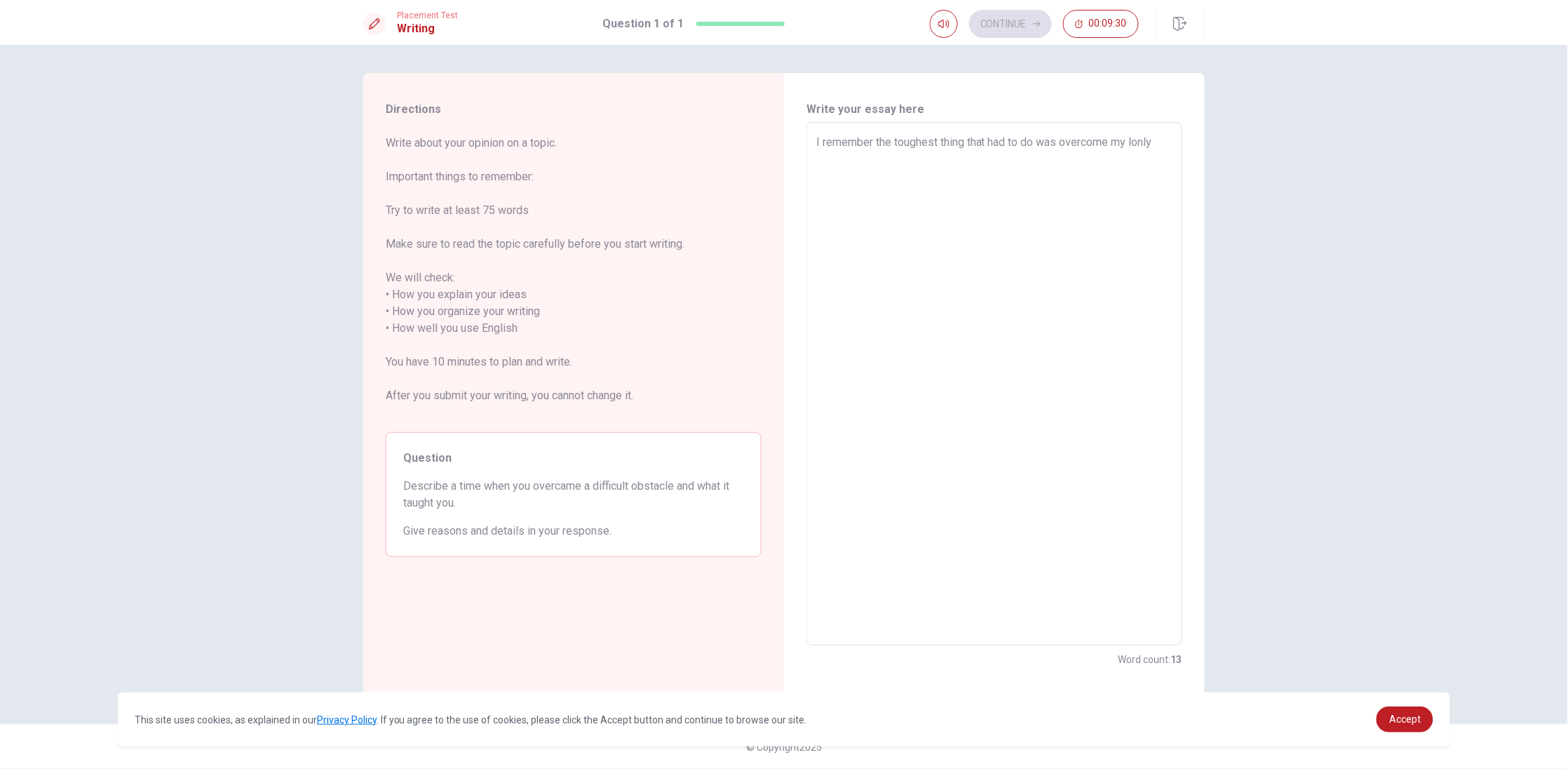
type textarea "I remember the toughest thing that had to do was overcome my lonlyn"
type textarea "x"
type textarea "I remember the toughest thing that had to do was overcome my lonlyne"
type textarea "x"
type textarea "I remember the toughest thing that had to do was overcome my lonlynes"
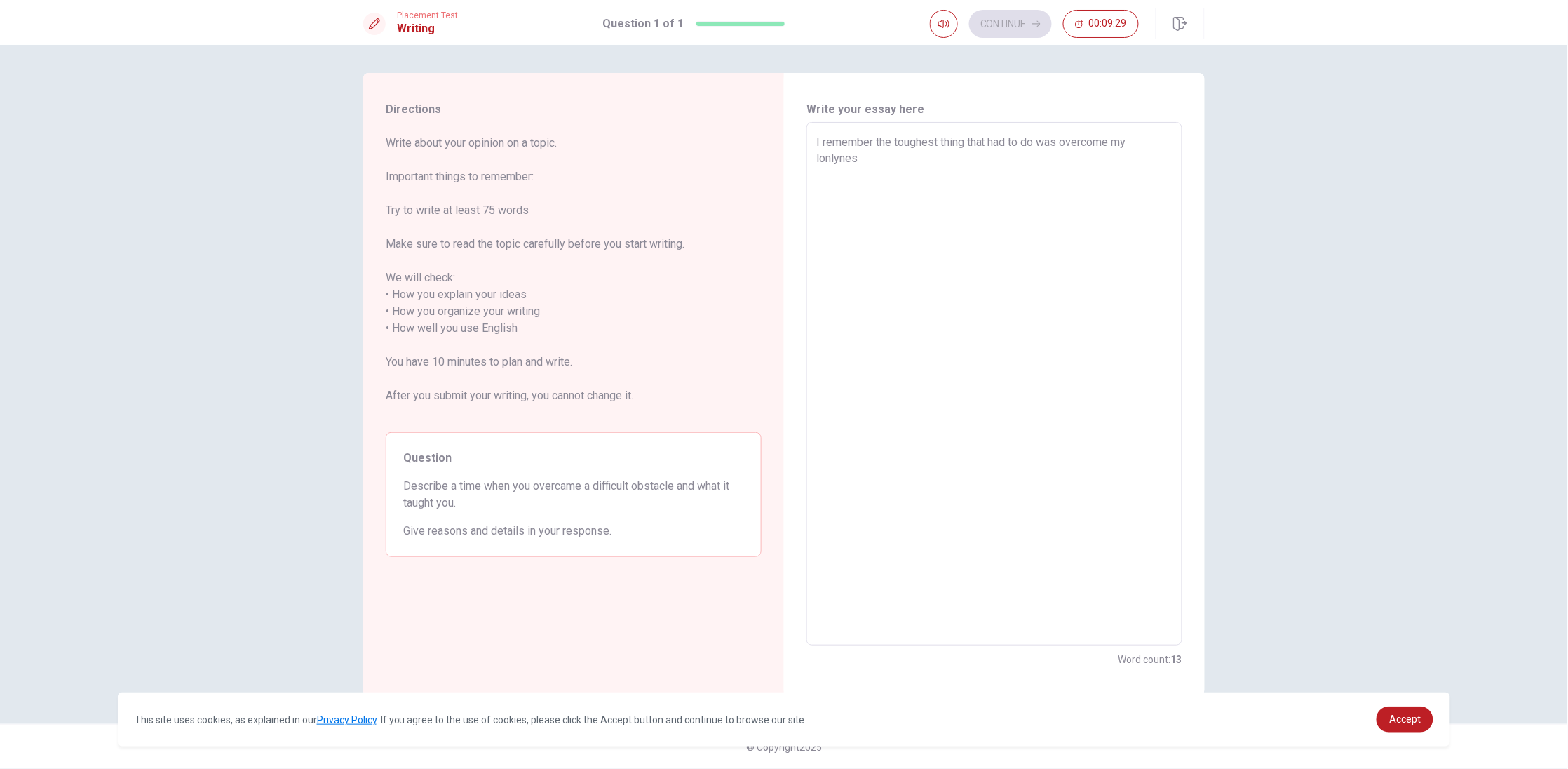
type textarea "x"
type textarea "I remember the toughest thing that had to do was overcome my lonlyness"
type textarea "x"
type textarea "I remember the toughest thing that had to do was overcome my lonlynes"
type textarea "x"
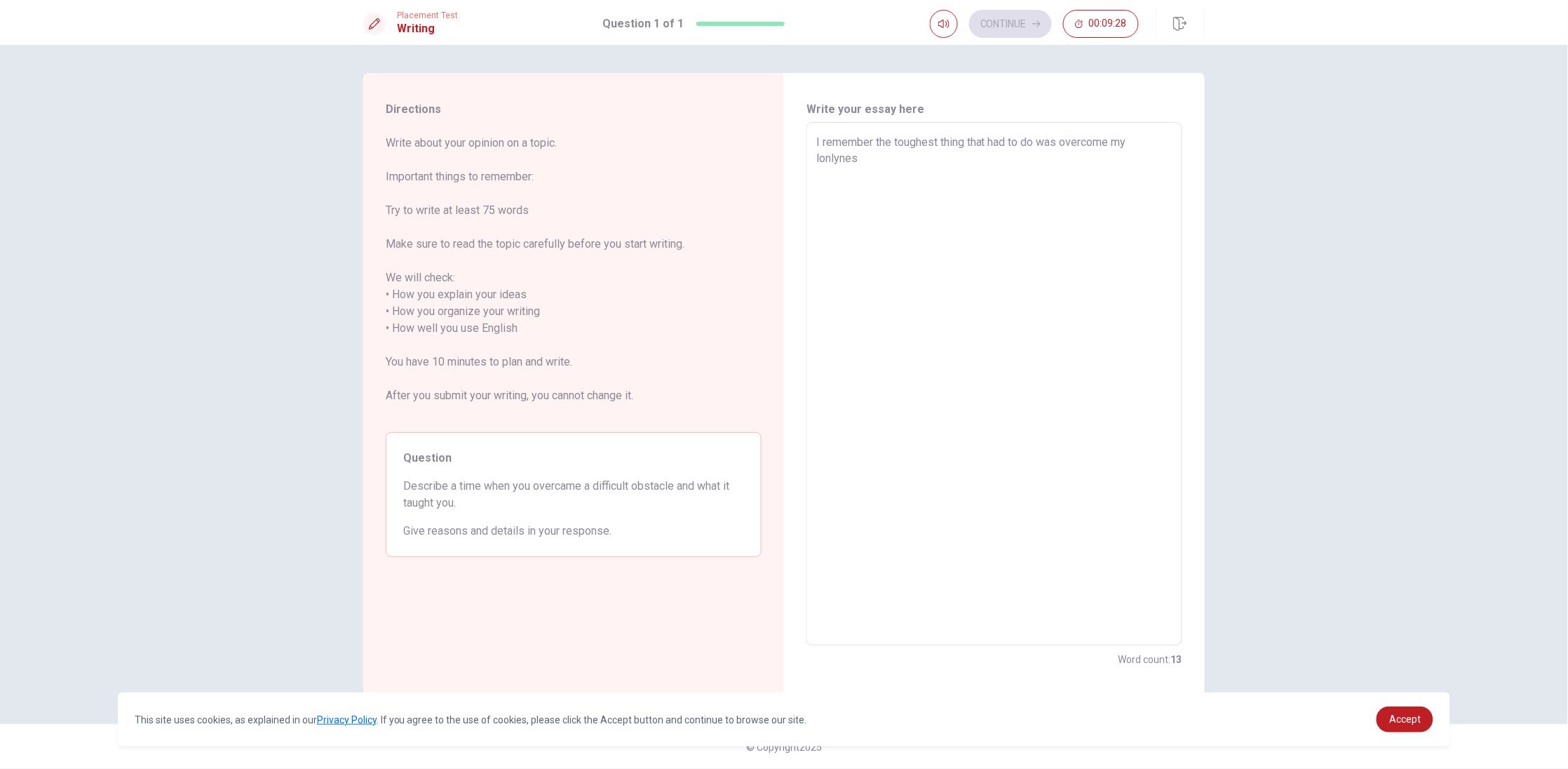
type textarea "I remember the toughest thing that had to do was overcome my lonlyne"
type textarea "x"
type textarea "I remember the toughest thing that had to do was overcome my lonlyn"
type textarea "x"
type textarea "I remember the toughest thing that had to do was overcome my lonly"
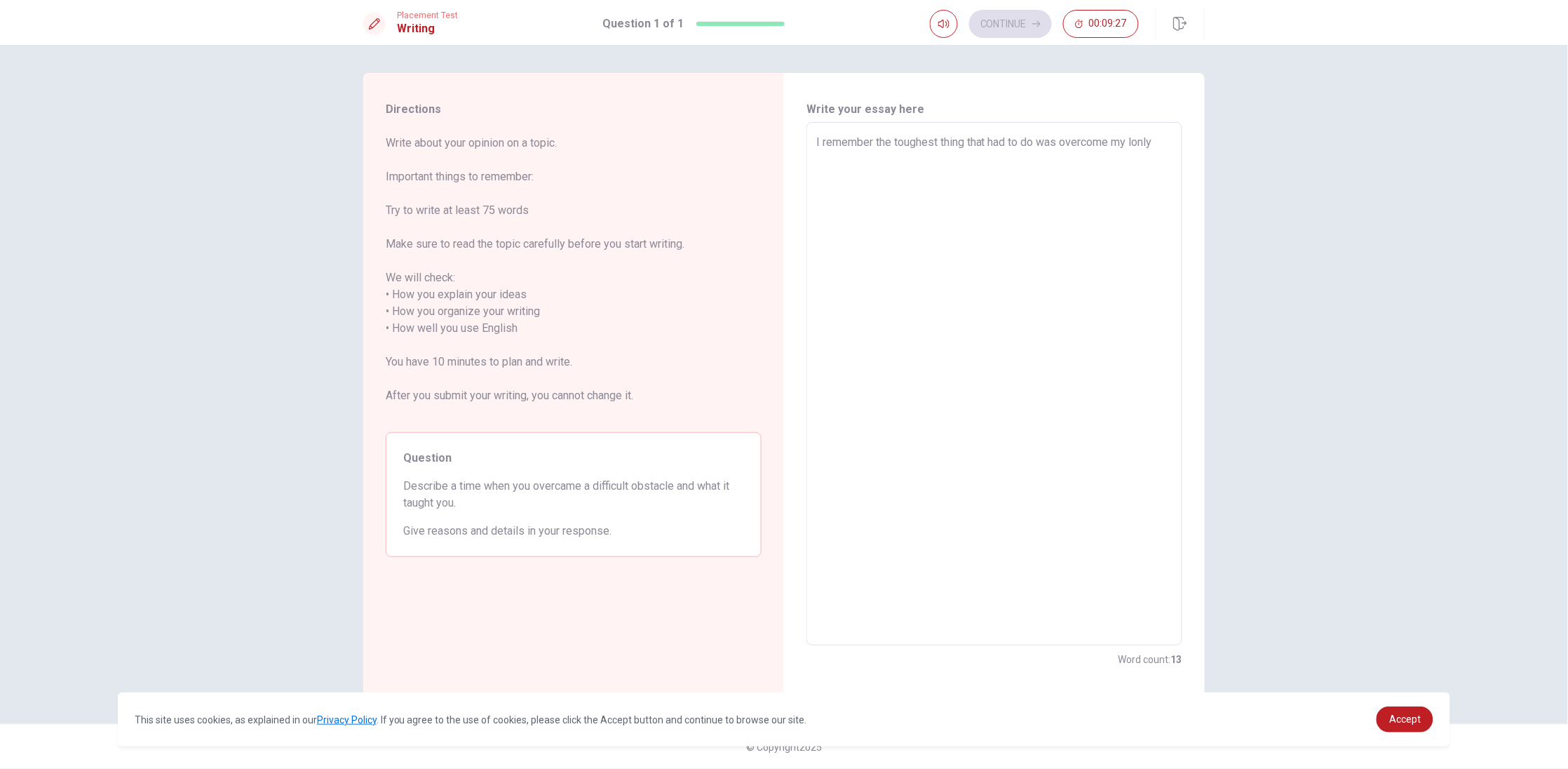
type textarea "x"
type textarea "I remember the toughest thing that had to do was overcome my lonl"
type textarea "x"
type textarea "I remember the toughest thing that had to do was overcome my lon"
type textarea "x"
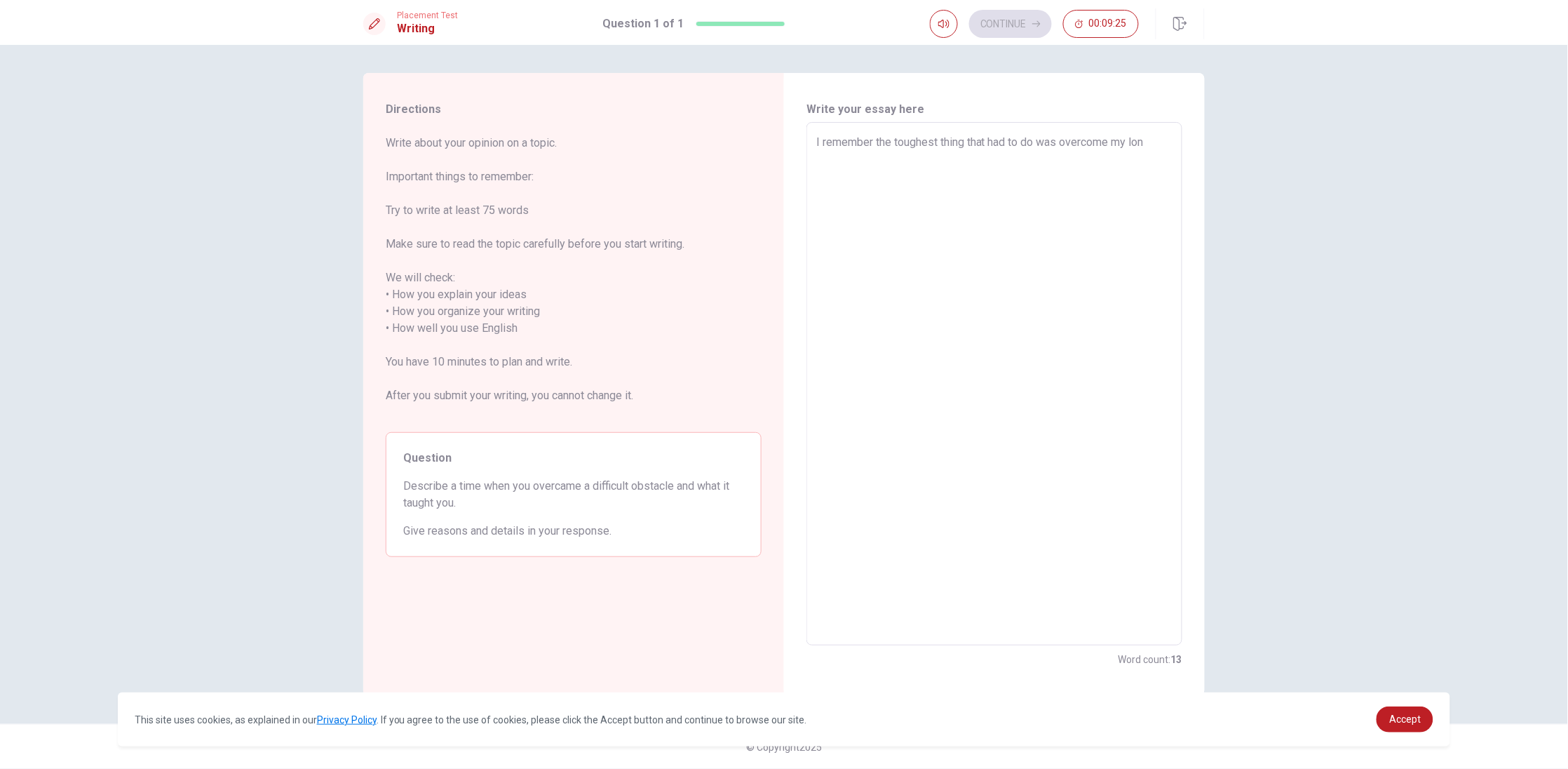
type textarea "I remember the toughest thing that had to do was overcome my lonl"
type textarea "x"
type textarea "I remember the toughest thing that had to do was overcome my lonly"
type textarea "x"
type textarea "I remember the toughest thing that had to do was overcome my lonl"
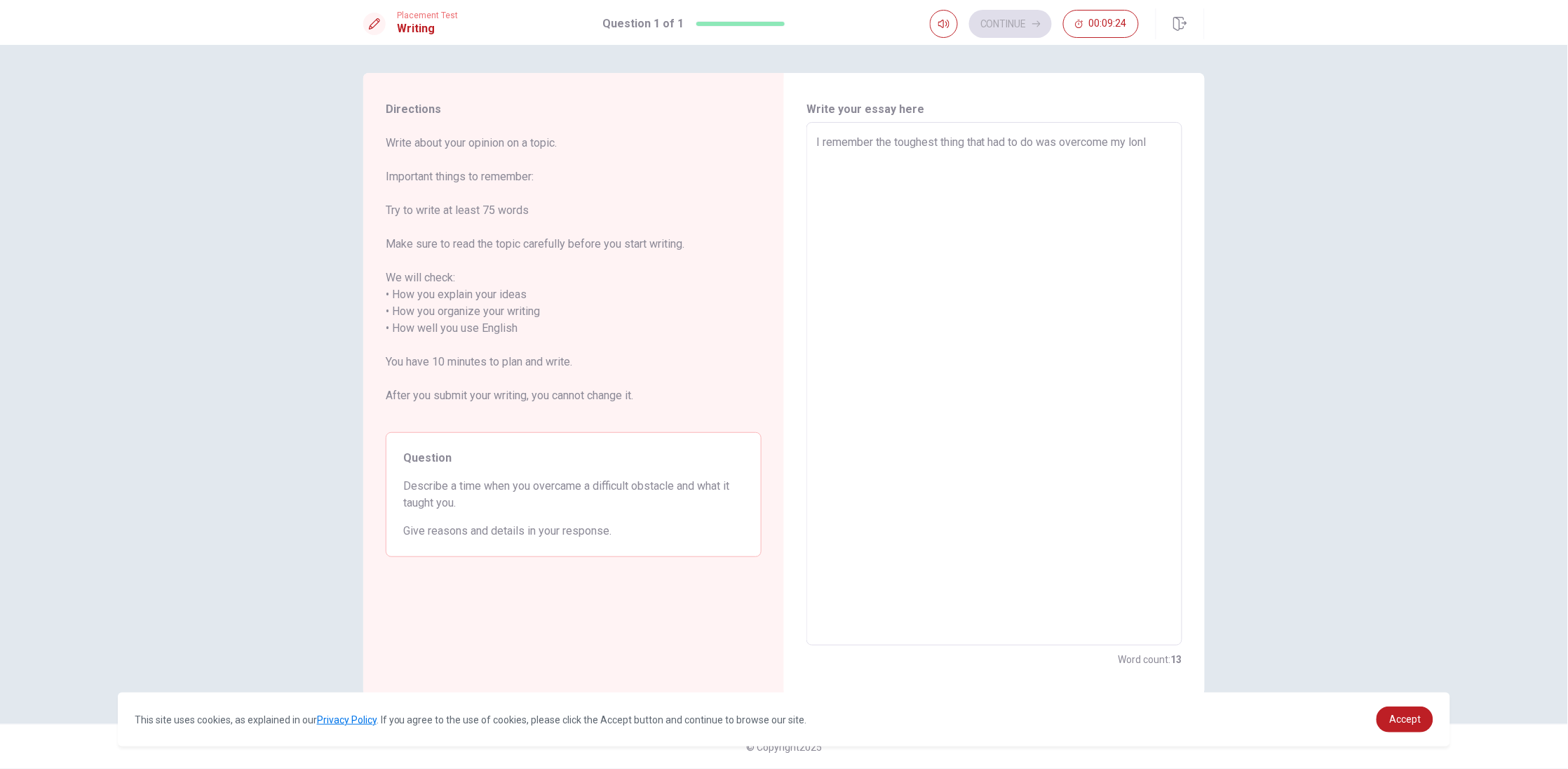
type textarea "x"
type textarea "I remember the toughest thing that had to do was overcome my lonle"
type textarea "x"
type textarea "I remember the toughest thing that had to do was overcome my lonley"
type textarea "x"
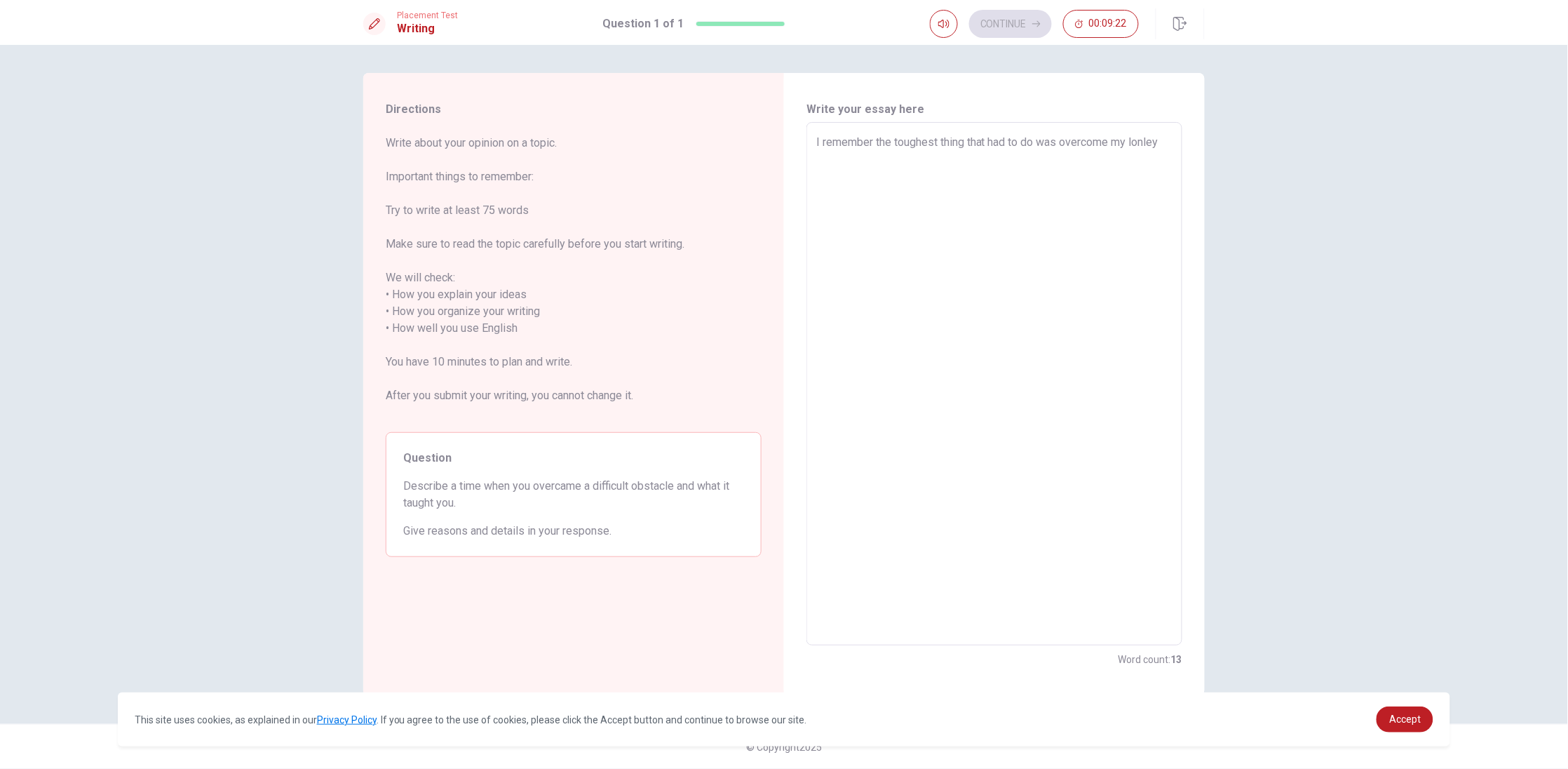
type textarea "I remember the toughest thing that had to do was overcome my lonle"
type textarea "x"
type textarea "I remember the toughest thing that had to do was overcome my lonl"
type textarea "x"
type textarea "I remember the toughest thing that had to do was overcome my lonly"
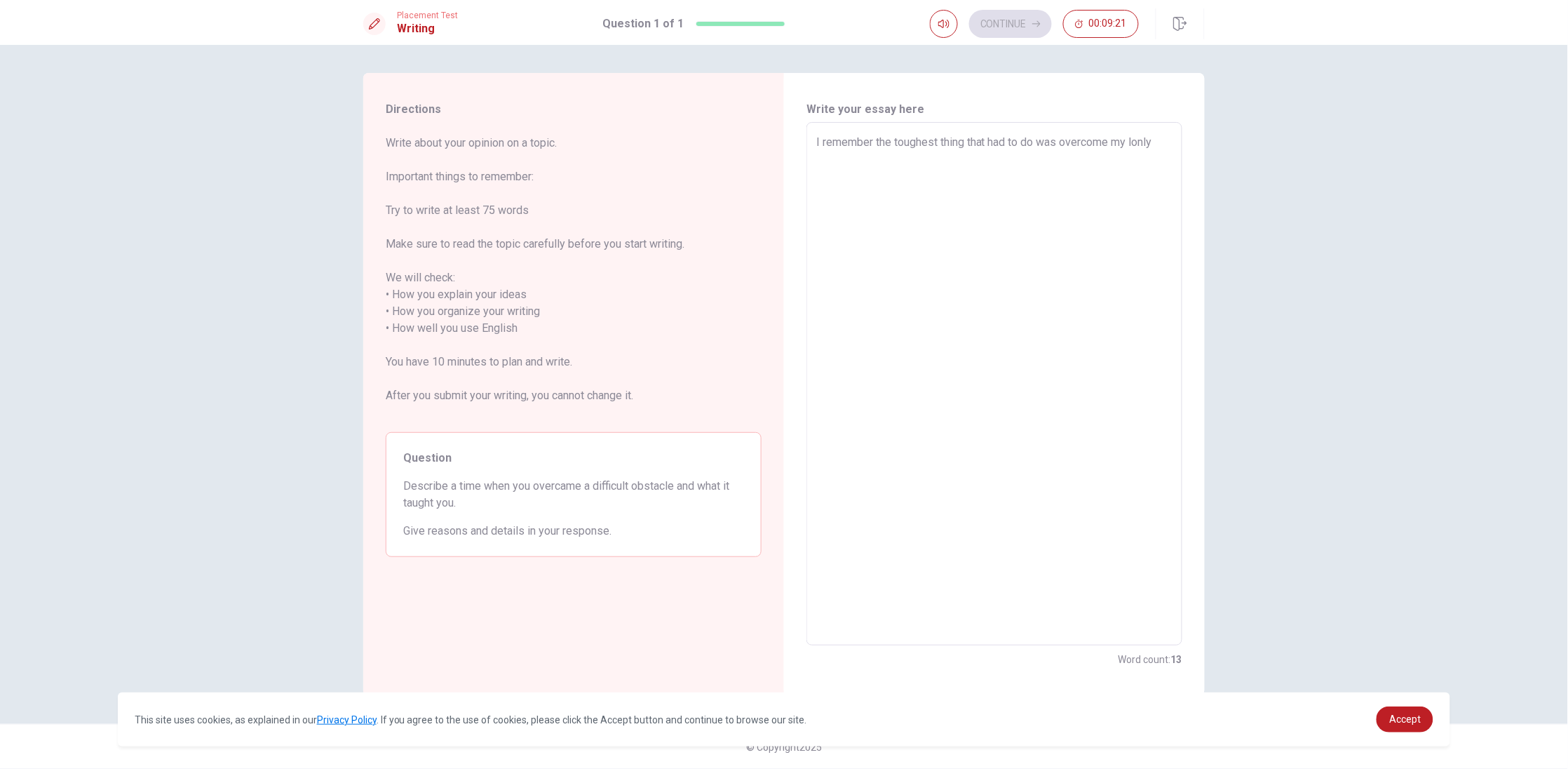
type textarea "x"
type textarea "I remember the toughest thing that had to do was overcome my lonly"
type textarea "x"
type textarea "I remember the toughest thing that had to do was overcome my lonly"
type textarea "x"
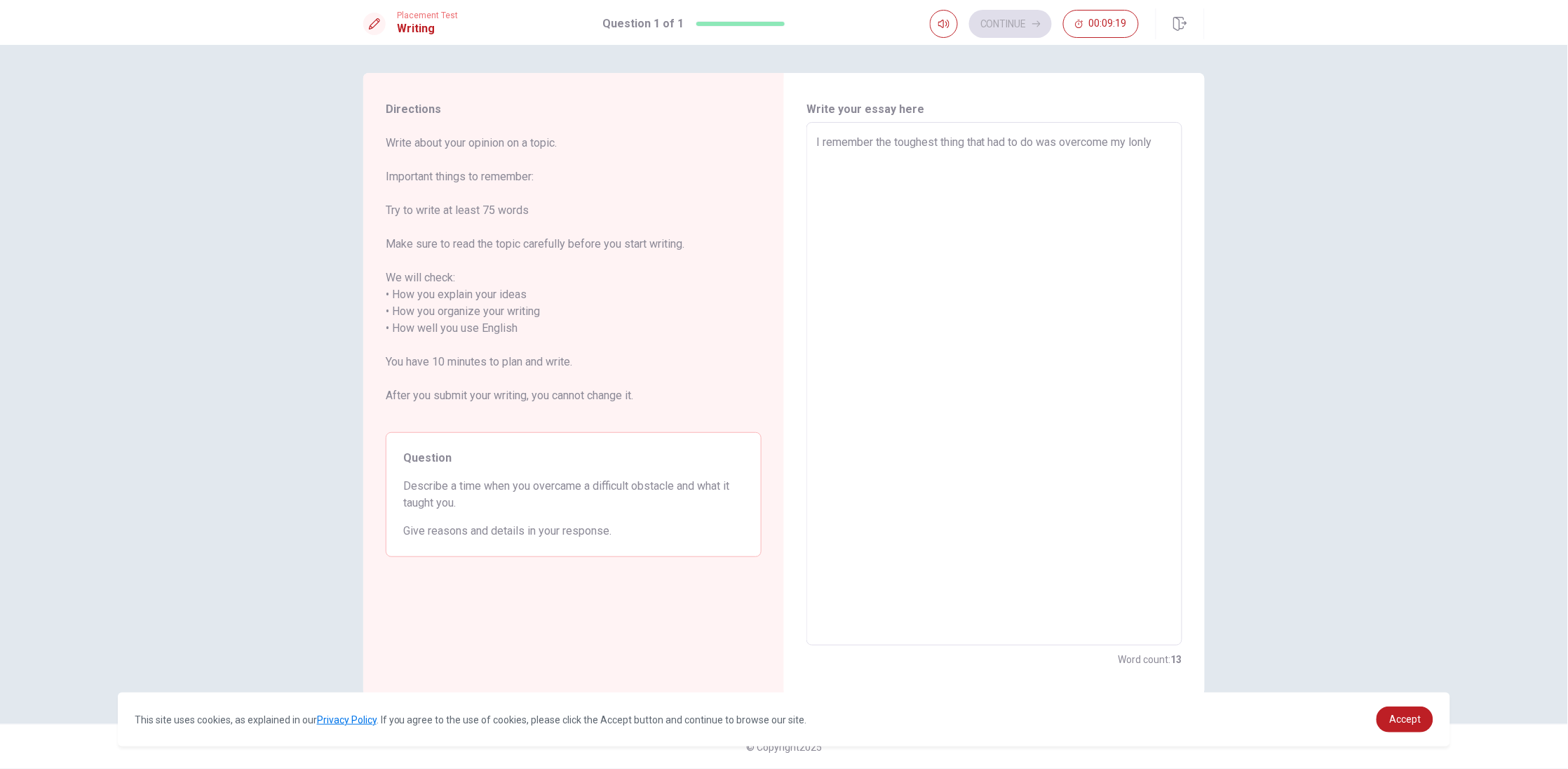
type textarea "I remember the toughest thing that had to do was overcome my lonl"
type textarea "x"
type textarea "I remember the toughest thing that had to do was overcome my lon"
type textarea "x"
type textarea "I remember the toughest thing that had to do was overcome my lone"
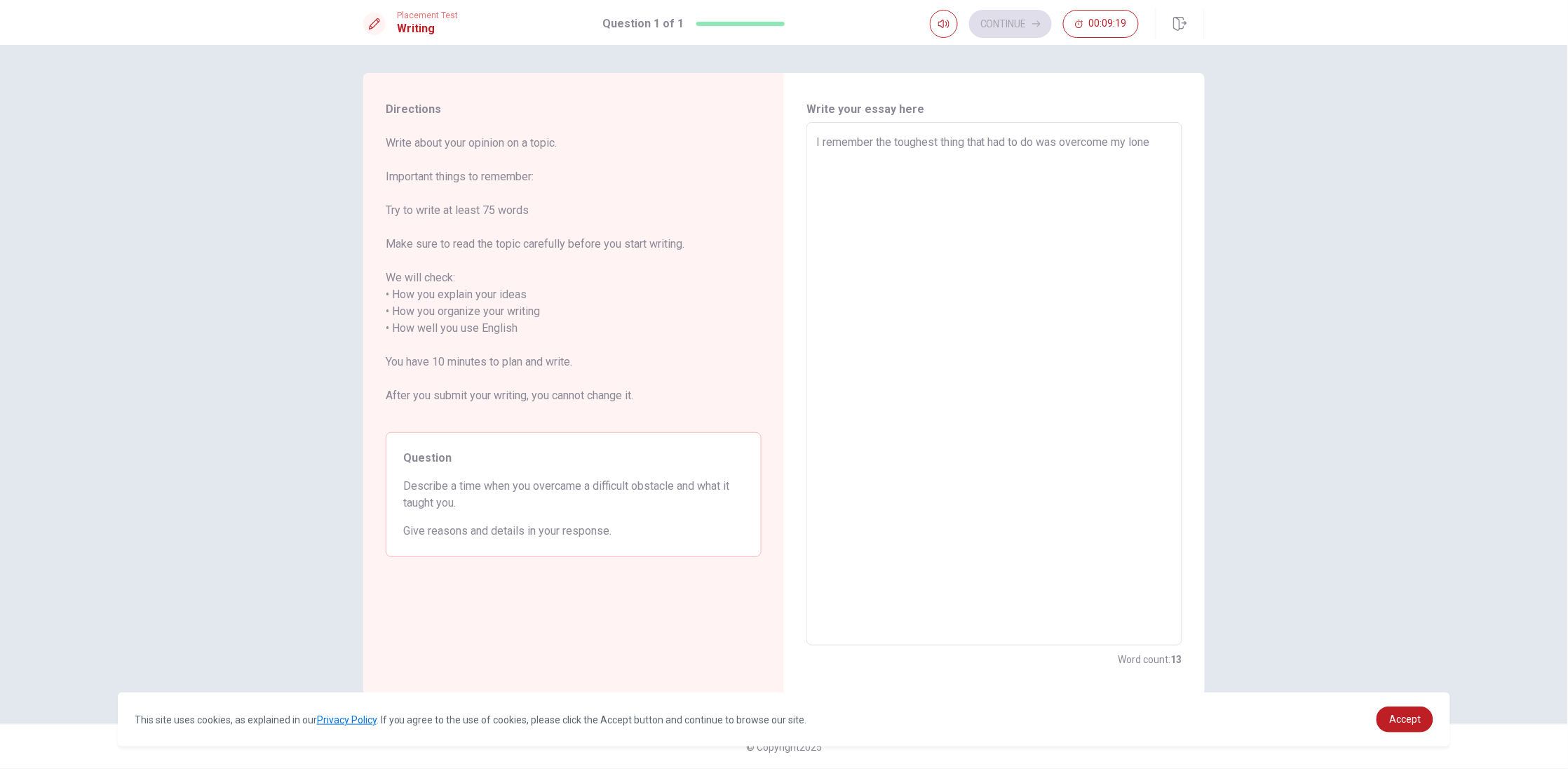
type textarea "x"
type textarea "I remember the toughest thing that had to do was overcome my lonel"
type textarea "x"
type textarea "I remember the toughest thing that had to do was overcome my lonely"
type textarea "x"
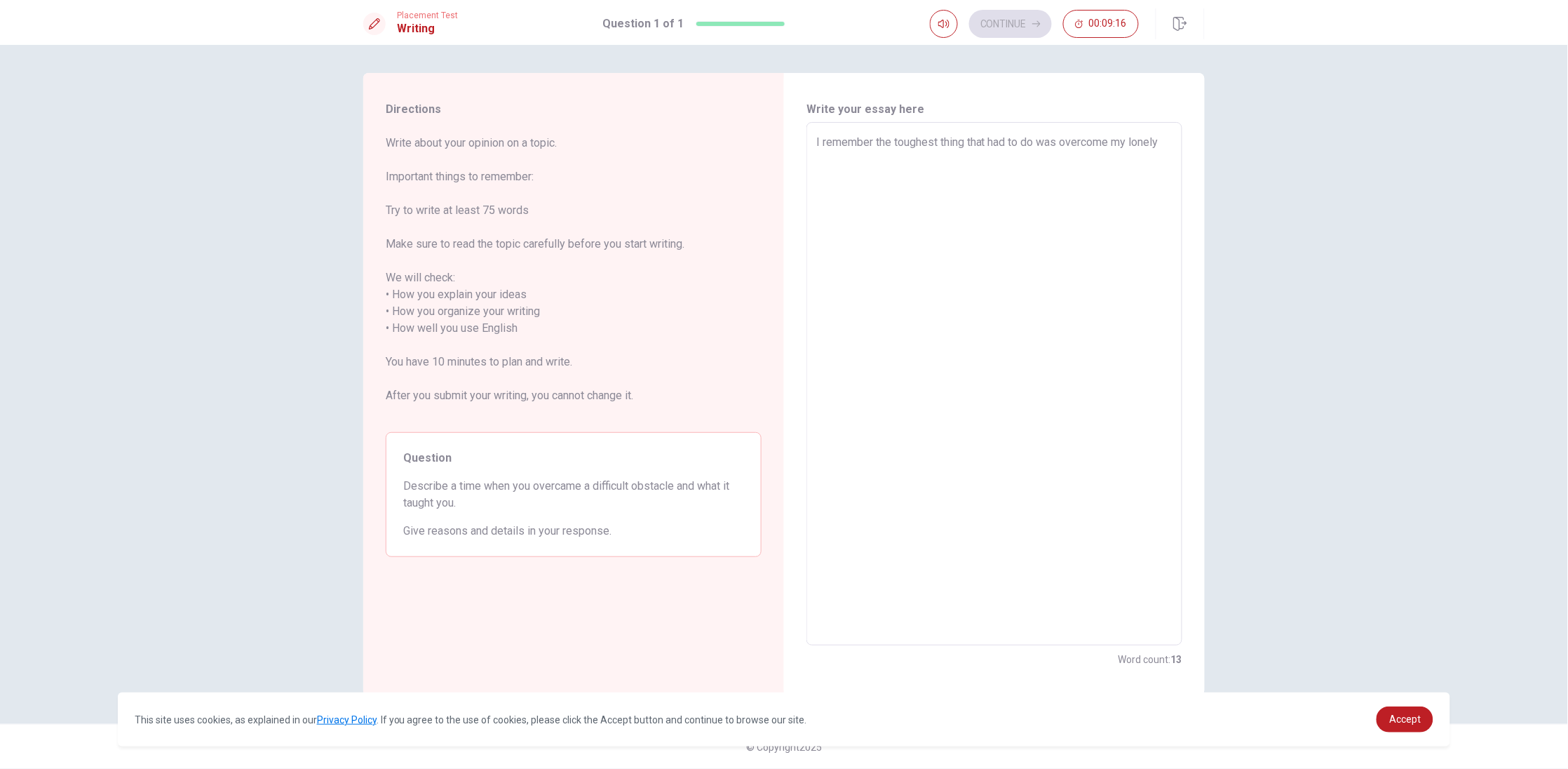
type textarea "I remember the toughest thing that had to do was overcome my lonel"
type textarea "x"
click at [981, 146] on textarea "I remember the toughest thing that had to do was overcome my loneliness." at bounding box center [995, 384] width 356 height 500
click at [892, 162] on textarea "I remember the toughest thing that I had to do was overcome my loneliness." at bounding box center [995, 384] width 356 height 500
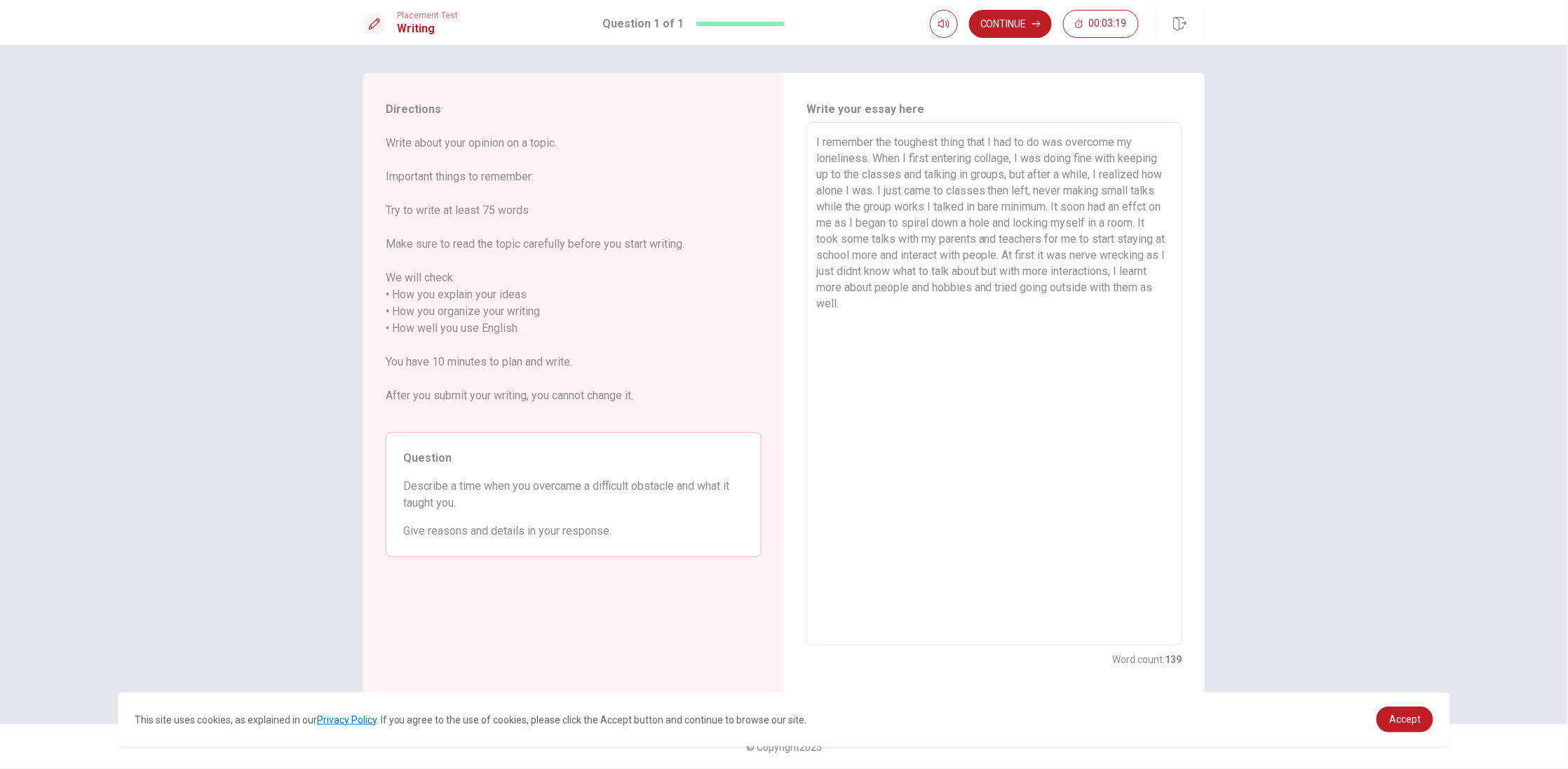
click at [1088, 209] on textarea "I remember the toughest thing that I had to do was overcome my loneliness. When…" at bounding box center [995, 384] width 356 height 500
click at [1083, 209] on textarea "I remember the toughest thing that I had to do was overcome my loneliness. When…" at bounding box center [995, 384] width 356 height 500
click at [1112, 285] on textarea "I remember the toughest thing that I had to do was overcome my loneliness. When…" at bounding box center [995, 384] width 356 height 500
click at [1064, 307] on textarea "I remember the toughest thing that I had to do was overcome my loneliness. When…" at bounding box center [995, 384] width 356 height 500
click at [1108, 305] on textarea "I remember the toughest thing that I had to do was overcome my loneliness. When…" at bounding box center [995, 384] width 356 height 500
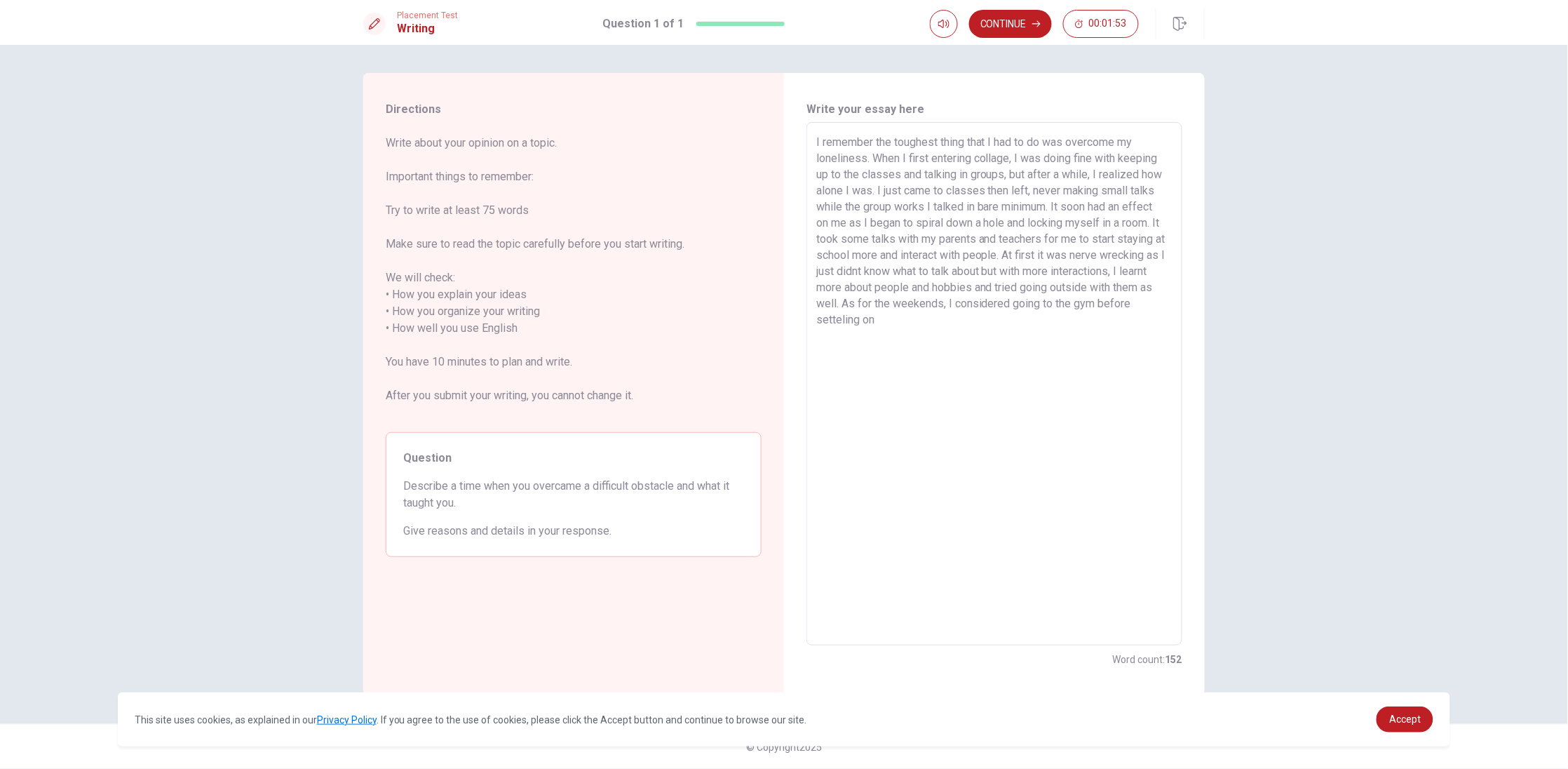
click at [1070, 304] on textarea "I remember the toughest thing that I had to do was overcome my loneliness. When…" at bounding box center [995, 384] width 356 height 500
click at [1074, 302] on textarea "I remember the toughest thing that I had to do was overcome my loneliness. When…" at bounding box center [995, 384] width 356 height 500
click at [1074, 302] on textarea "I remember the toughest thing that I had to do was overcome my loneliness. When…" at bounding box center [995, 384] width 356 height 500
click at [1116, 303] on textarea "I remember the toughest thing that I had to do was overcome my loneliness. When…" at bounding box center [995, 384] width 356 height 500
click at [910, 316] on textarea "I remember the toughest thing that I had to do was overcome my loneliness. When…" at bounding box center [995, 384] width 356 height 500
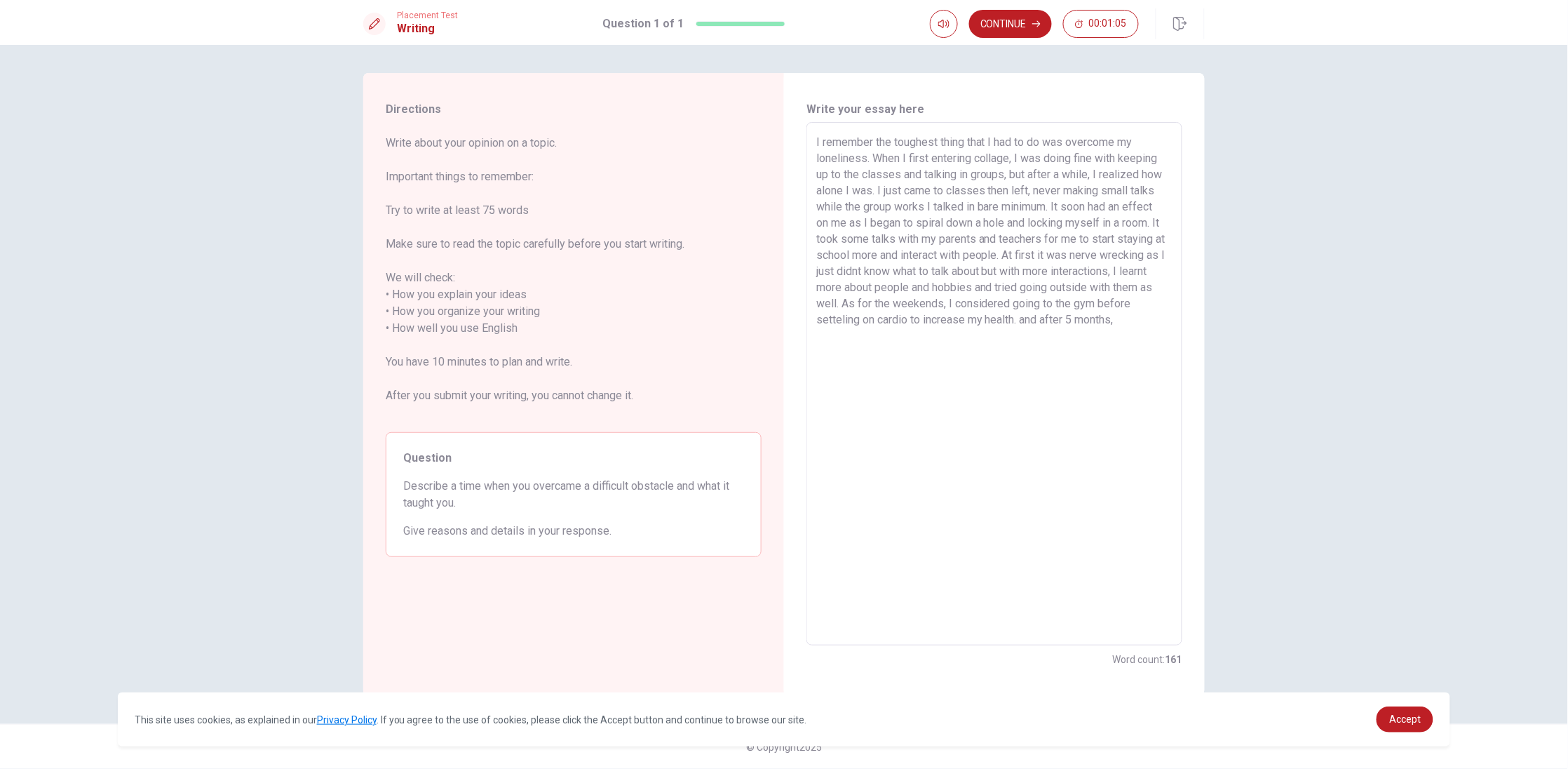
click at [920, 319] on textarea "I remember the toughest thing that I had to do was overcome my loneliness. When…" at bounding box center [995, 384] width 356 height 500
click at [915, 322] on textarea "I remember the toughest thing that I had to do was overcome my loneliness. When…" at bounding box center [995, 384] width 356 height 500
drag, startPoint x: 910, startPoint y: 322, endPoint x: 1004, endPoint y: 326, distance: 94.1
click at [1004, 326] on textarea "I remember the toughest thing that I had to do was overcome my loneliness. When…" at bounding box center [995, 384] width 356 height 500
click at [995, 21] on button "Continue" at bounding box center [1010, 24] width 82 height 28
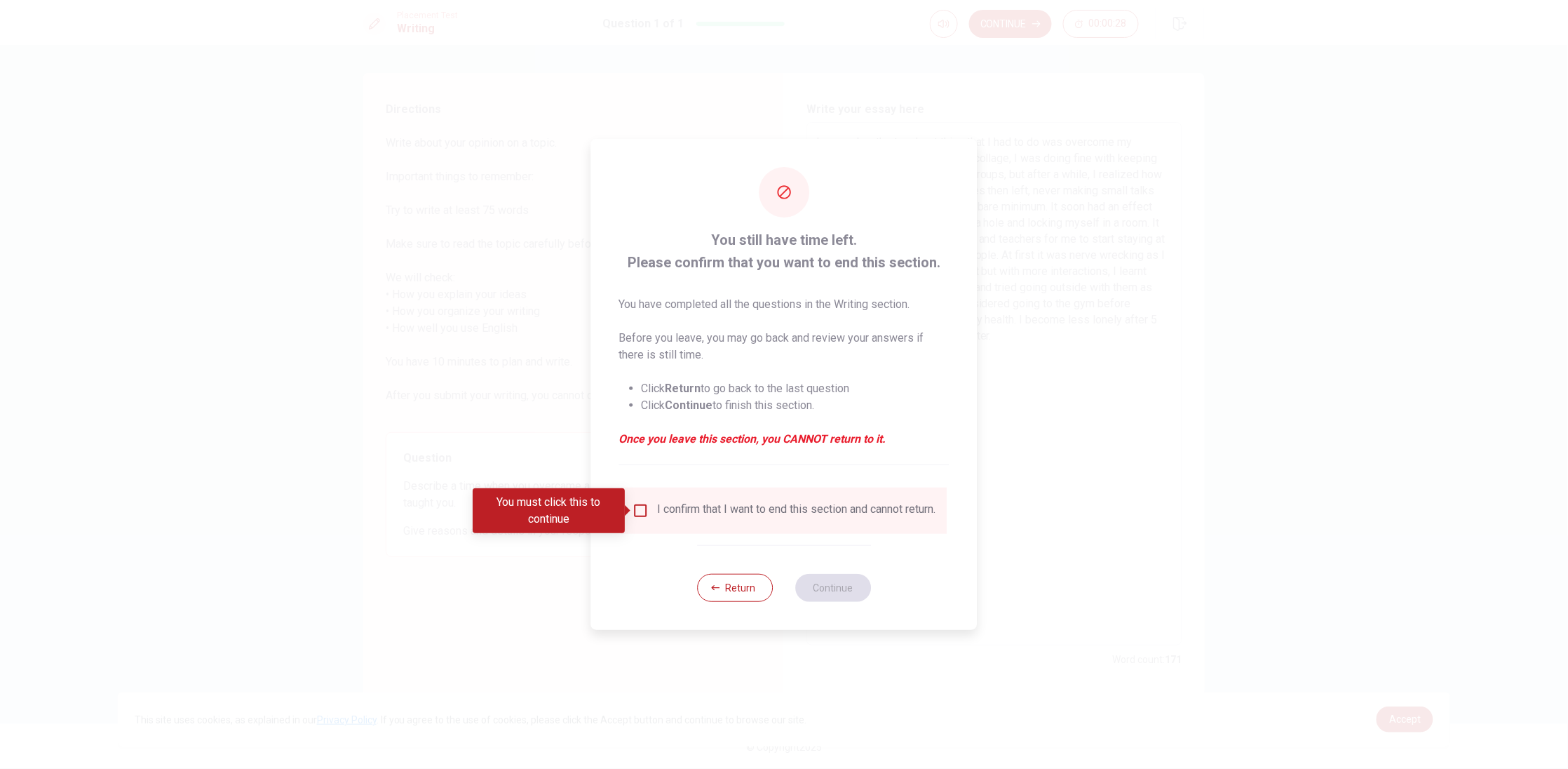
click at [646, 513] on input "You must click this to continue" at bounding box center [641, 510] width 16 height 16
click at [826, 584] on button "Continue" at bounding box center [833, 588] width 76 height 28
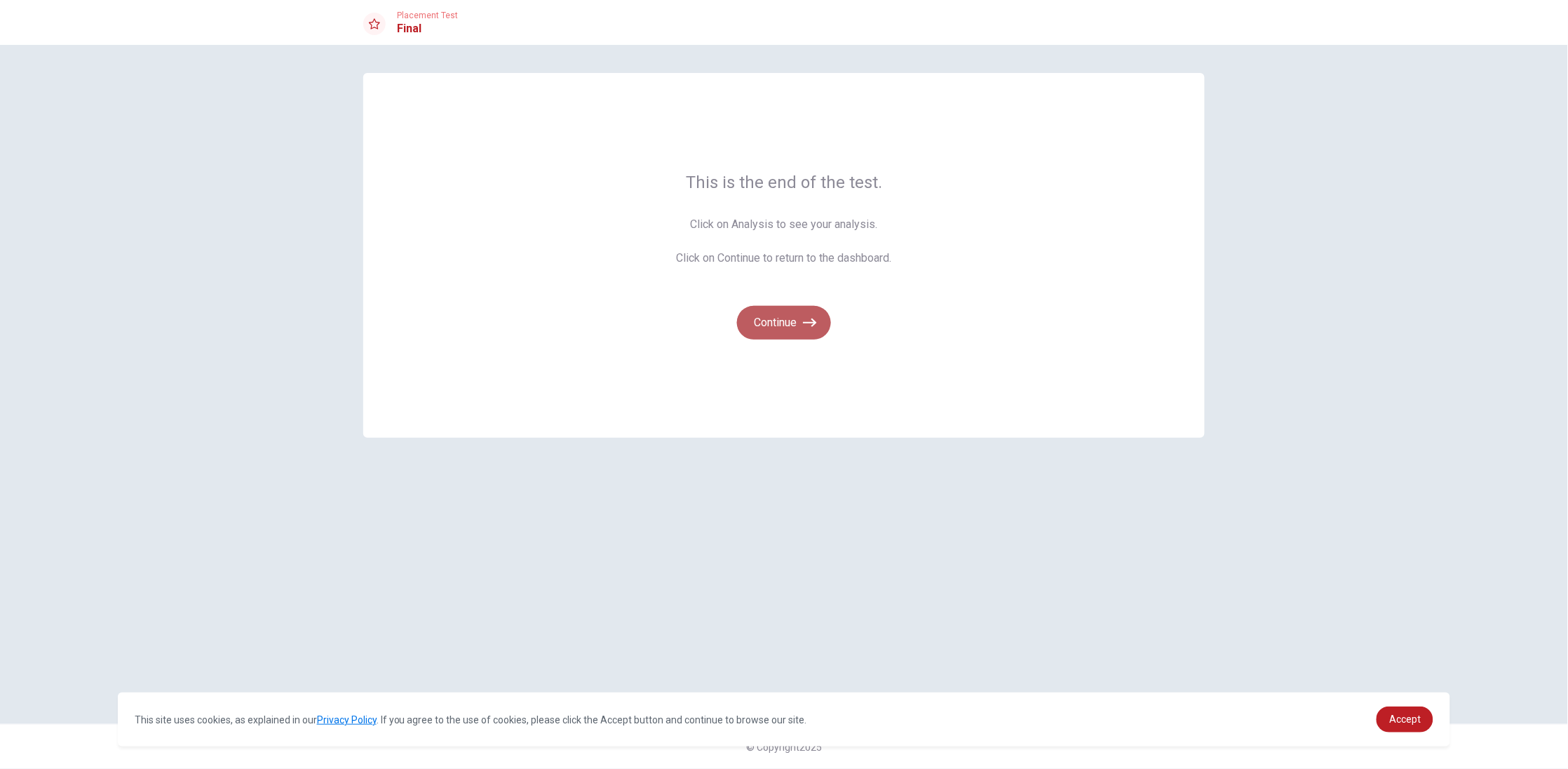
click at [788, 317] on button "Continue" at bounding box center [784, 322] width 94 height 34
